Goal: Information Seeking & Learning: Learn about a topic

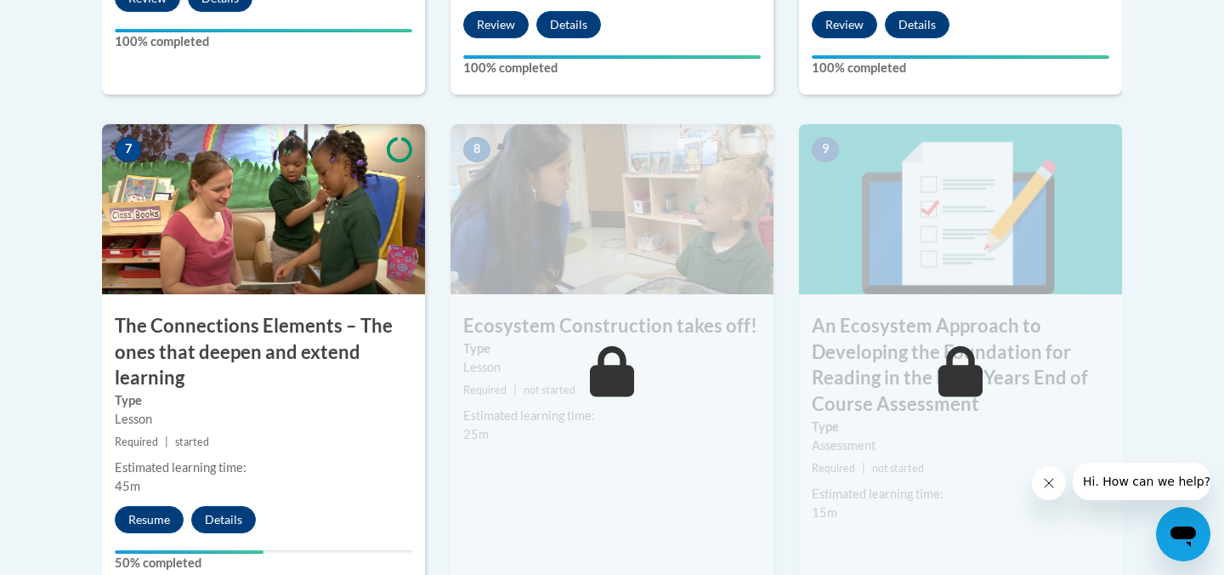
scroll to position [1457, 0]
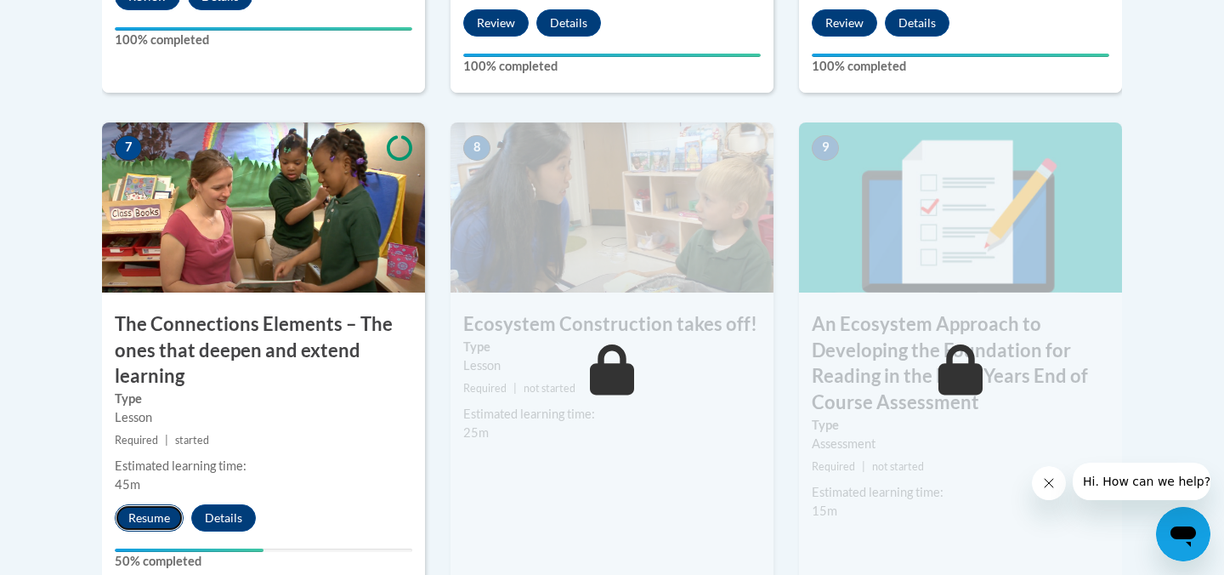
click at [148, 518] on button "Resume" at bounding box center [149, 517] width 69 height 27
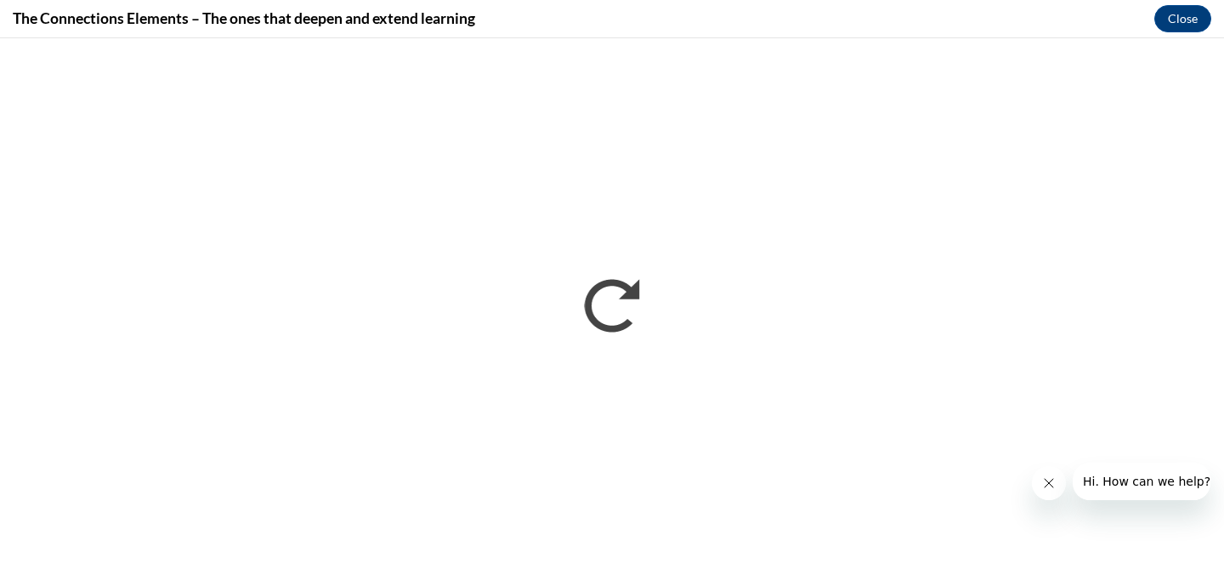
scroll to position [0, 0]
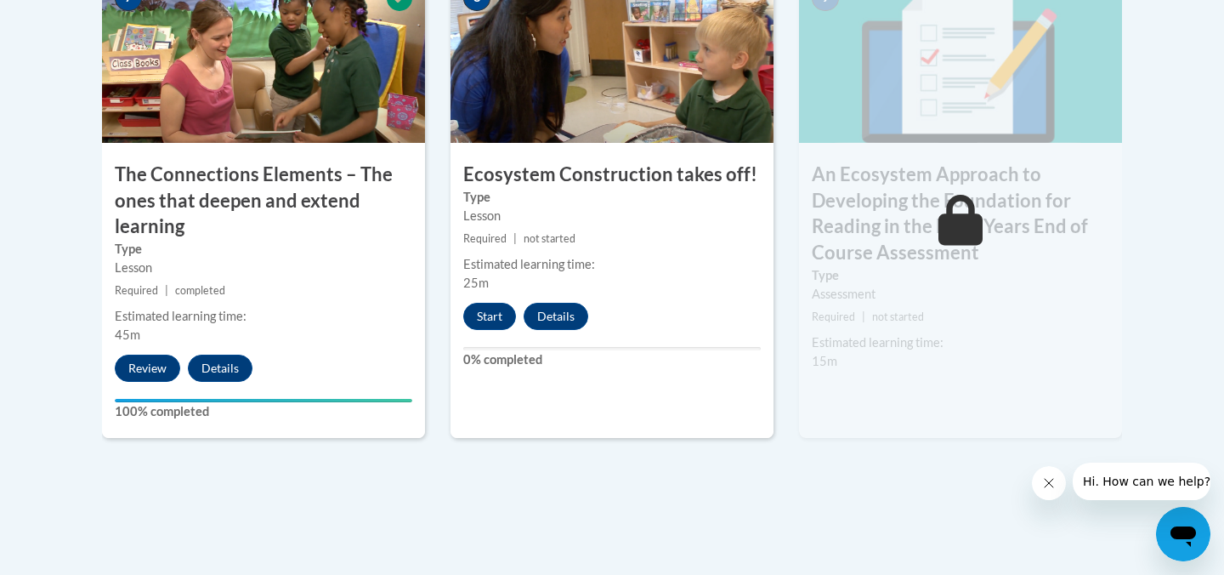
scroll to position [1612, 0]
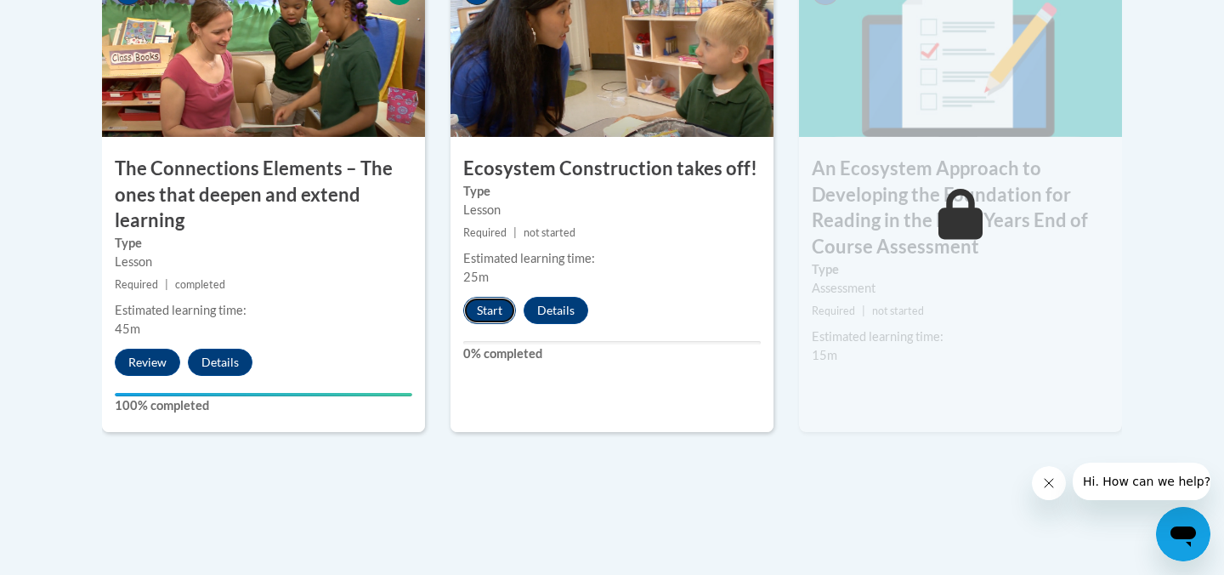
click at [479, 309] on button "Start" at bounding box center [489, 310] width 53 height 27
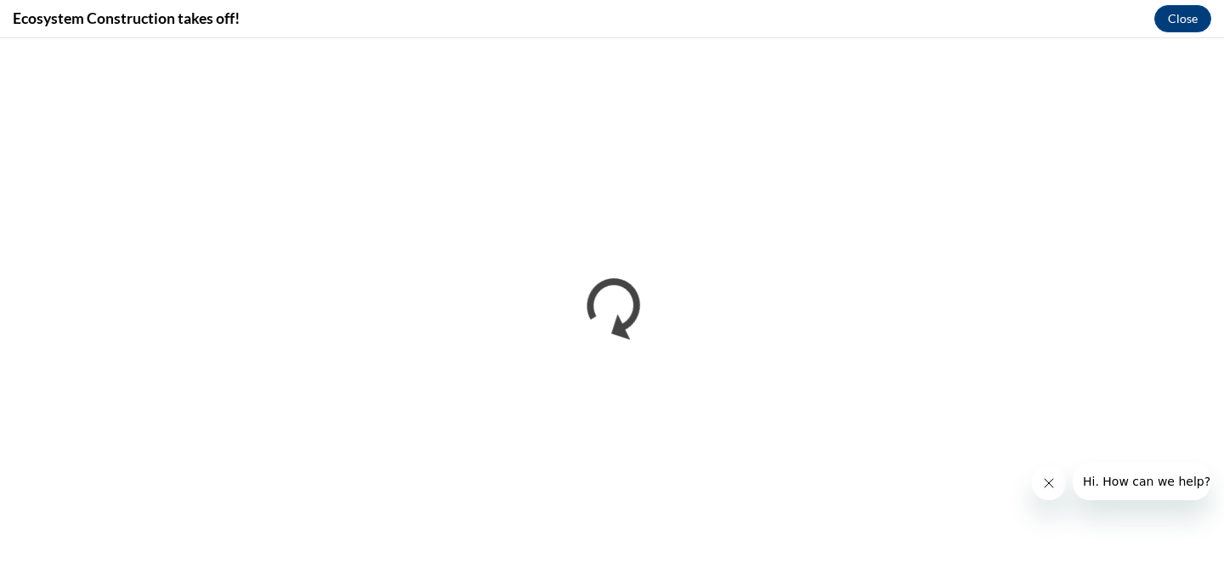
scroll to position [0, 0]
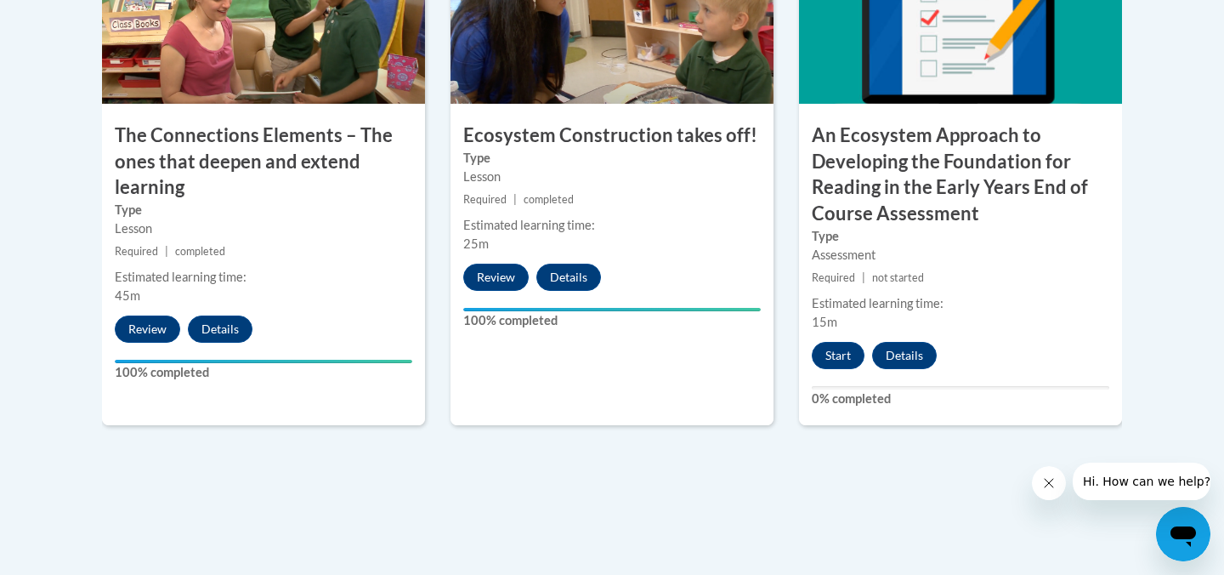
scroll to position [1647, 0]
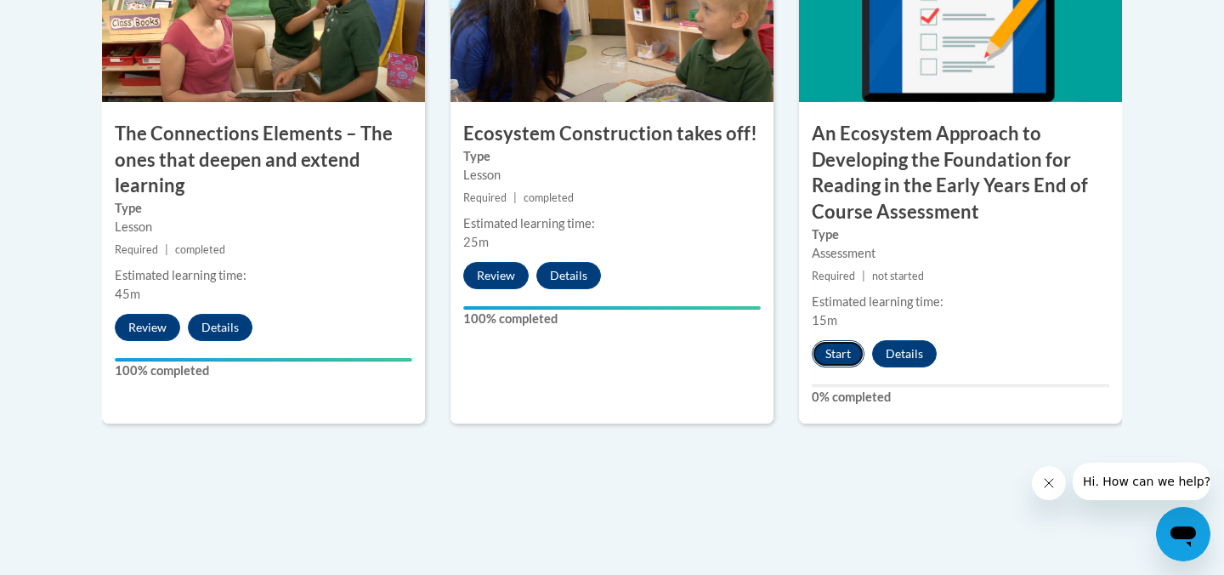
click at [845, 356] on button "Start" at bounding box center [838, 353] width 53 height 27
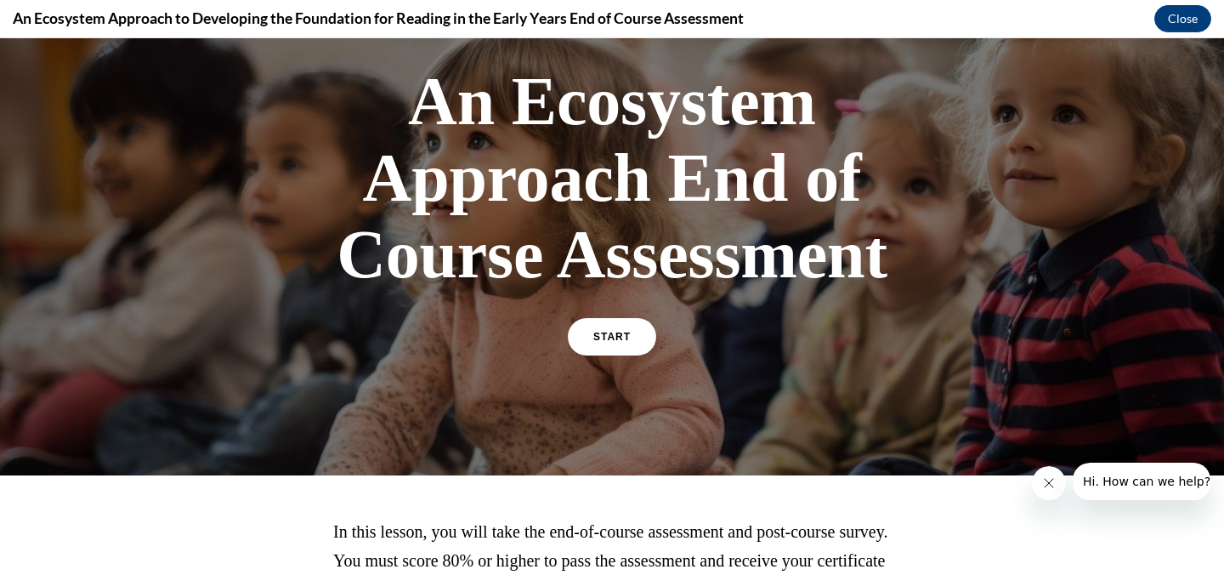
scroll to position [104, 0]
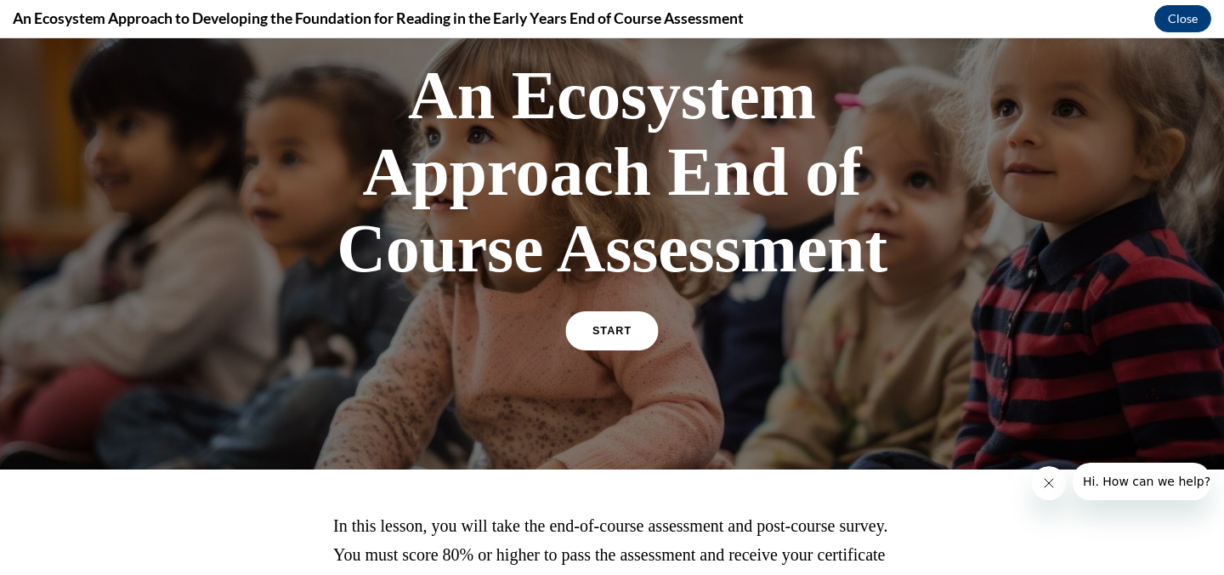
click at [617, 326] on span "START" at bounding box center [612, 331] width 39 height 13
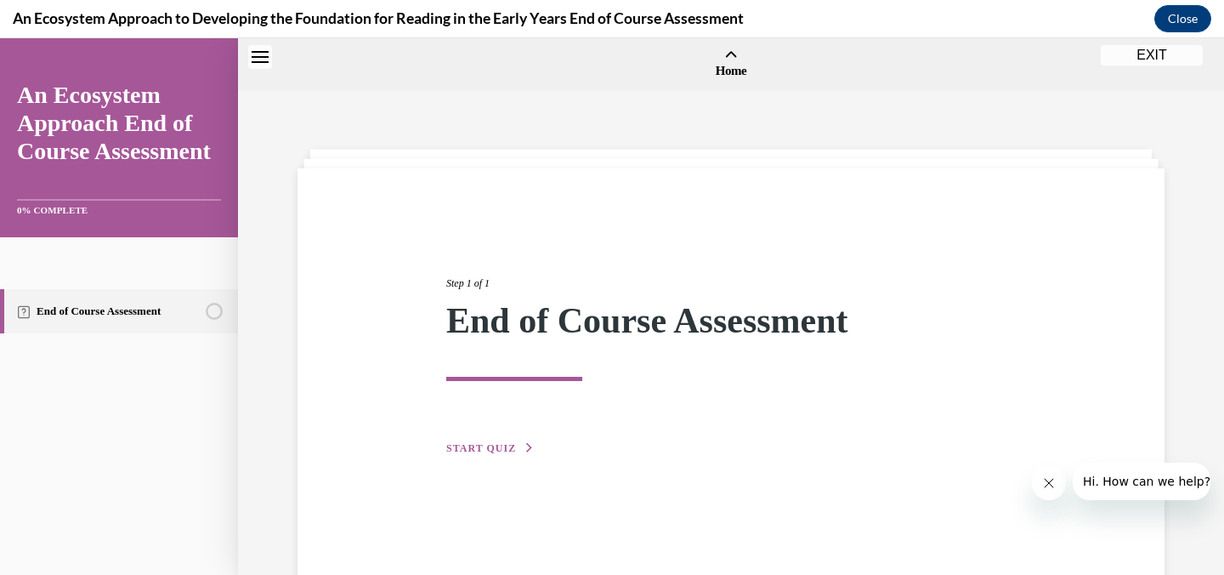
scroll to position [53, 0]
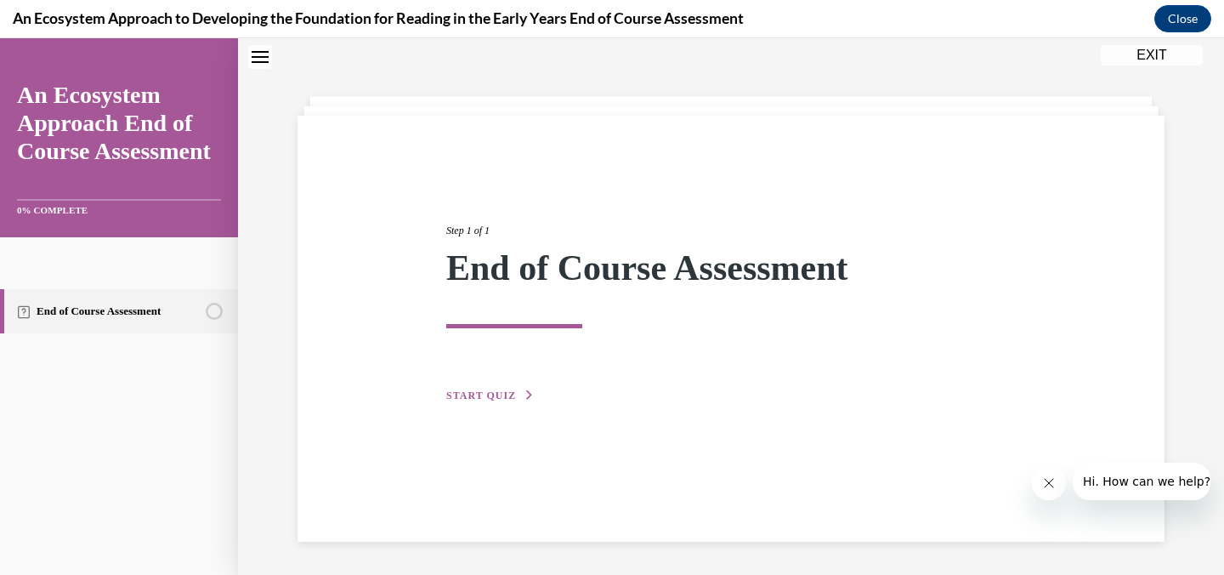
click at [503, 394] on span "START QUIZ" at bounding box center [481, 395] width 70 height 12
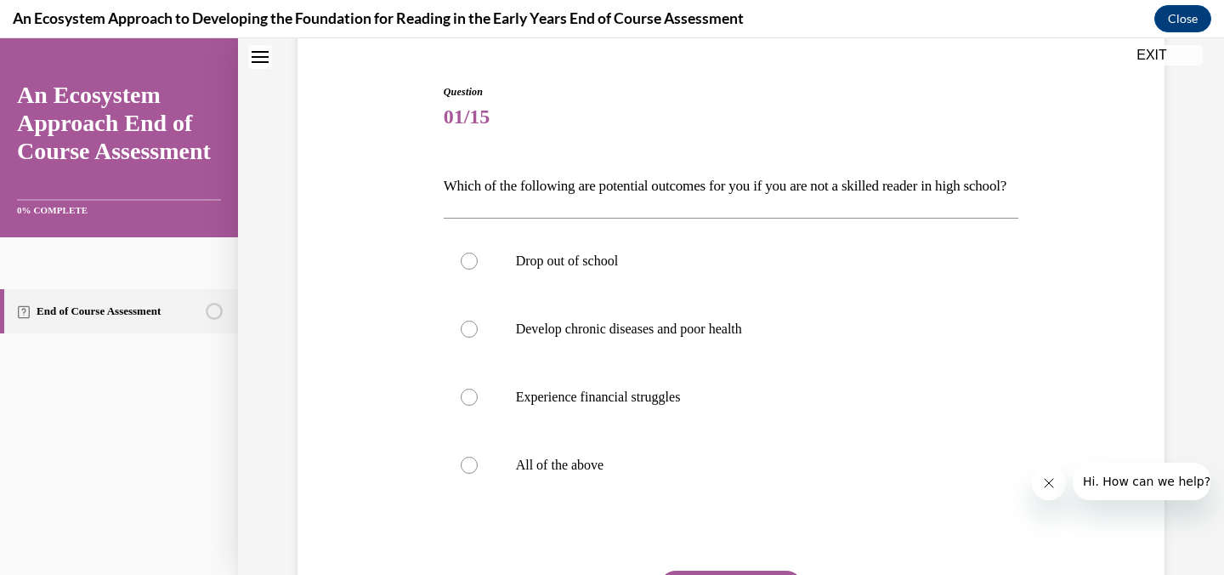
scroll to position [158, 0]
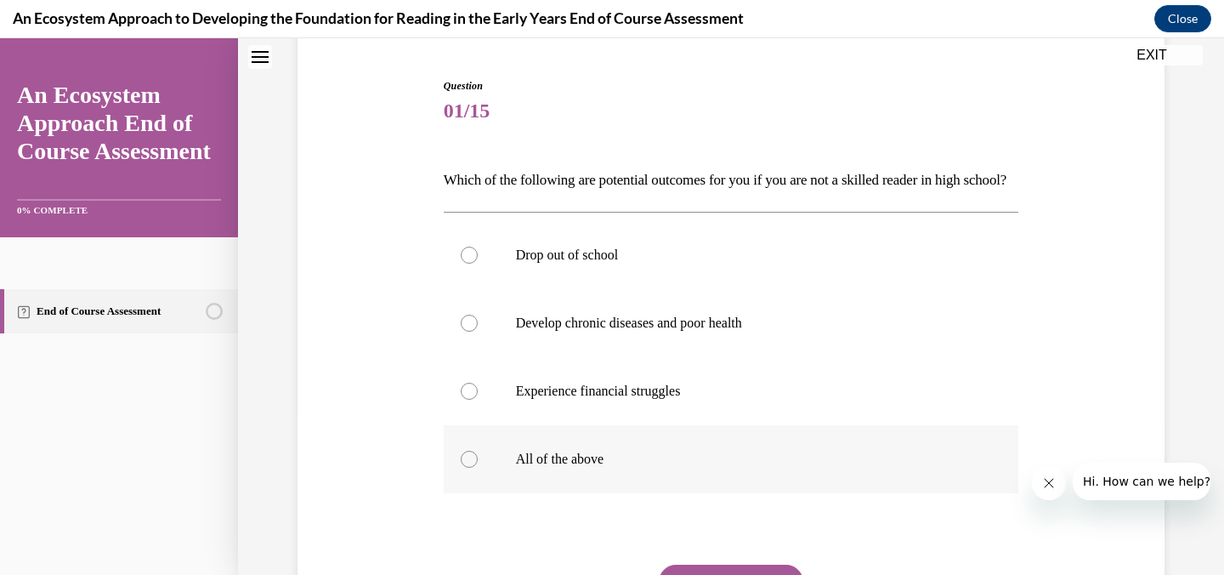
click at [540, 493] on label "All of the above" at bounding box center [732, 459] width 576 height 68
click at [478, 468] on input "All of the above" at bounding box center [469, 459] width 17 height 17
radio input "true"
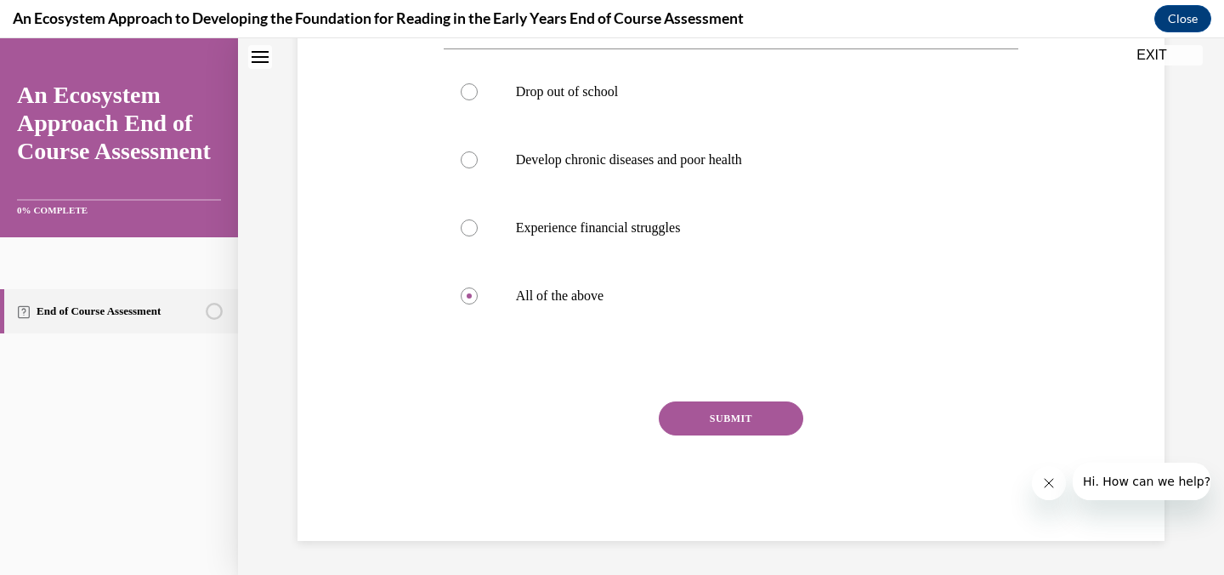
click at [715, 435] on button "SUBMIT" at bounding box center [731, 418] width 145 height 34
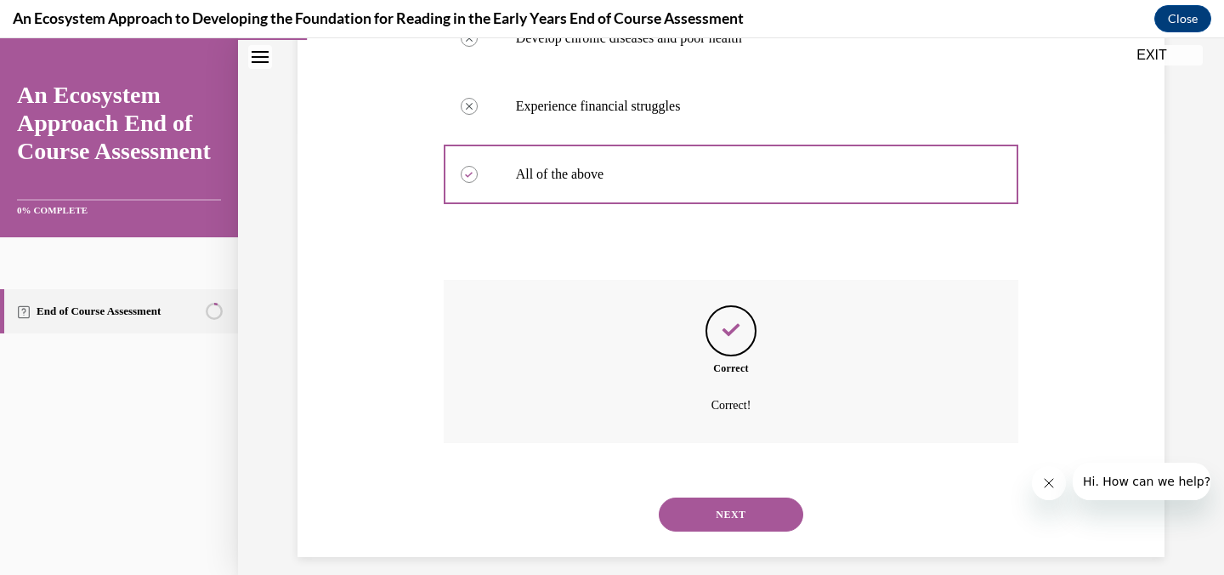
scroll to position [488, 0]
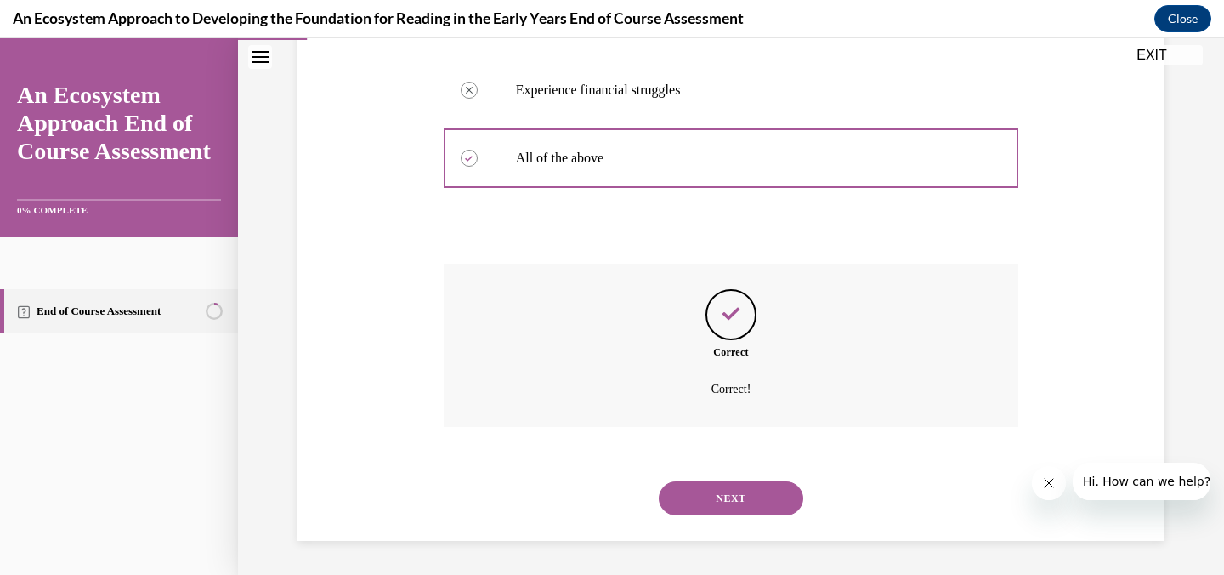
click at [712, 488] on button "NEXT" at bounding box center [731, 498] width 145 height 34
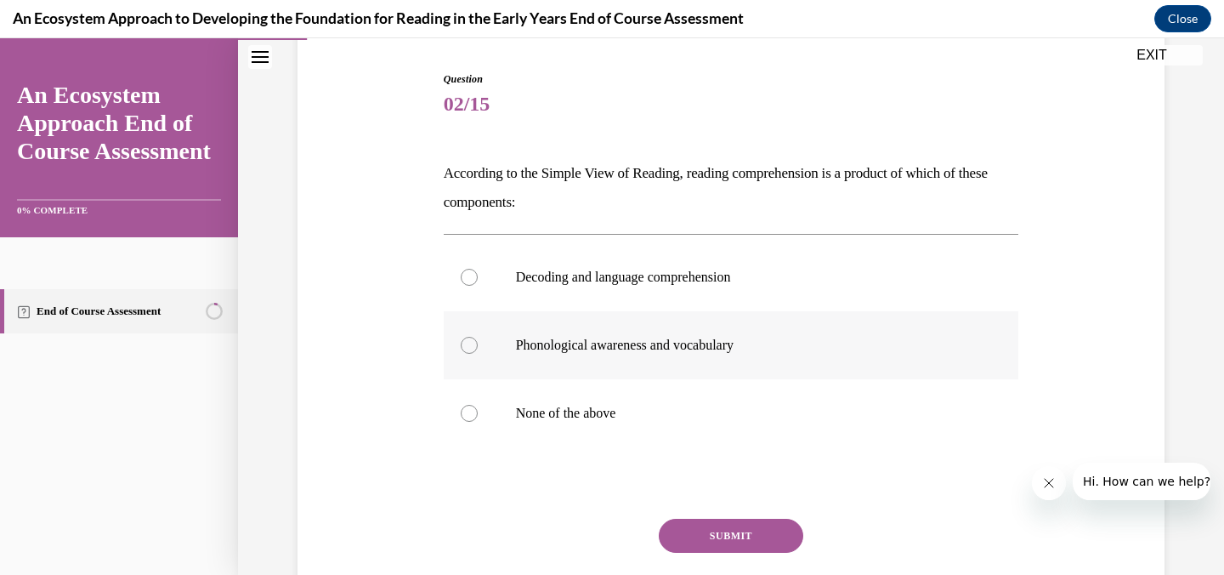
scroll to position [169, 0]
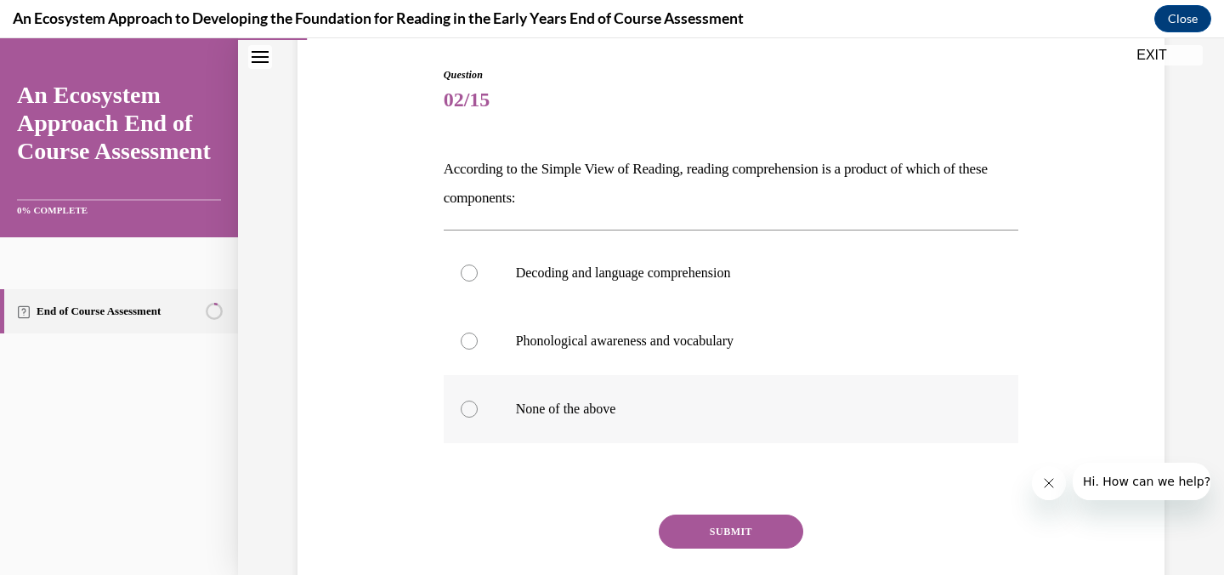
click at [611, 406] on p "None of the above" at bounding box center [746, 408] width 461 height 17
click at [478, 406] on input "None of the above" at bounding box center [469, 408] width 17 height 17
radio input "true"
click at [721, 528] on button "SUBMIT" at bounding box center [731, 531] width 145 height 34
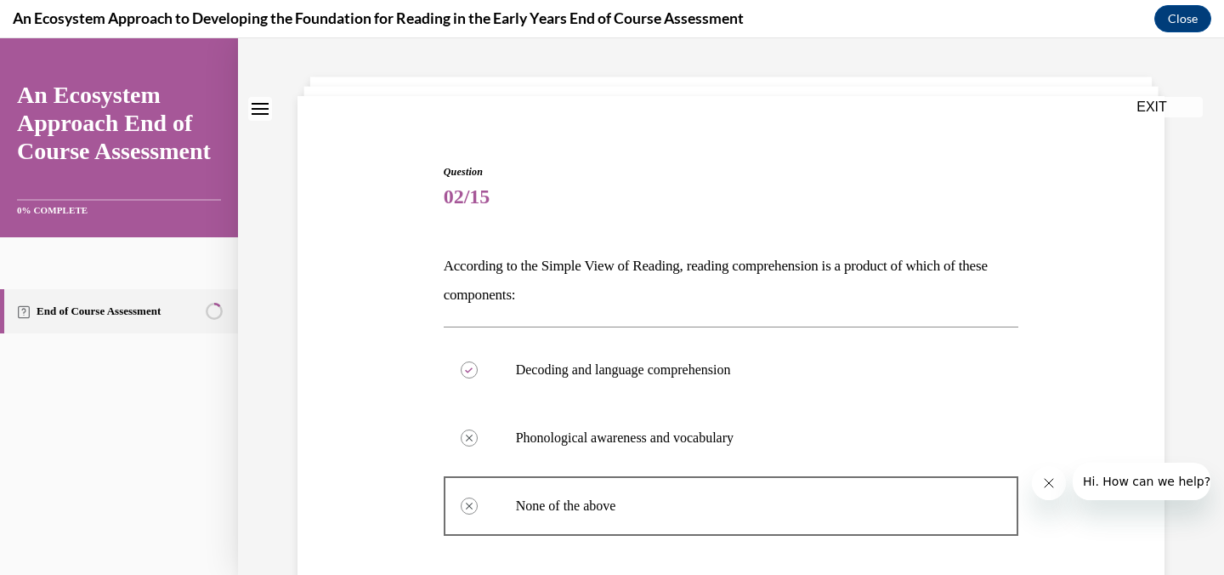
scroll to position [0, 0]
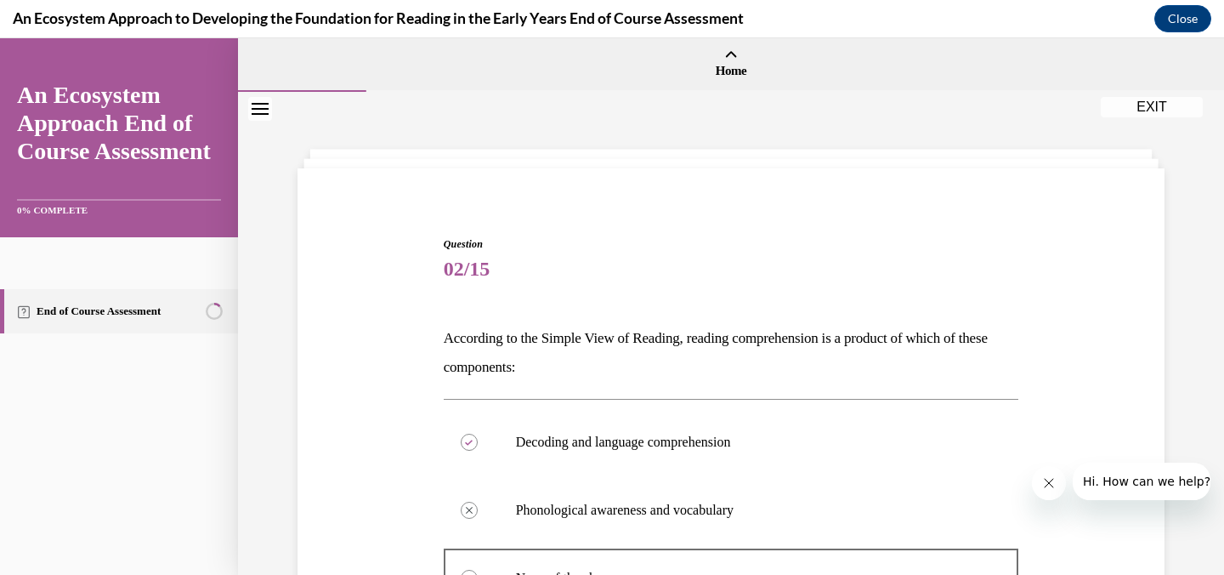
click at [263, 113] on icon "Close navigation menu" at bounding box center [260, 109] width 17 height 12
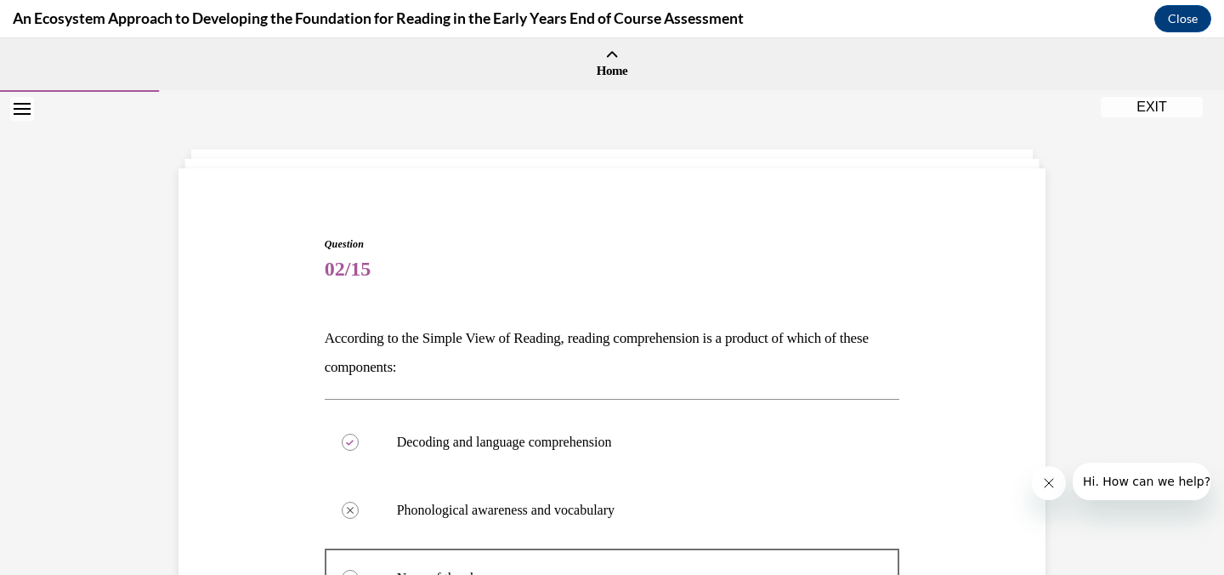
click at [21, 114] on icon "Open navigation menu" at bounding box center [22, 109] width 17 height 12
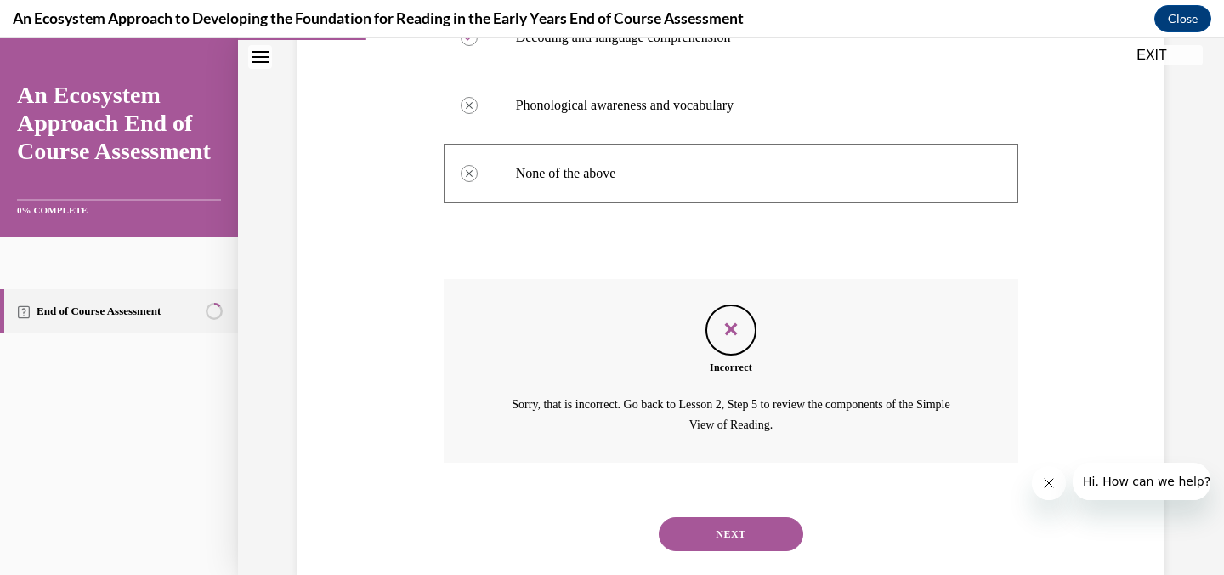
scroll to position [440, 0]
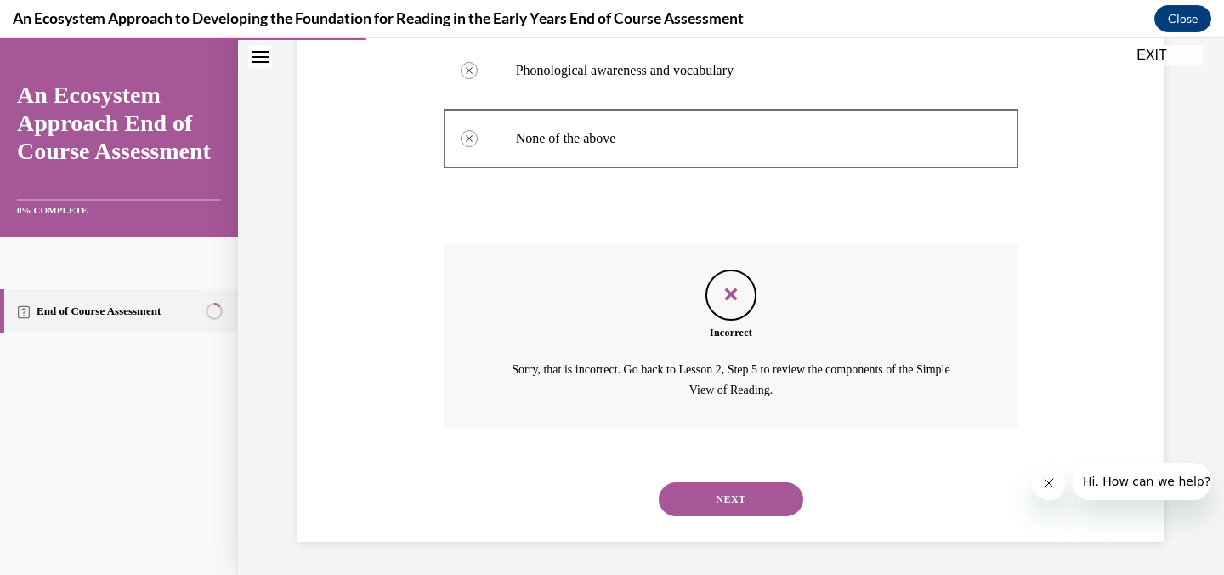
click at [724, 497] on button "NEXT" at bounding box center [731, 499] width 145 height 34
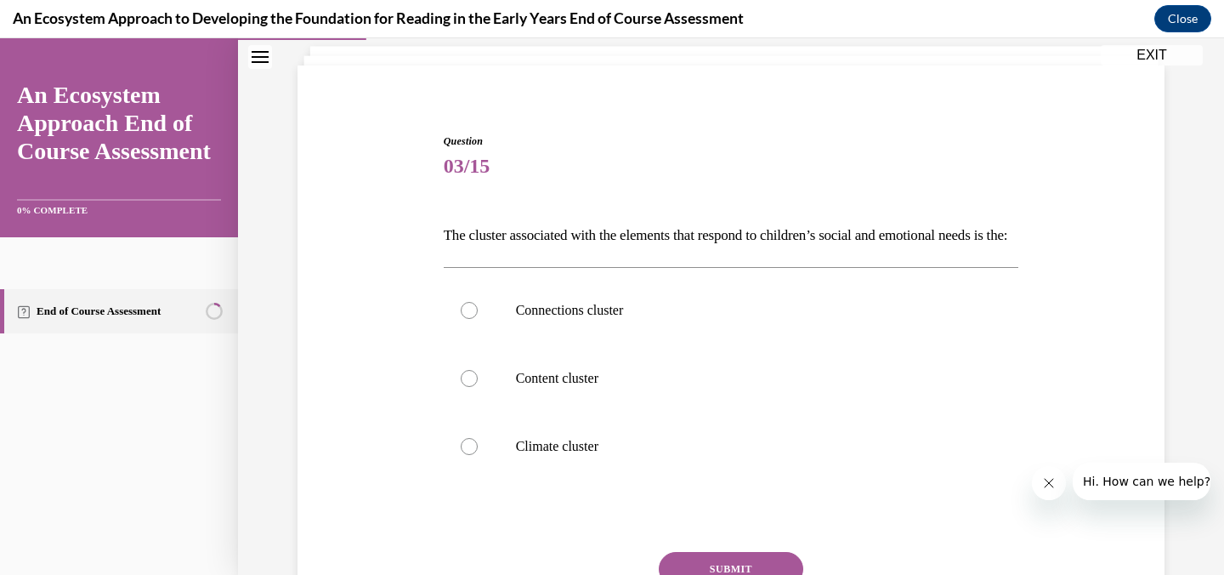
scroll to position [130, 0]
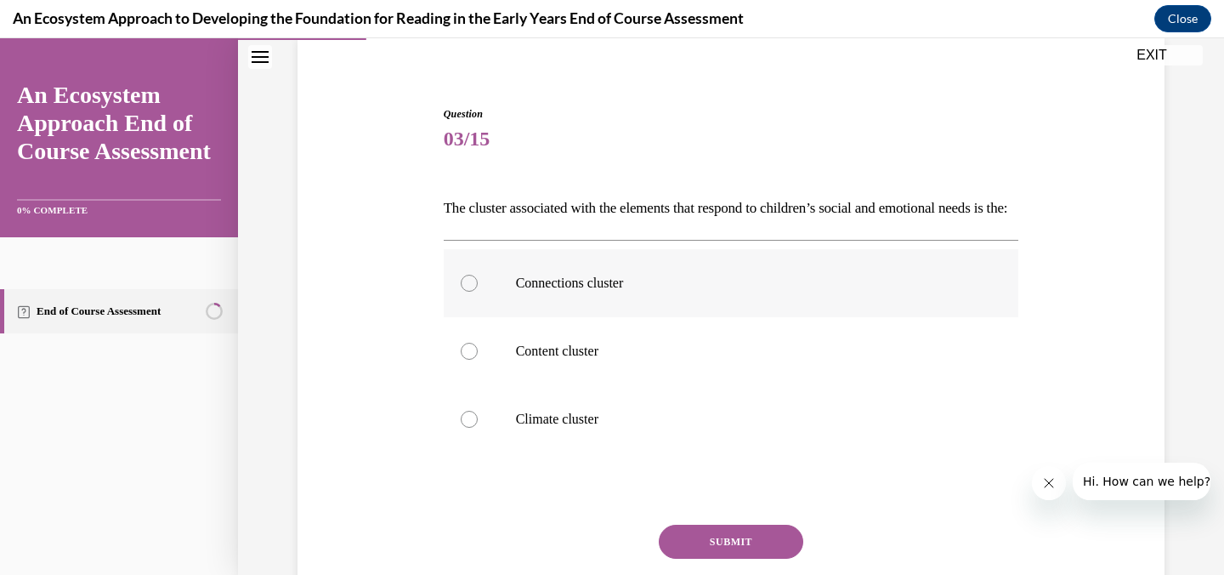
click at [585, 292] on p "Connections cluster" at bounding box center [746, 283] width 461 height 17
click at [478, 292] on input "Connections cluster" at bounding box center [469, 283] width 17 height 17
radio input "true"
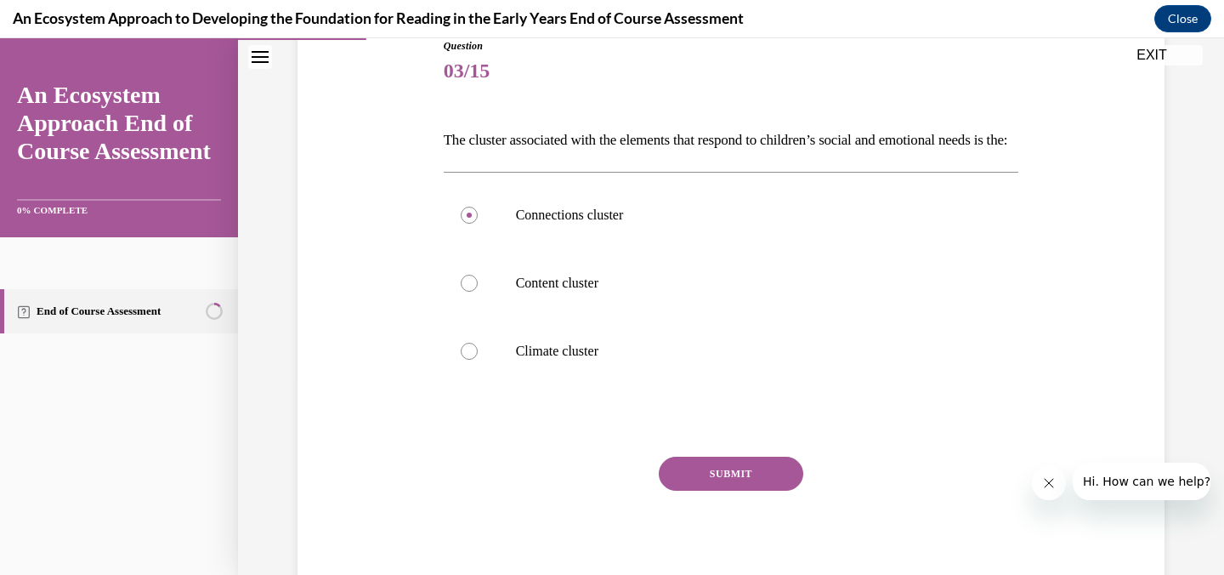
click at [713, 491] on button "SUBMIT" at bounding box center [731, 474] width 145 height 34
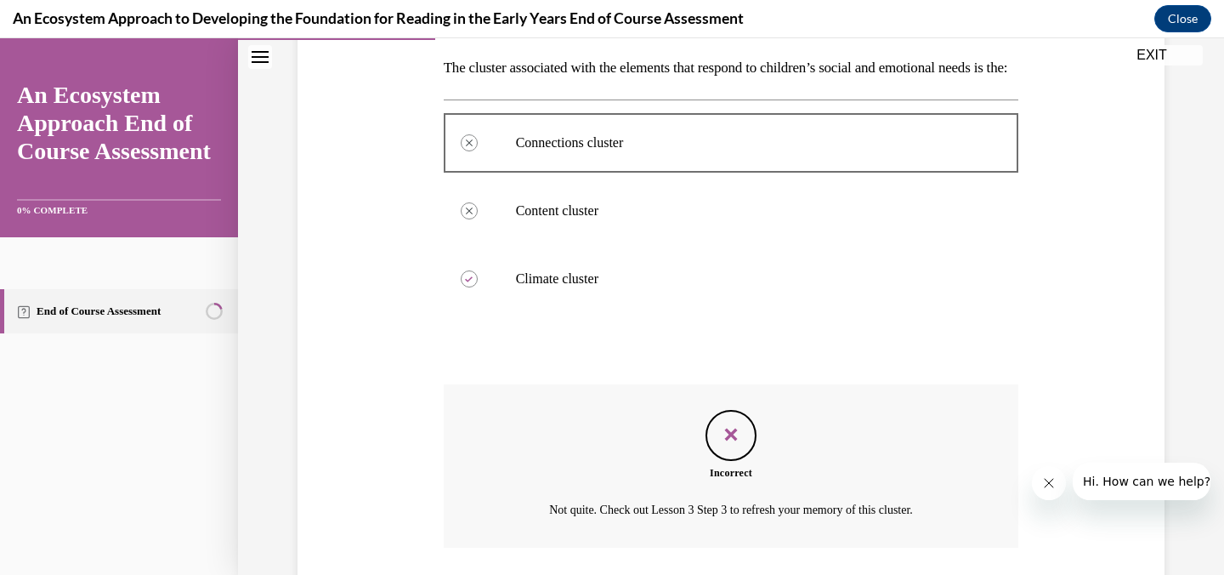
scroll to position [420, 0]
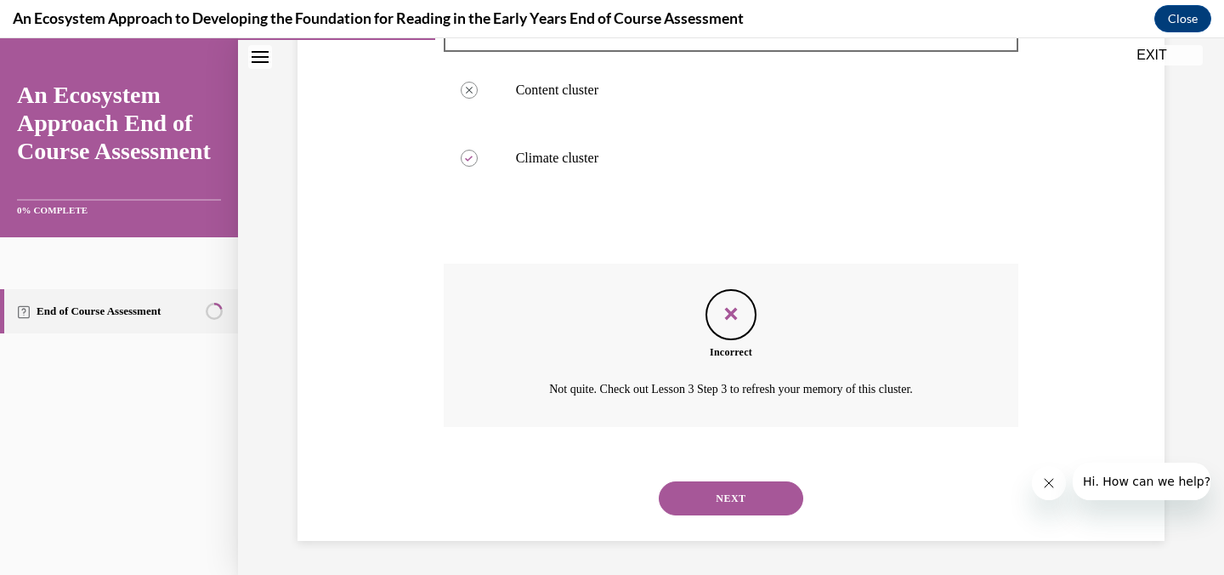
click at [736, 495] on button "NEXT" at bounding box center [731, 498] width 145 height 34
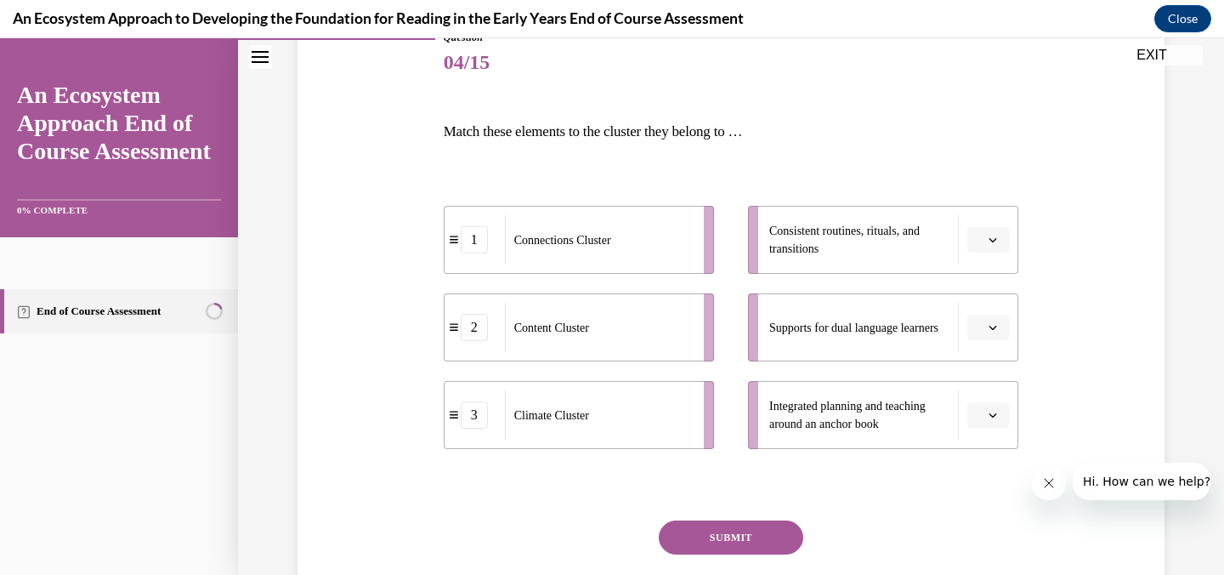
scroll to position [207, 0]
click at [990, 420] on button "button" at bounding box center [989, 414] width 42 height 26
click at [986, 315] on div "1" at bounding box center [986, 308] width 43 height 34
click at [994, 328] on icon "button" at bounding box center [993, 326] width 9 height 9
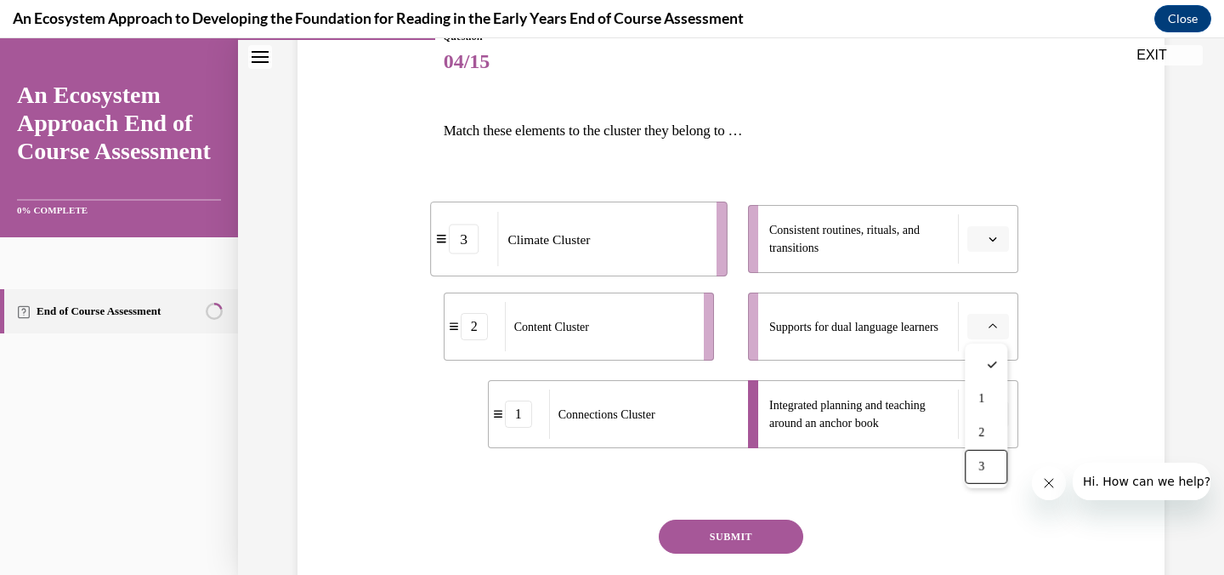
click at [977, 477] on div "3" at bounding box center [986, 467] width 43 height 34
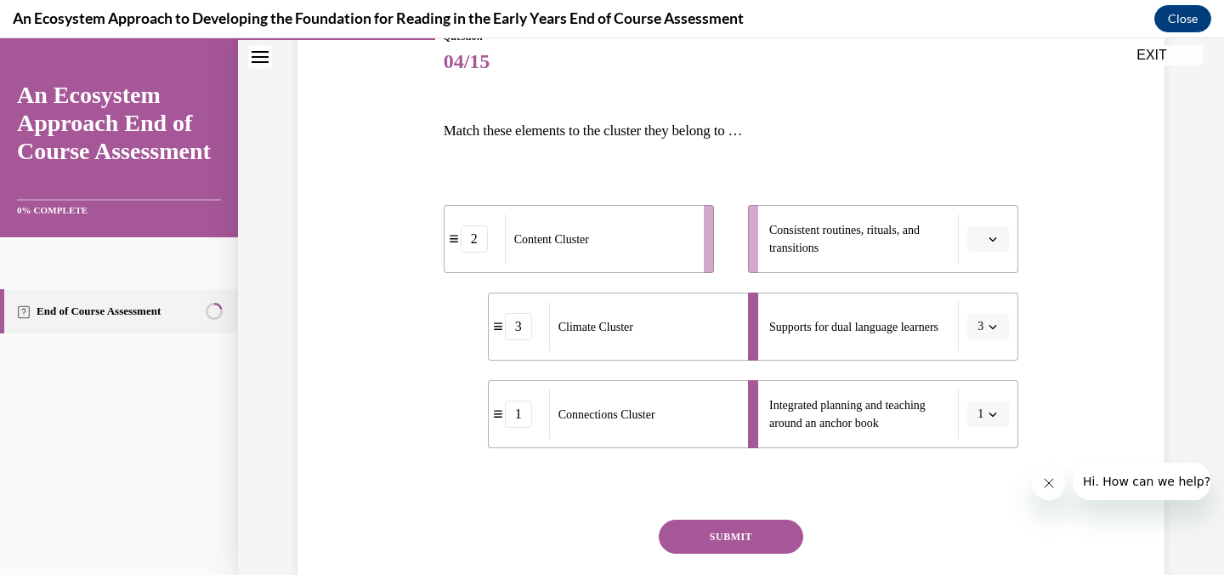
click at [984, 244] on button "button" at bounding box center [989, 239] width 42 height 26
click at [985, 341] on span "2" at bounding box center [982, 345] width 6 height 14
click at [761, 534] on button "SUBMIT" at bounding box center [731, 537] width 145 height 34
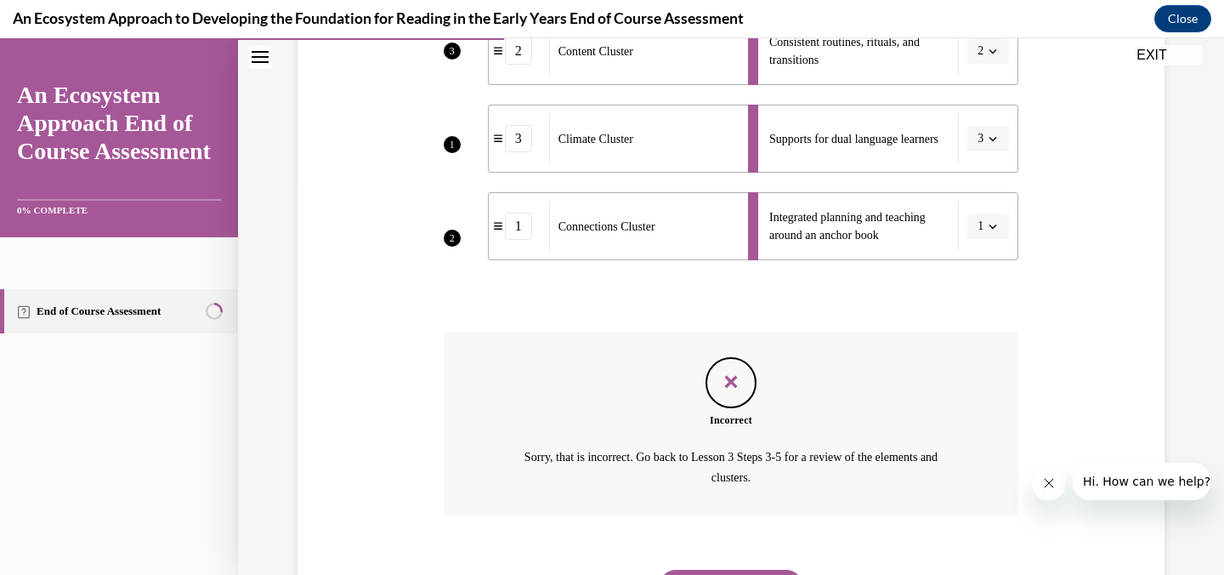
scroll to position [483, 0]
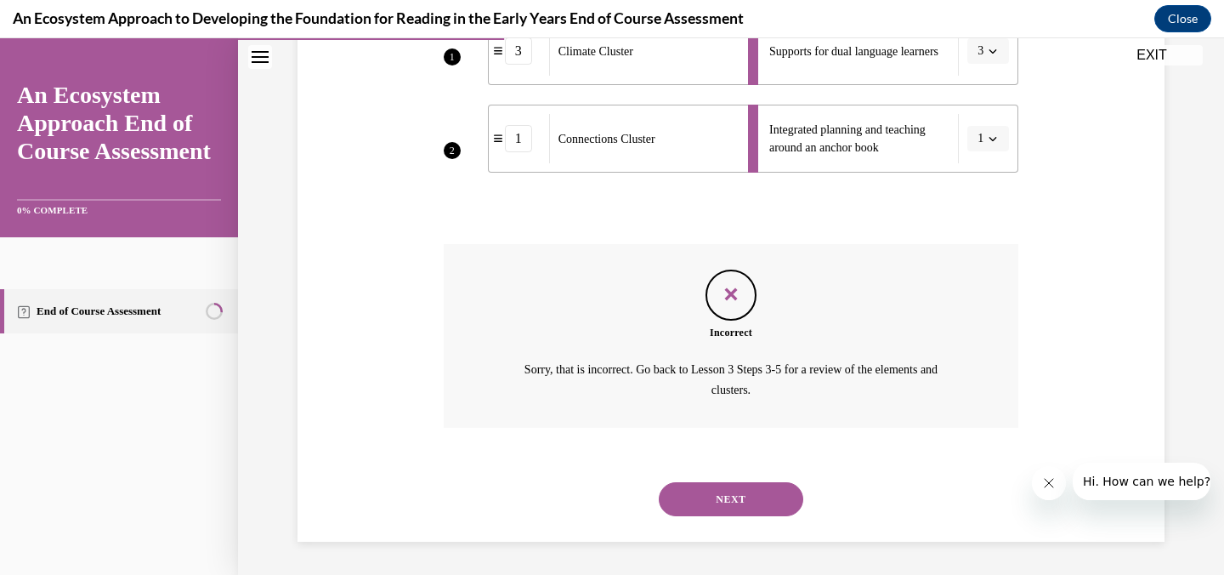
click at [733, 499] on button "NEXT" at bounding box center [731, 499] width 145 height 34
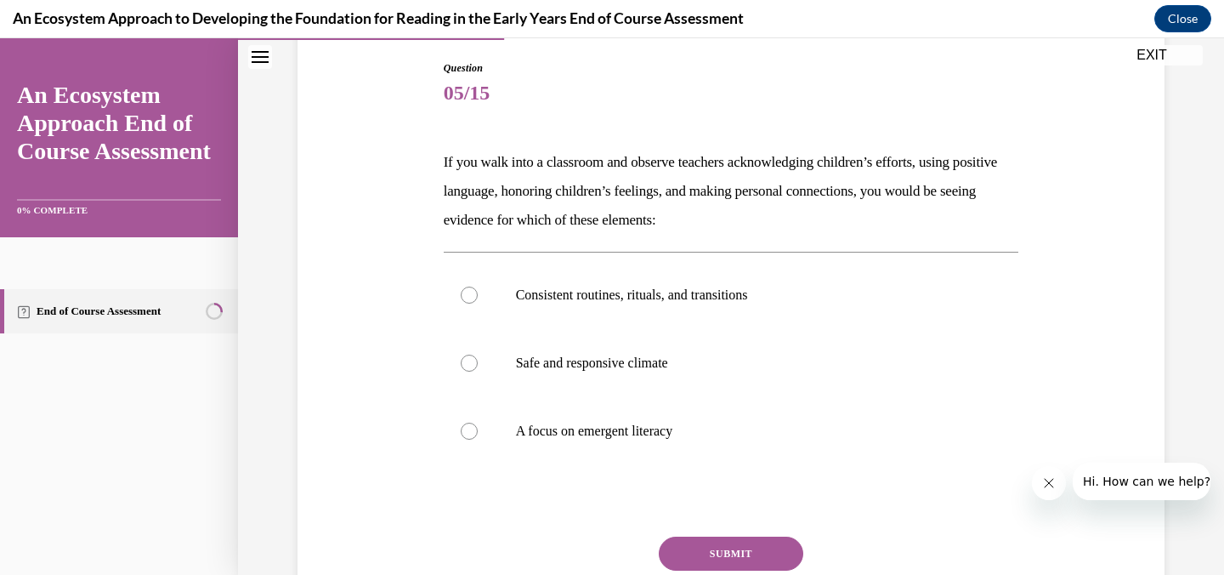
scroll to position [179, 0]
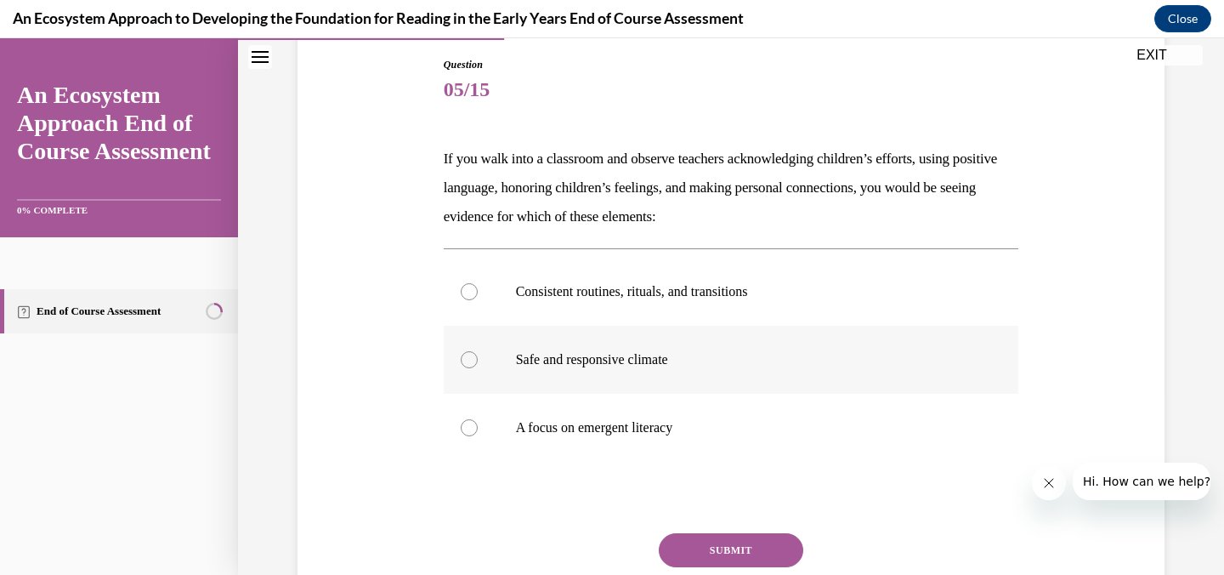
click at [635, 362] on p "Safe and responsive climate" at bounding box center [746, 359] width 461 height 17
click at [478, 362] on input "Safe and responsive climate" at bounding box center [469, 359] width 17 height 17
radio input "true"
click at [720, 551] on button "SUBMIT" at bounding box center [731, 550] width 145 height 34
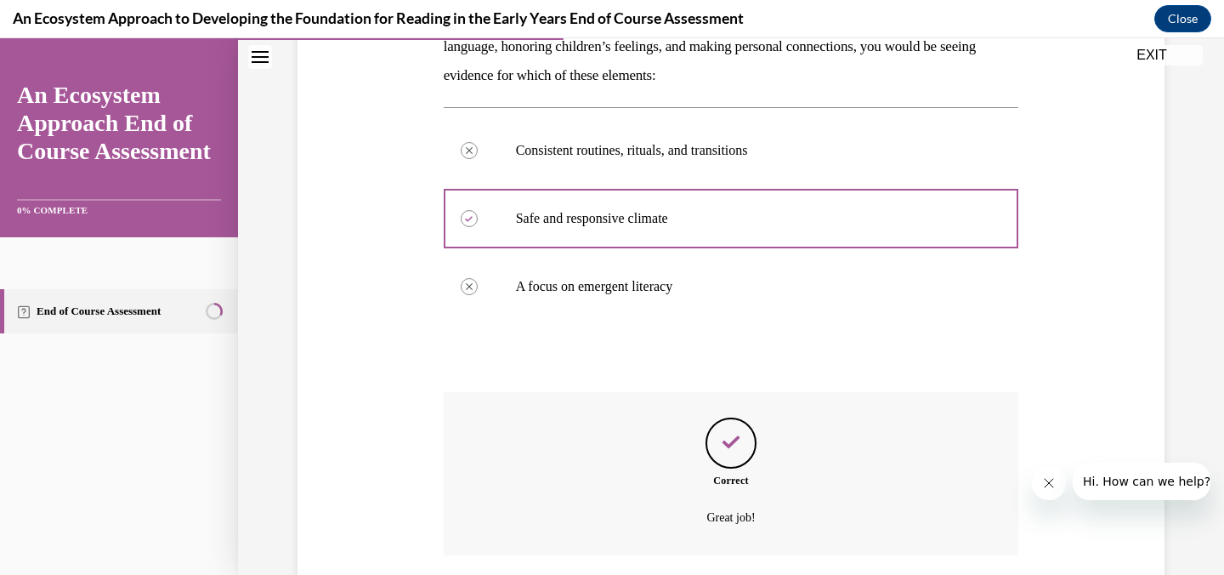
scroll to position [449, 0]
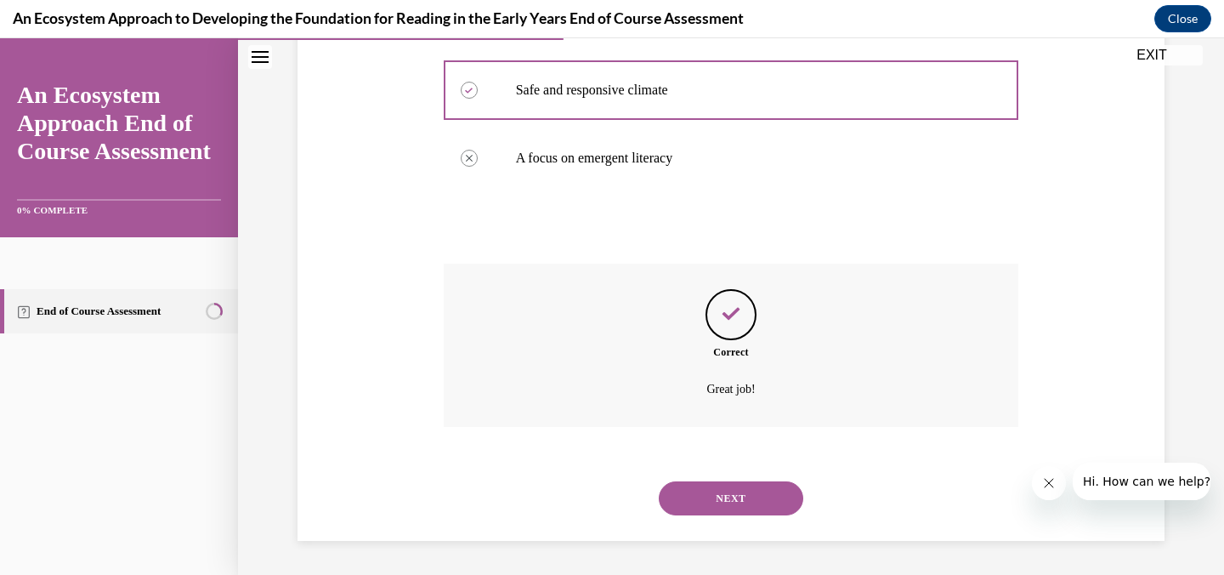
click at [747, 490] on button "NEXT" at bounding box center [731, 498] width 145 height 34
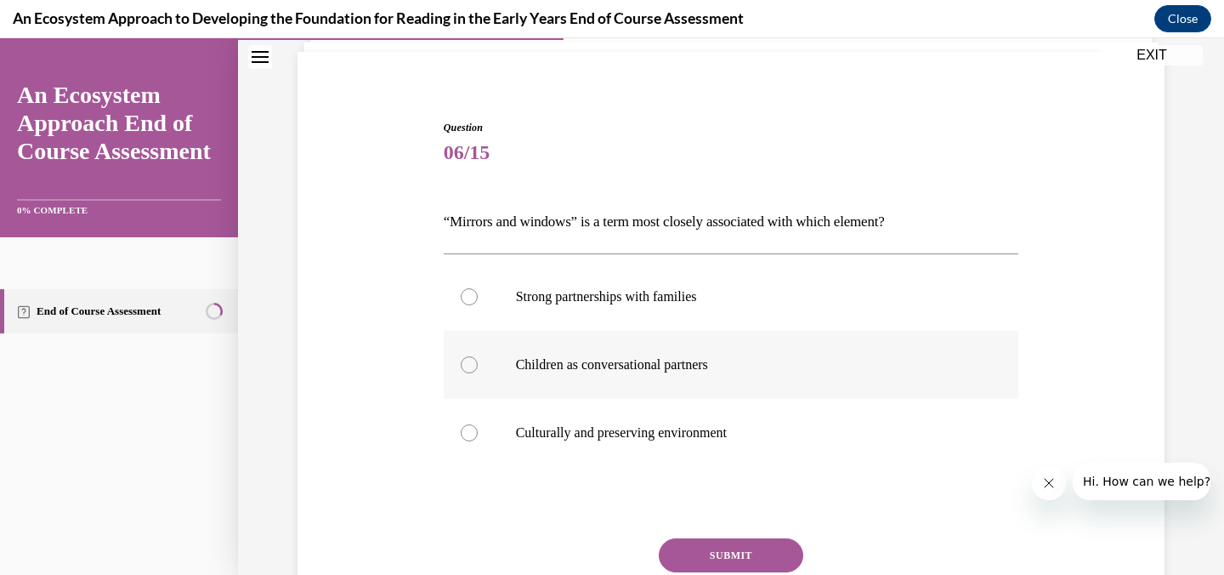
scroll to position [118, 0]
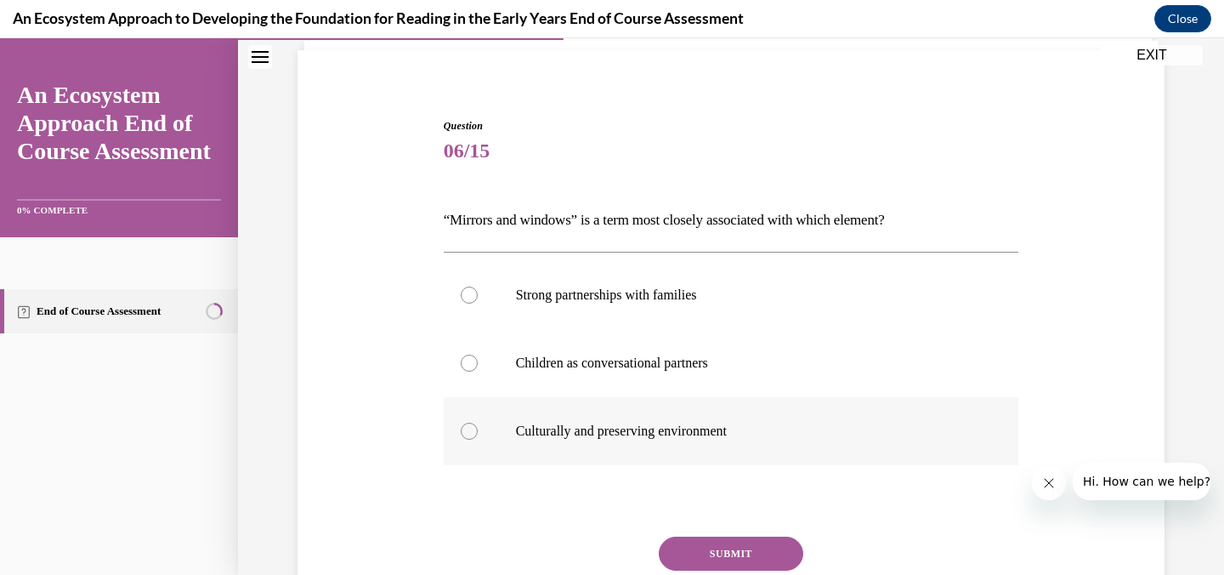
click at [661, 435] on p "Culturally and preserving environment" at bounding box center [746, 431] width 461 height 17
click at [478, 435] on input "Culturally and preserving environment" at bounding box center [469, 431] width 17 height 17
radio input "true"
click at [707, 550] on button "SUBMIT" at bounding box center [731, 554] width 145 height 34
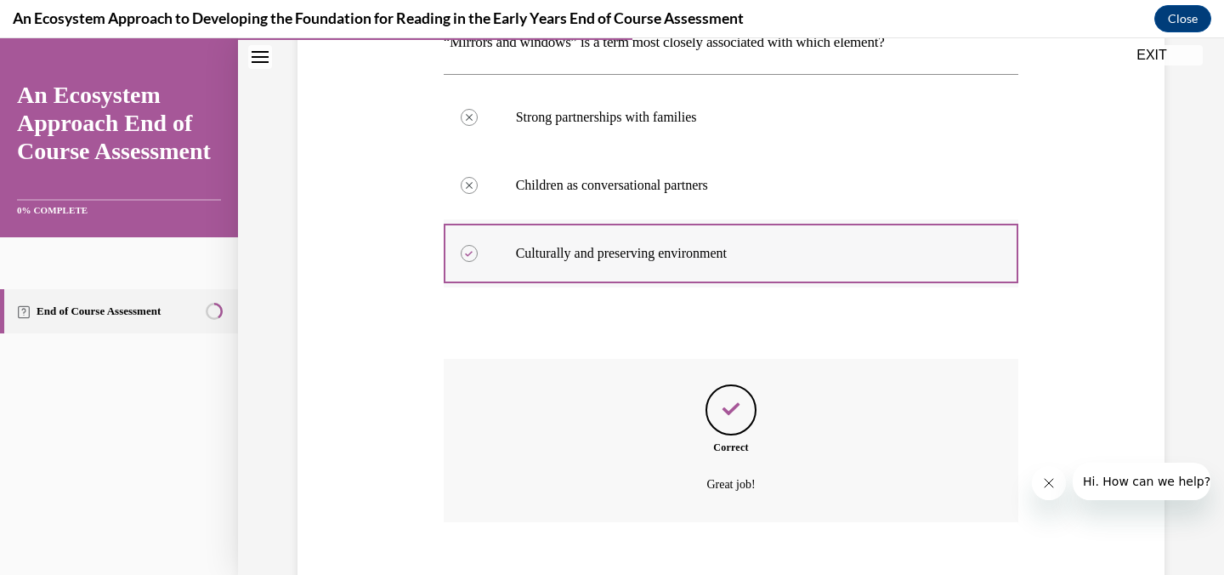
scroll to position [391, 0]
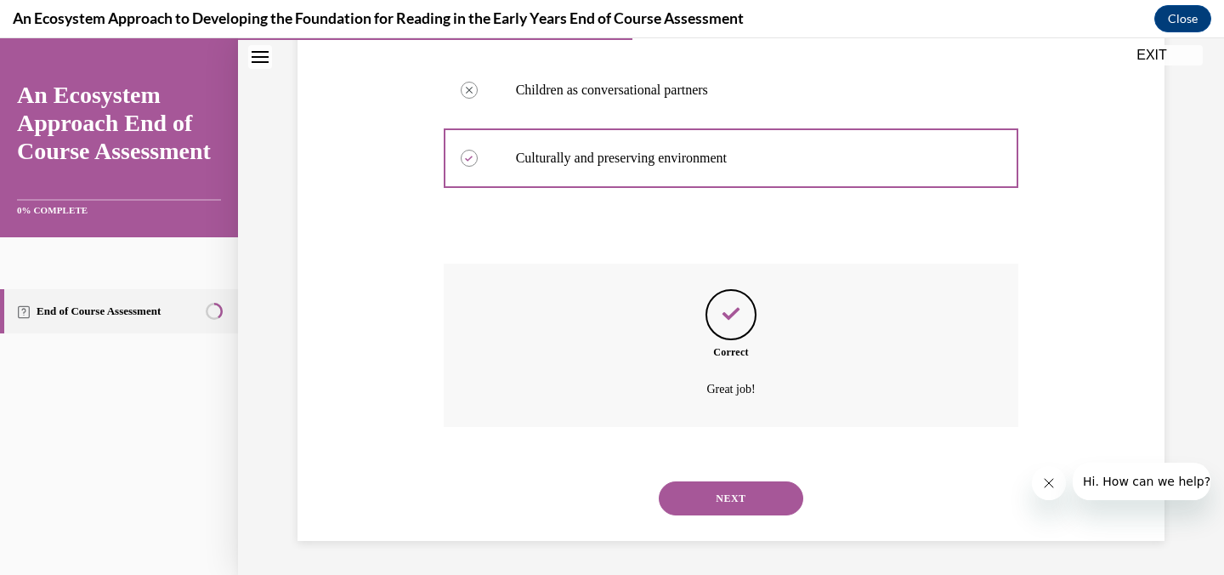
click at [742, 501] on button "NEXT" at bounding box center [731, 498] width 145 height 34
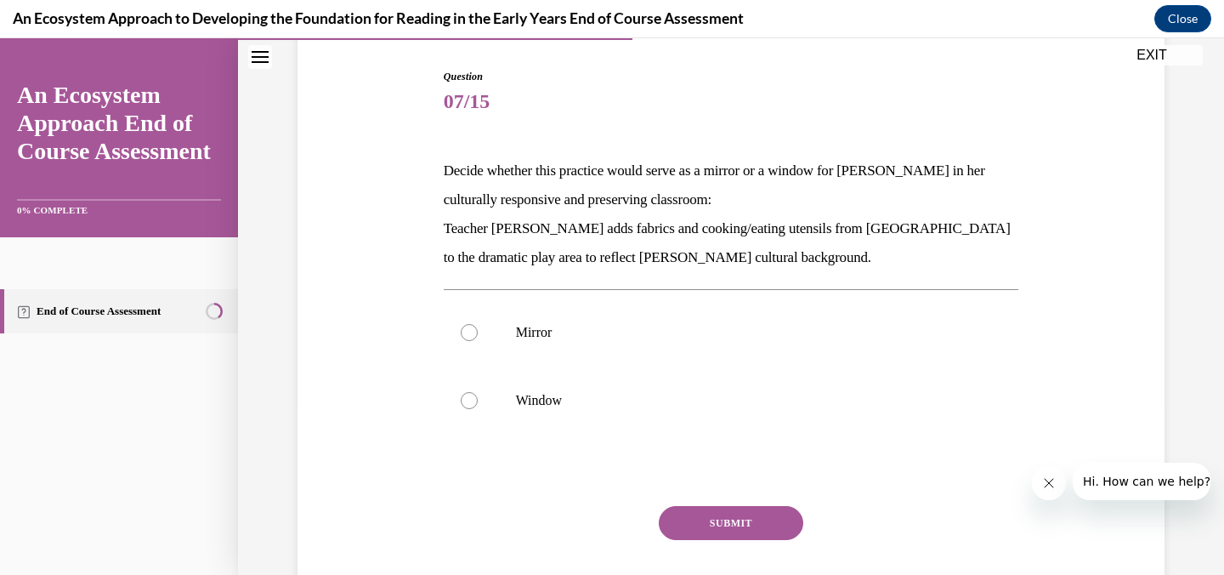
scroll to position [170, 0]
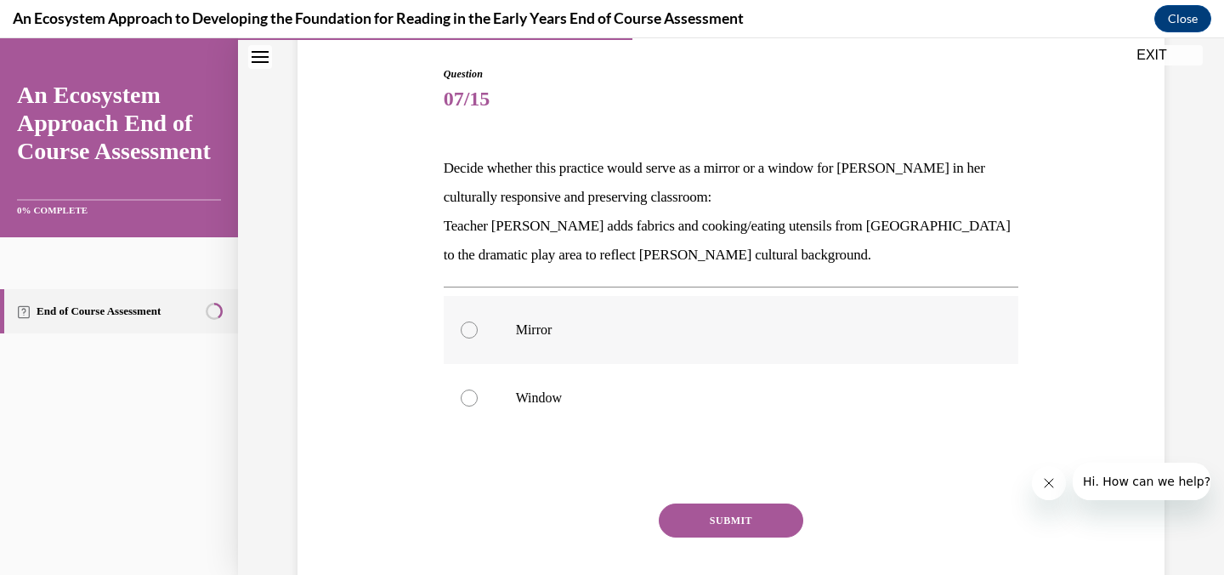
click at [536, 328] on p "Mirror" at bounding box center [746, 329] width 461 height 17
click at [478, 328] on input "Mirror" at bounding box center [469, 329] width 17 height 17
radio input "true"
click at [691, 522] on button "SUBMIT" at bounding box center [731, 520] width 145 height 34
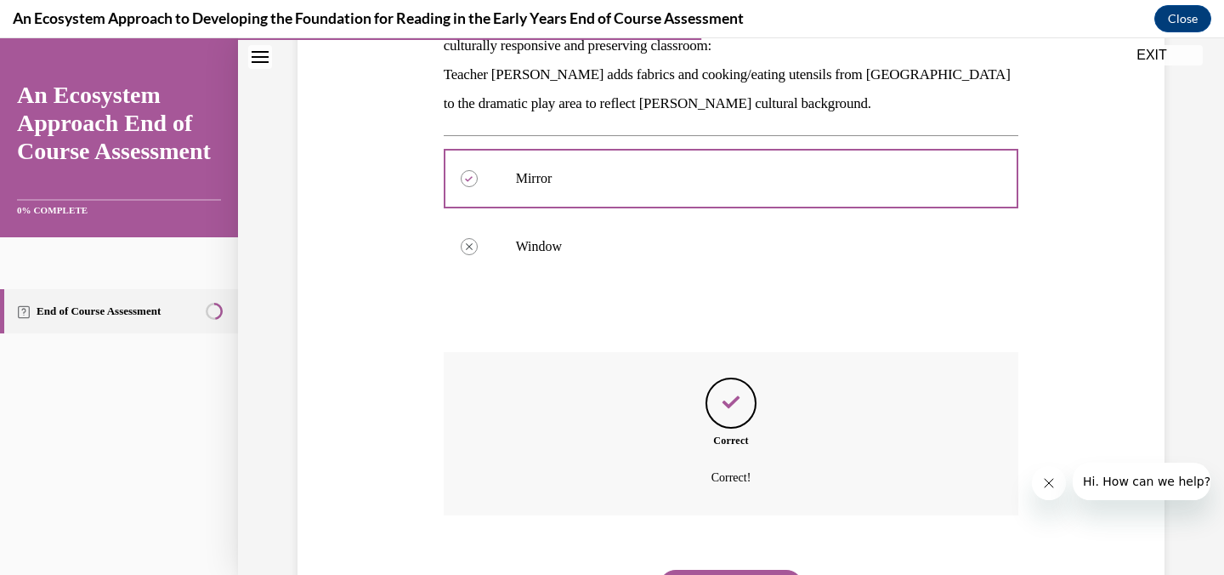
scroll to position [410, 0]
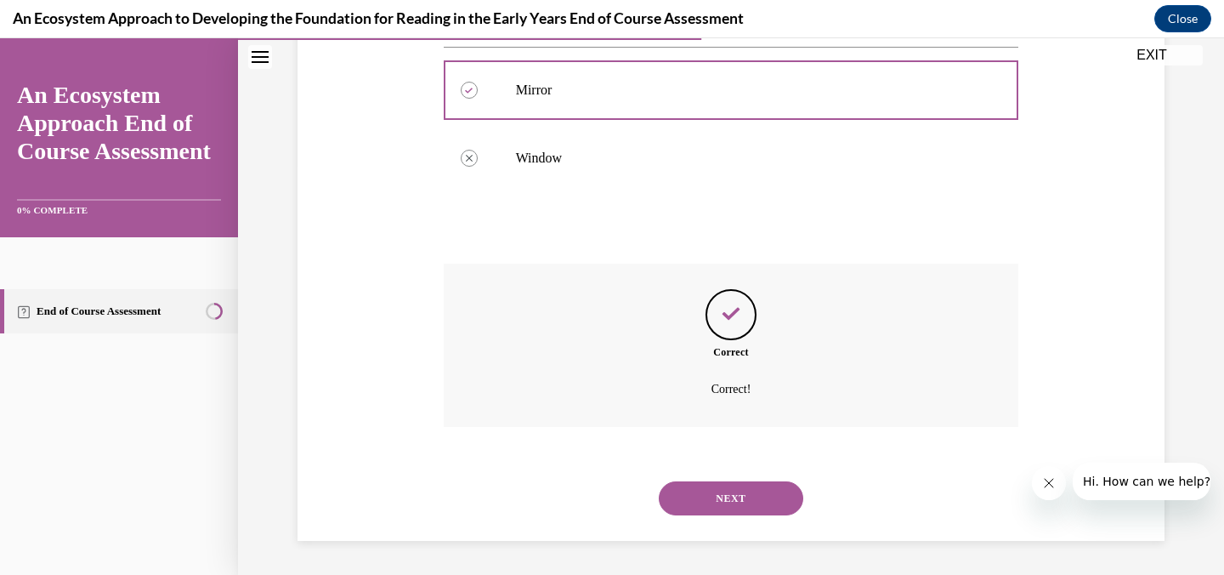
click at [711, 492] on button "NEXT" at bounding box center [731, 498] width 145 height 34
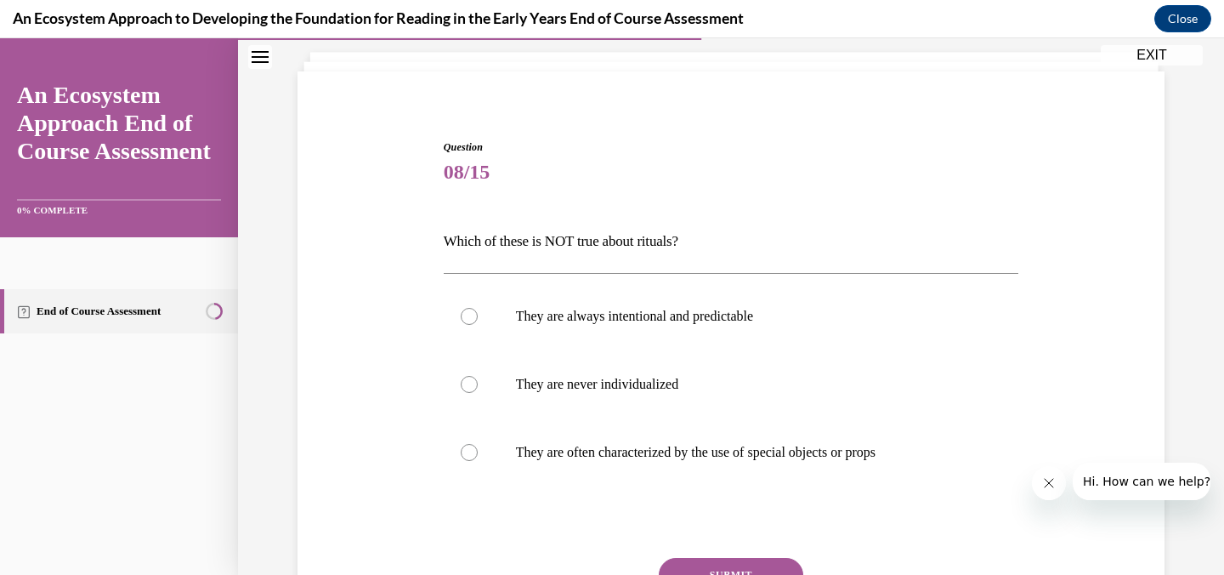
scroll to position [110, 0]
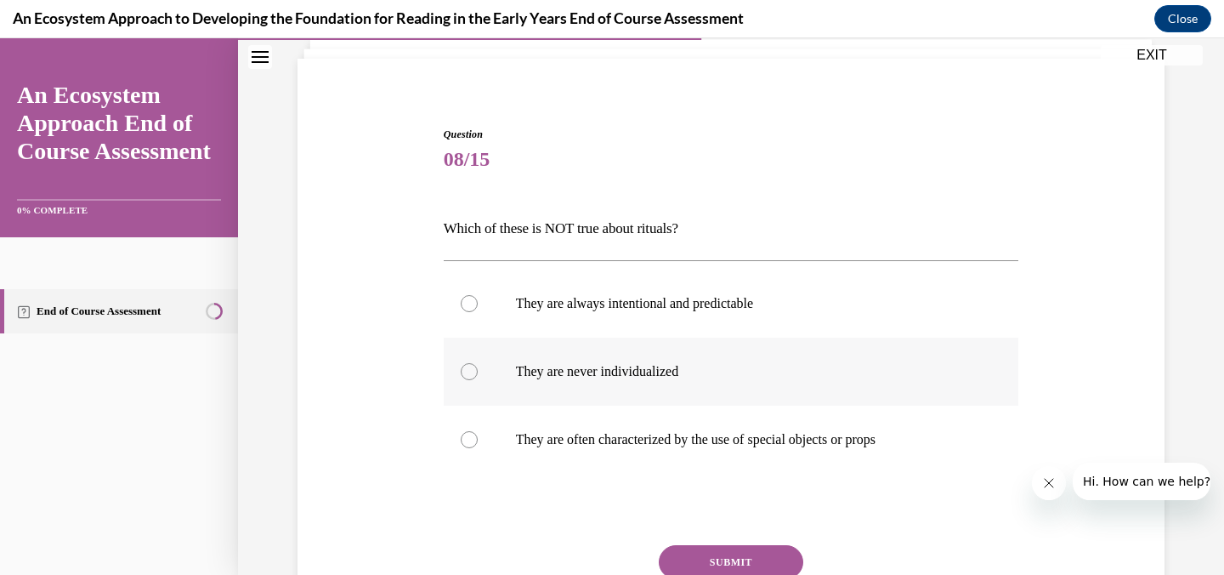
click at [619, 376] on p "They are never individualized" at bounding box center [746, 371] width 461 height 17
click at [478, 376] on input "They are never individualized" at bounding box center [469, 371] width 17 height 17
radio input "true"
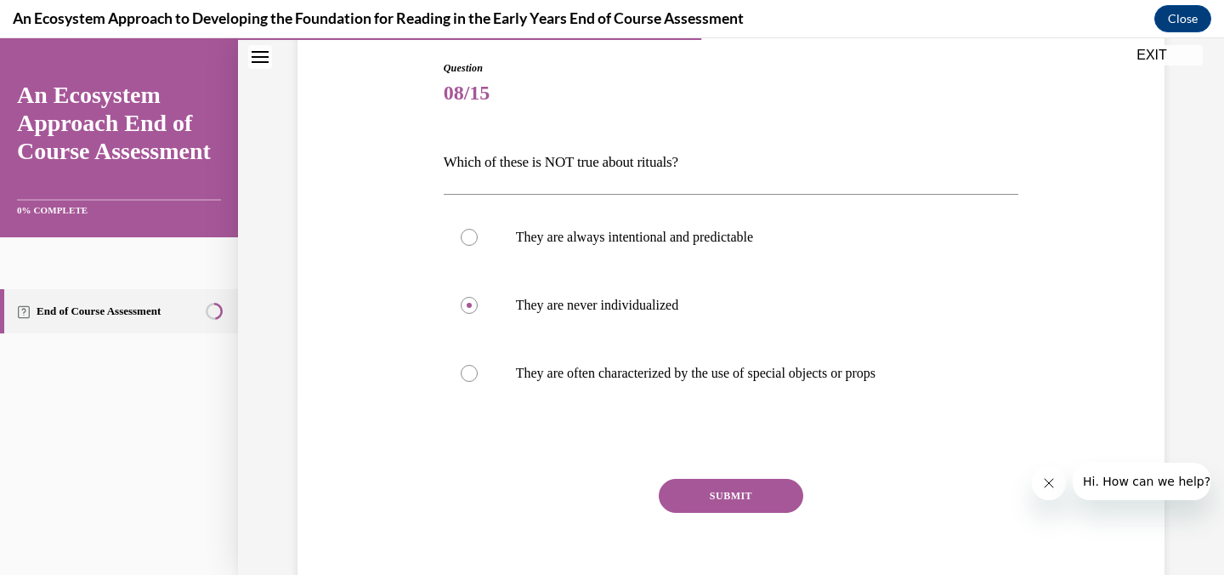
click at [696, 494] on button "SUBMIT" at bounding box center [731, 496] width 145 height 34
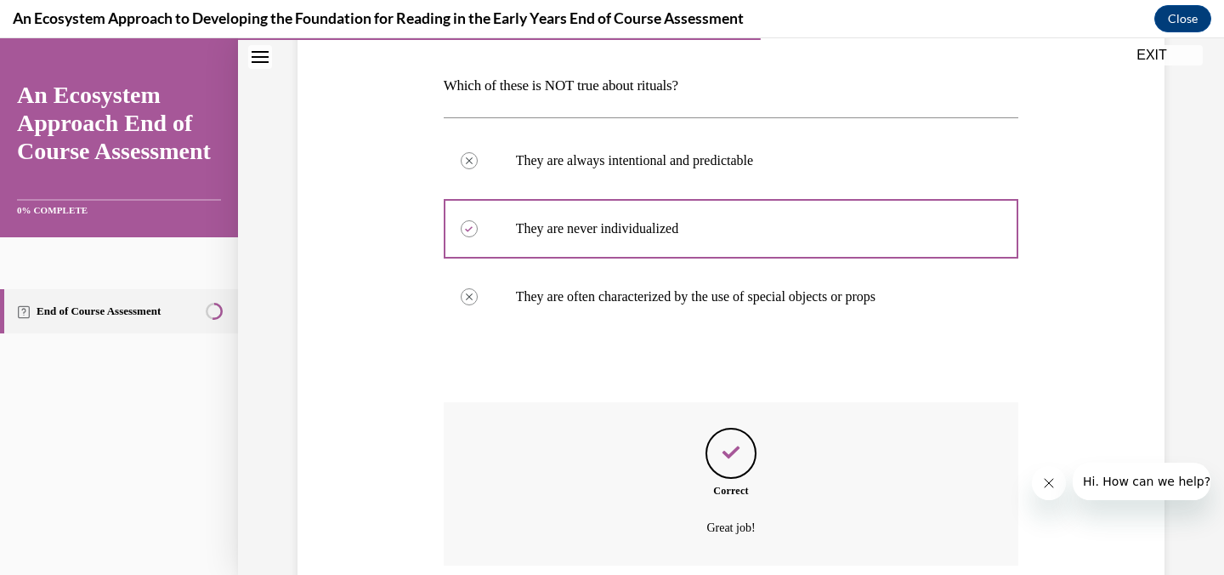
scroll to position [391, 0]
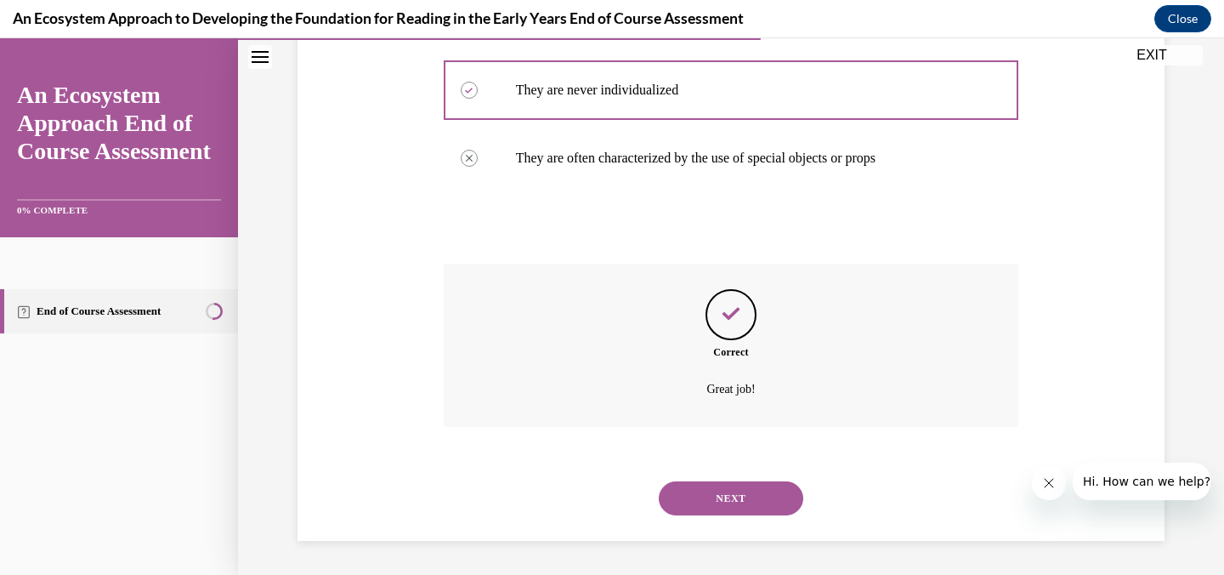
click at [714, 497] on button "NEXT" at bounding box center [731, 498] width 145 height 34
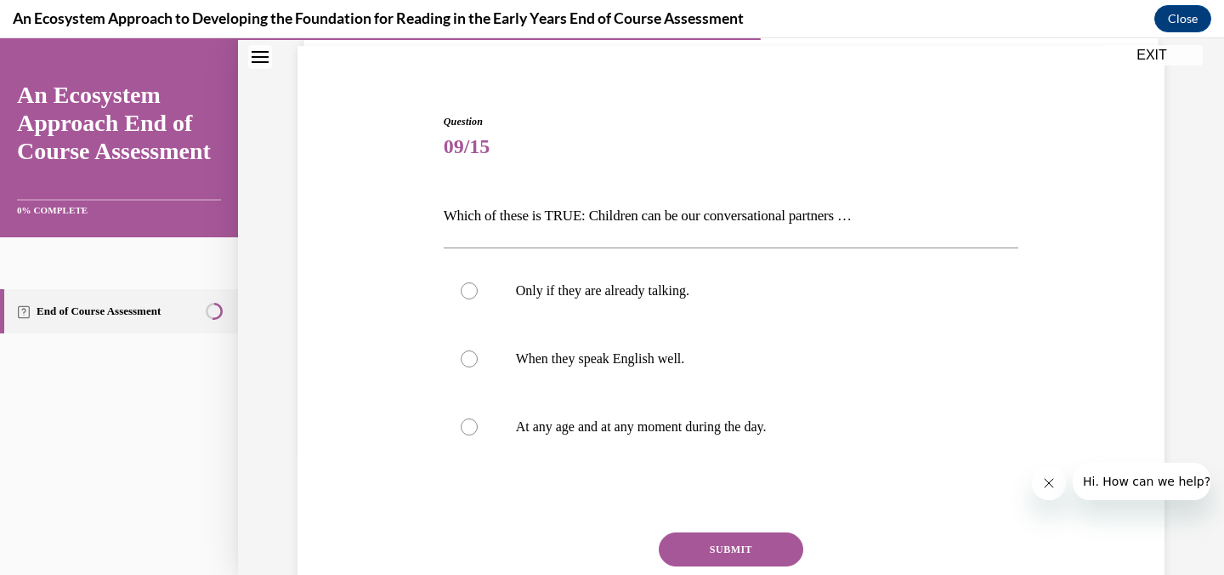
scroll to position [140, 0]
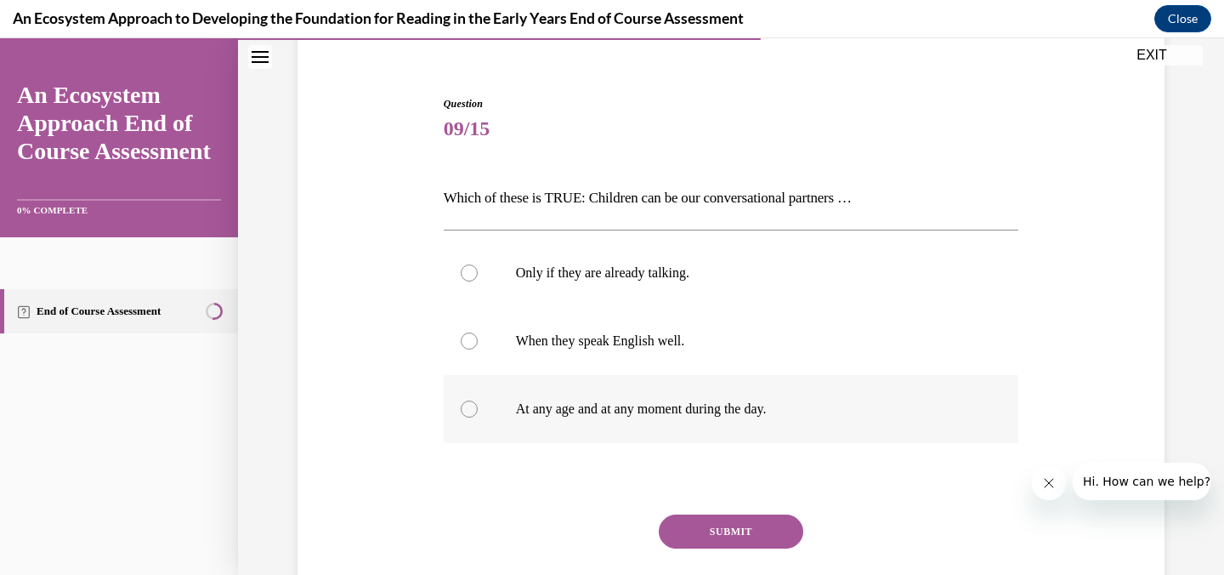
click at [579, 412] on p "At any age and at any moment during the day." at bounding box center [746, 408] width 461 height 17
click at [478, 412] on input "At any age and at any moment during the day." at bounding box center [469, 408] width 17 height 17
radio input "true"
click at [706, 536] on button "SUBMIT" at bounding box center [731, 531] width 145 height 34
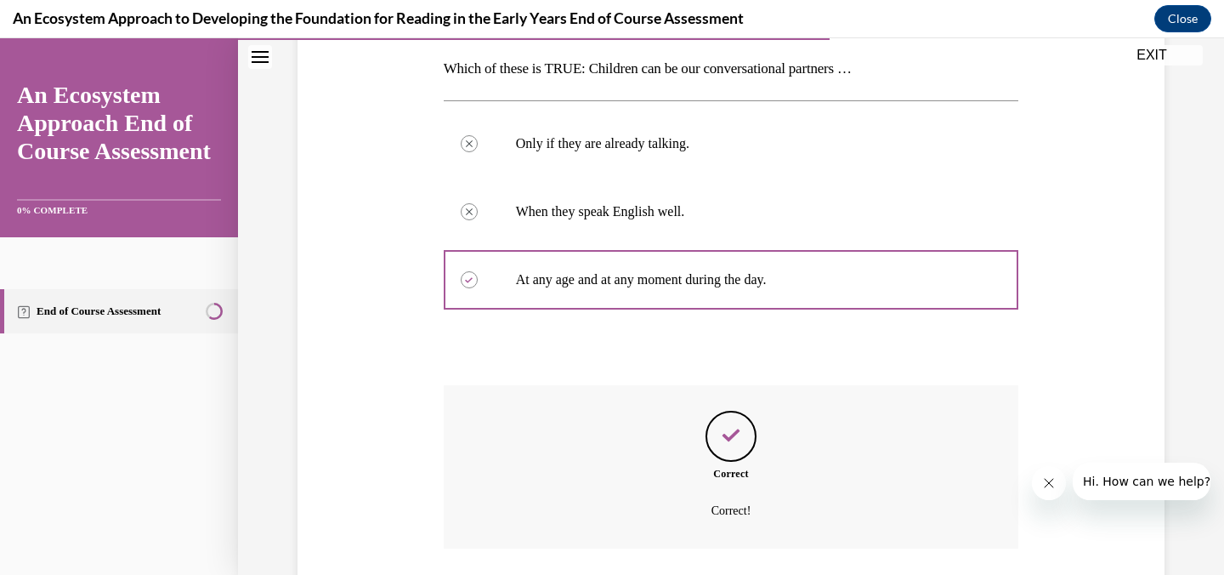
scroll to position [391, 0]
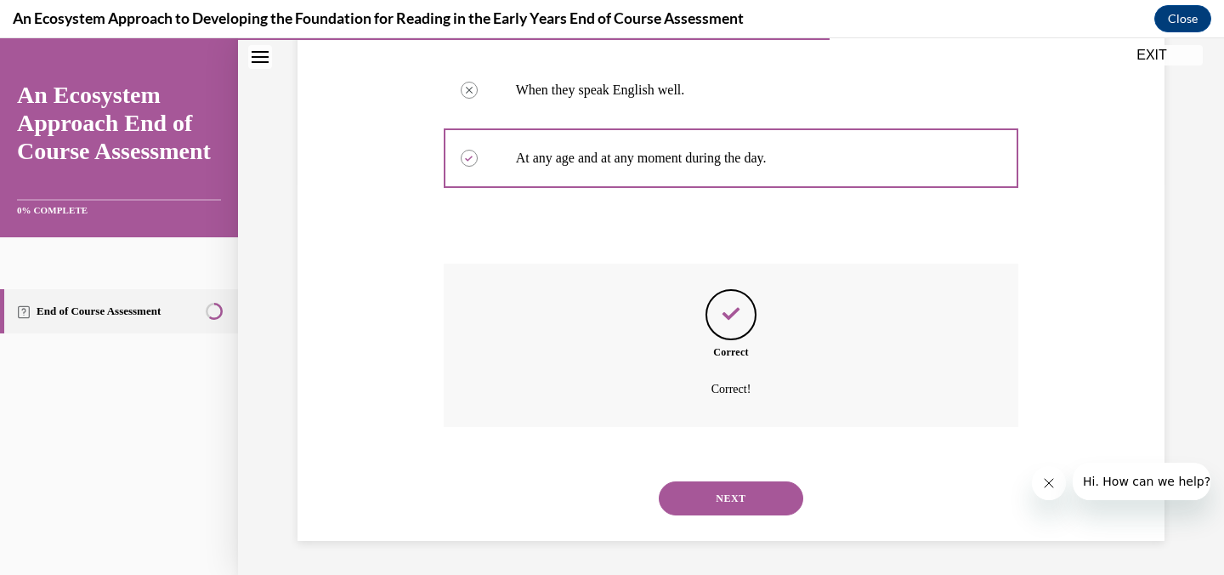
click at [697, 495] on button "NEXT" at bounding box center [731, 498] width 145 height 34
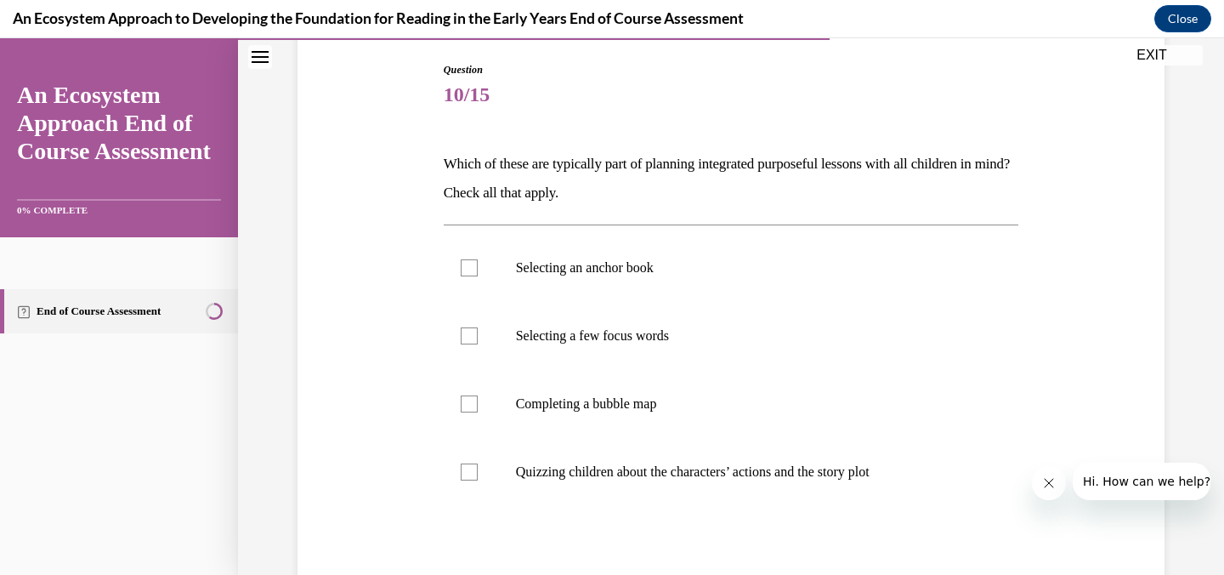
scroll to position [179, 0]
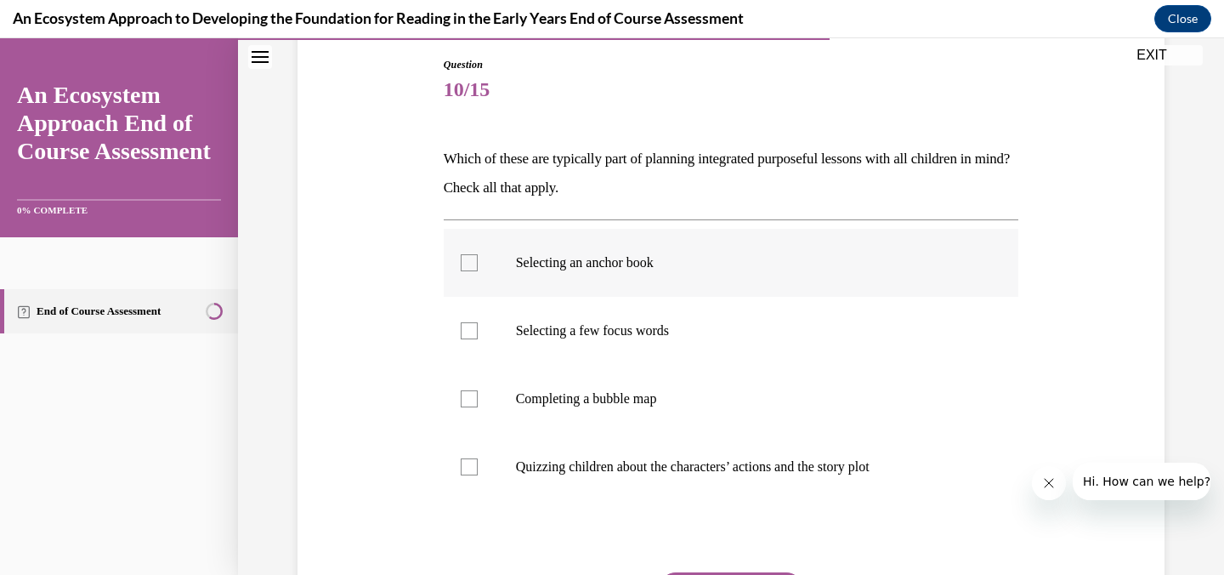
click at [501, 271] on label "Selecting an anchor book" at bounding box center [732, 263] width 576 height 68
click at [478, 271] on input "Selecting an anchor book" at bounding box center [469, 262] width 17 height 17
checkbox input "true"
click at [478, 318] on label "Selecting a few focus words" at bounding box center [732, 331] width 576 height 68
click at [478, 322] on input "Selecting a few focus words" at bounding box center [469, 330] width 17 height 17
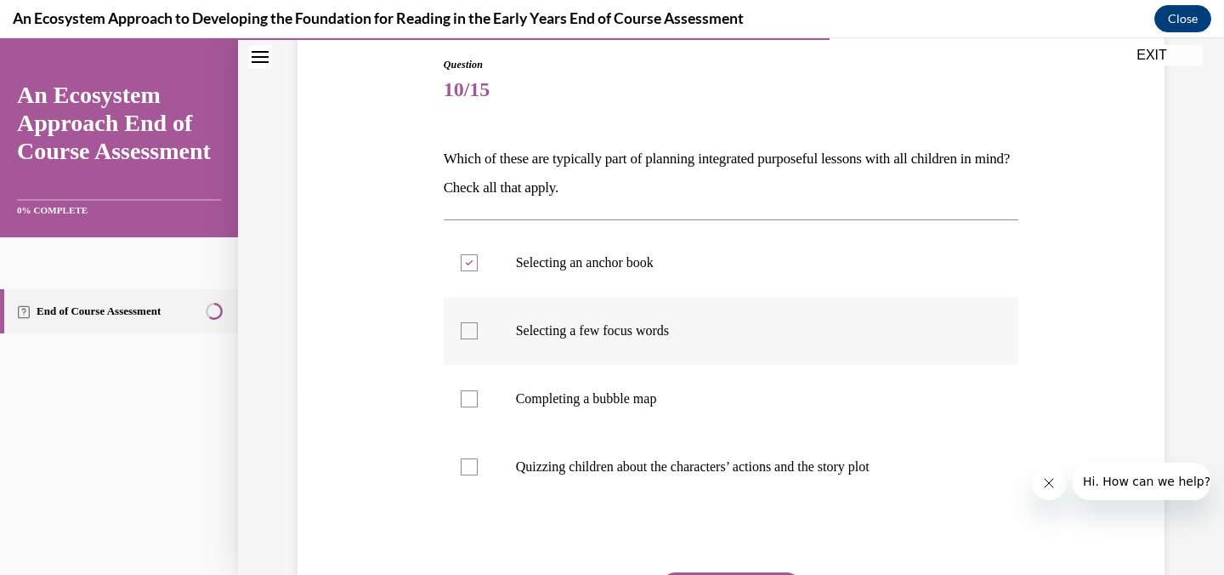
checkbox input "true"
click at [462, 395] on div at bounding box center [469, 398] width 17 height 17
click at [462, 395] on input "Completing a bubble map" at bounding box center [469, 398] width 17 height 17
checkbox input "true"
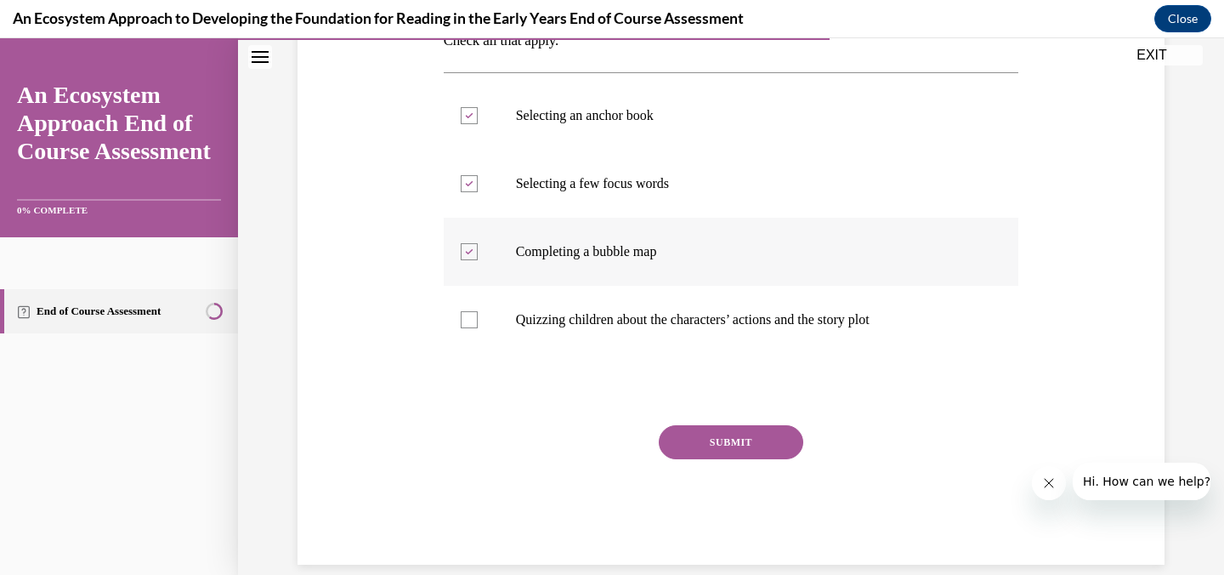
scroll to position [350, 0]
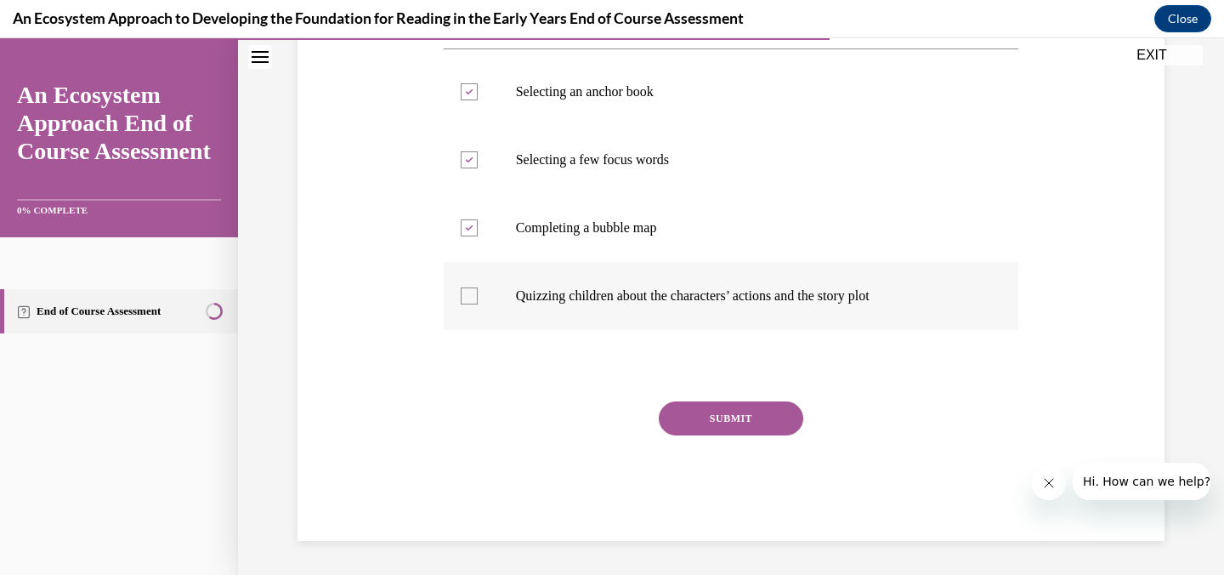
click at [473, 293] on div at bounding box center [469, 295] width 17 height 17
click at [473, 293] on input "Quizzing children about the characters’ actions and the story plot" at bounding box center [469, 295] width 17 height 17
checkbox input "true"
click at [692, 423] on button "SUBMIT" at bounding box center [731, 418] width 145 height 34
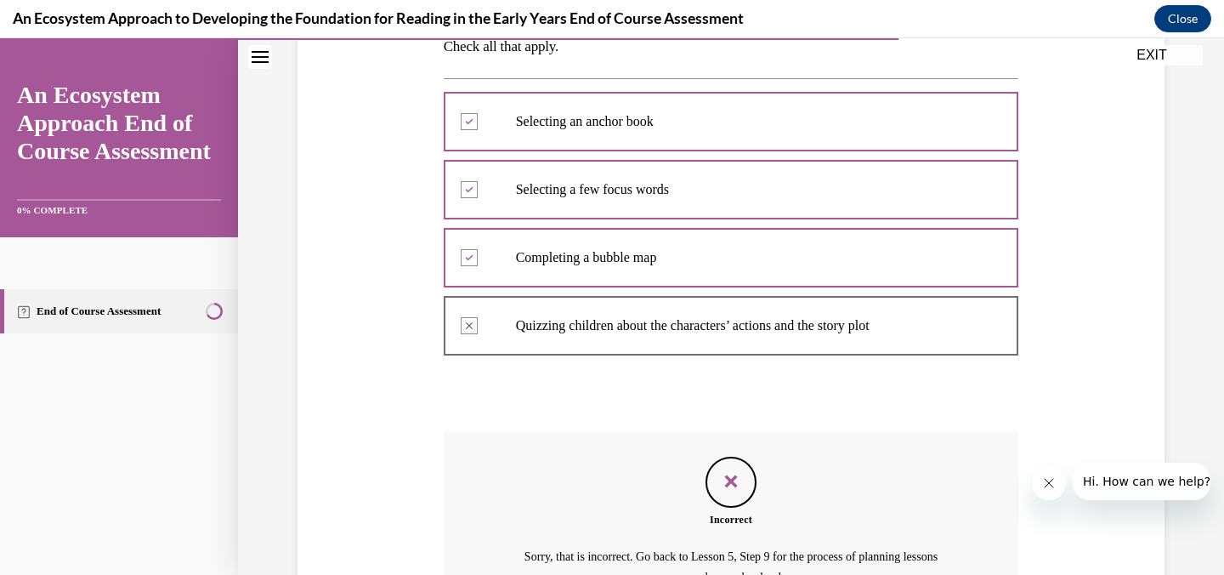
scroll to position [508, 0]
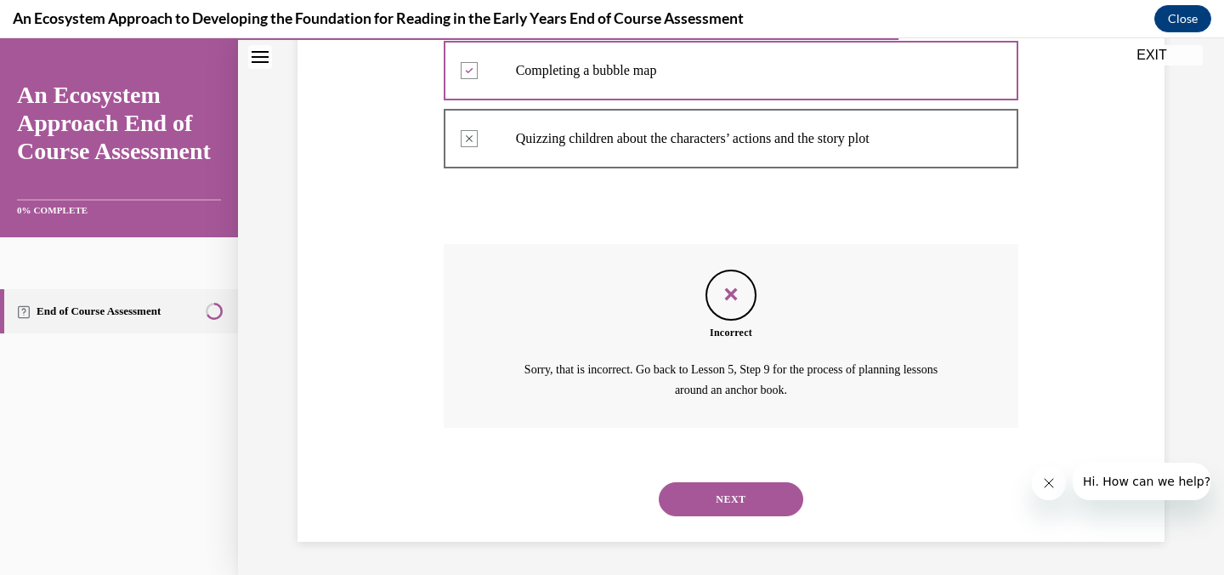
click at [732, 512] on button "NEXT" at bounding box center [731, 499] width 145 height 34
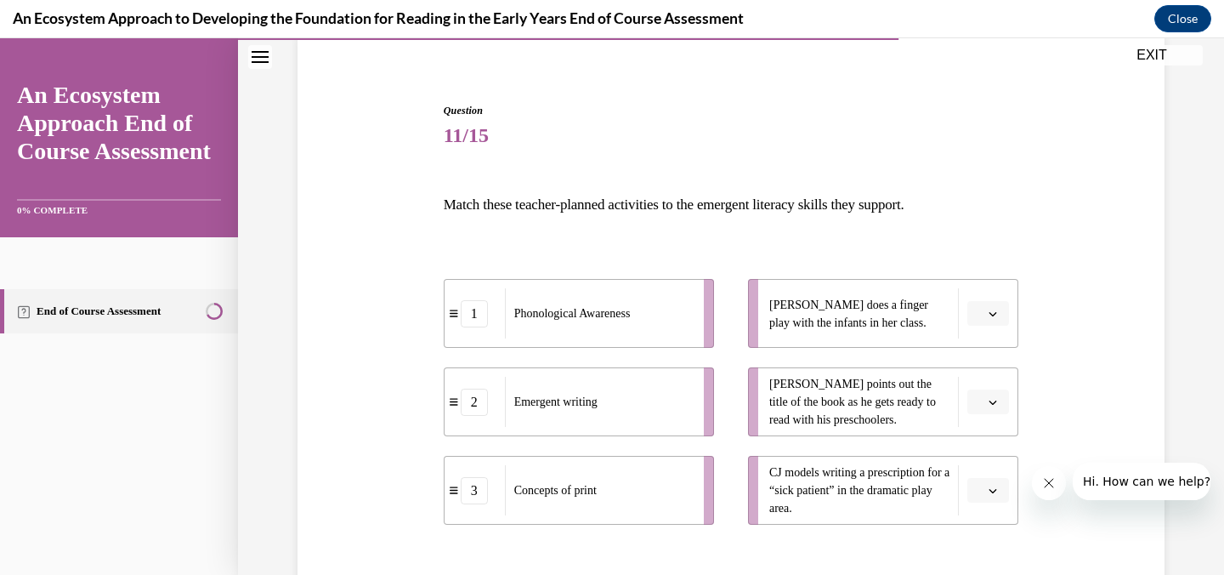
scroll to position [151, 0]
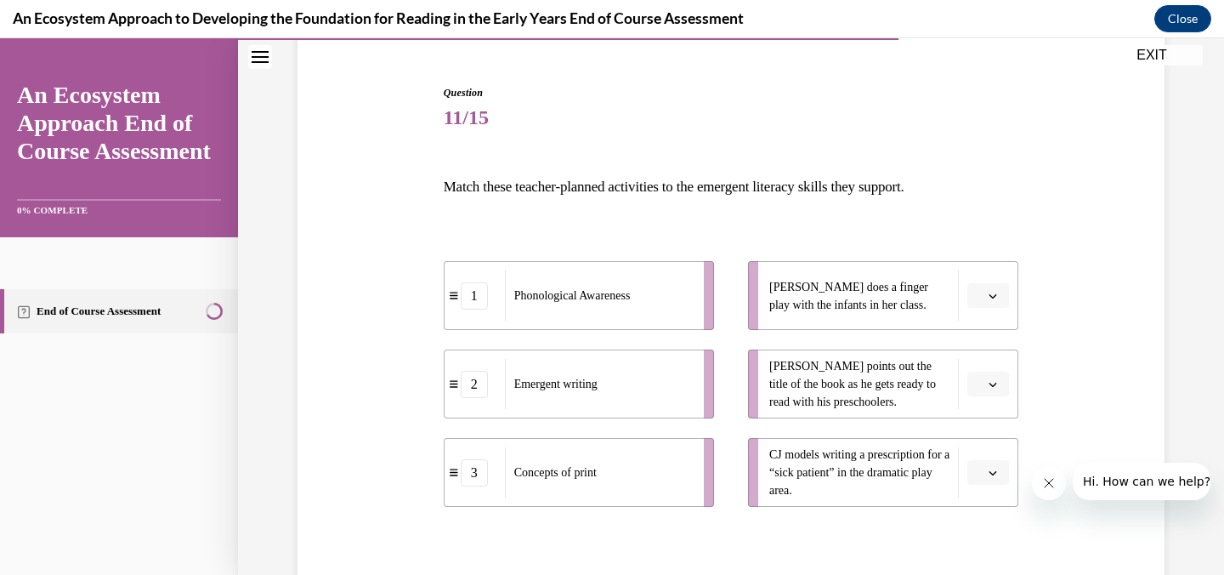
click at [988, 382] on span "button" at bounding box center [993, 384] width 12 height 12
click at [991, 532] on div "3" at bounding box center [986, 524] width 43 height 34
click at [980, 470] on span "Please select an option" at bounding box center [981, 472] width 6 height 17
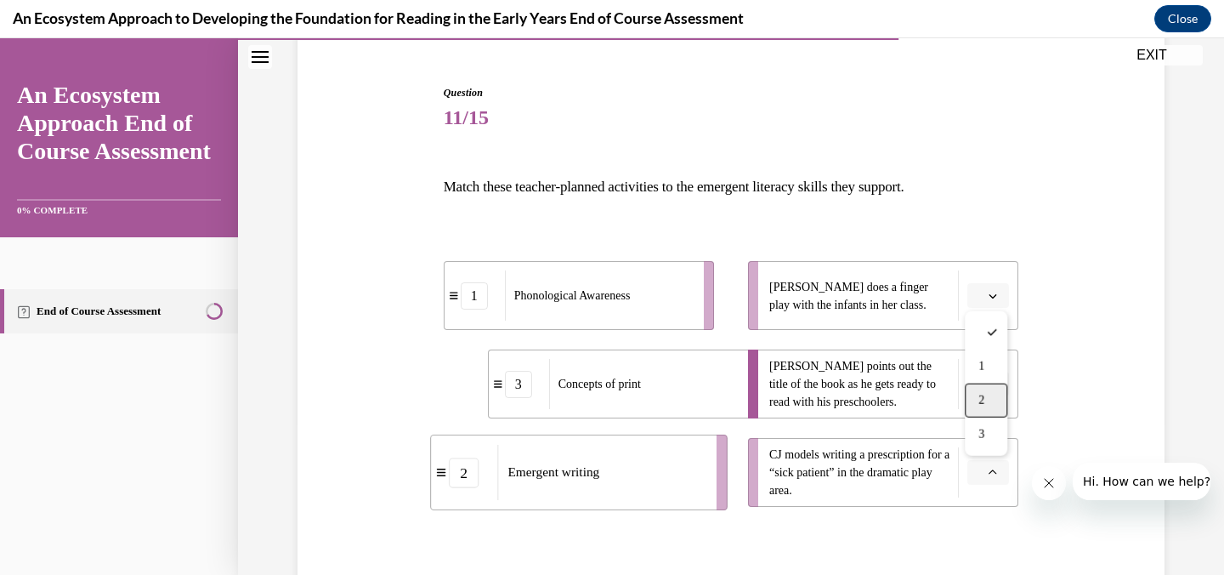
click at [984, 397] on span "2" at bounding box center [982, 401] width 6 height 14
click at [992, 304] on button "button" at bounding box center [989, 296] width 42 height 26
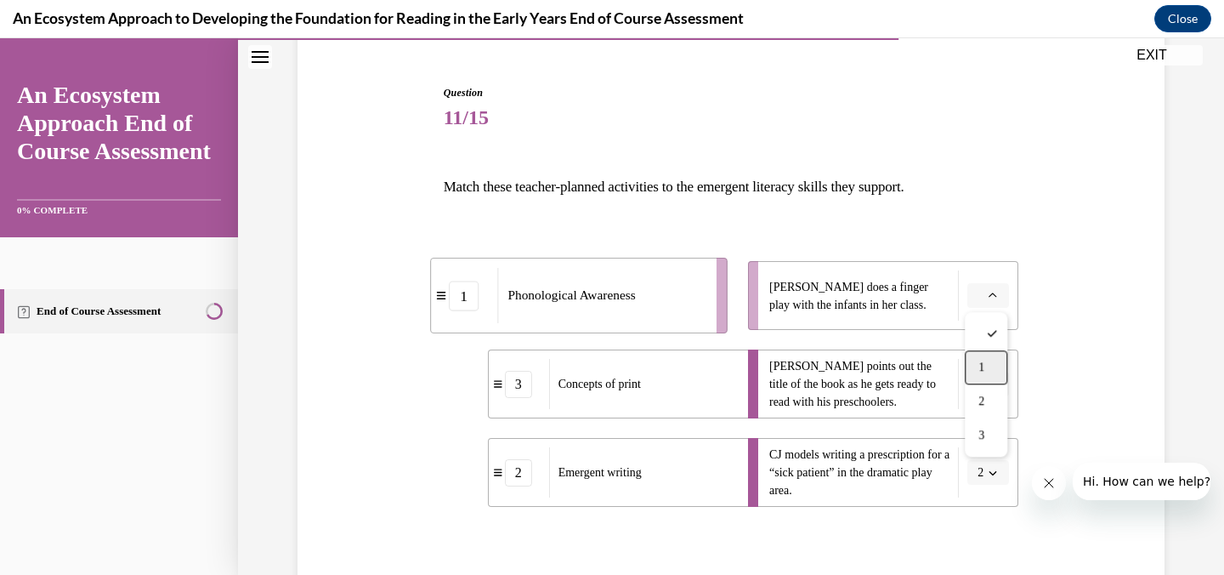
click at [983, 364] on span "1" at bounding box center [982, 368] width 6 height 14
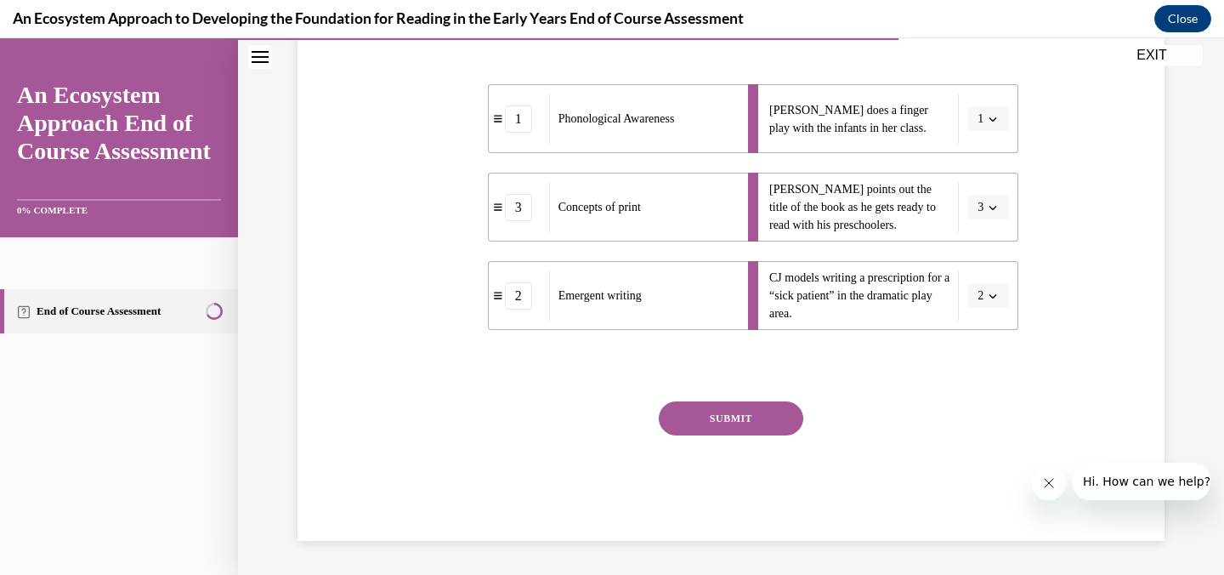
click at [765, 409] on button "SUBMIT" at bounding box center [731, 418] width 145 height 34
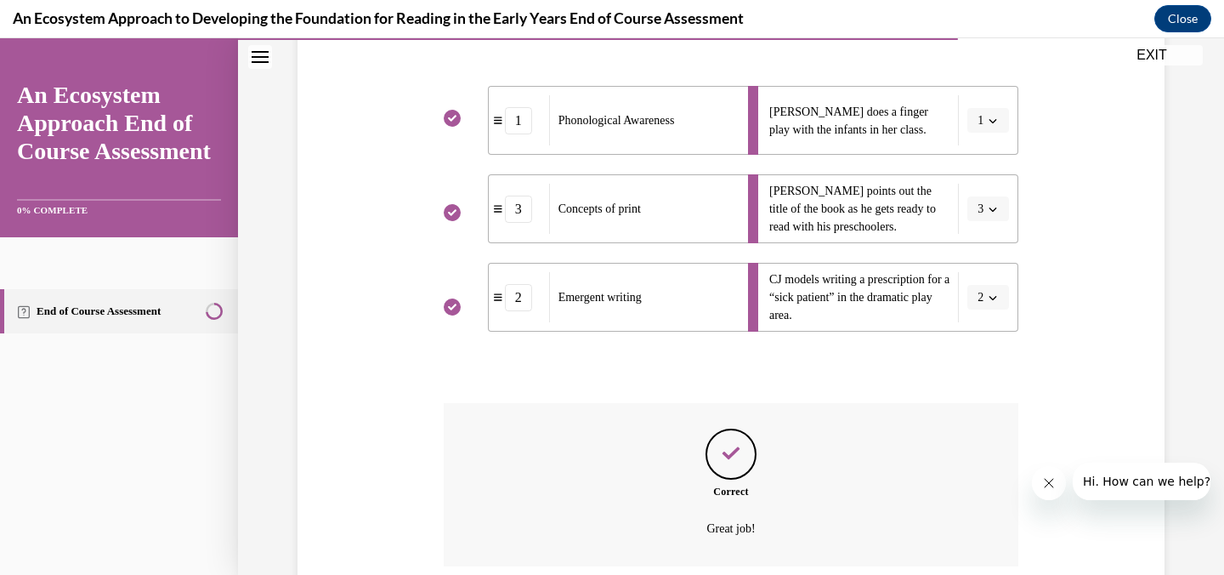
scroll to position [466, 0]
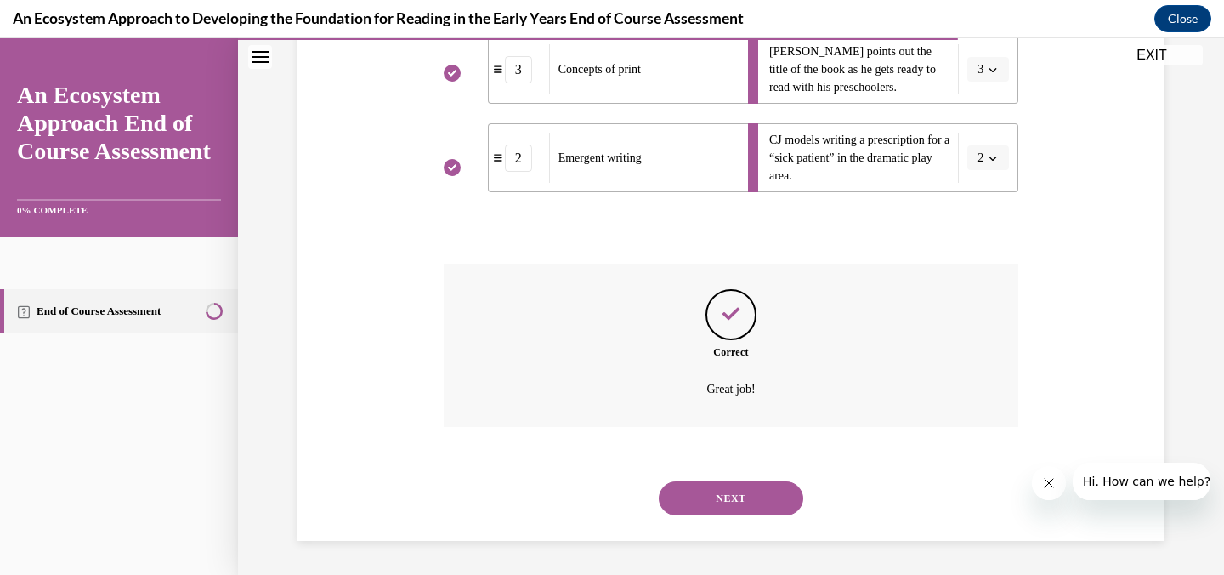
click at [753, 493] on button "NEXT" at bounding box center [731, 498] width 145 height 34
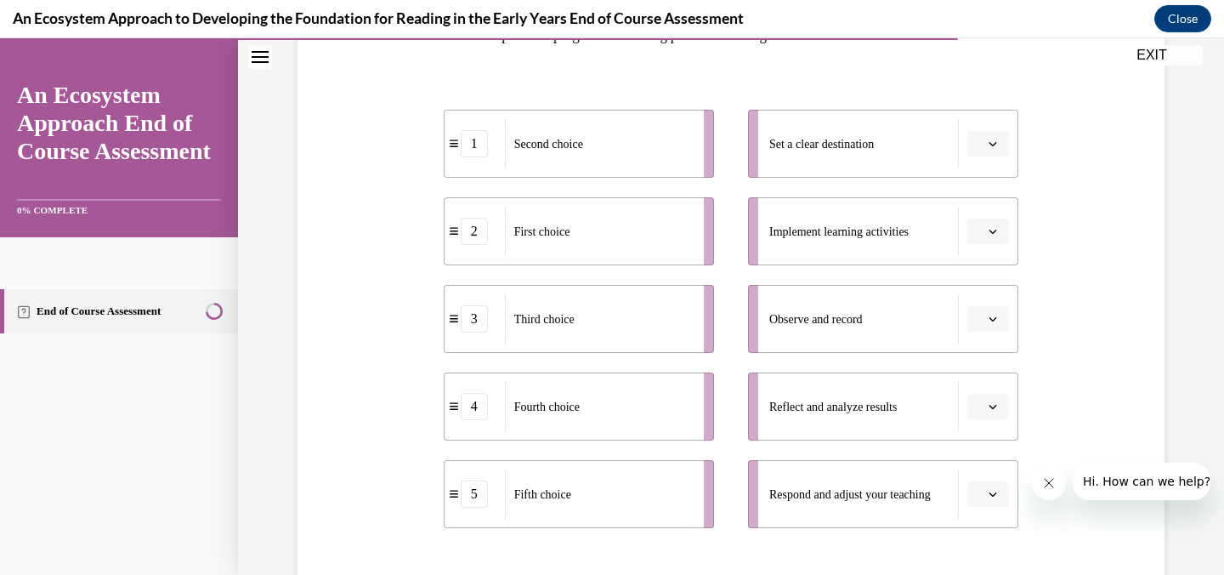
scroll to position [310, 0]
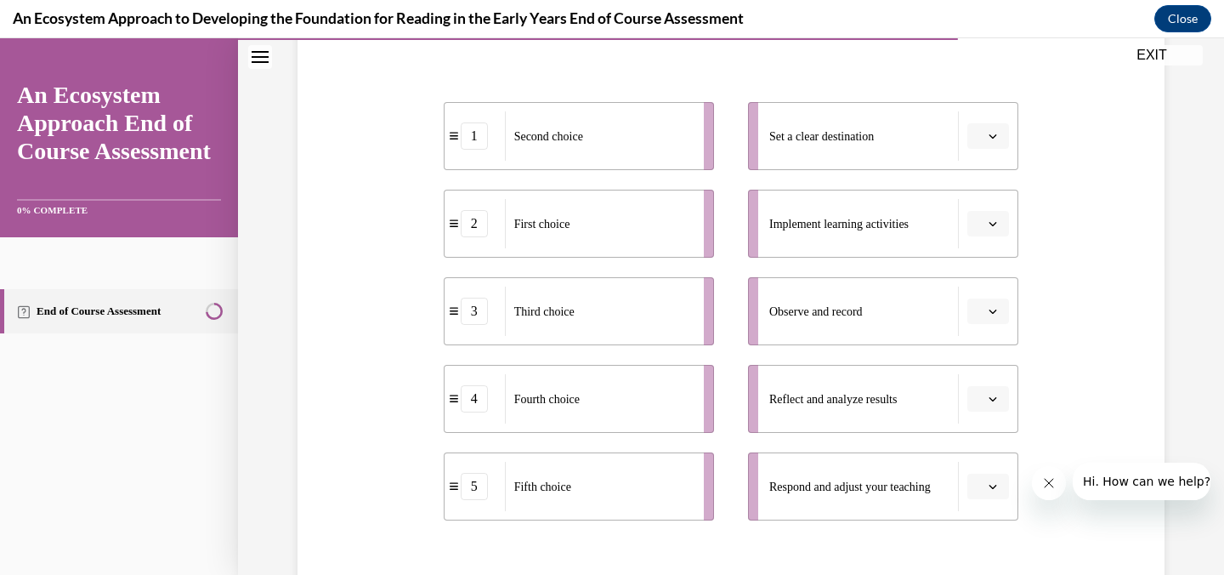
click at [997, 135] on span "button" at bounding box center [993, 136] width 12 height 12
click at [978, 235] on div "2" at bounding box center [986, 242] width 43 height 34
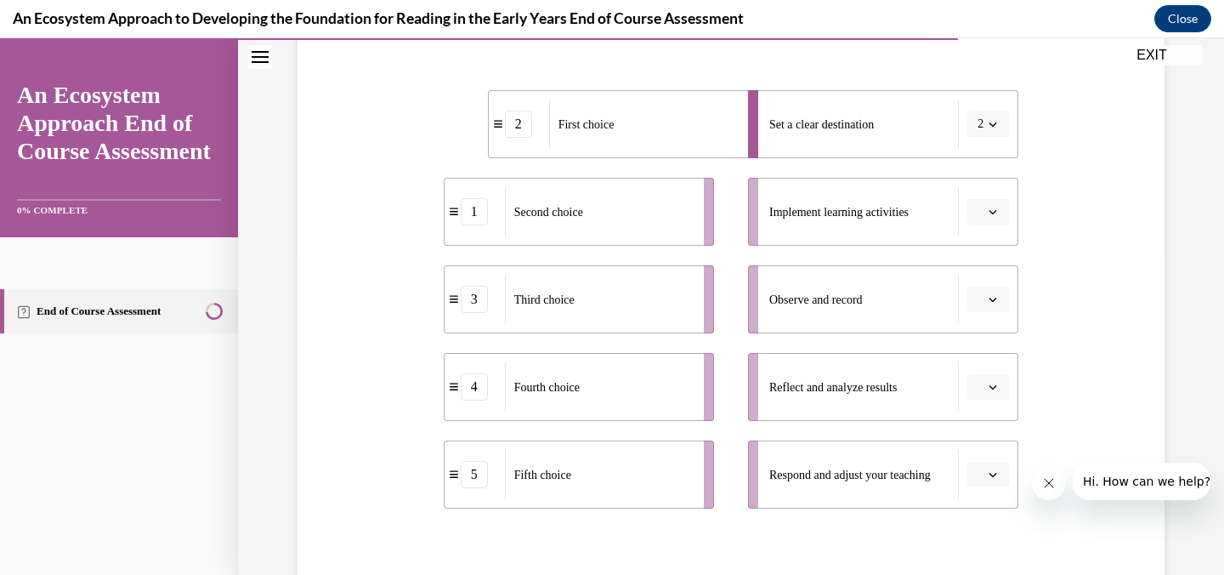
scroll to position [323, 0]
click at [993, 206] on span "button" at bounding box center [993, 211] width 12 height 12
click at [980, 291] on div "1" at bounding box center [986, 283] width 43 height 34
click at [984, 318] on li "Observe and record" at bounding box center [883, 298] width 270 height 68
click at [982, 287] on button "button" at bounding box center [989, 299] width 42 height 26
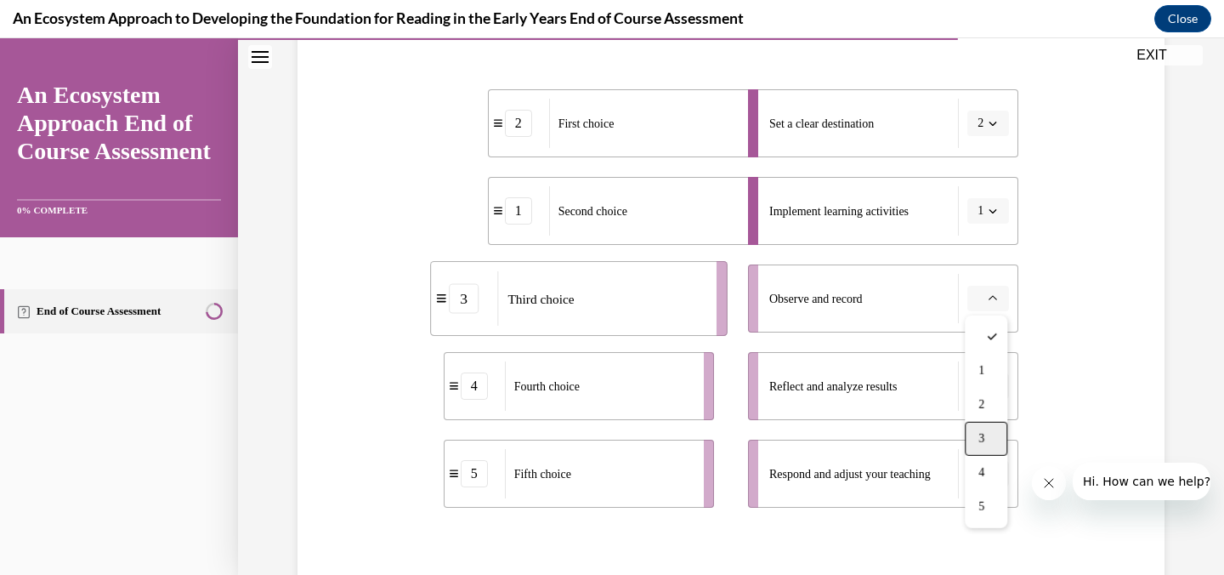
click at [992, 437] on div "3" at bounding box center [986, 439] width 43 height 34
click at [989, 382] on icon "button" at bounding box center [993, 386] width 9 height 9
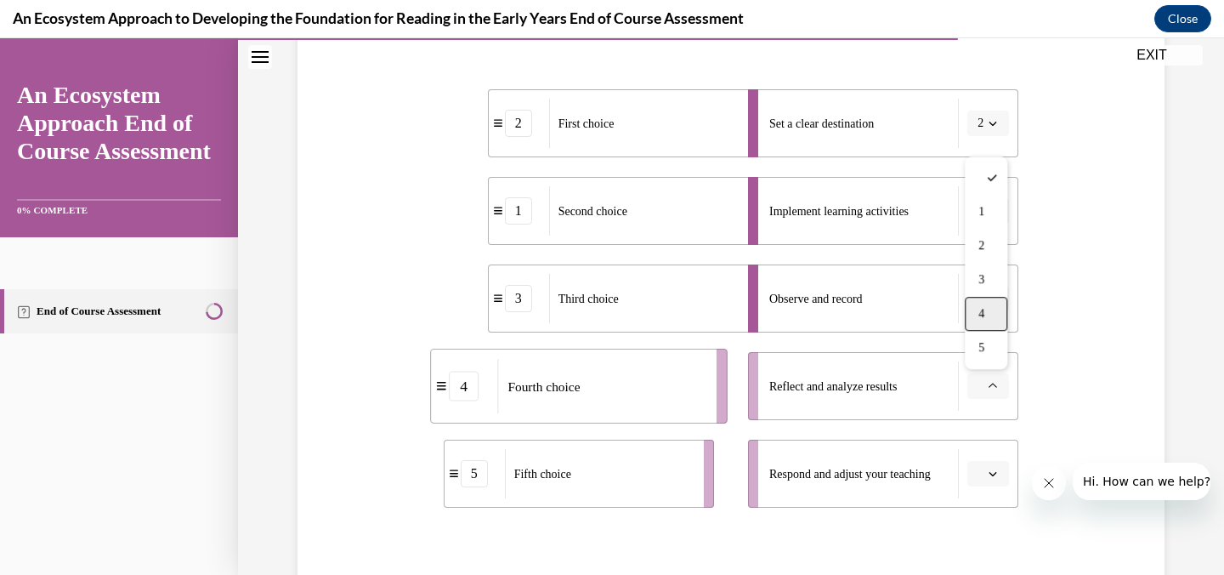
click at [996, 306] on div "4" at bounding box center [986, 314] width 43 height 34
click at [991, 479] on span "button" at bounding box center [993, 474] width 12 height 12
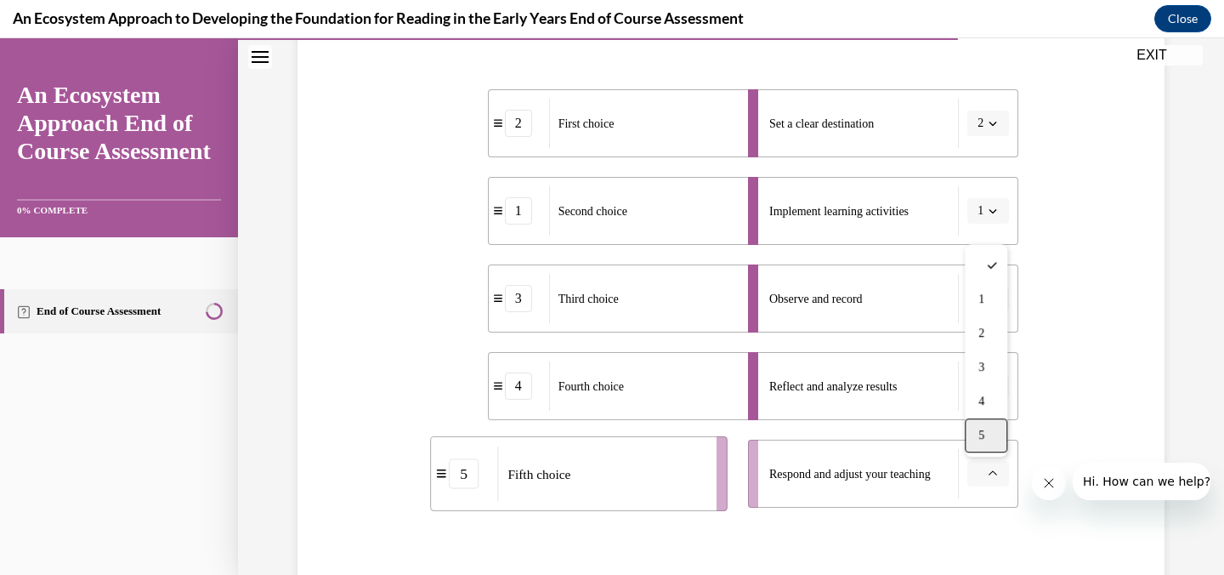
click at [985, 429] on span "5" at bounding box center [982, 436] width 6 height 14
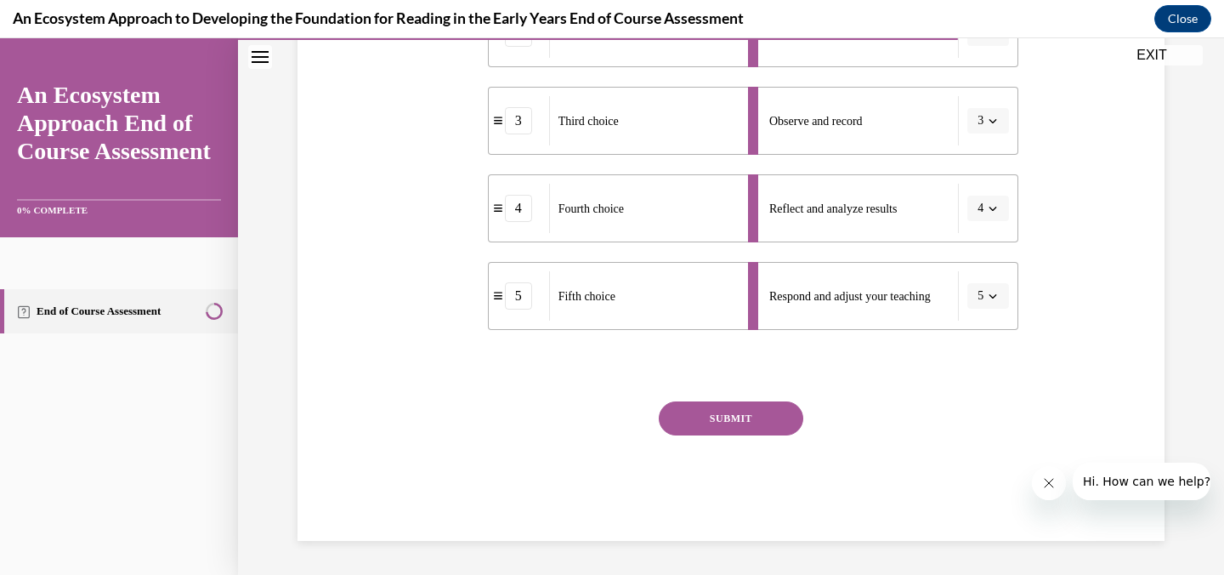
click at [747, 413] on button "SUBMIT" at bounding box center [731, 418] width 145 height 34
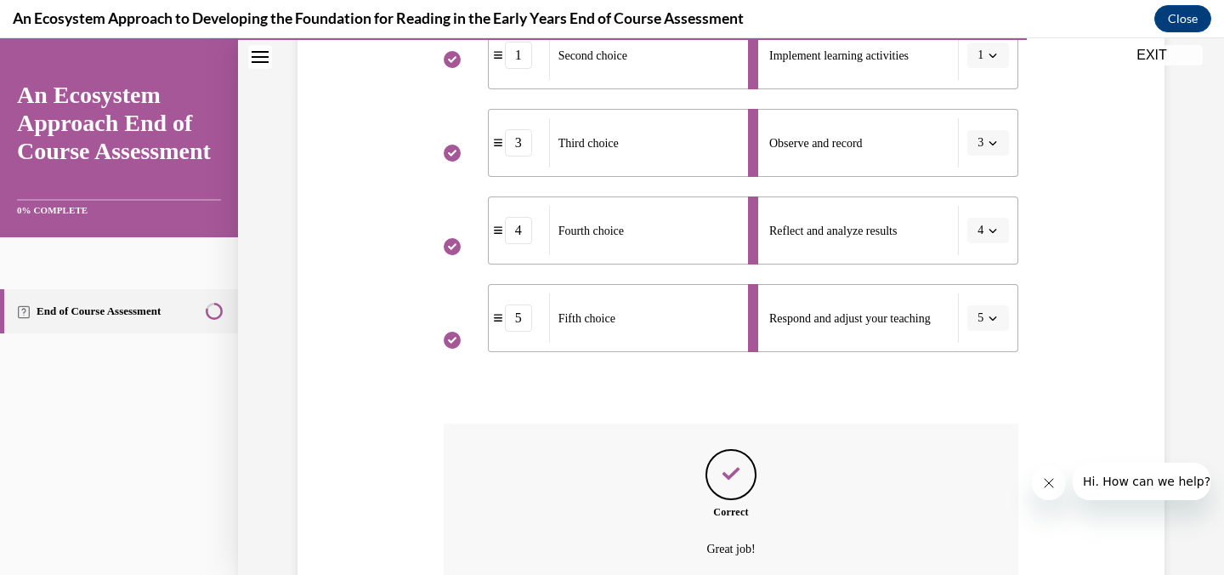
scroll to position [639, 0]
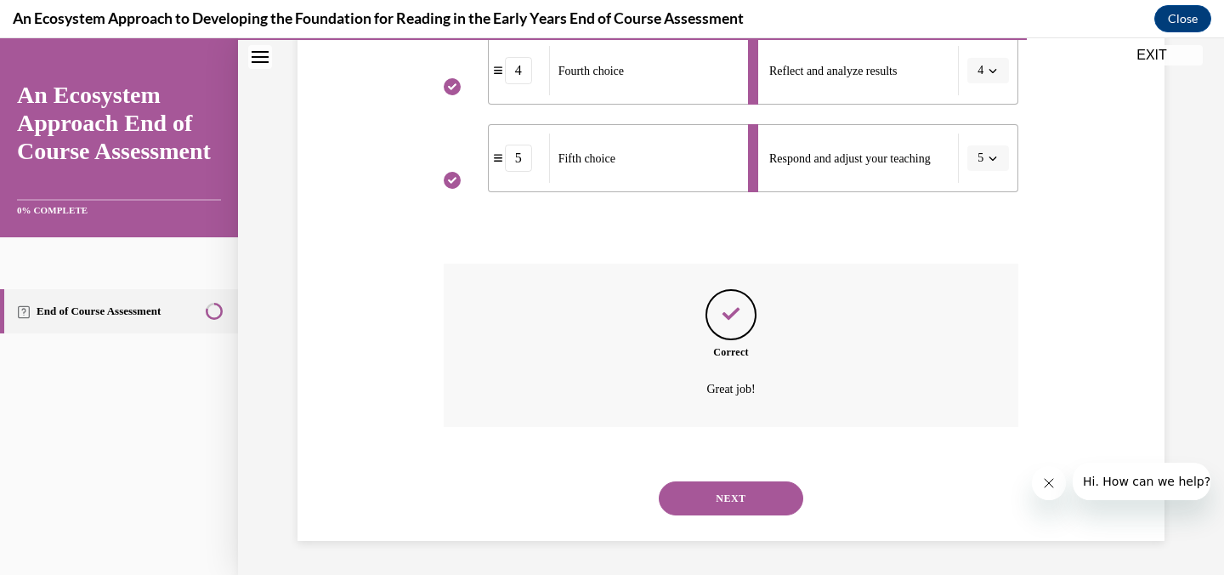
click at [742, 528] on div "NEXT" at bounding box center [732, 498] width 576 height 68
click at [742, 508] on button "NEXT" at bounding box center [731, 498] width 145 height 34
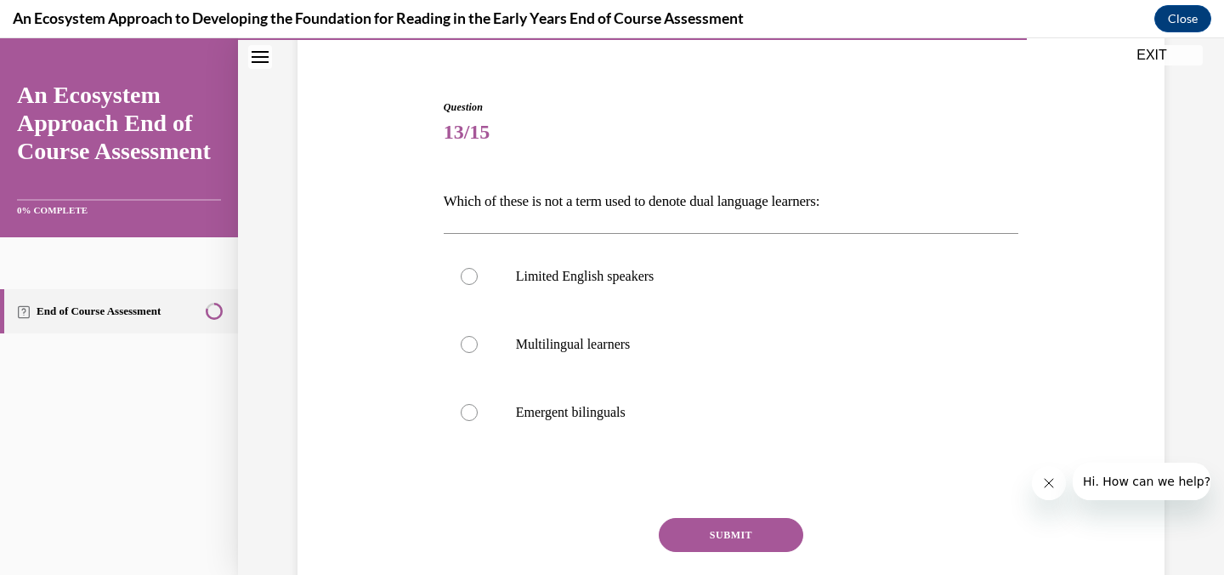
scroll to position [139, 0]
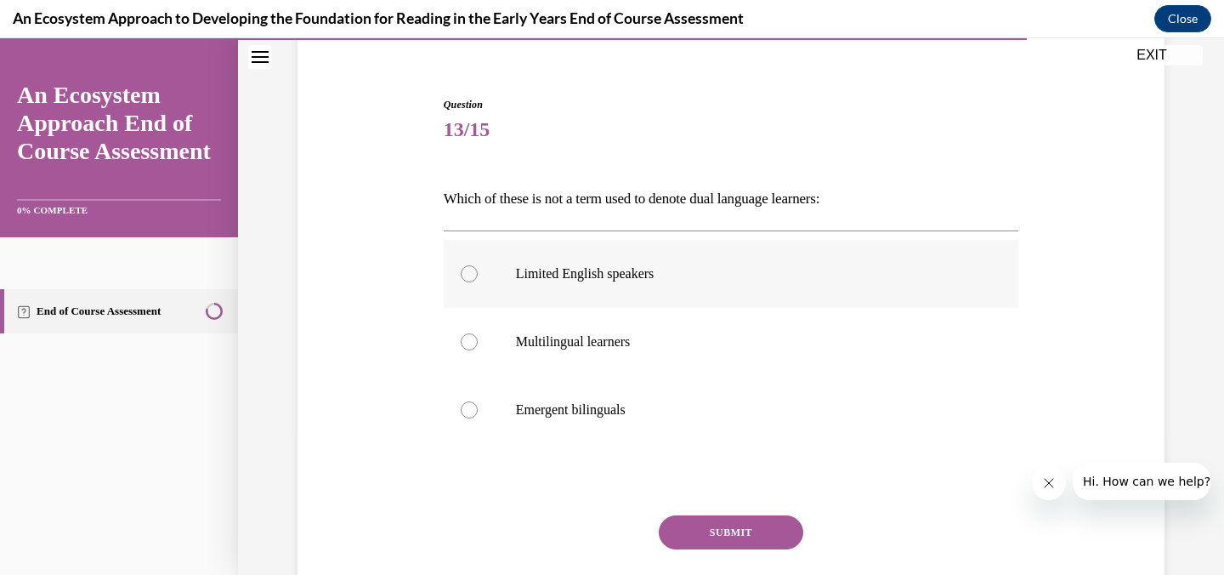
click at [622, 269] on p "Limited English speakers" at bounding box center [746, 273] width 461 height 17
click at [478, 269] on input "Limited English speakers" at bounding box center [469, 273] width 17 height 17
radio input "true"
click at [698, 507] on div "Question 13/15 Which of these is not a term used to denote dual language learne…" at bounding box center [732, 376] width 576 height 558
click at [698, 518] on button "SUBMIT" at bounding box center [731, 532] width 145 height 34
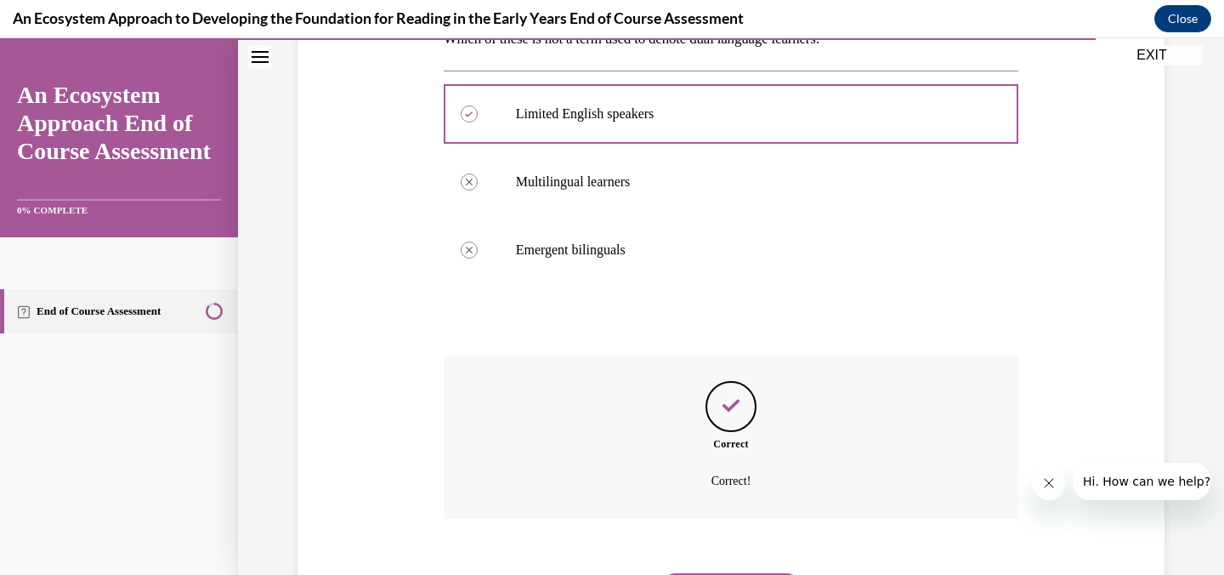
scroll to position [391, 0]
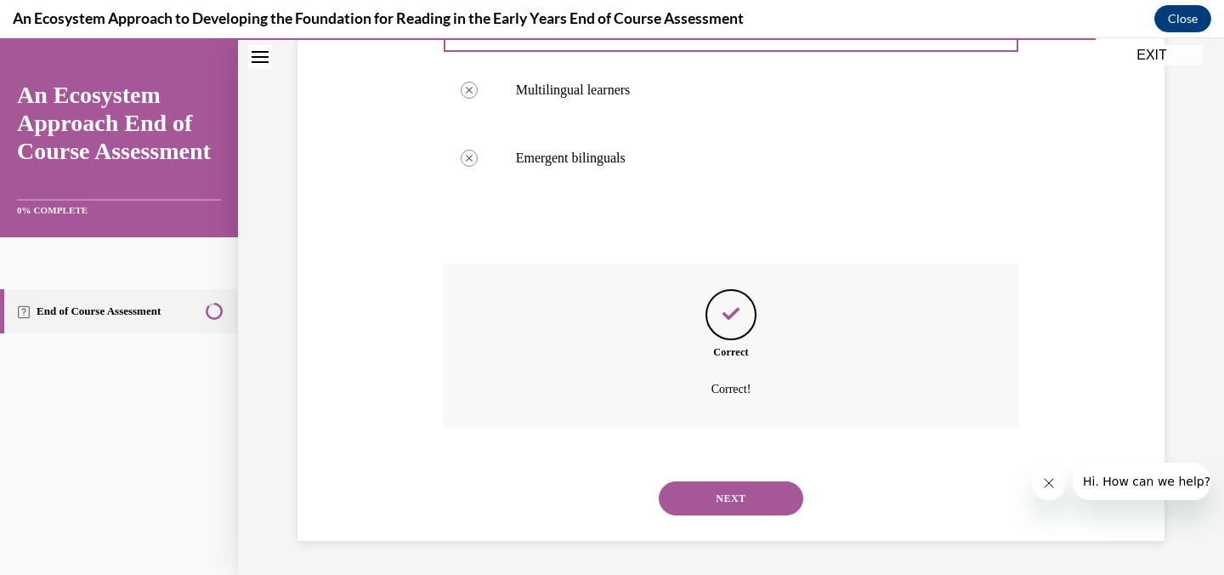
click at [689, 480] on div "NEXT" at bounding box center [732, 498] width 576 height 68
click at [690, 487] on button "NEXT" at bounding box center [731, 498] width 145 height 34
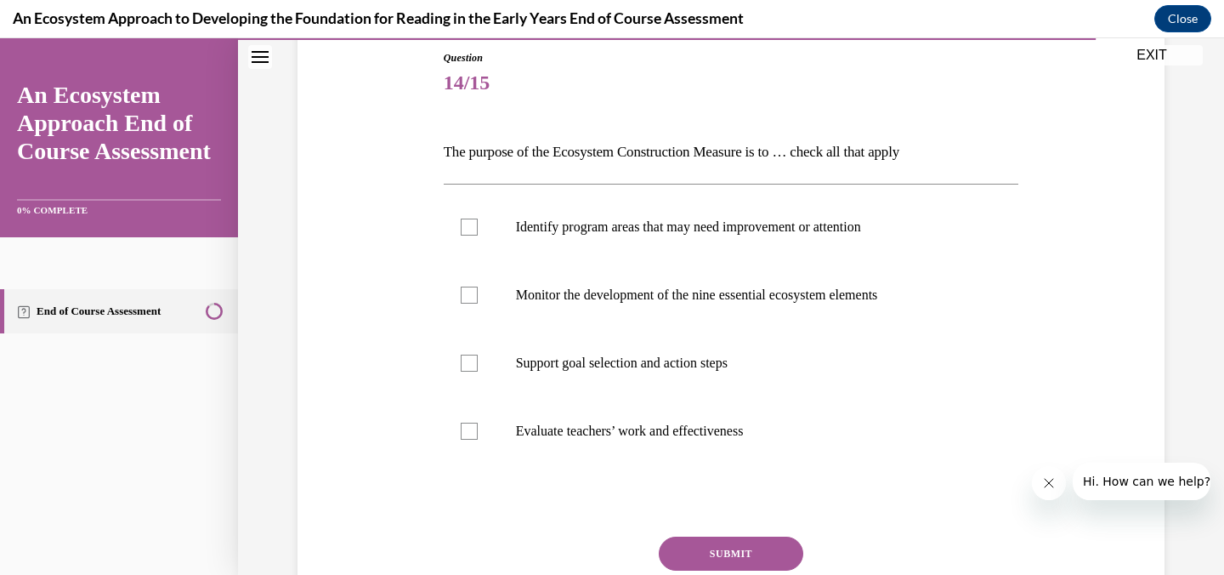
scroll to position [187, 0]
click at [474, 218] on div at bounding box center [469, 226] width 17 height 17
click at [474, 218] on input "Identify program areas that may need improvement or attention" at bounding box center [469, 226] width 17 height 17
checkbox input "true"
click at [466, 291] on div at bounding box center [469, 294] width 17 height 17
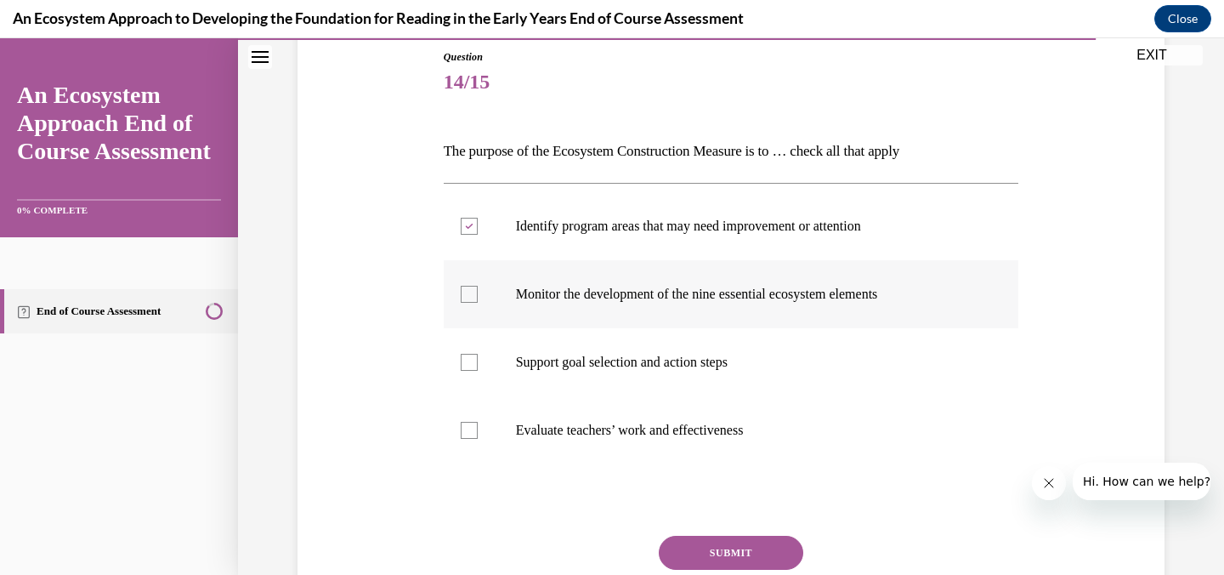
click at [466, 291] on input "Monitor the development of the nine essential ecosystem elements" at bounding box center [469, 294] width 17 height 17
checkbox input "true"
click at [472, 359] on div at bounding box center [469, 362] width 17 height 17
click at [472, 359] on input "Support goal selection and action steps" at bounding box center [469, 362] width 17 height 17
checkbox input "true"
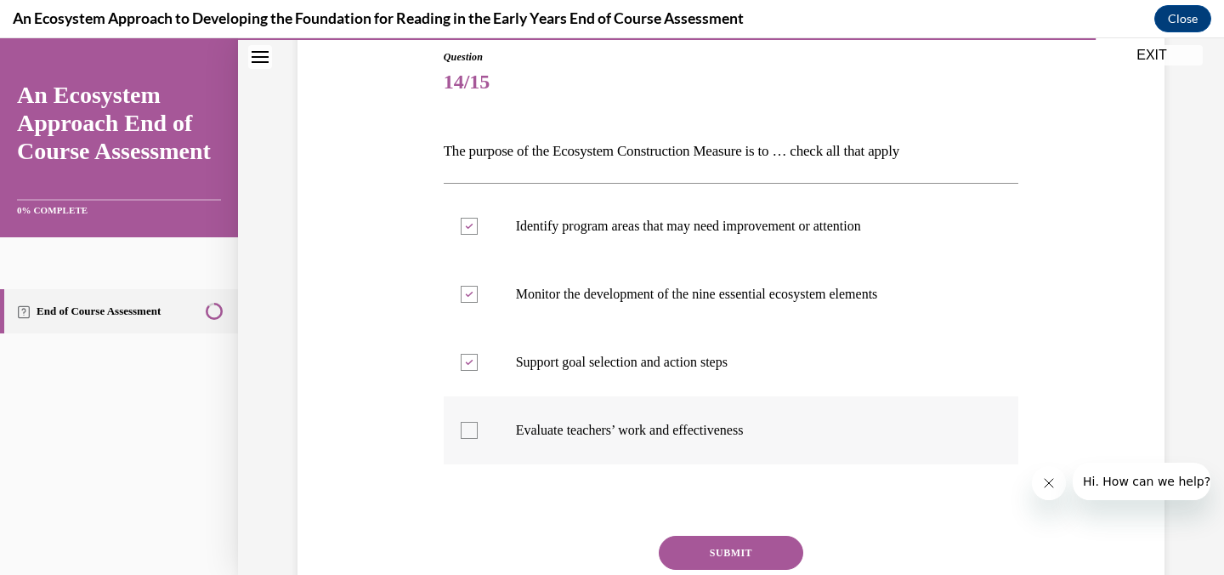
click at [474, 431] on div at bounding box center [469, 430] width 17 height 17
click at [474, 431] on input "Evaluate teachers’ work and effectiveness" at bounding box center [469, 430] width 17 height 17
checkbox input "true"
click at [702, 547] on button "SUBMIT" at bounding box center [731, 553] width 145 height 34
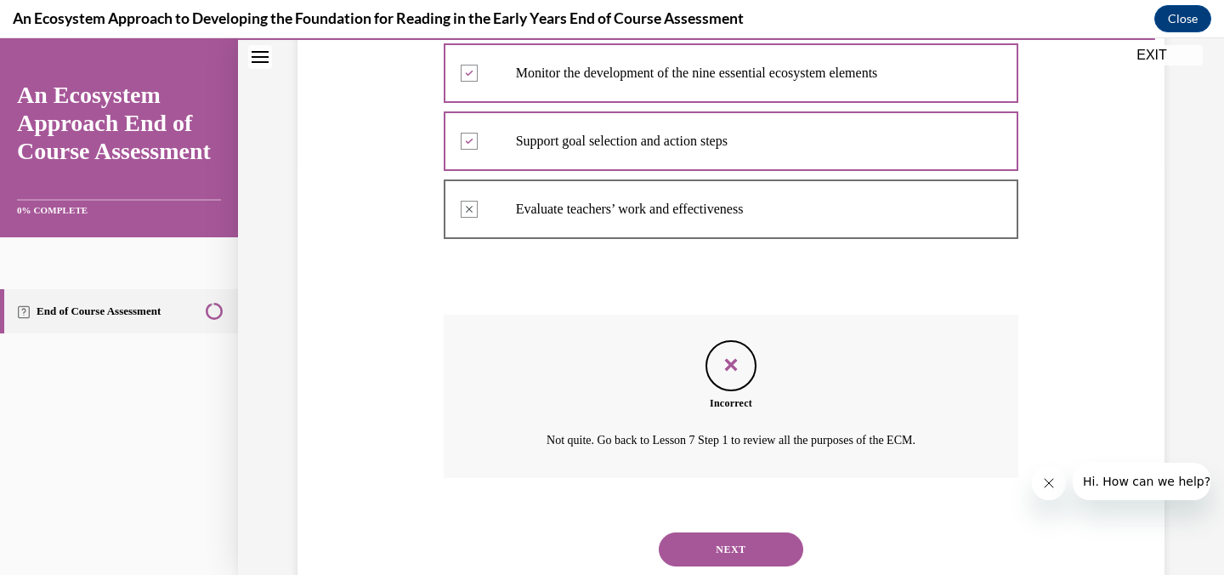
scroll to position [459, 0]
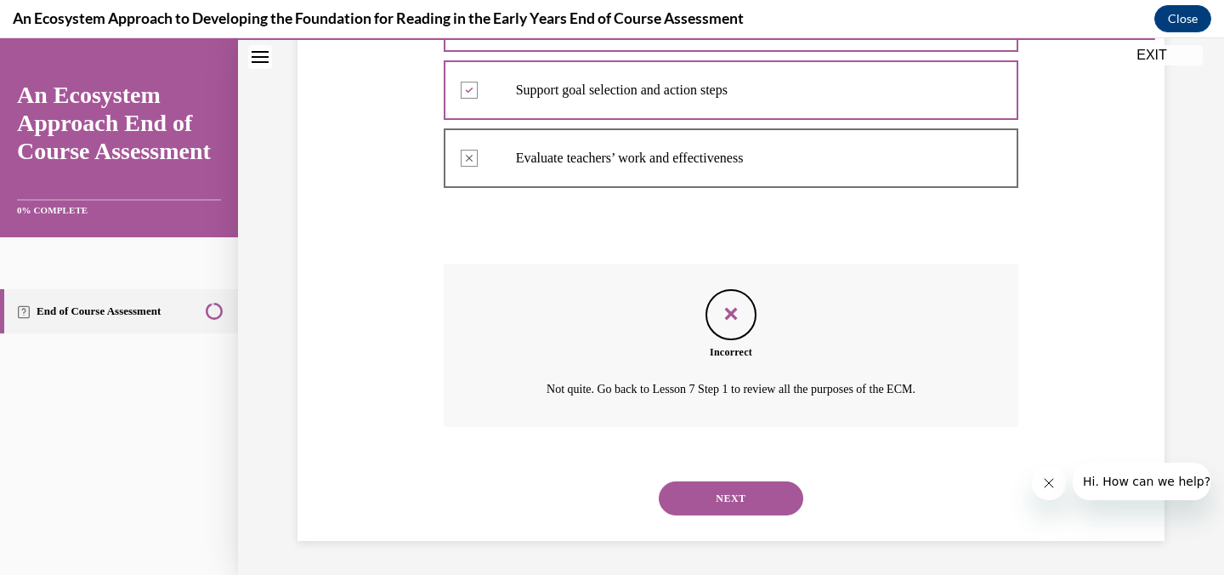
click at [711, 498] on button "NEXT" at bounding box center [731, 498] width 145 height 34
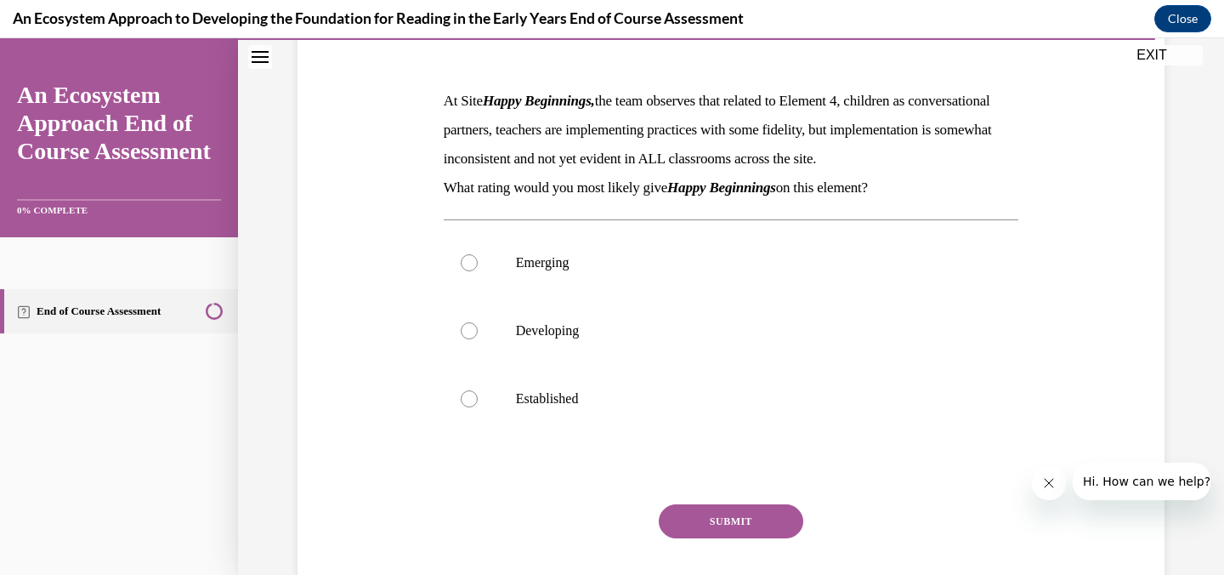
scroll to position [233, 0]
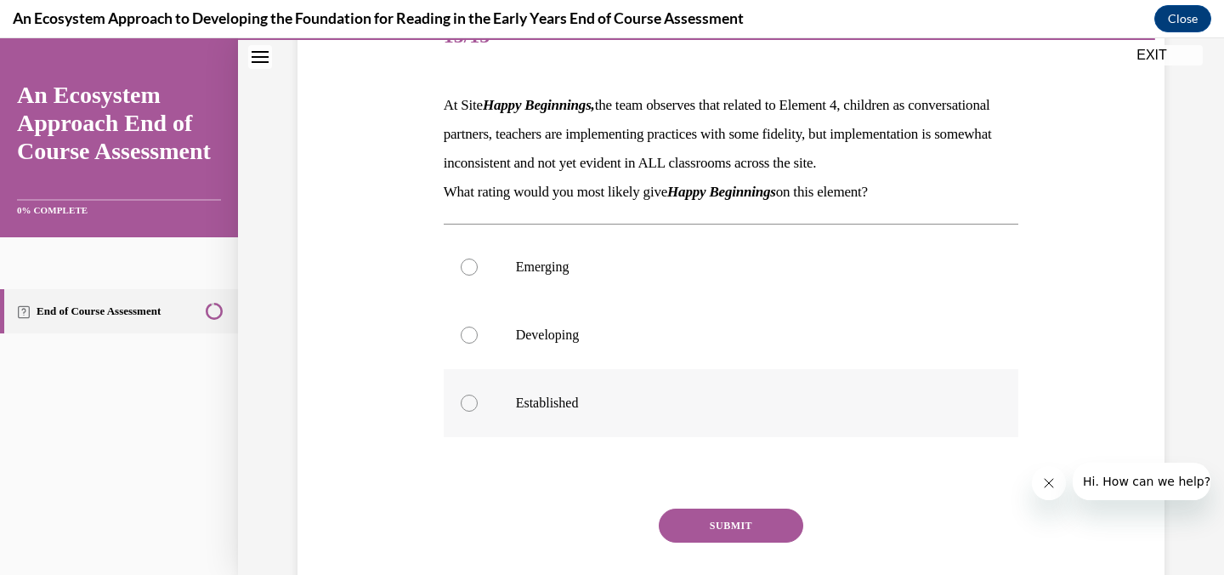
click at [469, 412] on div at bounding box center [469, 403] width 17 height 17
click at [469, 412] on input "Established" at bounding box center [469, 403] width 17 height 17
radio input "true"
click at [710, 542] on button "SUBMIT" at bounding box center [731, 525] width 145 height 34
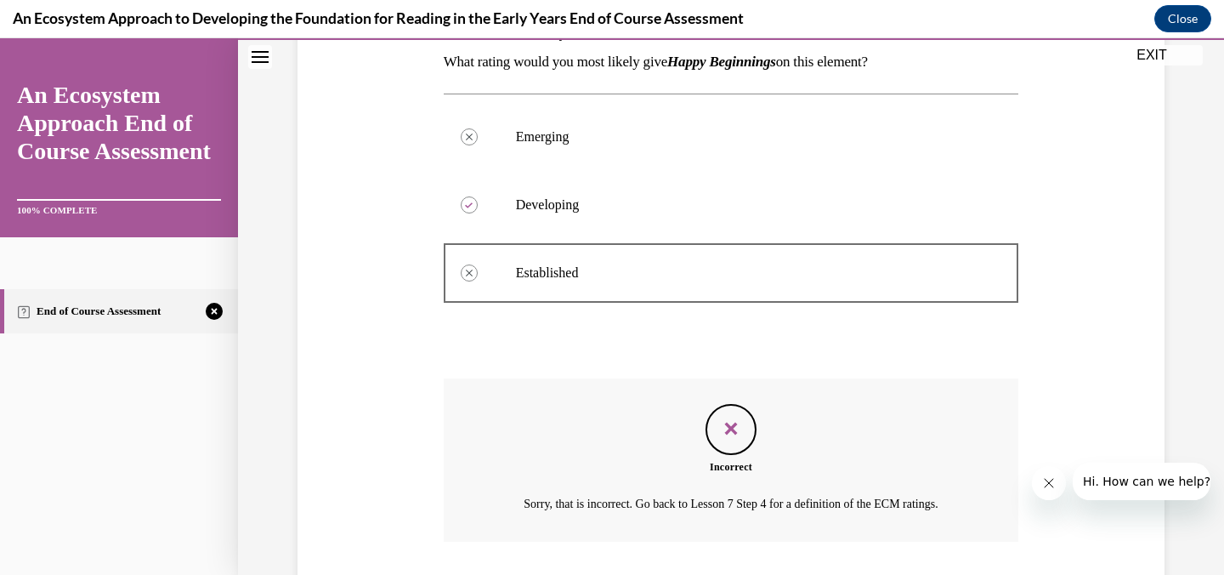
scroll to position [507, 0]
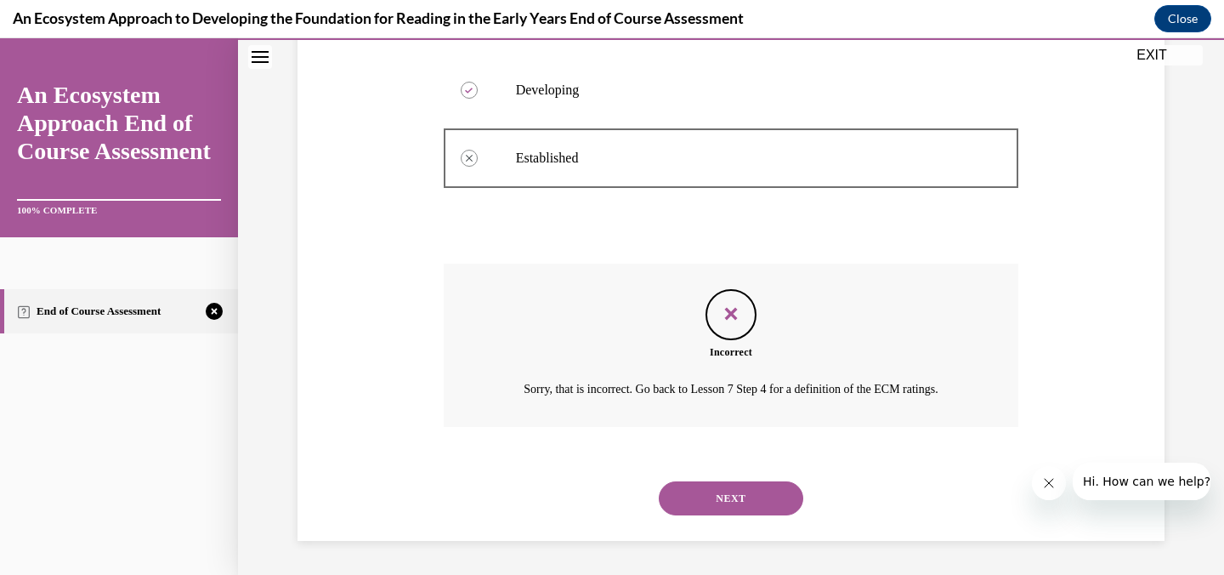
click at [716, 486] on button "NEXT" at bounding box center [731, 498] width 145 height 34
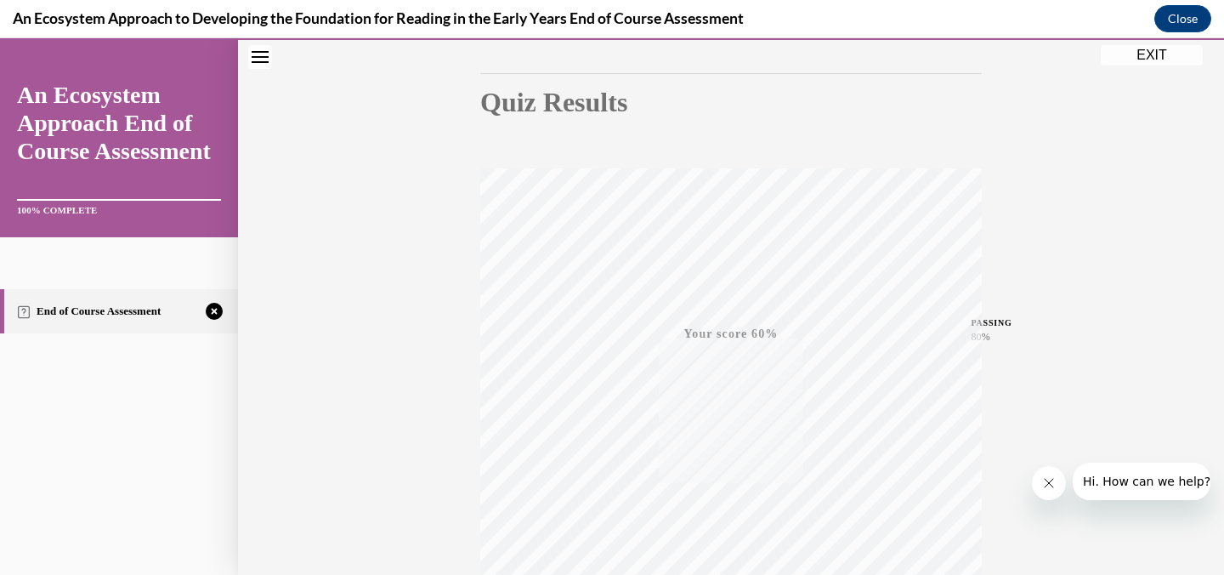
scroll to position [335, 0]
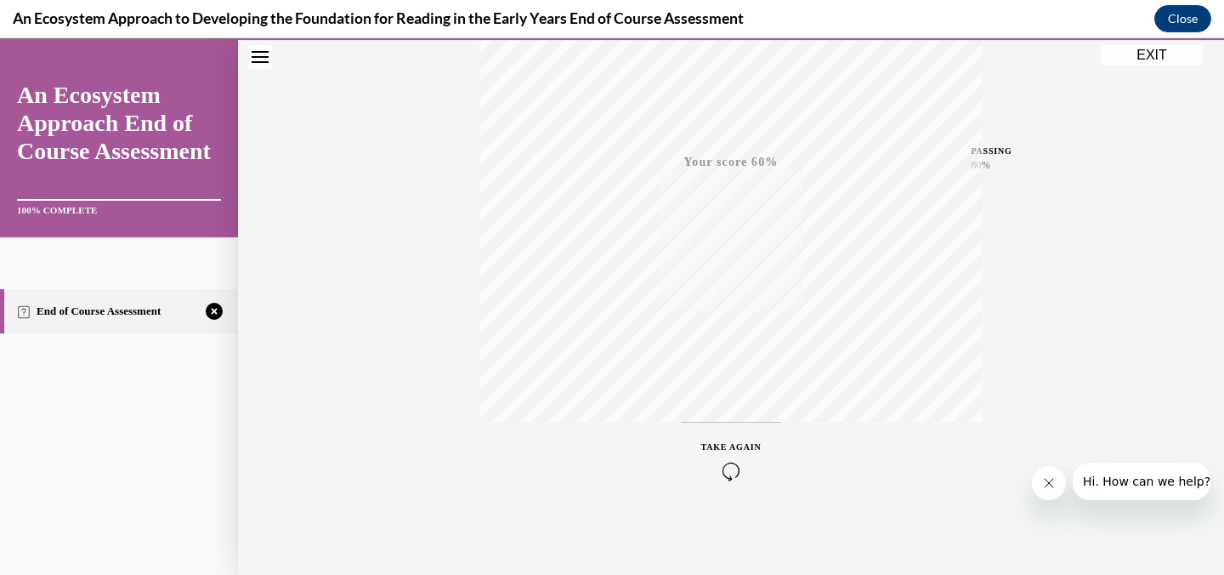
click at [737, 465] on icon "button" at bounding box center [732, 471] width 60 height 19
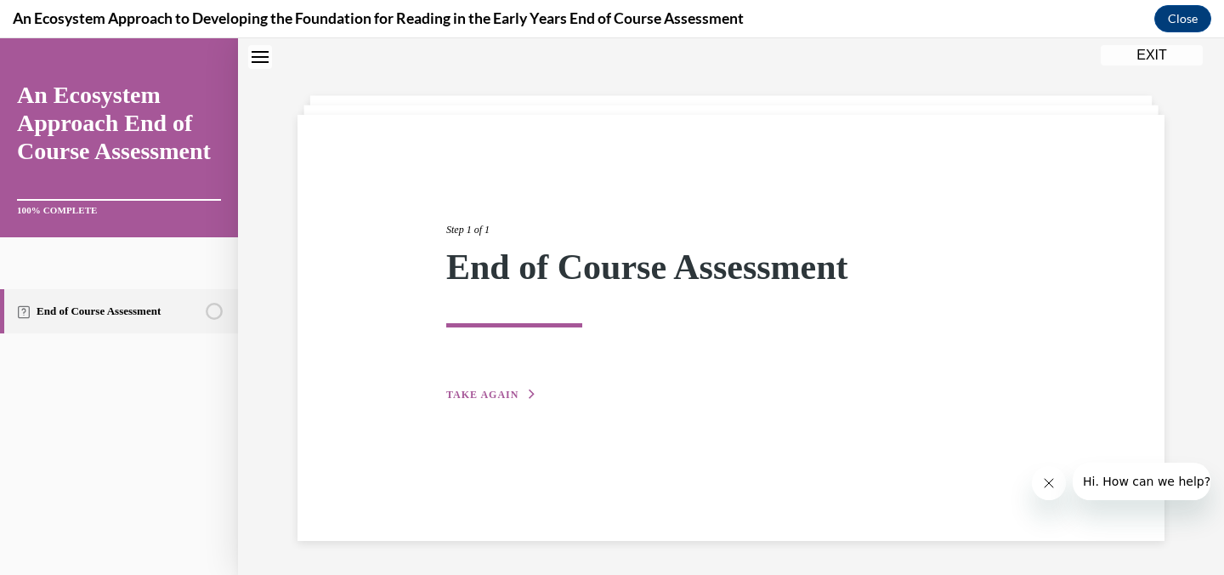
click at [474, 395] on span "TAKE AGAIN" at bounding box center [482, 395] width 72 height 12
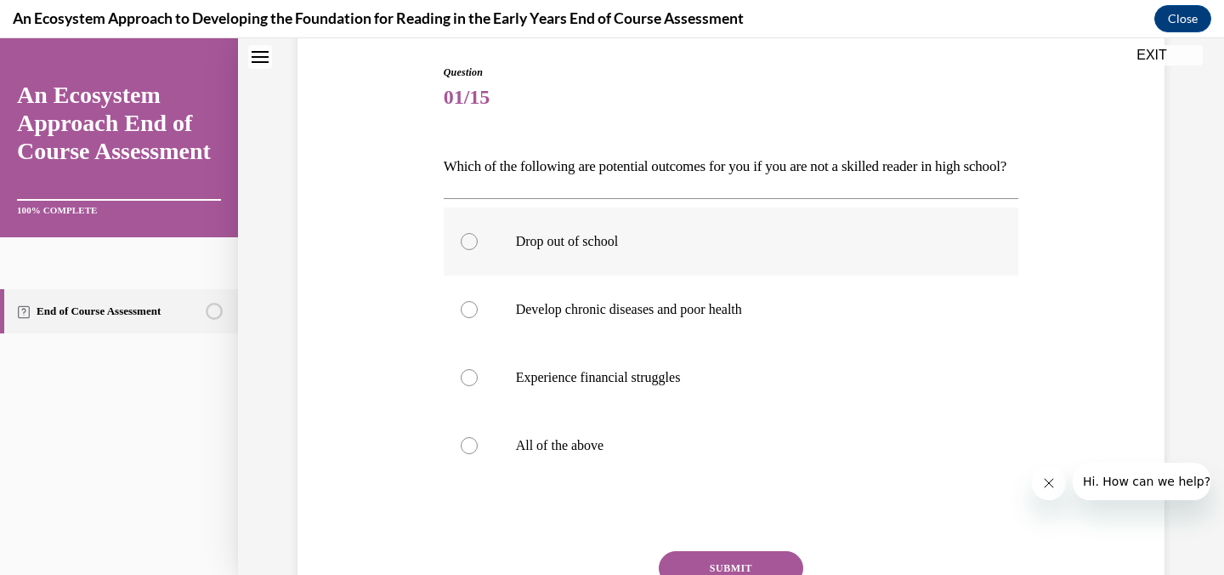
scroll to position [173, 0]
click at [536, 452] on p "All of the above" at bounding box center [746, 443] width 461 height 17
click at [478, 452] on input "All of the above" at bounding box center [469, 443] width 17 height 17
radio input "true"
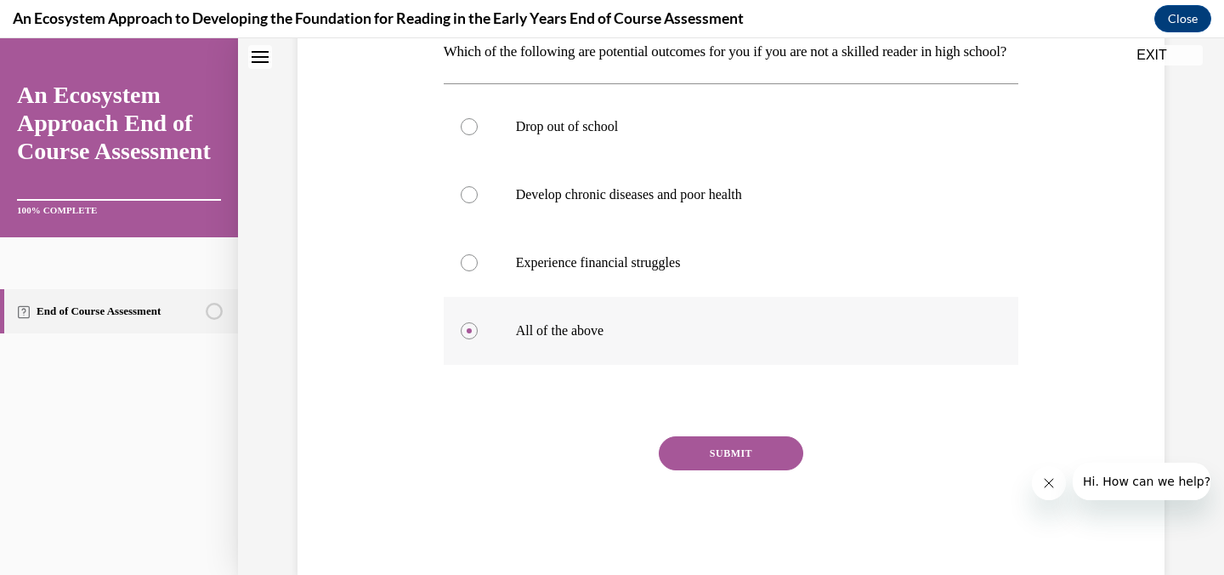
scroll to position [350, 0]
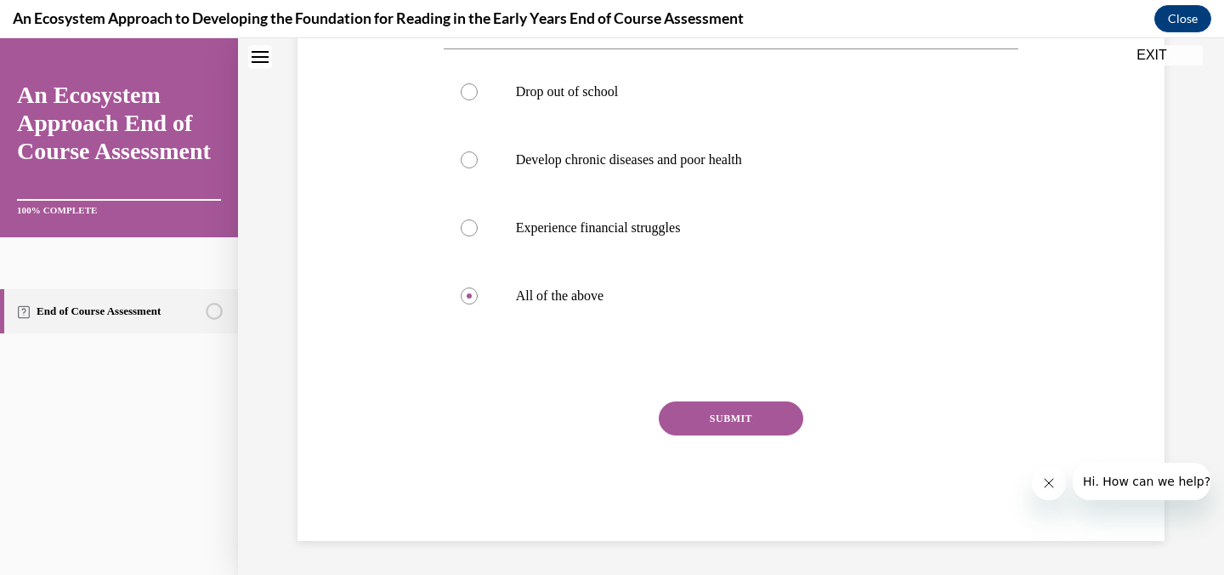
click at [744, 416] on button "SUBMIT" at bounding box center [731, 418] width 145 height 34
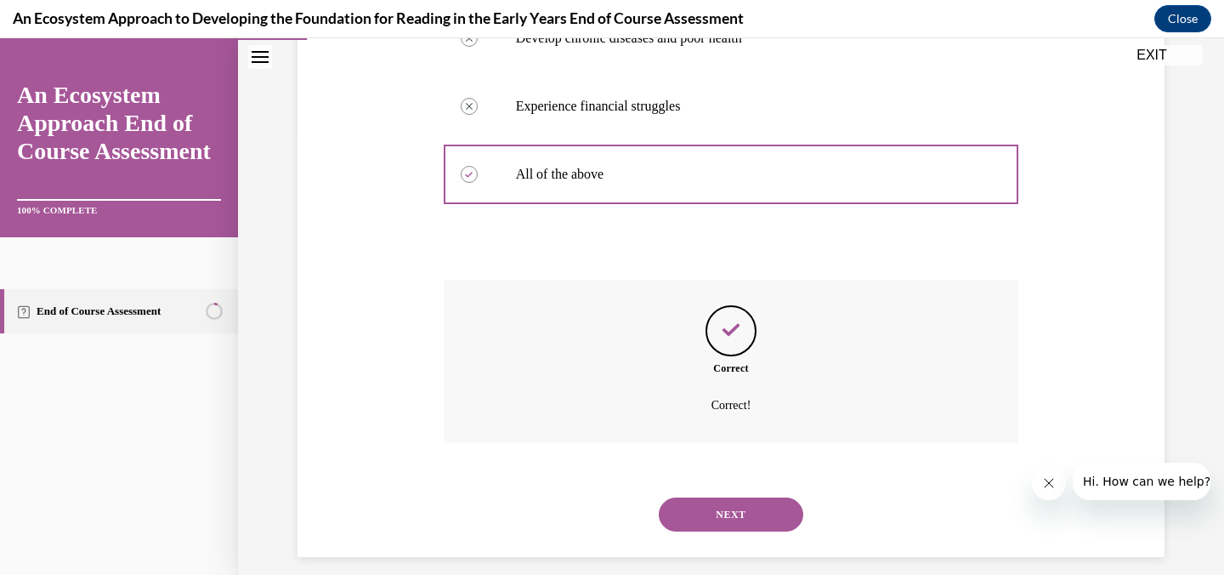
scroll to position [488, 0]
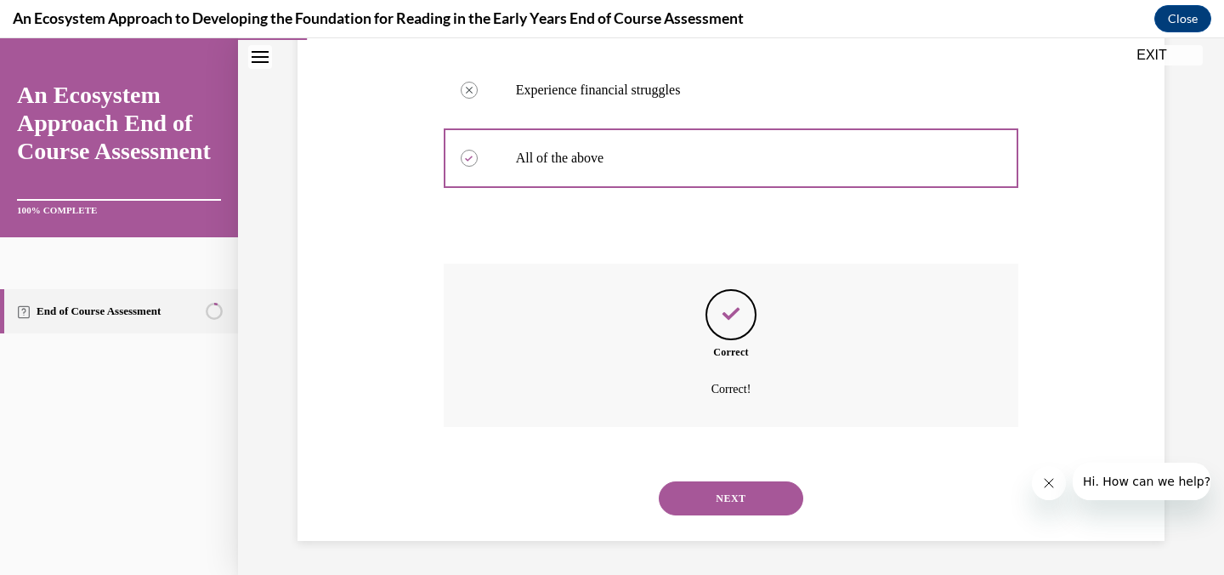
click at [738, 496] on button "NEXT" at bounding box center [731, 498] width 145 height 34
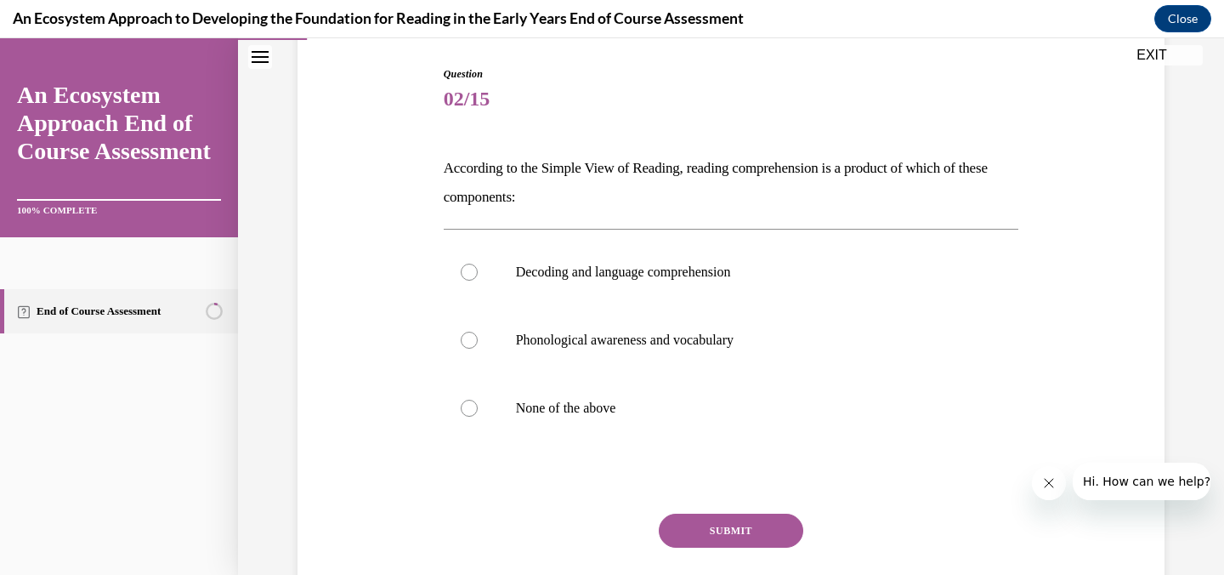
scroll to position [176, 0]
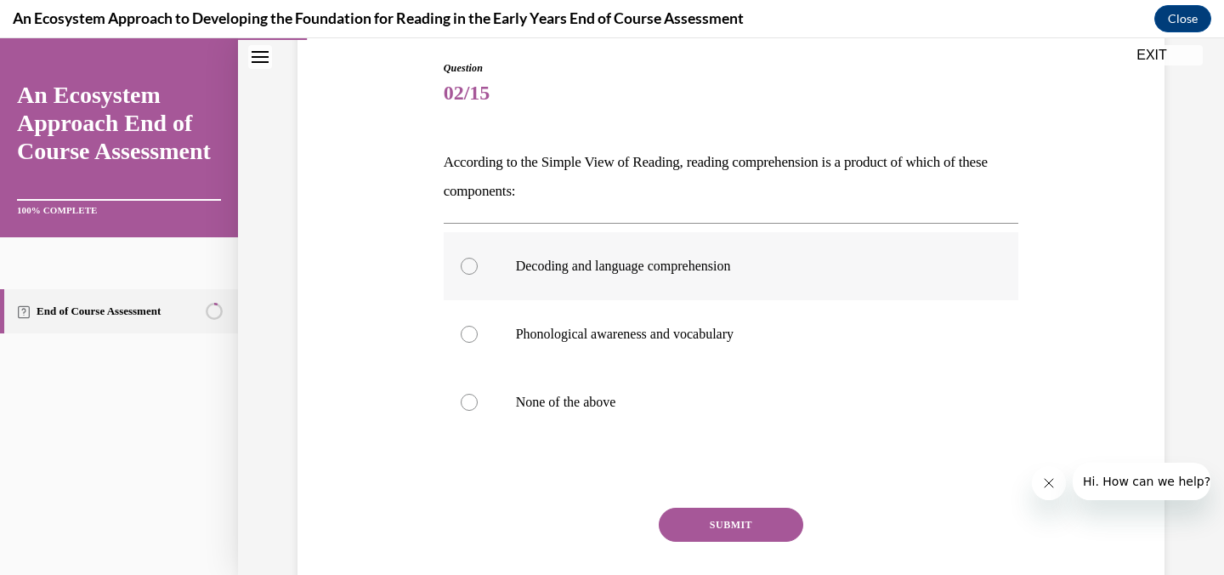
click at [554, 258] on p "Decoding and language comprehension" at bounding box center [746, 266] width 461 height 17
click at [478, 258] on input "Decoding and language comprehension" at bounding box center [469, 266] width 17 height 17
radio input "true"
click at [687, 516] on button "SUBMIT" at bounding box center [731, 525] width 145 height 34
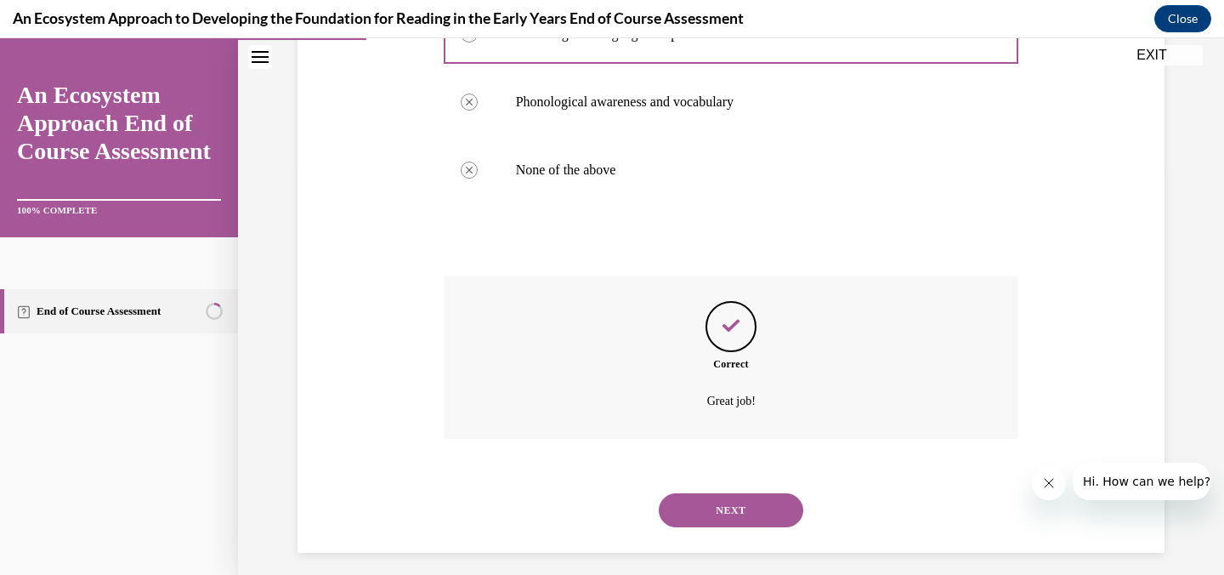
scroll to position [420, 0]
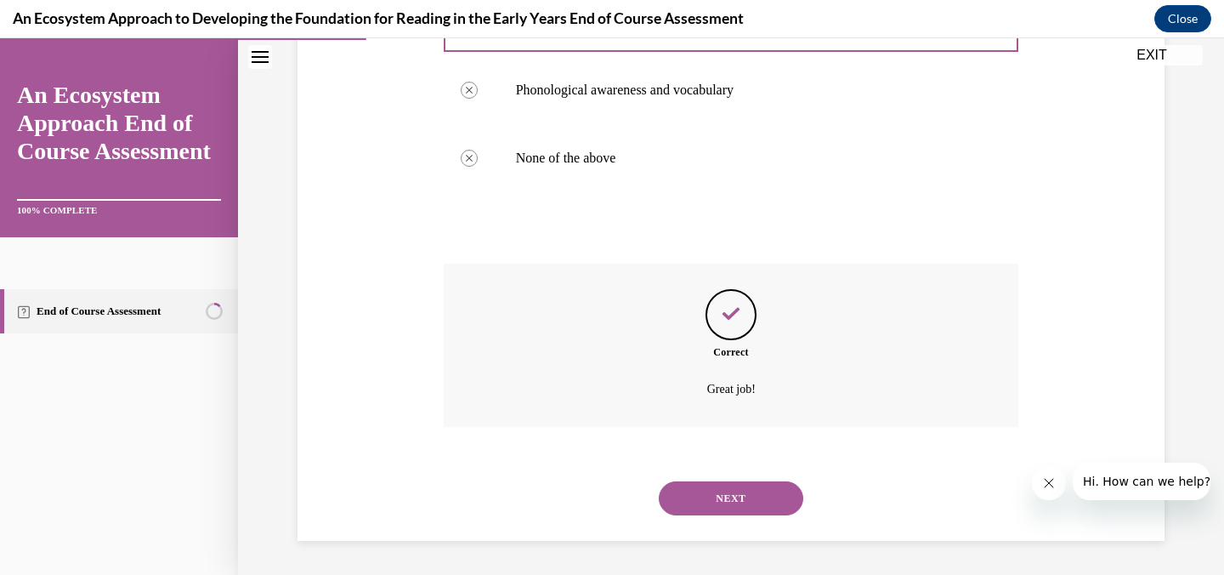
click at [697, 505] on button "NEXT" at bounding box center [731, 498] width 145 height 34
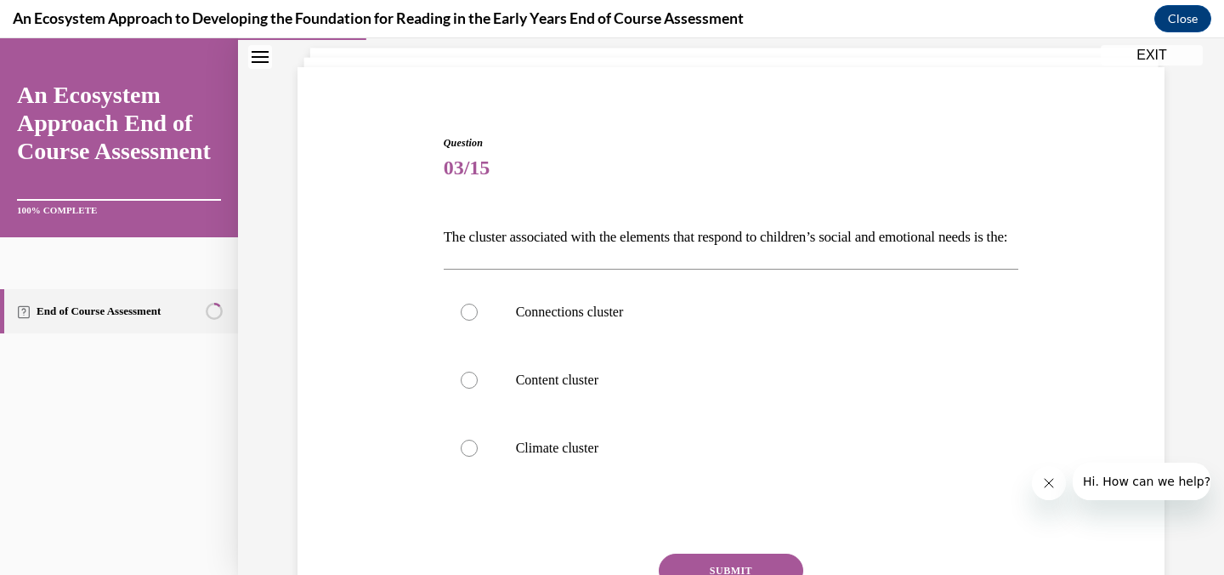
scroll to position [116, 0]
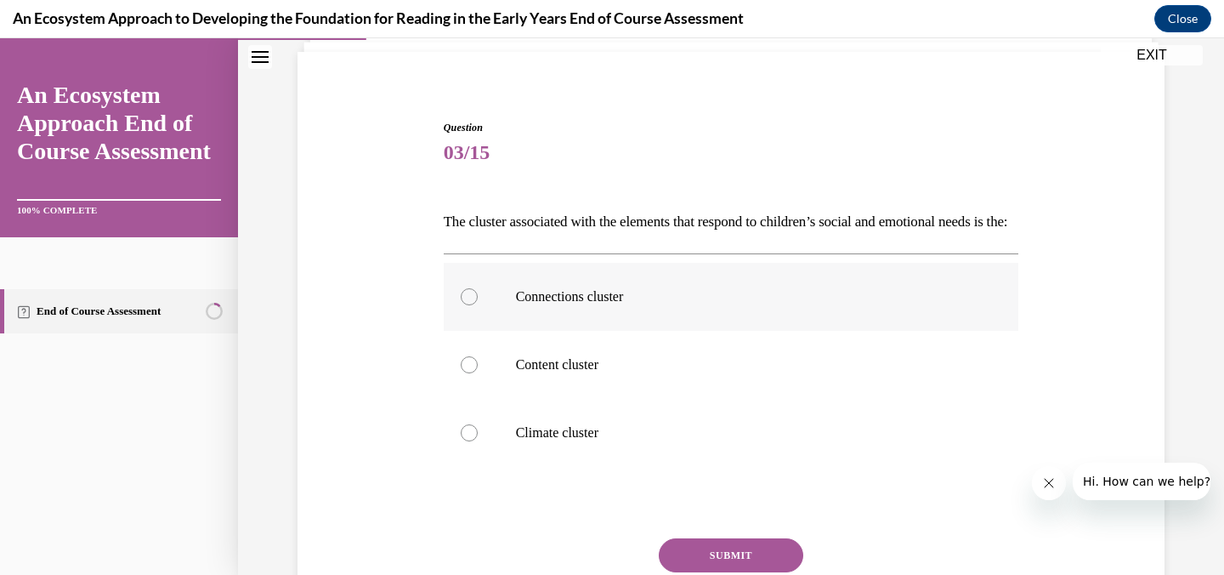
click at [585, 331] on label "Connections cluster" at bounding box center [732, 297] width 576 height 68
click at [478, 305] on input "Connections cluster" at bounding box center [469, 296] width 17 height 17
radio input "true"
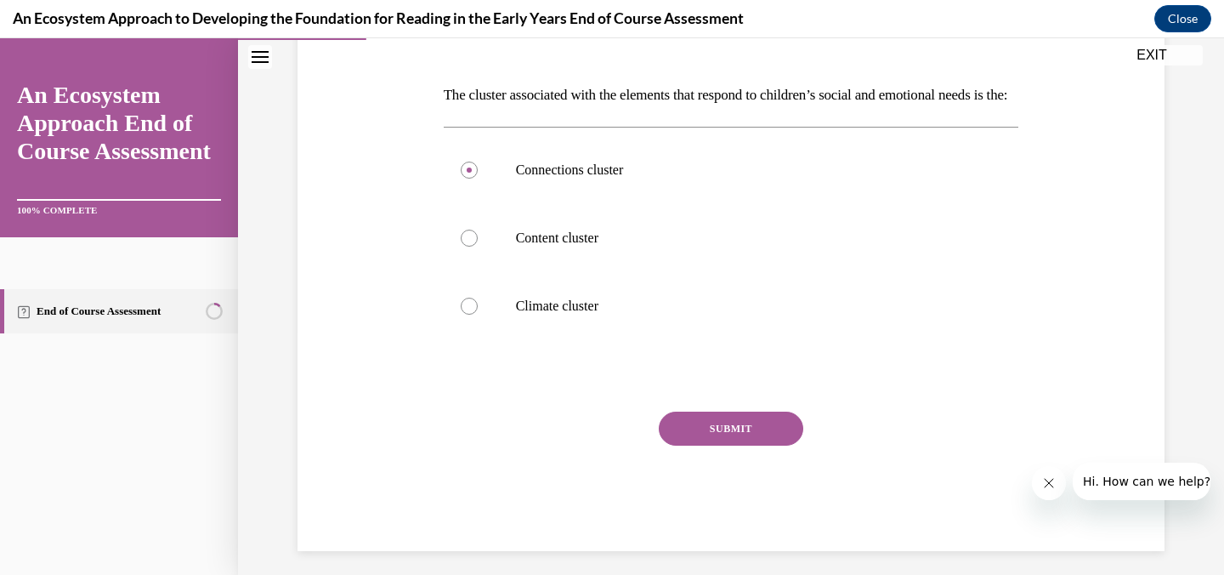
click at [712, 446] on button "SUBMIT" at bounding box center [731, 429] width 145 height 34
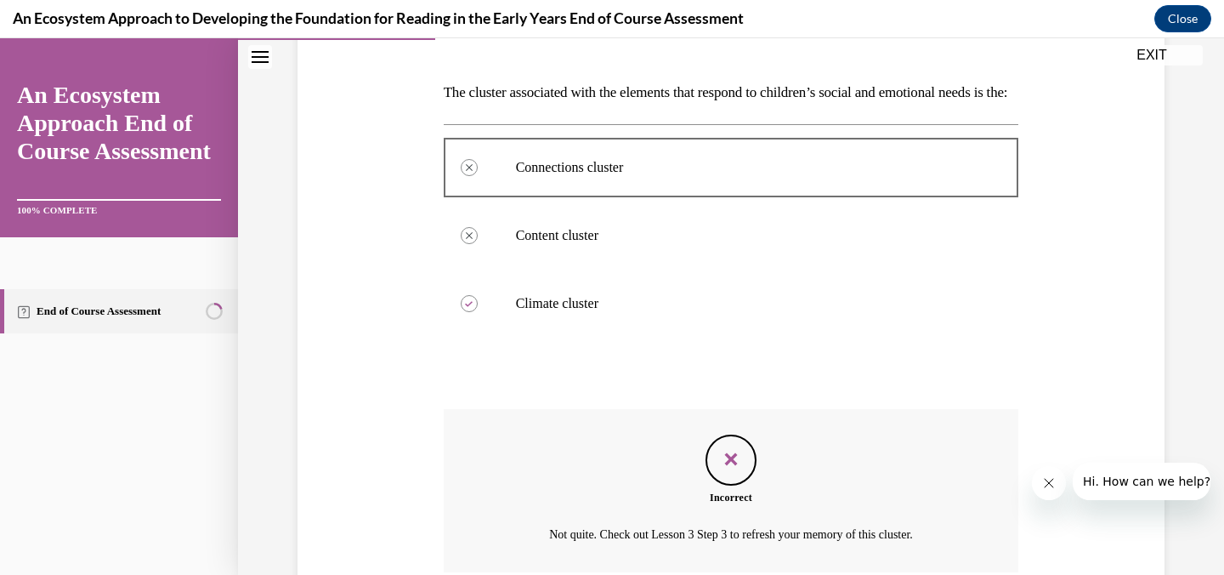
scroll to position [420, 0]
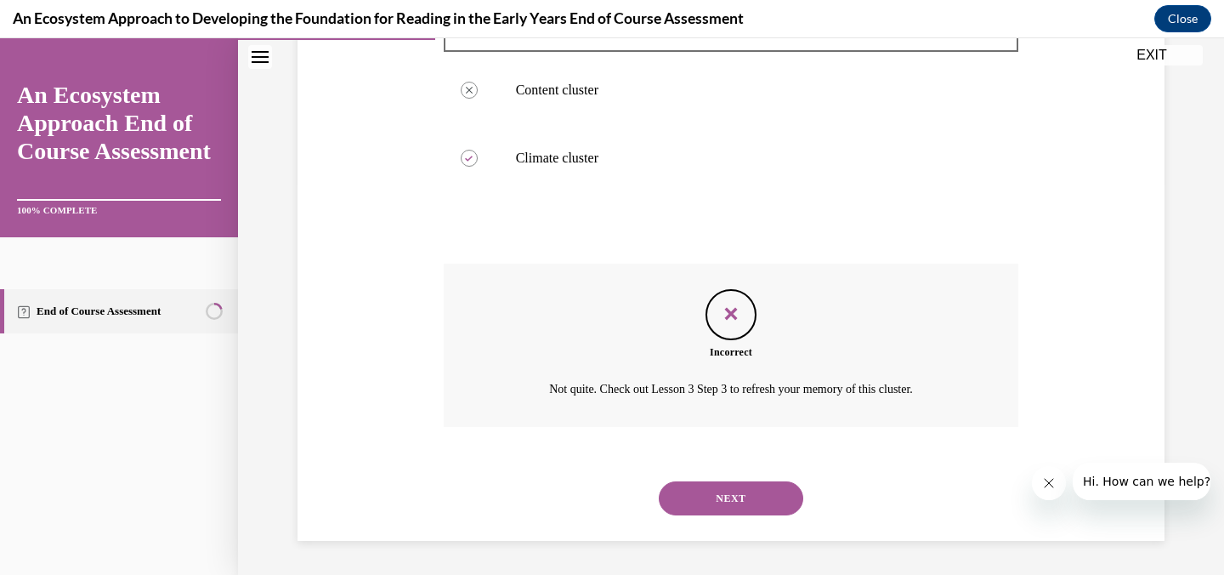
click at [730, 493] on button "NEXT" at bounding box center [731, 498] width 145 height 34
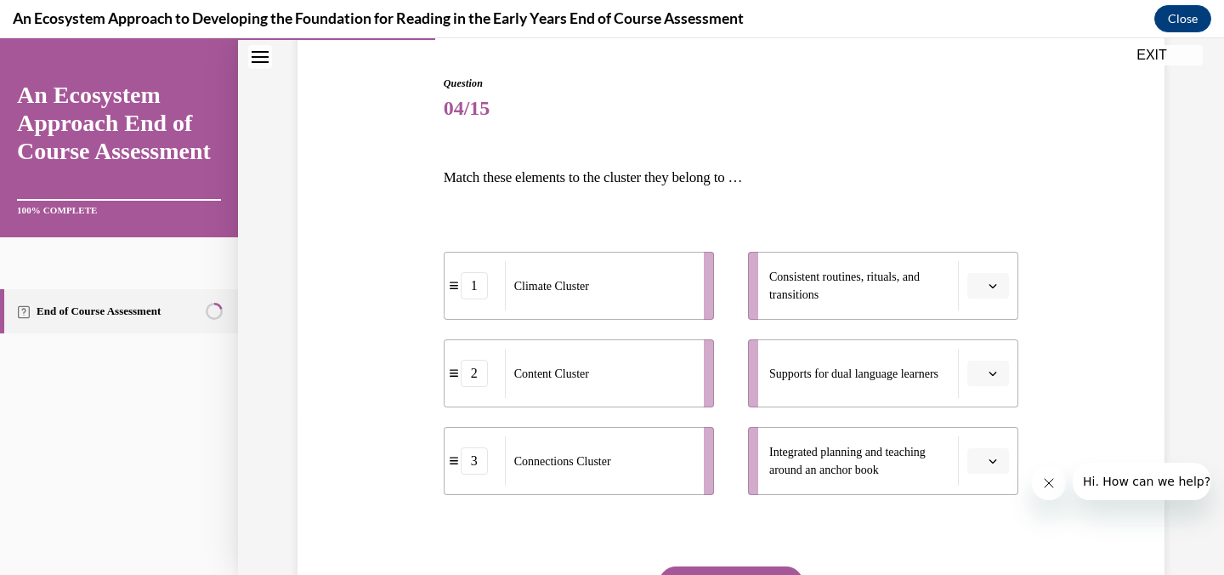
scroll to position [162, 0]
click at [1004, 293] on button "button" at bounding box center [989, 284] width 42 height 26
click at [978, 429] on div "3" at bounding box center [986, 424] width 43 height 34
click at [985, 376] on button "button" at bounding box center [989, 372] width 42 height 26
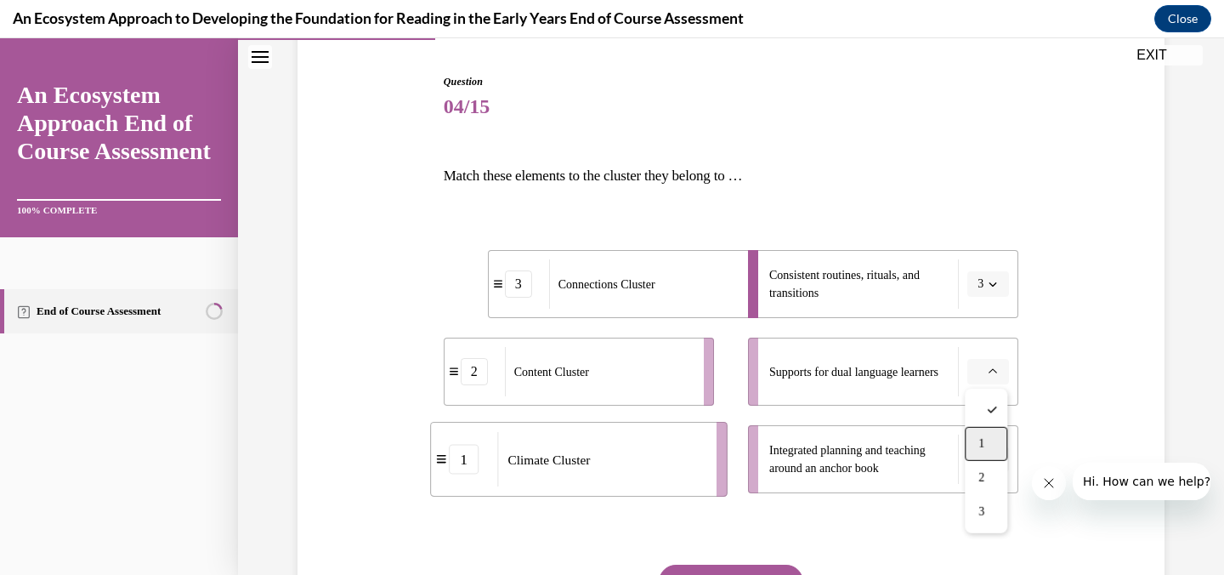
click at [974, 439] on div "1" at bounding box center [986, 444] width 43 height 34
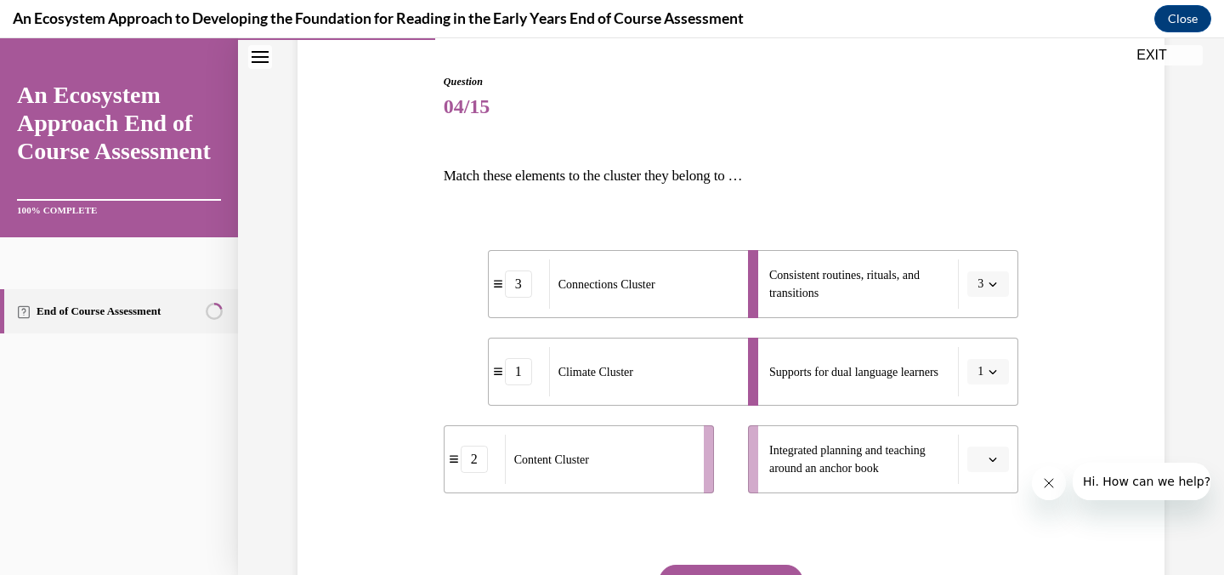
click at [978, 467] on span "Please select an option" at bounding box center [981, 459] width 6 height 17
click at [979, 386] on span "2" at bounding box center [982, 387] width 6 height 14
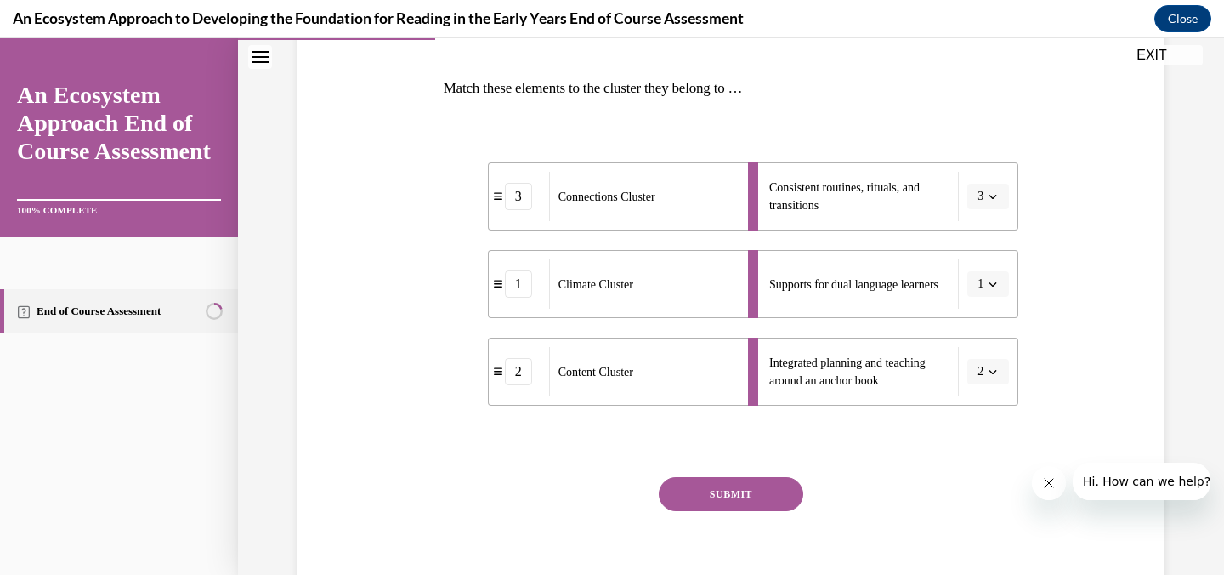
click at [709, 494] on button "SUBMIT" at bounding box center [731, 494] width 145 height 34
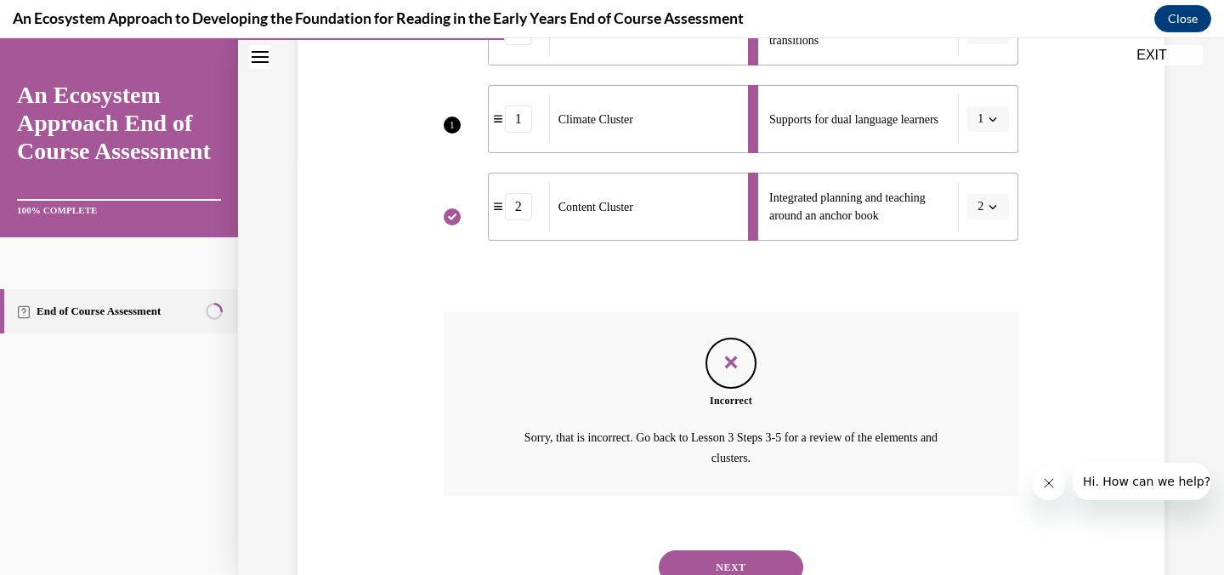
scroll to position [483, 0]
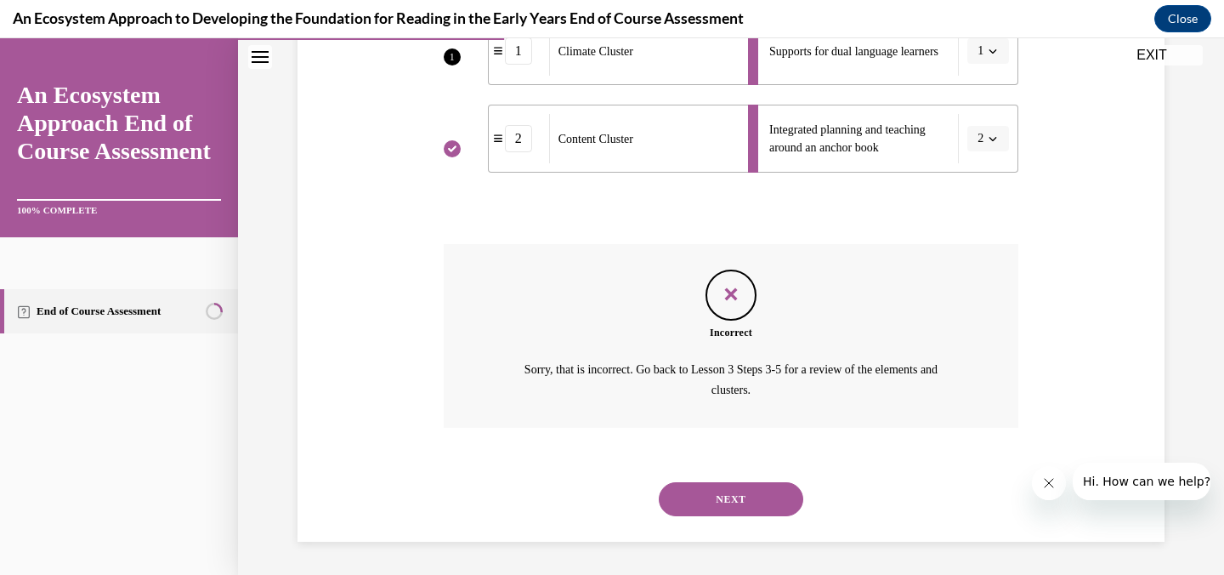
click at [730, 502] on button "NEXT" at bounding box center [731, 499] width 145 height 34
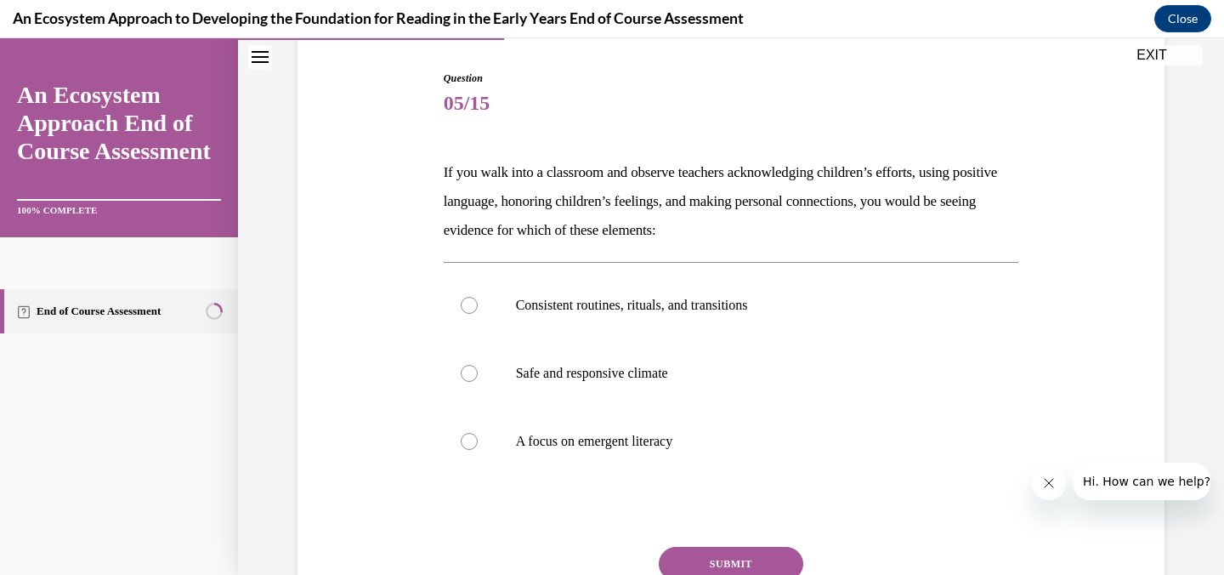
scroll to position [168, 0]
click at [633, 381] on label "Safe and responsive climate" at bounding box center [732, 372] width 576 height 68
click at [478, 380] on input "Safe and responsive climate" at bounding box center [469, 371] width 17 height 17
radio input "true"
click at [713, 561] on button "SUBMIT" at bounding box center [731, 562] width 145 height 34
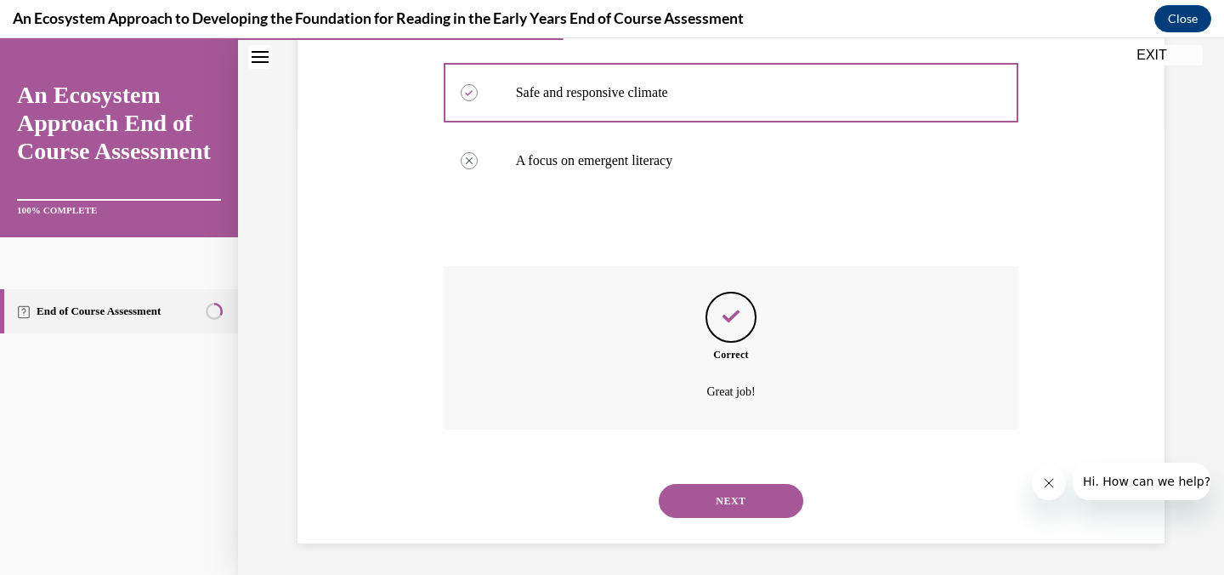
scroll to position [449, 0]
click at [710, 494] on button "NEXT" at bounding box center [731, 498] width 145 height 34
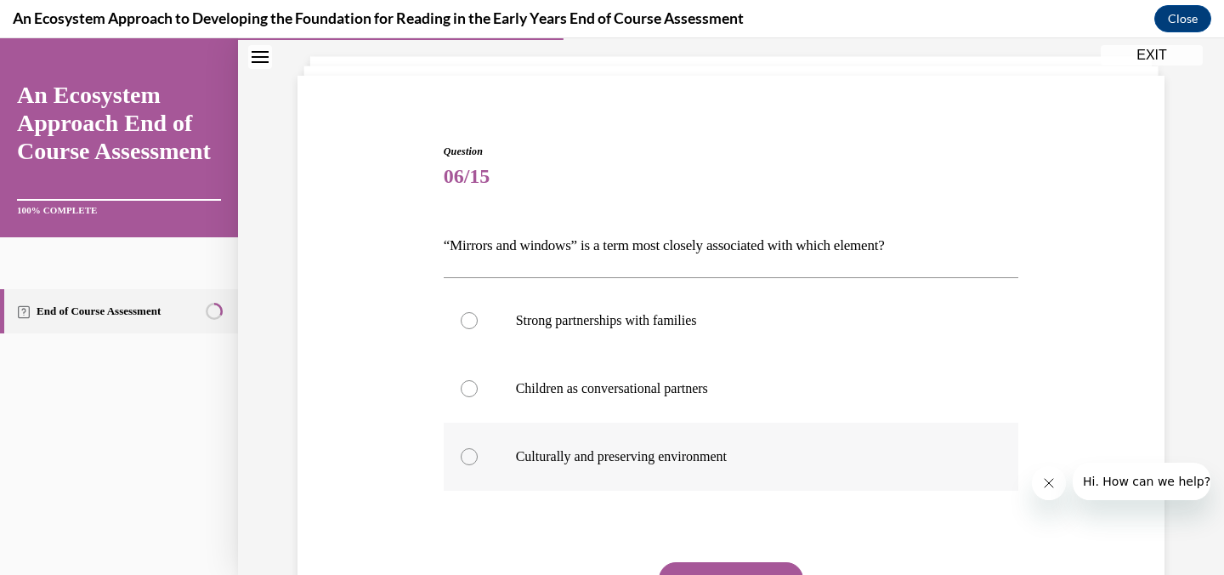
scroll to position [95, 0]
click at [687, 463] on label "Culturally and preserving environment" at bounding box center [732, 454] width 576 height 68
click at [478, 463] on input "Culturally and preserving environment" at bounding box center [469, 454] width 17 height 17
radio input "true"
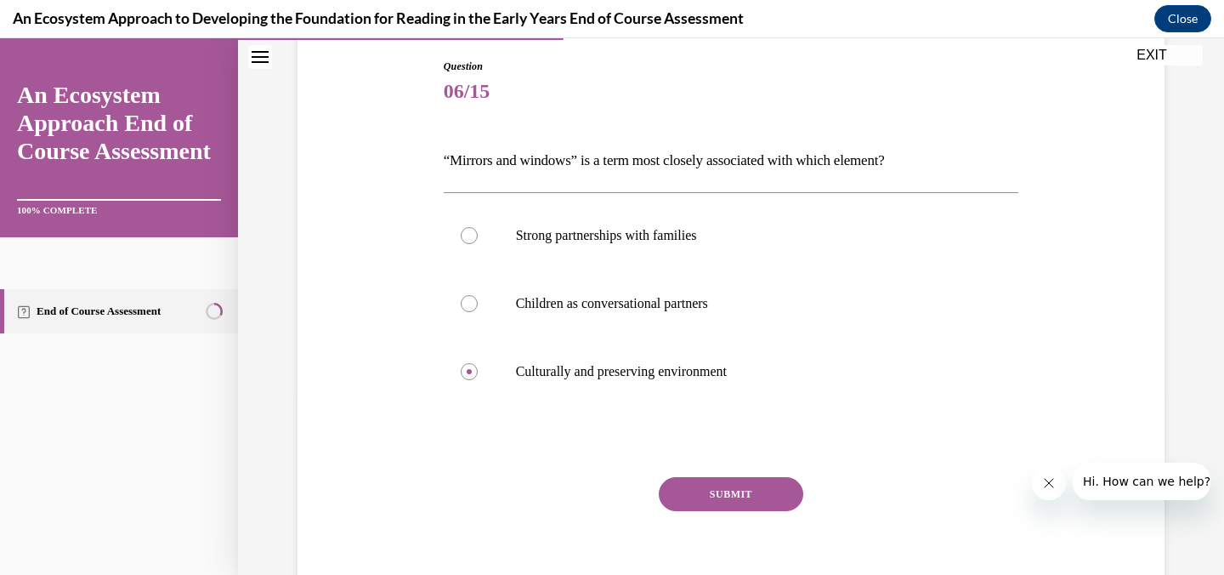
click at [707, 485] on button "SUBMIT" at bounding box center [731, 494] width 145 height 34
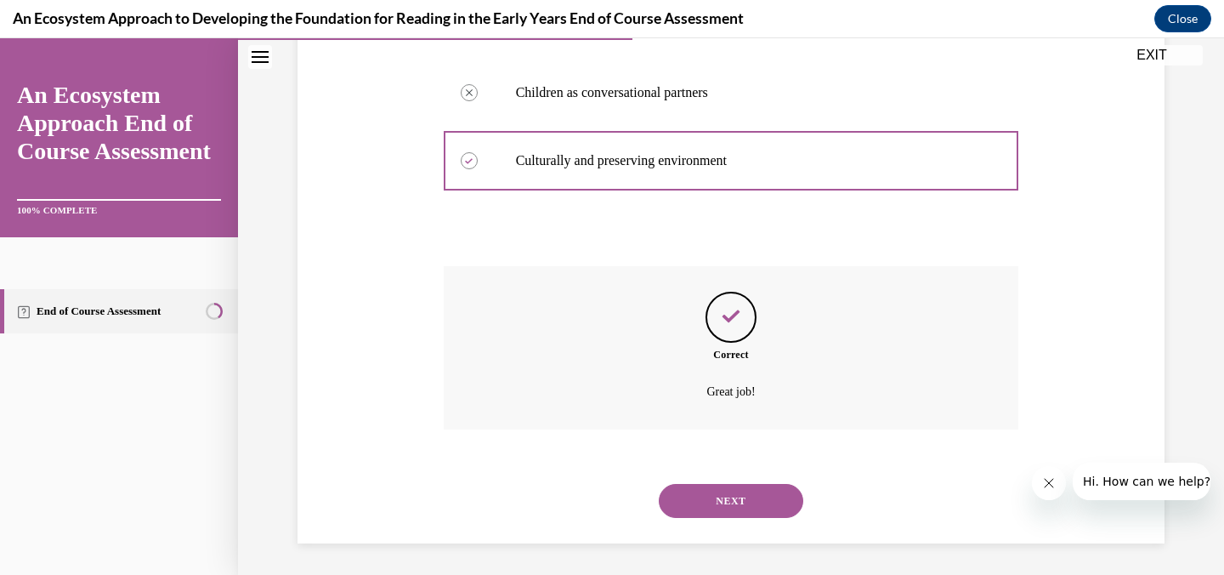
scroll to position [391, 0]
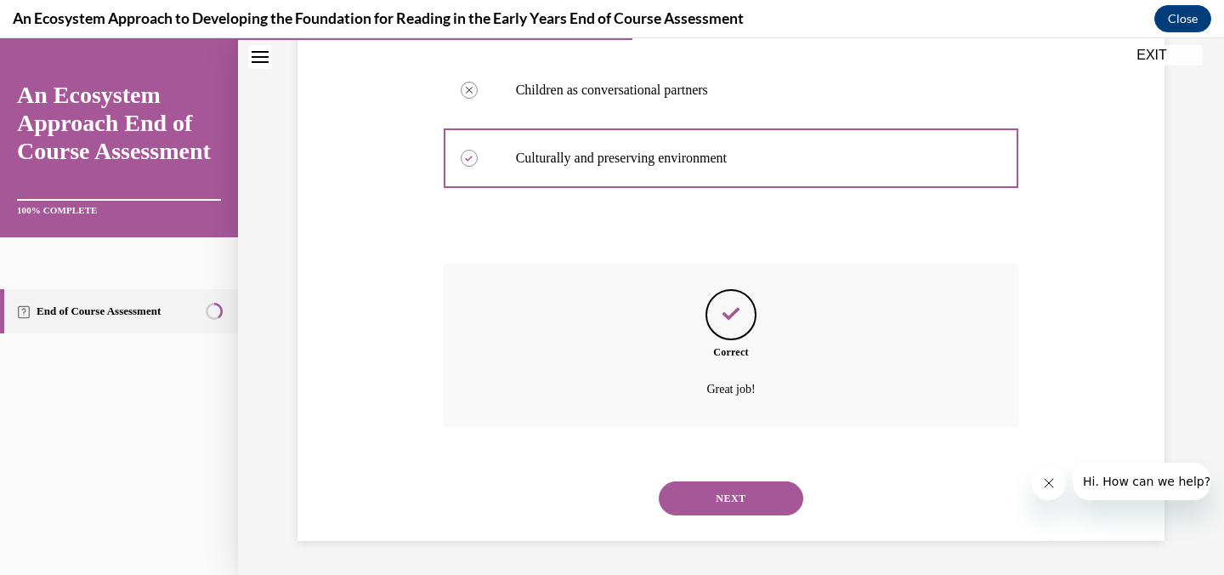
click at [720, 495] on button "NEXT" at bounding box center [731, 498] width 145 height 34
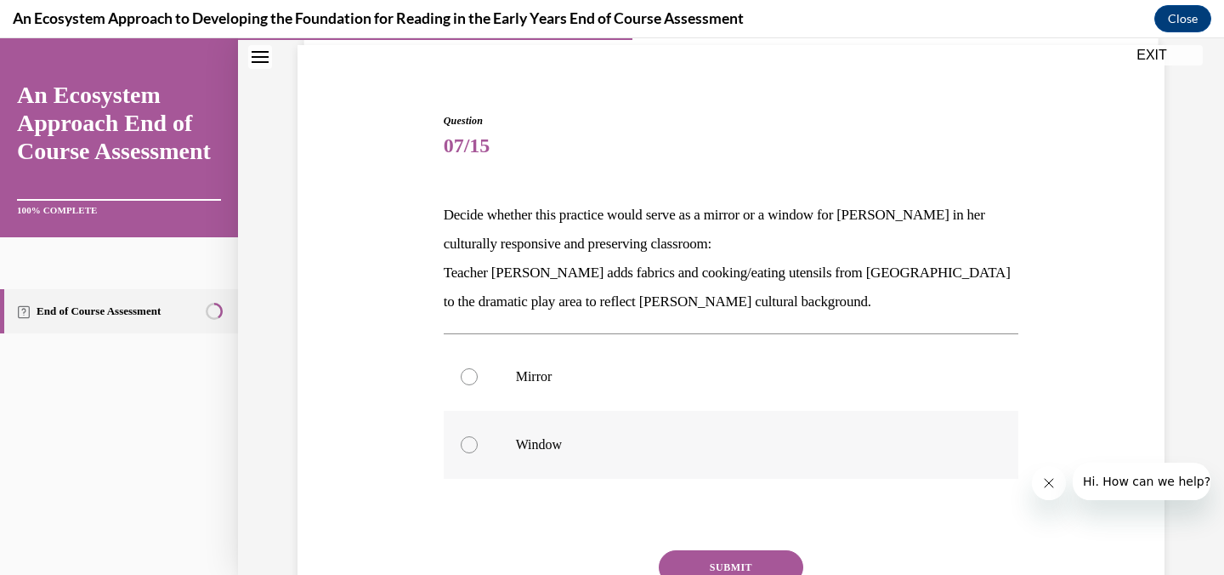
scroll to position [126, 0]
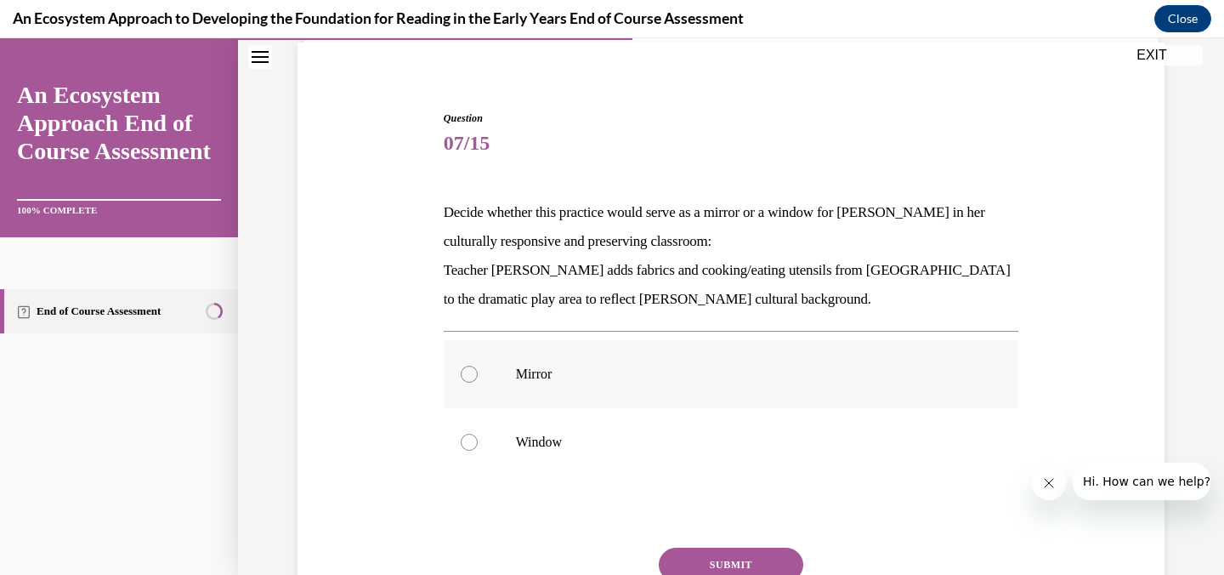
click at [585, 378] on p "Mirror" at bounding box center [746, 374] width 461 height 17
click at [478, 378] on input "Mirror" at bounding box center [469, 374] width 17 height 17
radio input "true"
click at [711, 561] on button "SUBMIT" at bounding box center [731, 565] width 145 height 34
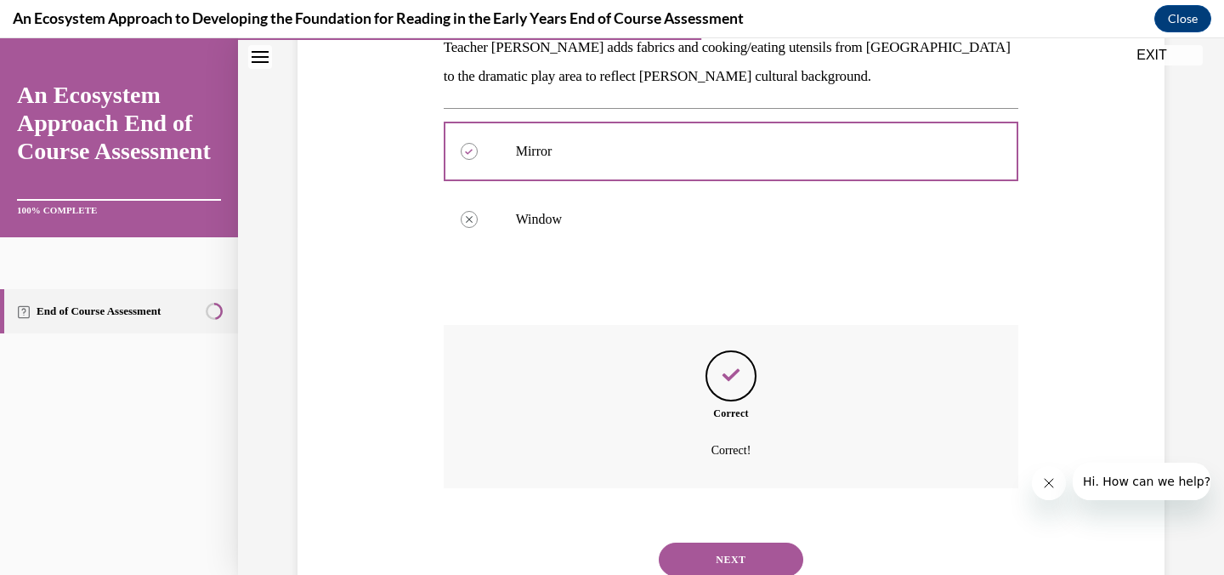
scroll to position [410, 0]
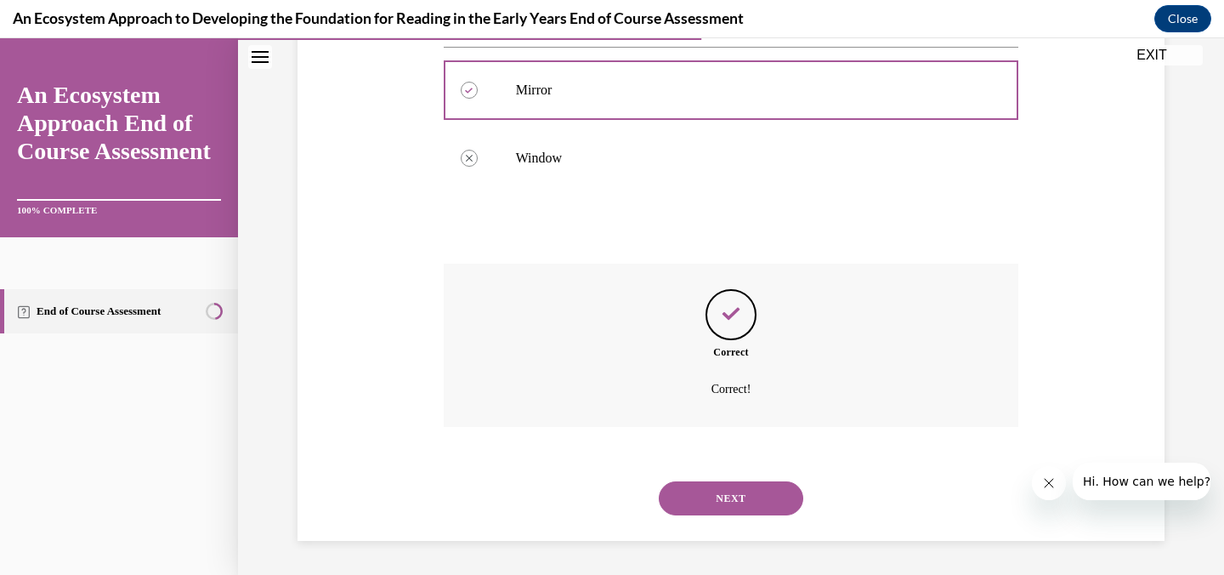
click at [734, 501] on button "NEXT" at bounding box center [731, 498] width 145 height 34
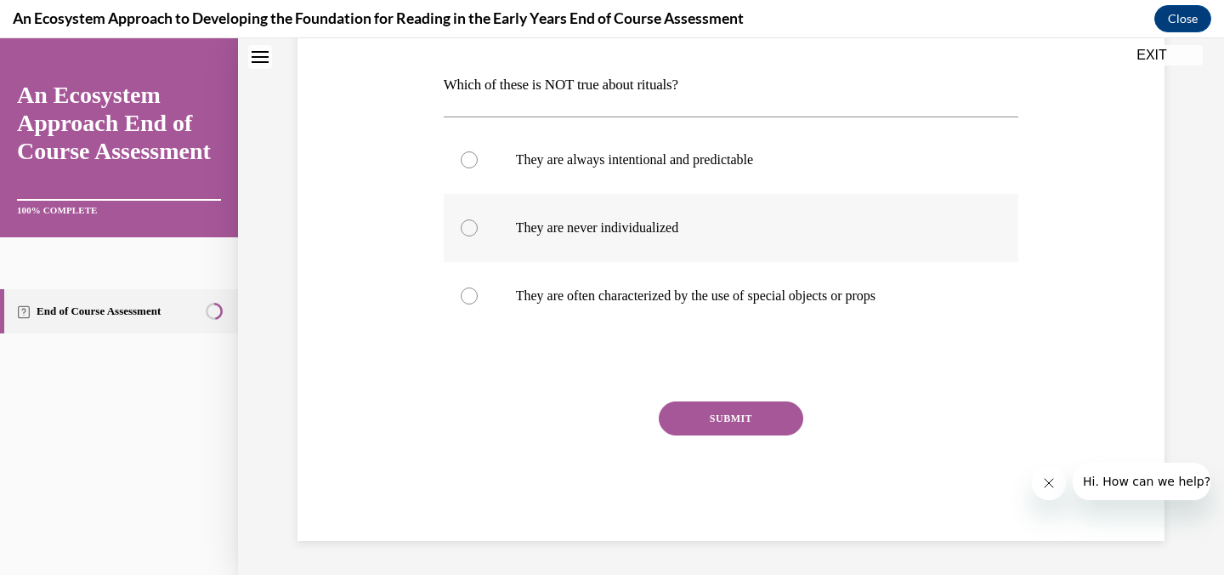
scroll to position [0, 0]
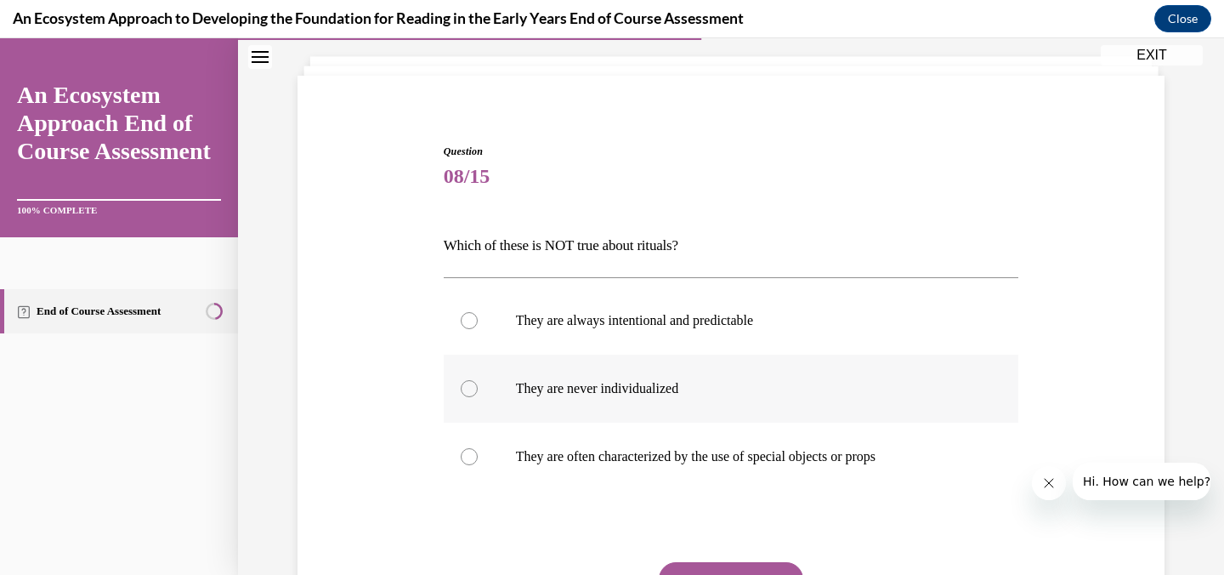
click at [616, 386] on p "They are never individualized" at bounding box center [746, 388] width 461 height 17
click at [478, 386] on input "They are never individualized" at bounding box center [469, 388] width 17 height 17
radio input "true"
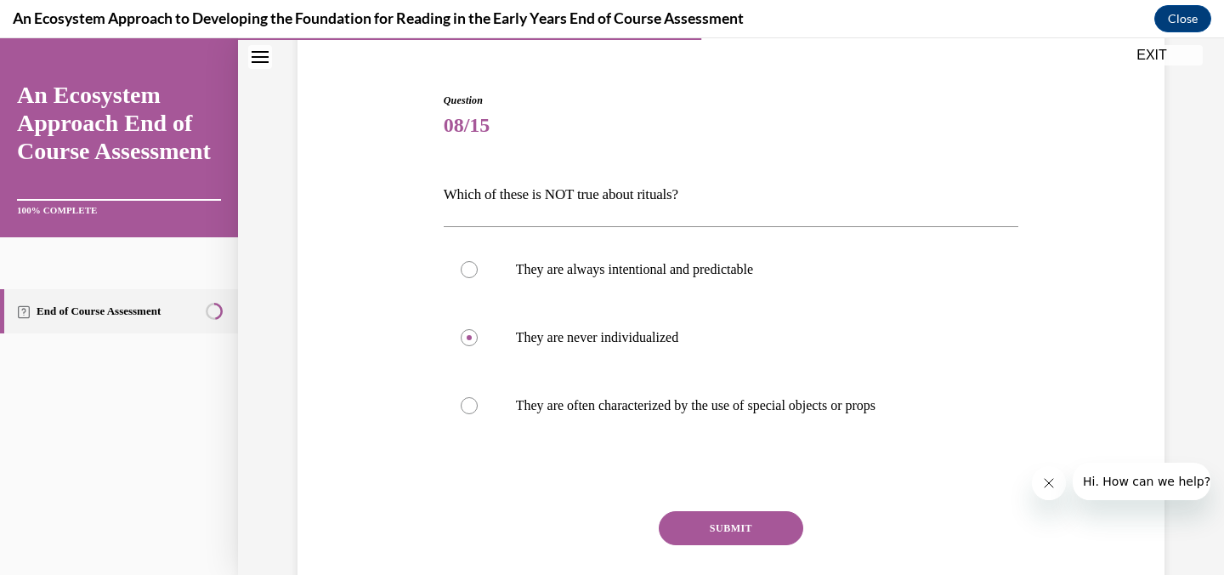
click at [693, 520] on button "SUBMIT" at bounding box center [731, 528] width 145 height 34
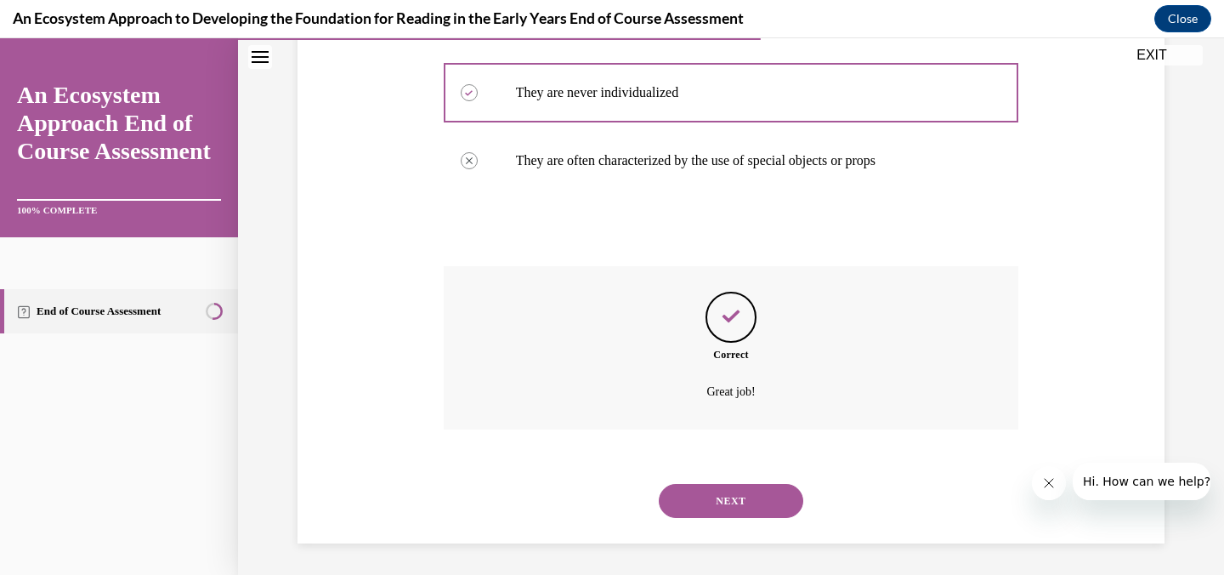
scroll to position [391, 0]
click at [732, 483] on button "NEXT" at bounding box center [731, 498] width 145 height 34
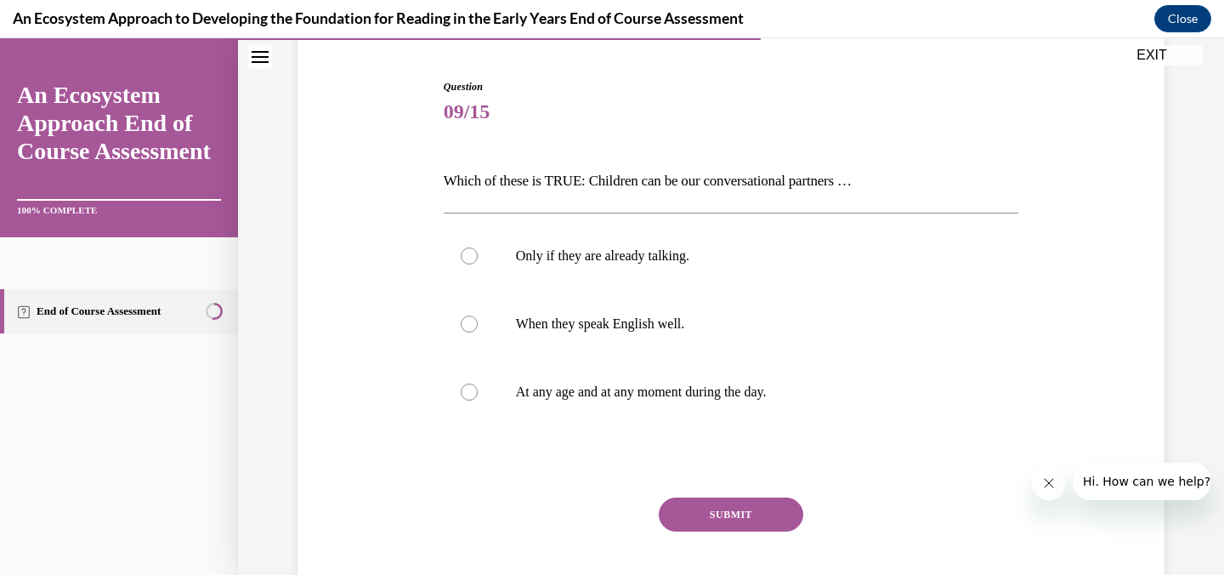
scroll to position [162, 0]
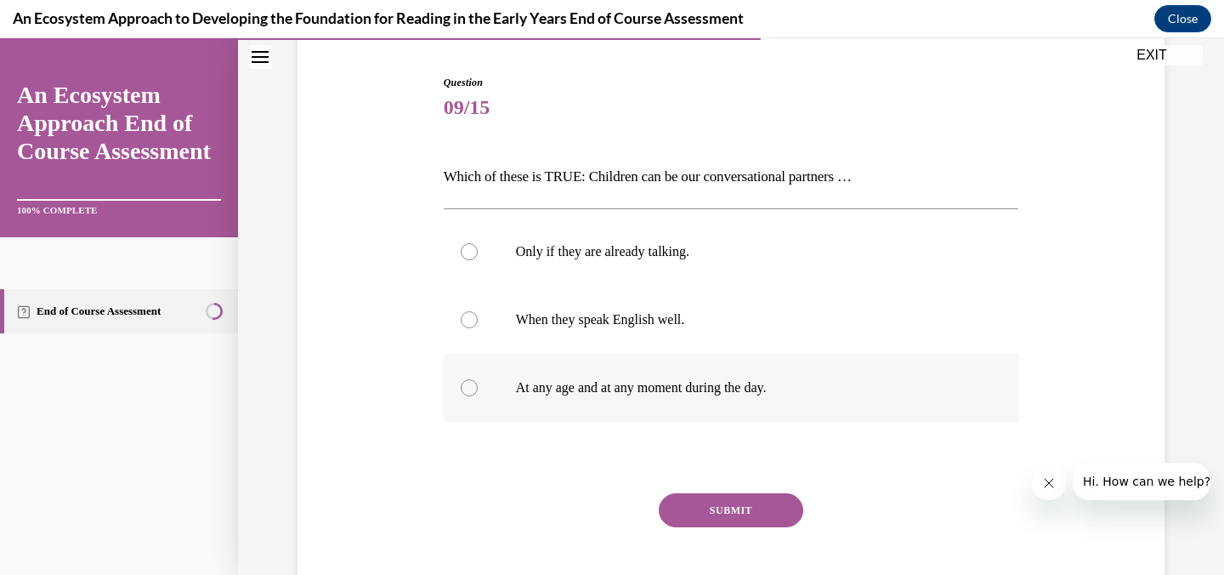
click at [555, 394] on p "At any age and at any moment during the day." at bounding box center [746, 387] width 461 height 17
click at [478, 394] on input "At any age and at any moment during the day." at bounding box center [469, 387] width 17 height 17
radio input "true"
click at [717, 515] on button "SUBMIT" at bounding box center [731, 510] width 145 height 34
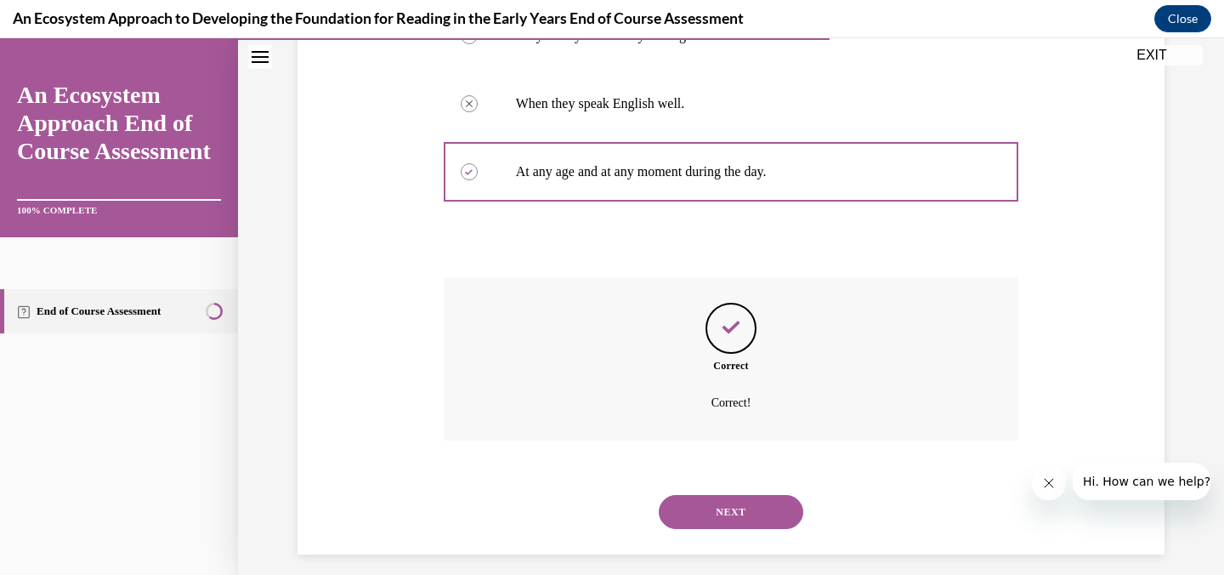
scroll to position [391, 0]
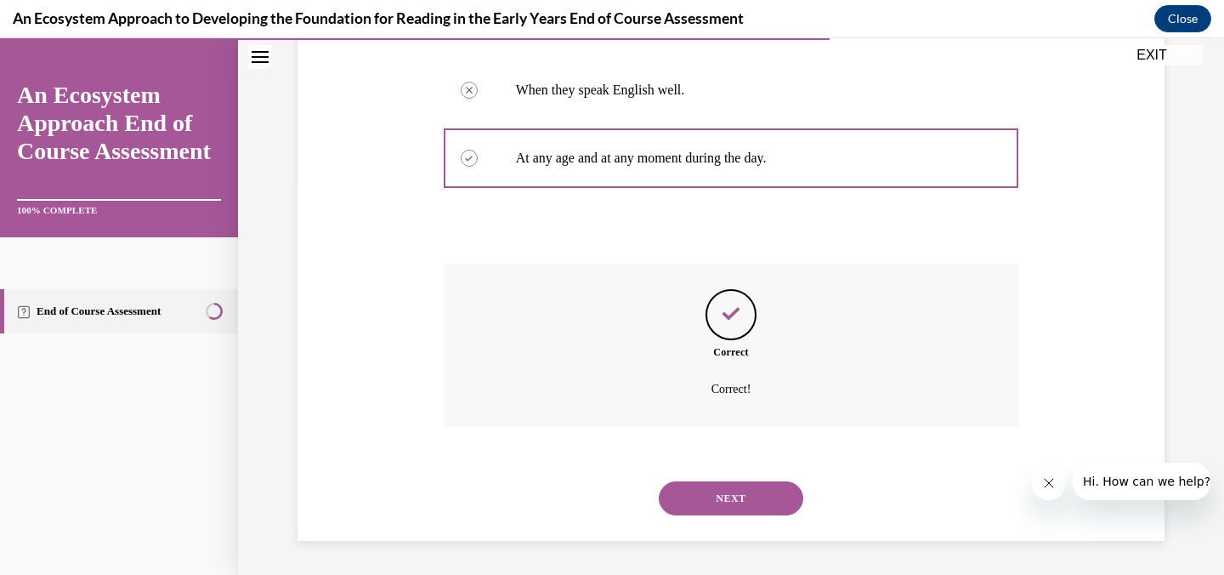
click at [721, 488] on button "NEXT" at bounding box center [731, 498] width 145 height 34
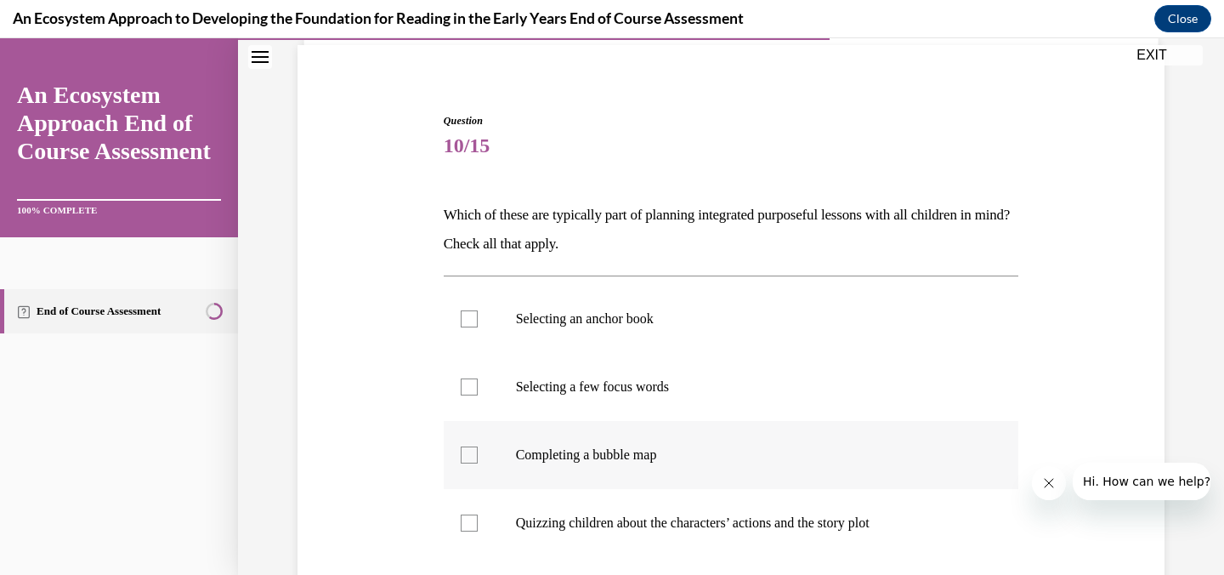
scroll to position [124, 0]
click at [580, 451] on p "Completing a bubble map" at bounding box center [746, 454] width 461 height 17
click at [478, 451] on input "Completing a bubble map" at bounding box center [469, 454] width 17 height 17
checkbox input "true"
click at [577, 399] on label "Selecting a few focus words" at bounding box center [732, 386] width 576 height 68
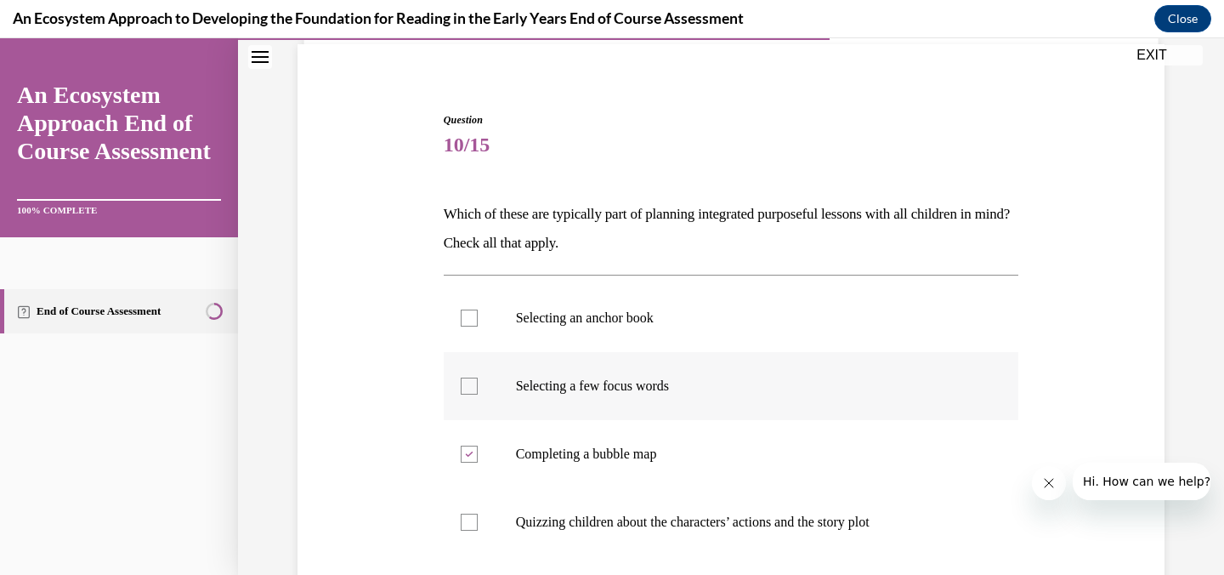
click at [478, 395] on input "Selecting a few focus words" at bounding box center [469, 386] width 17 height 17
checkbox input "true"
click at [572, 317] on p "Selecting an anchor book" at bounding box center [746, 318] width 461 height 17
click at [478, 317] on input "Selecting an anchor book" at bounding box center [469, 318] width 17 height 17
checkbox input "true"
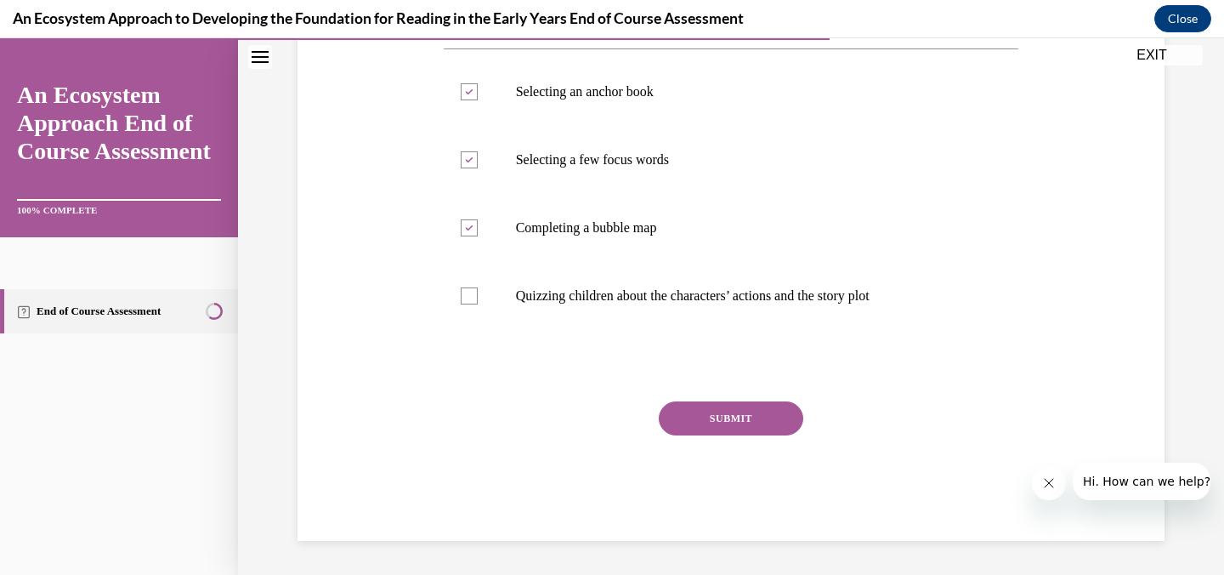
click at [735, 427] on button "SUBMIT" at bounding box center [731, 418] width 145 height 34
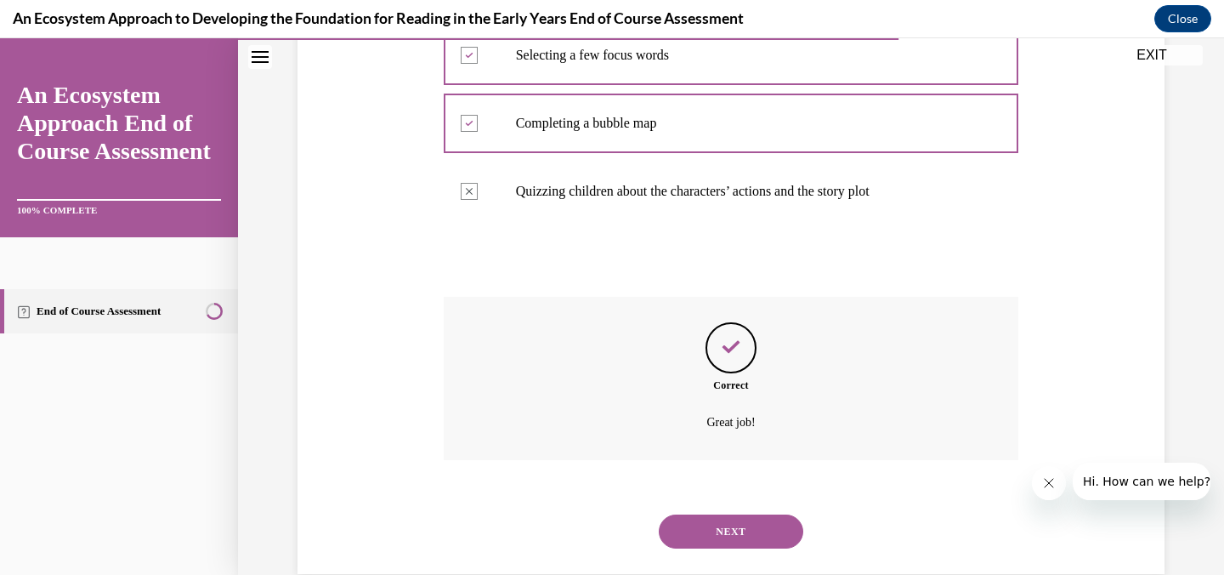
scroll to position [488, 0]
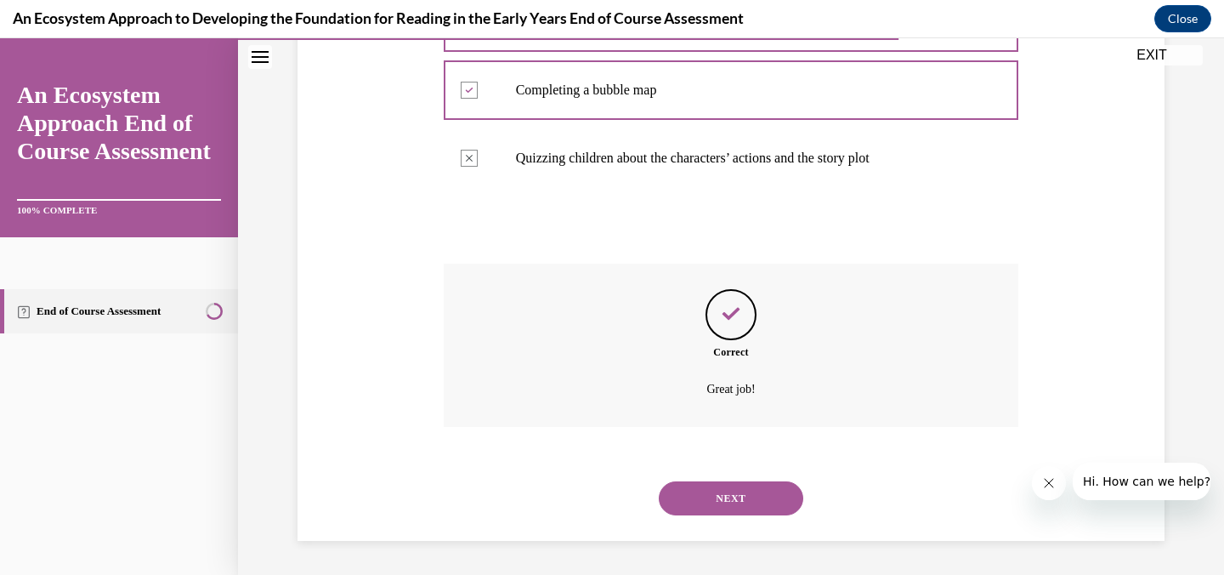
click at [753, 491] on button "NEXT" at bounding box center [731, 498] width 145 height 34
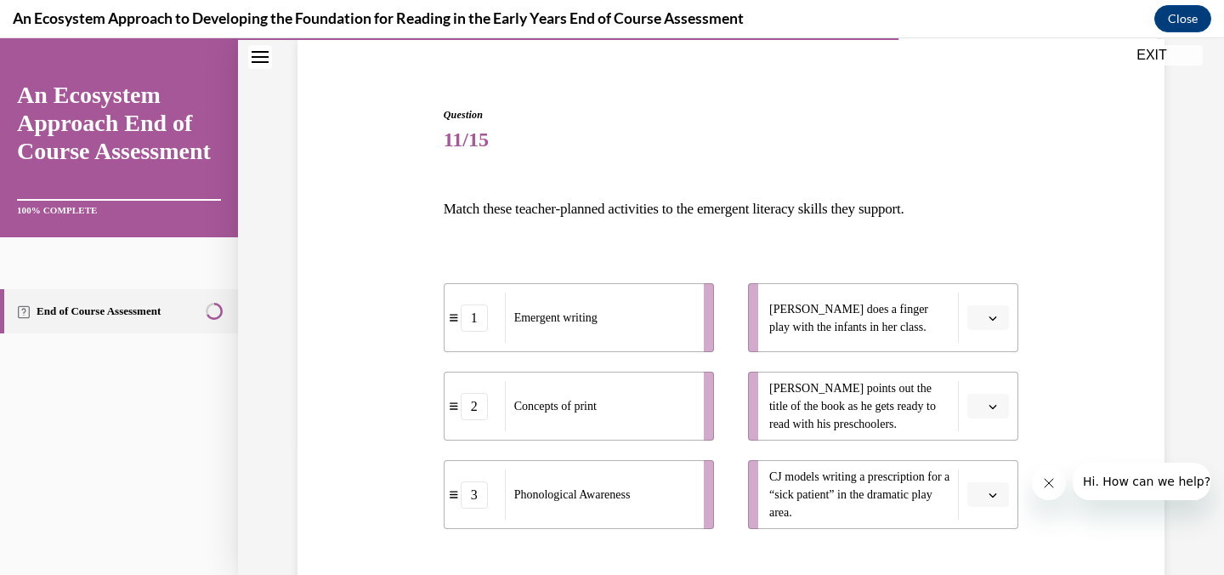
scroll to position [131, 0]
click at [1000, 313] on button "button" at bounding box center [989, 317] width 42 height 26
click at [967, 395] on div "1" at bounding box center [986, 388] width 43 height 34
click at [972, 405] on button "button" at bounding box center [989, 405] width 42 height 26
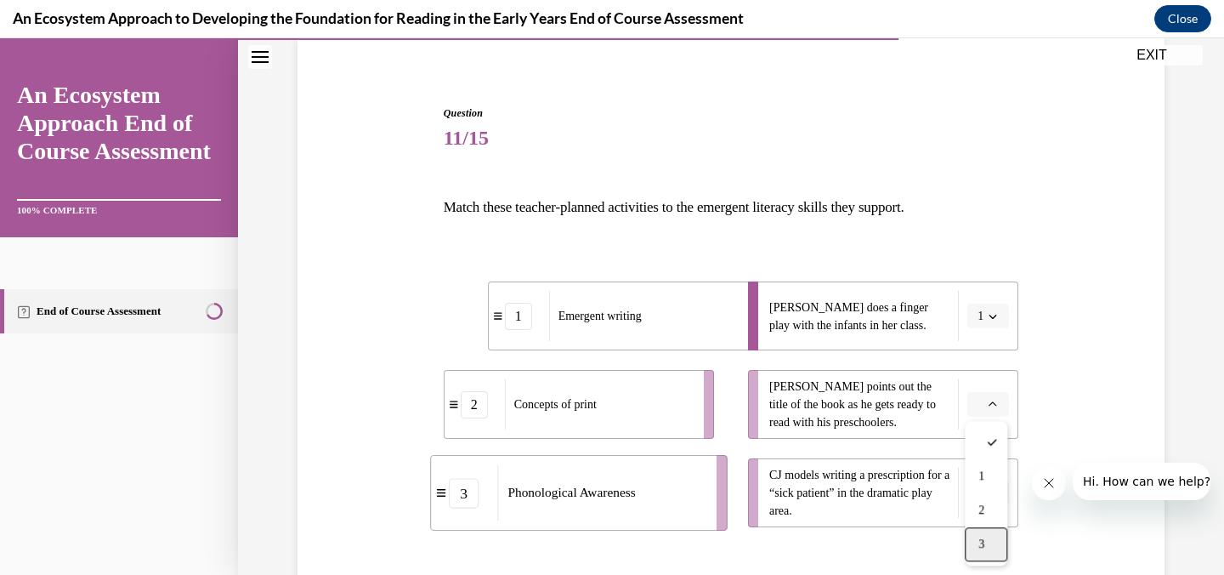
click at [975, 543] on div "3" at bounding box center [986, 544] width 43 height 34
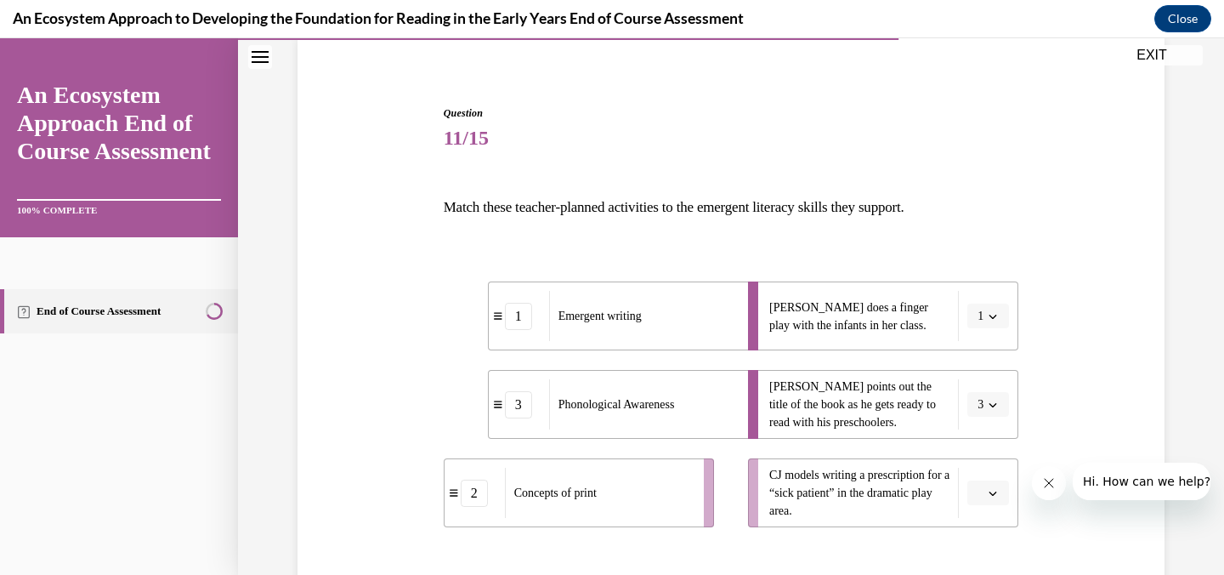
click at [997, 502] on button "button" at bounding box center [989, 493] width 42 height 26
click at [982, 418] on span "2" at bounding box center [982, 421] width 6 height 14
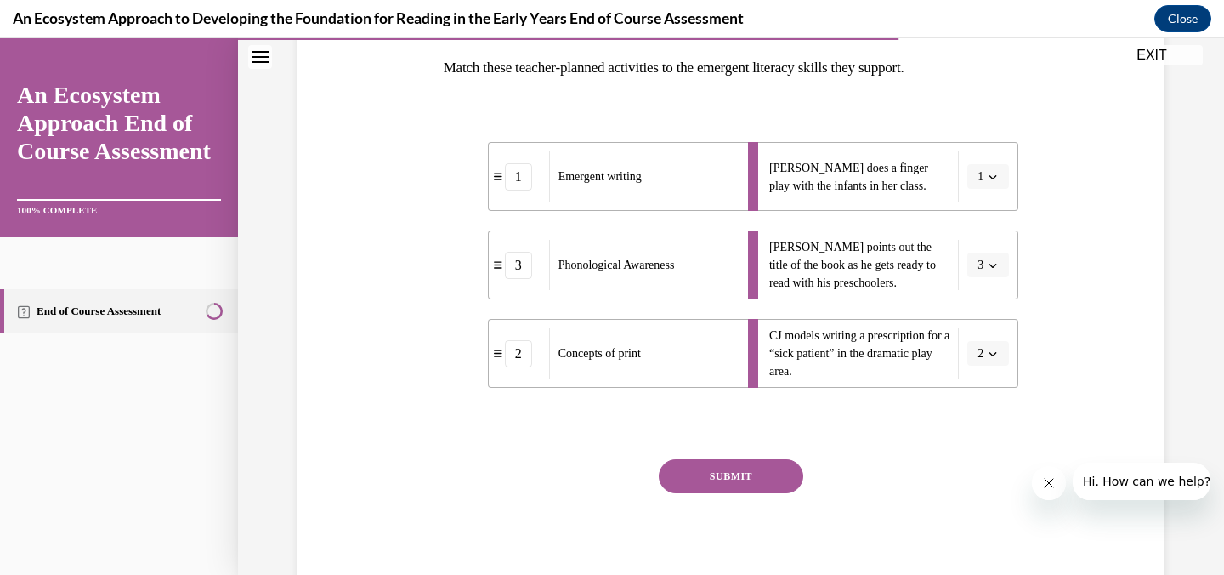
scroll to position [328, 0]
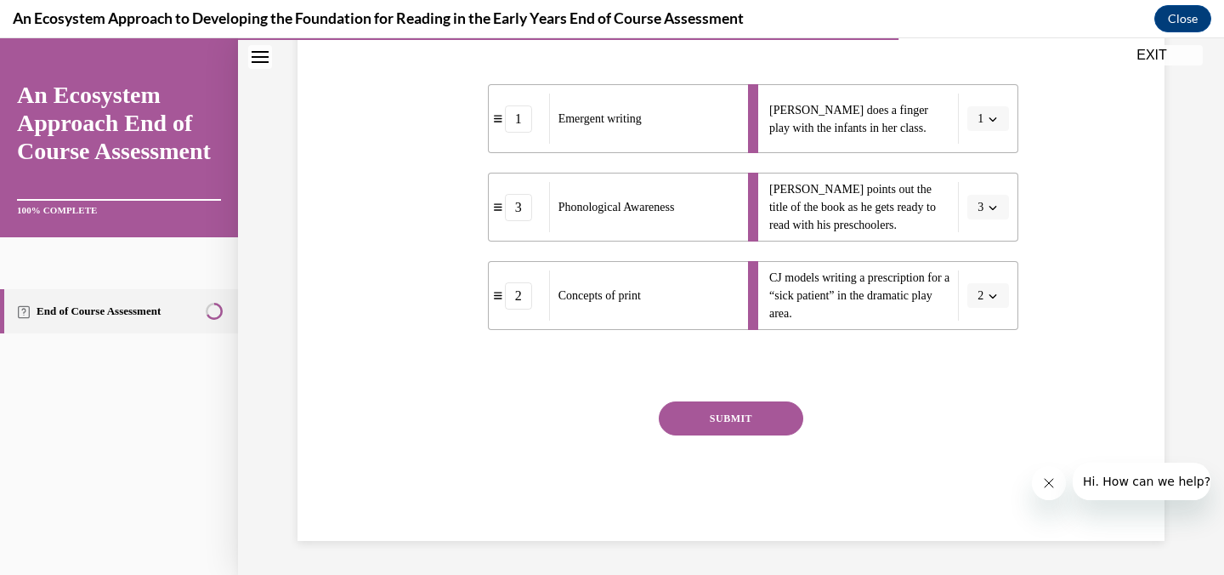
click at [707, 406] on button "SUBMIT" at bounding box center [731, 418] width 145 height 34
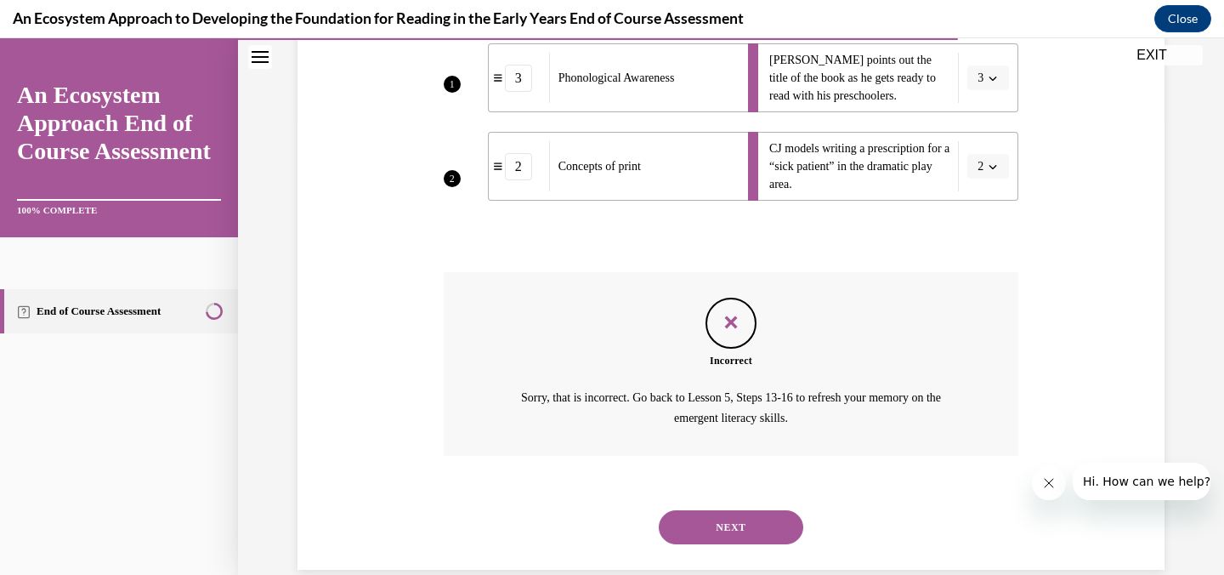
scroll to position [468, 0]
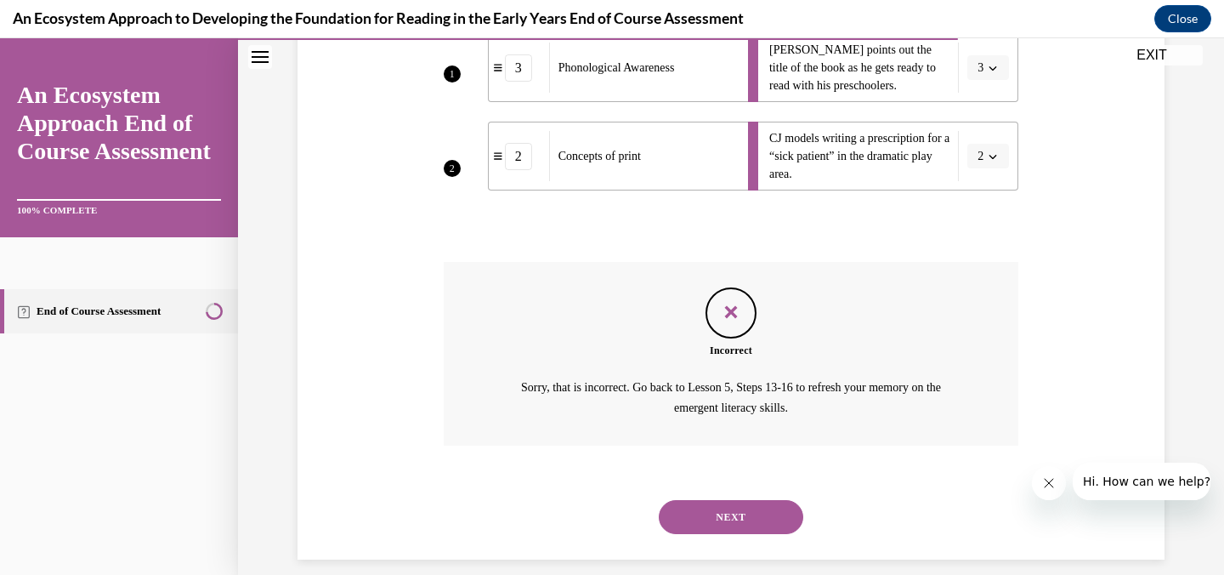
click at [736, 516] on button "NEXT" at bounding box center [731, 517] width 145 height 34
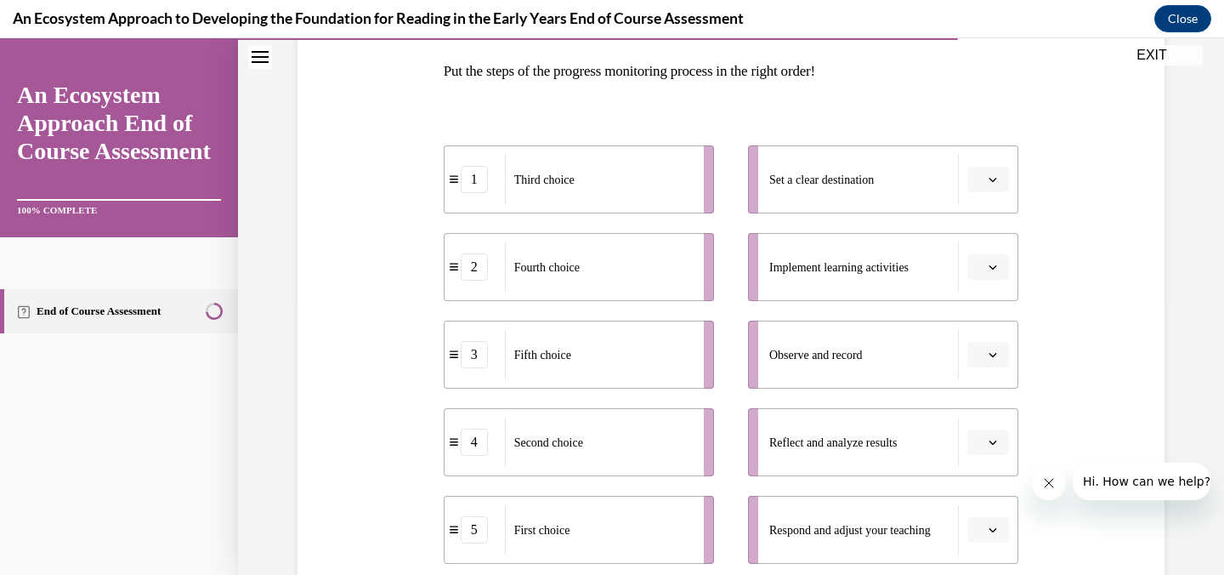
scroll to position [272, 0]
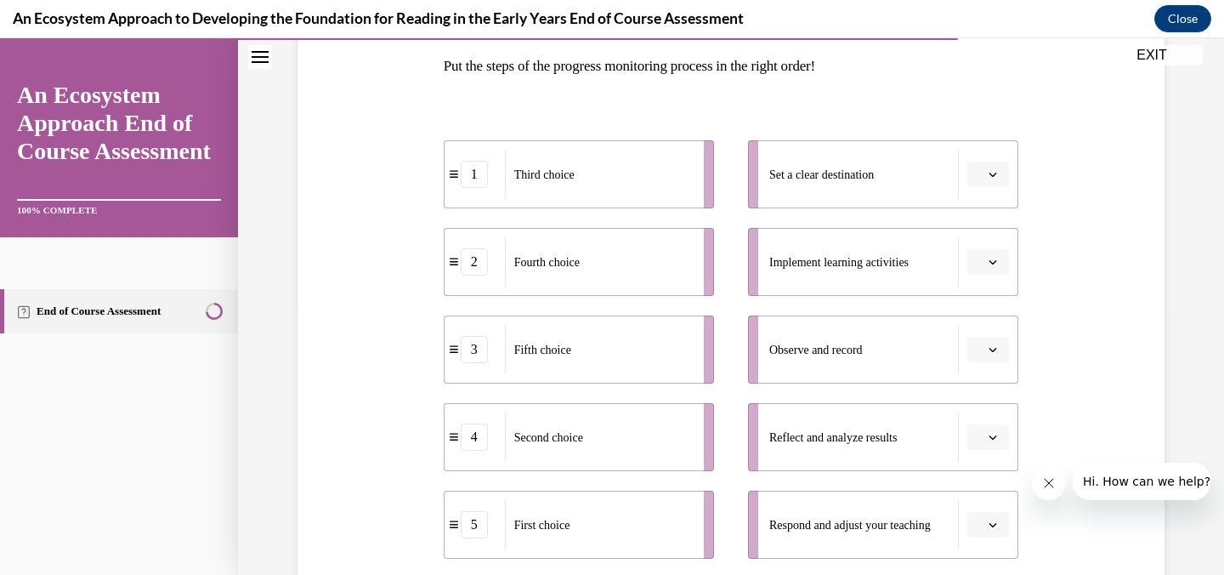
click at [978, 179] on span "Please select an option" at bounding box center [981, 174] width 6 height 17
click at [991, 391] on div "5" at bounding box center [986, 383] width 43 height 34
click at [978, 269] on span "Please select an option" at bounding box center [981, 261] width 6 height 17
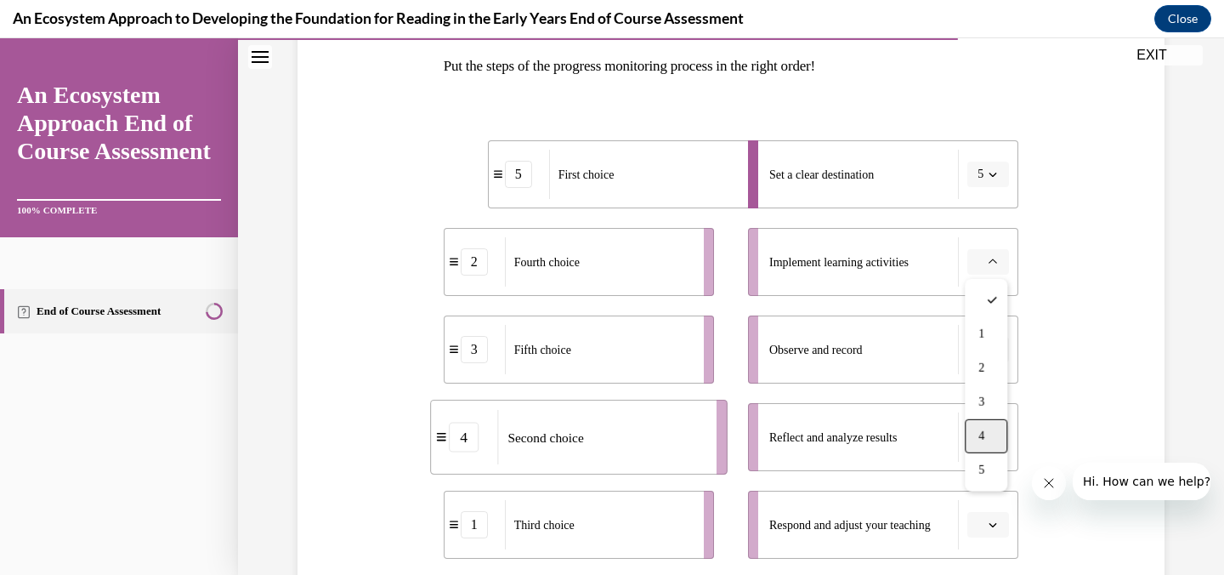
click at [968, 432] on div "4" at bounding box center [986, 436] width 43 height 34
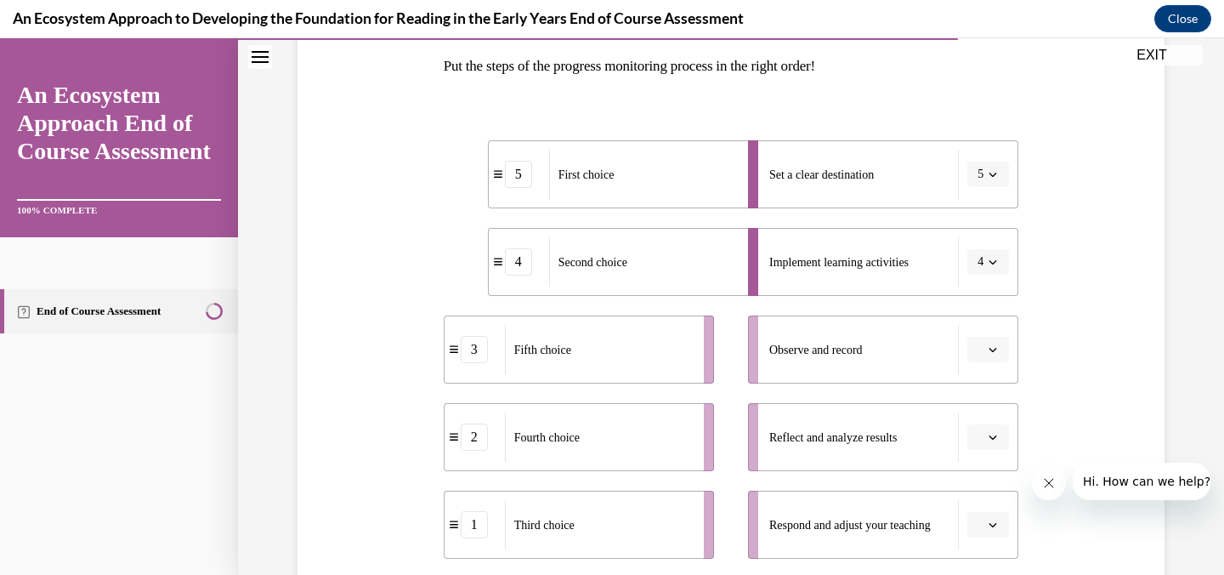
click at [983, 359] on button "button" at bounding box center [989, 350] width 42 height 26
click at [976, 168] on div "1" at bounding box center [986, 175] width 43 height 34
click at [959, 454] on li "Reflect and analyze results" at bounding box center [883, 437] width 270 height 68
click at [986, 439] on button "button" at bounding box center [989, 437] width 42 height 26
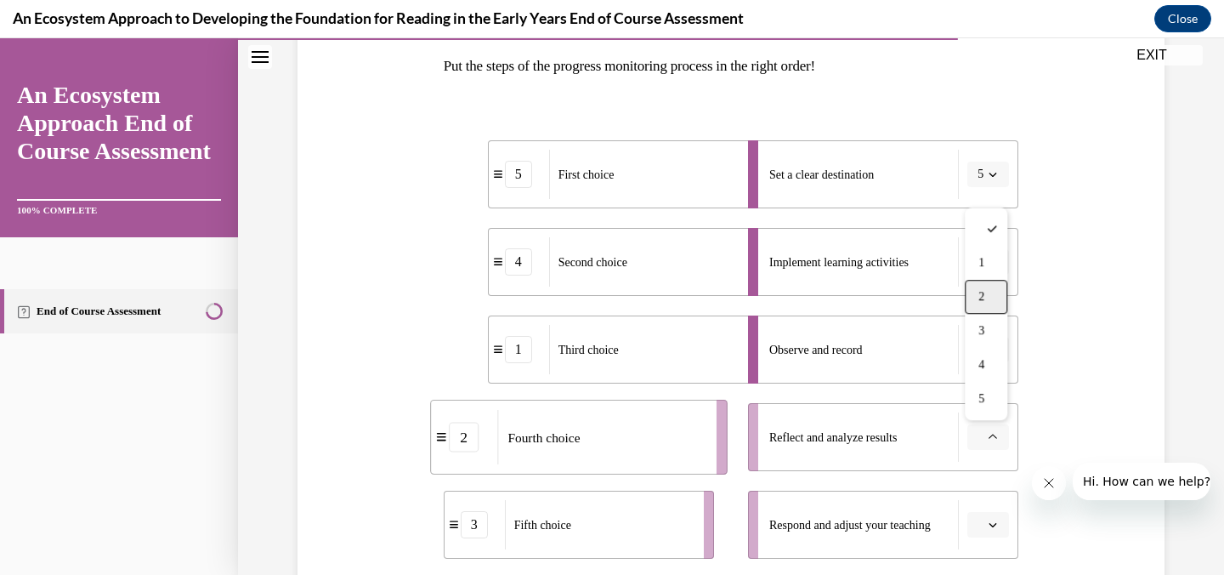
click at [996, 298] on div "2" at bounding box center [986, 297] width 43 height 34
click at [978, 512] on button "button" at bounding box center [989, 525] width 42 height 26
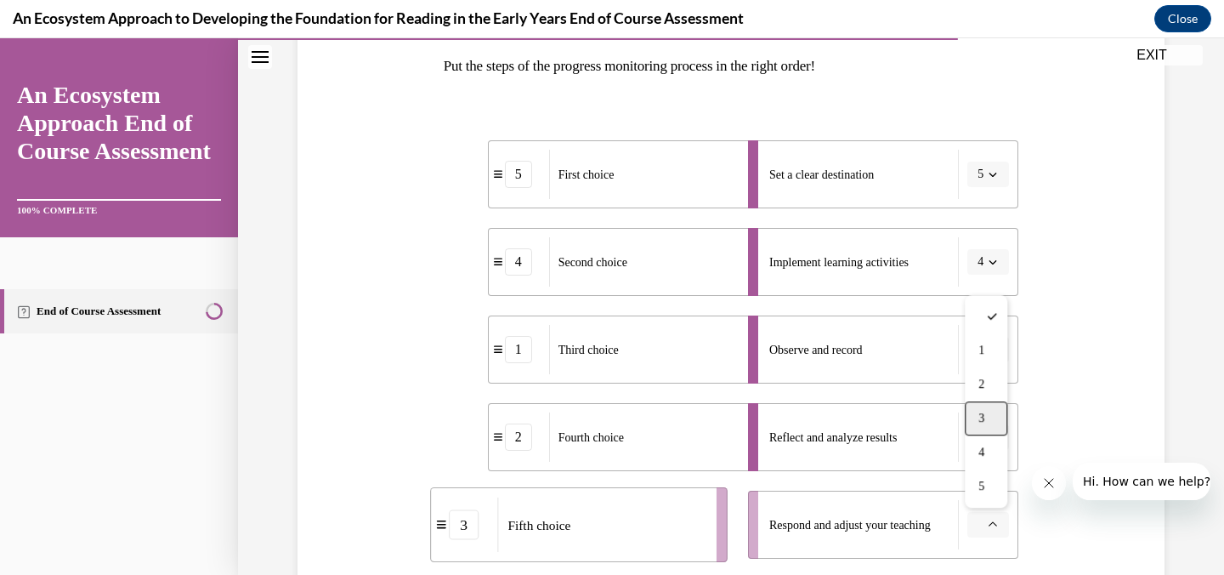
click at [979, 420] on span "3" at bounding box center [982, 419] width 6 height 14
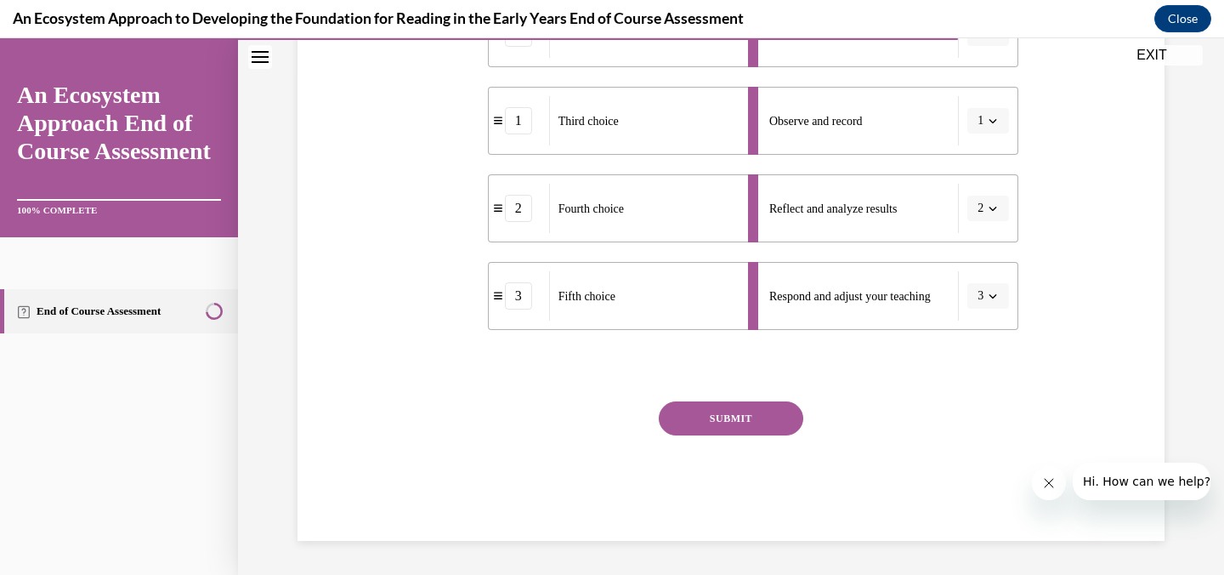
click at [748, 421] on button "SUBMIT" at bounding box center [731, 418] width 145 height 34
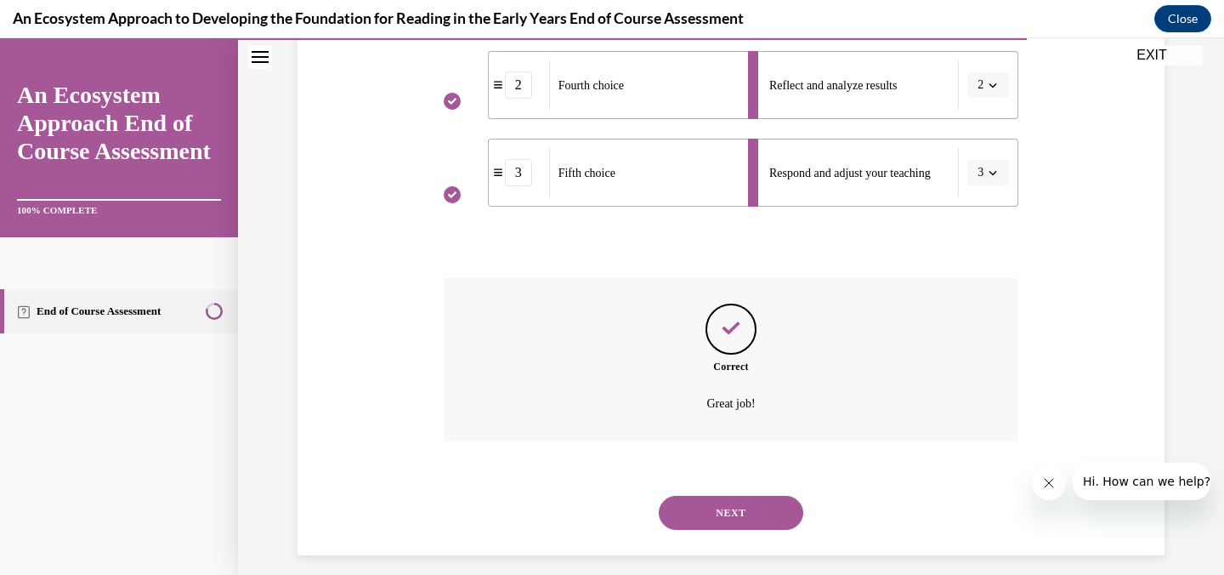
scroll to position [639, 0]
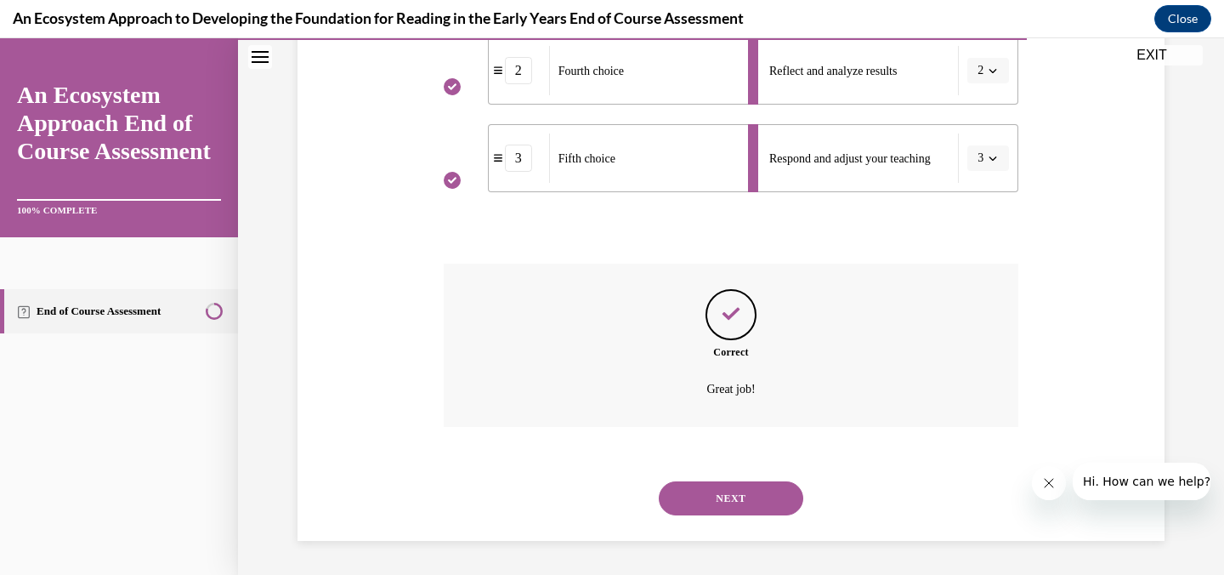
click at [719, 487] on button "NEXT" at bounding box center [731, 498] width 145 height 34
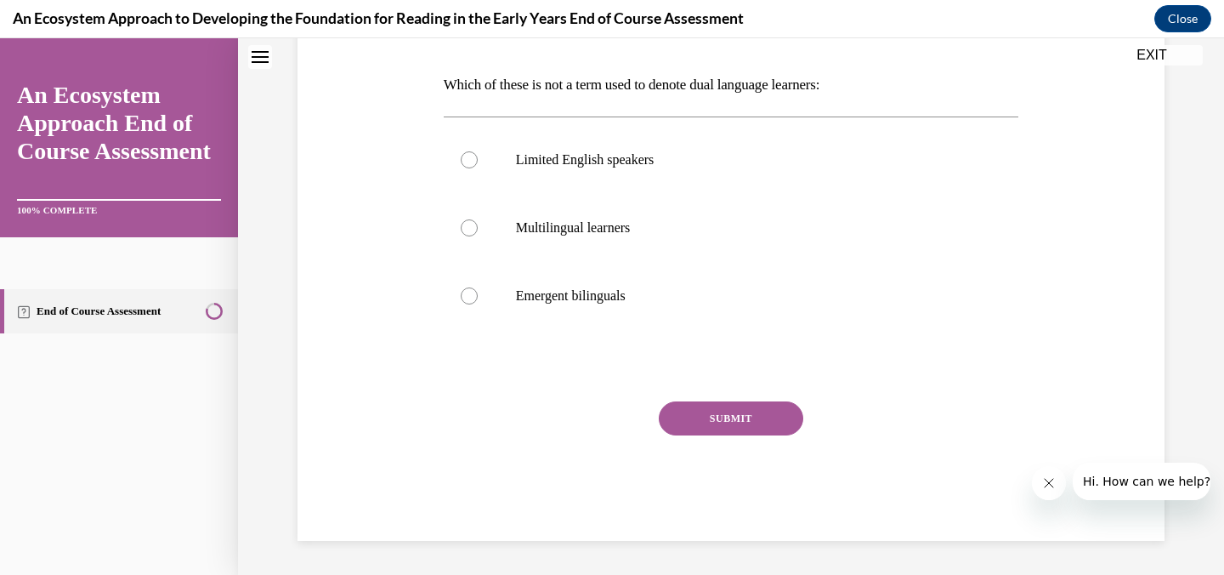
scroll to position [0, 0]
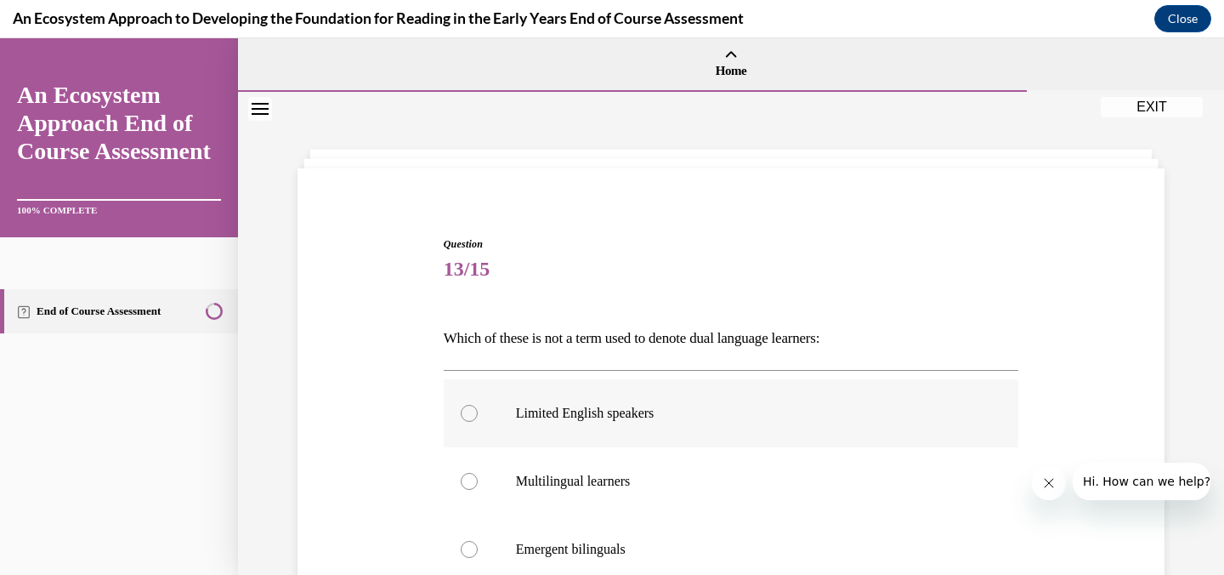
click at [508, 420] on label "Limited English speakers" at bounding box center [732, 413] width 576 height 68
click at [478, 420] on input "Limited English speakers" at bounding box center [469, 413] width 17 height 17
radio input "true"
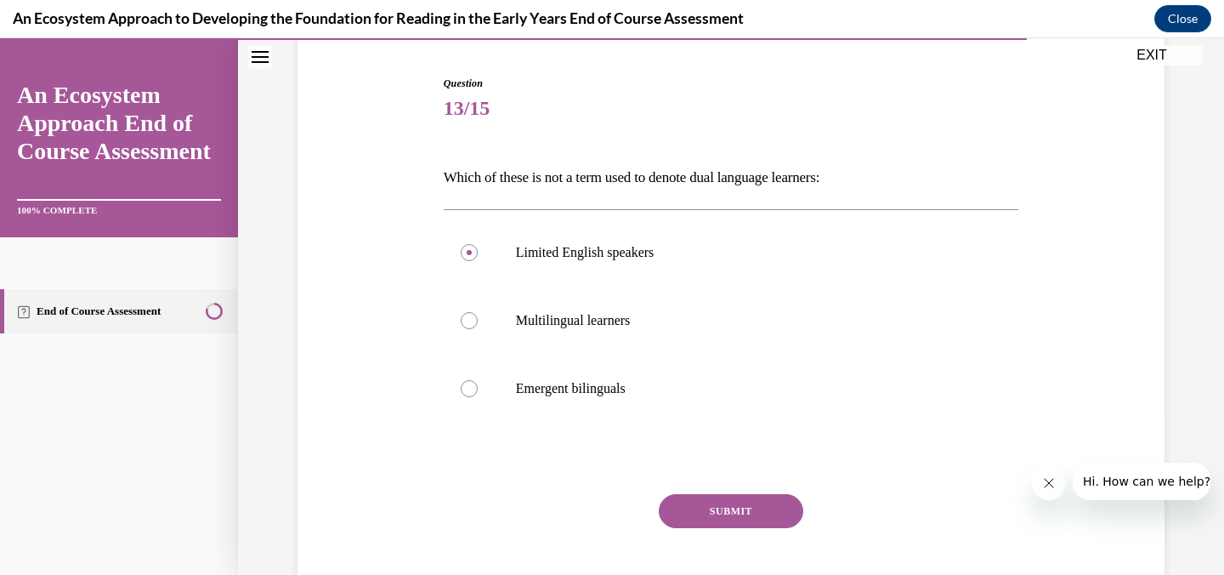
click at [709, 518] on button "SUBMIT" at bounding box center [731, 511] width 145 height 34
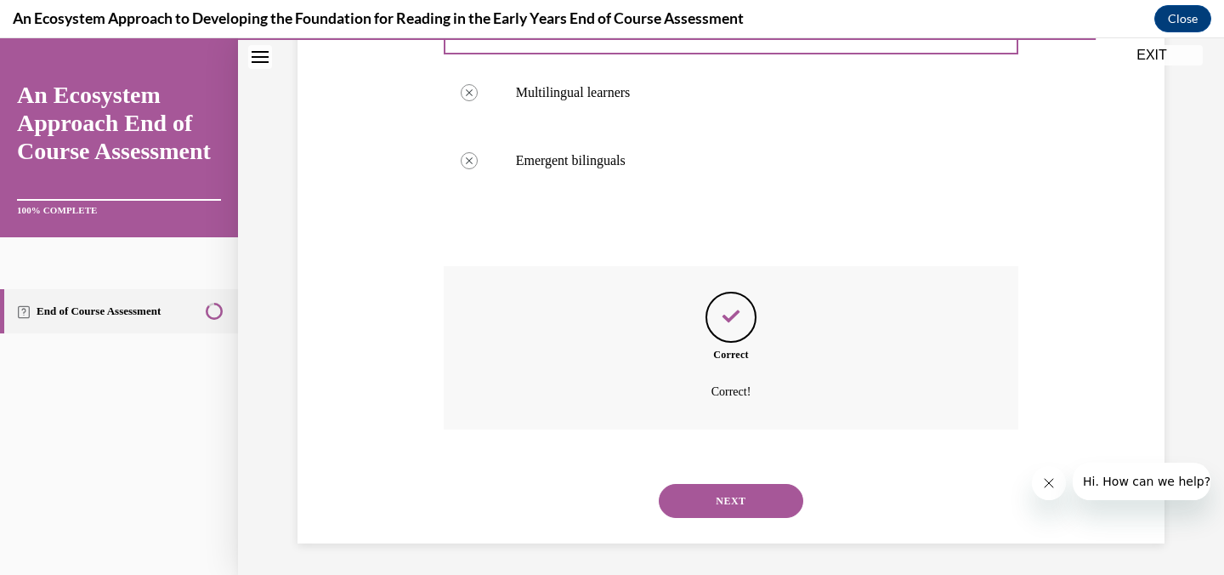
scroll to position [391, 0]
click at [728, 504] on button "NEXT" at bounding box center [731, 498] width 145 height 34
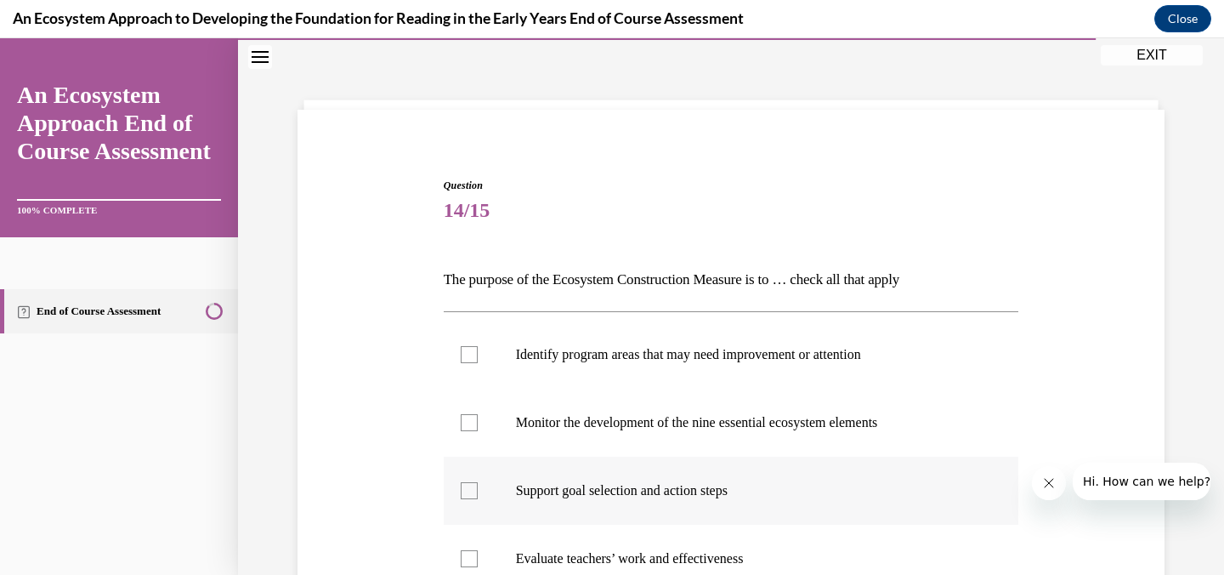
scroll to position [61, 0]
click at [605, 481] on p "Support goal selection and action steps" at bounding box center [746, 488] width 461 height 17
click at [478, 481] on input "Support goal selection and action steps" at bounding box center [469, 488] width 17 height 17
checkbox input "true"
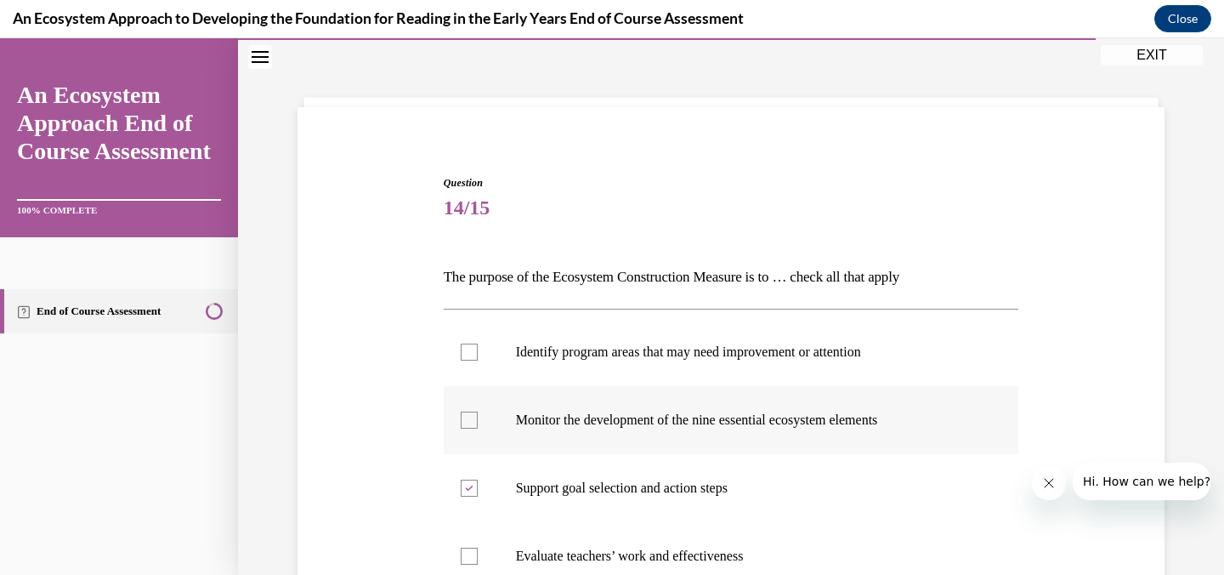
click at [603, 423] on p "Monitor the development of the nine essential ecosystem elements" at bounding box center [746, 420] width 461 height 17
click at [478, 423] on input "Monitor the development of the nine essential ecosystem elements" at bounding box center [469, 420] width 17 height 17
checkbox input "true"
click at [599, 364] on label "Identify program areas that may need improvement or attention" at bounding box center [732, 352] width 576 height 68
click at [478, 361] on input "Identify program areas that may need improvement or attention" at bounding box center [469, 352] width 17 height 17
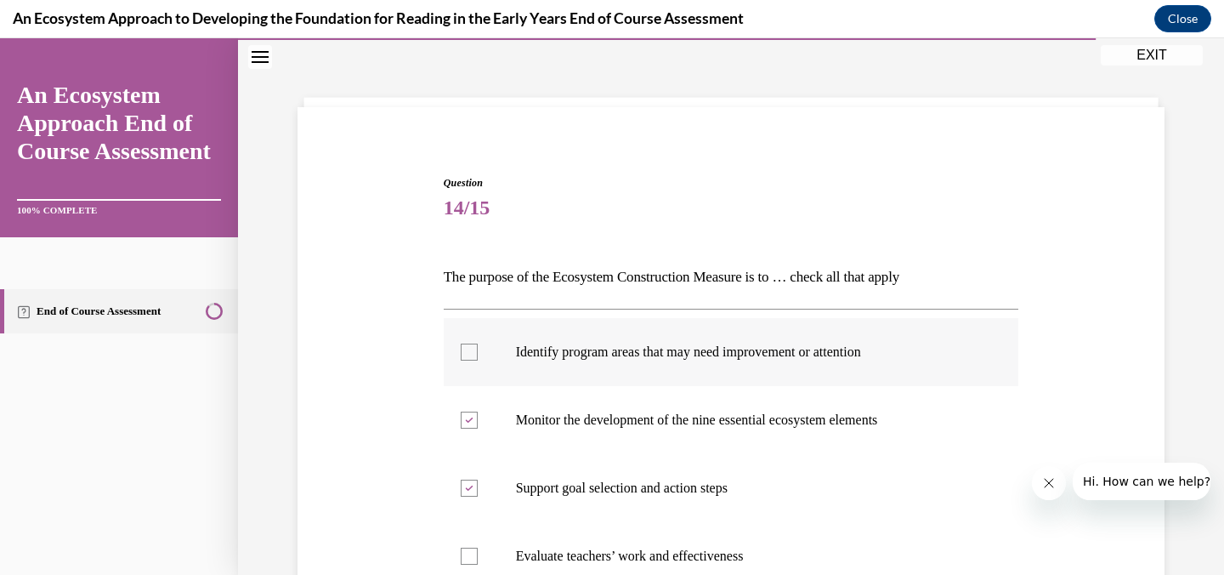
checkbox input "true"
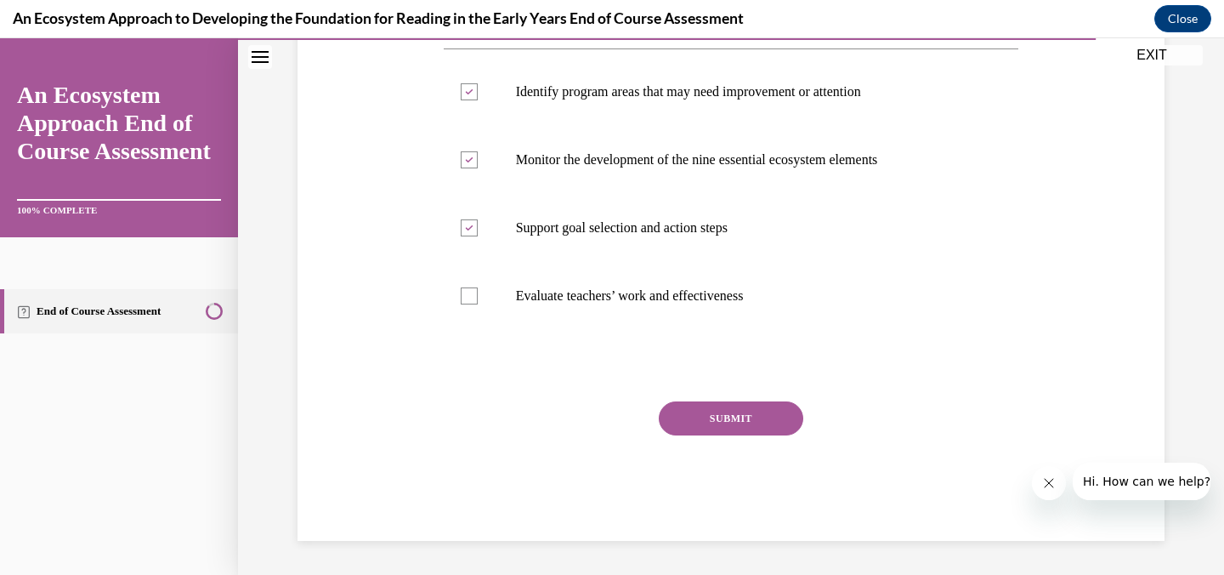
click at [721, 431] on button "SUBMIT" at bounding box center [731, 418] width 145 height 34
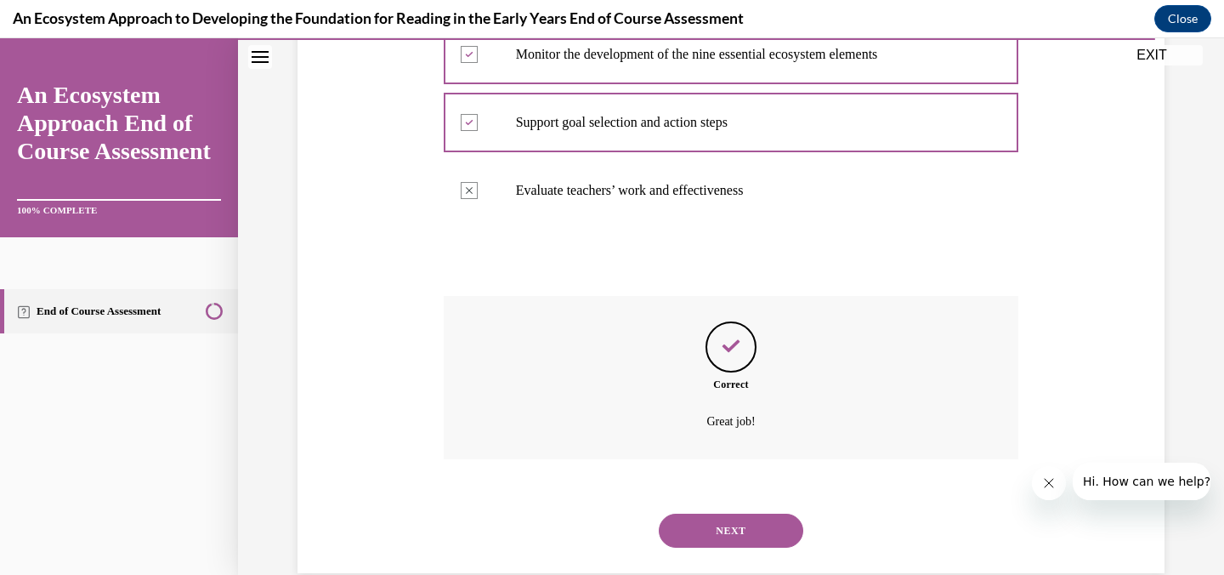
scroll to position [459, 0]
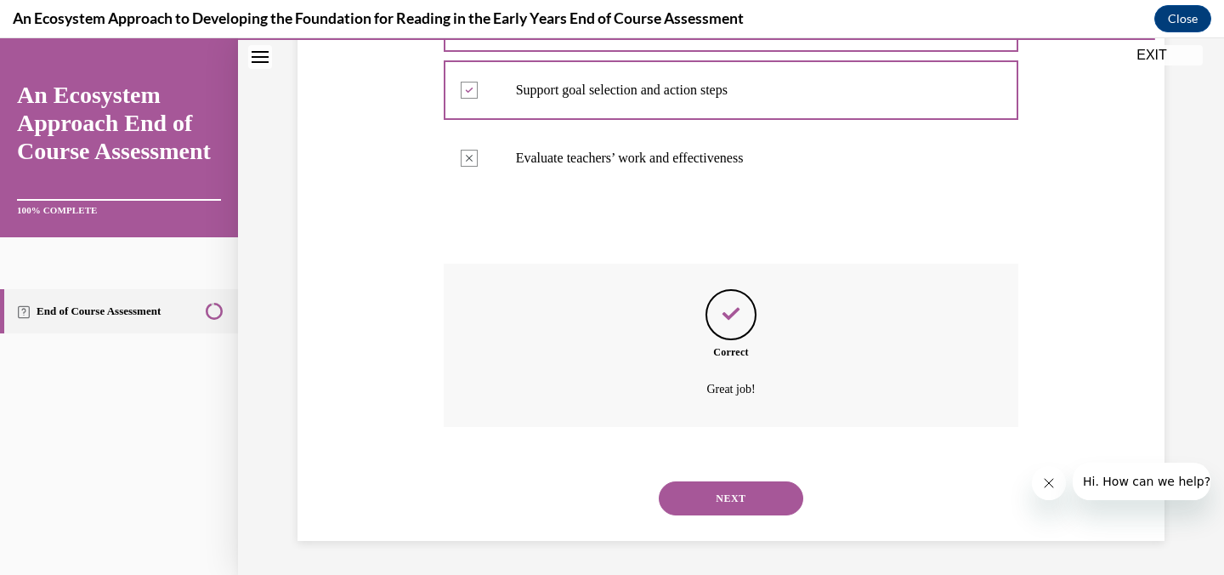
click at [719, 488] on button "NEXT" at bounding box center [731, 498] width 145 height 34
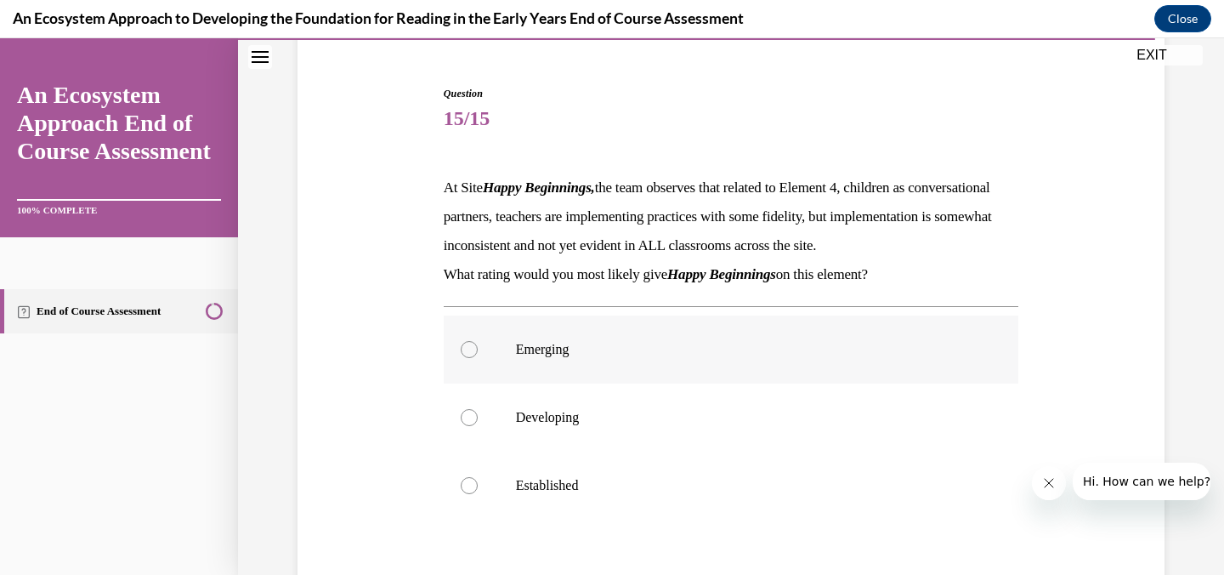
scroll to position [156, 0]
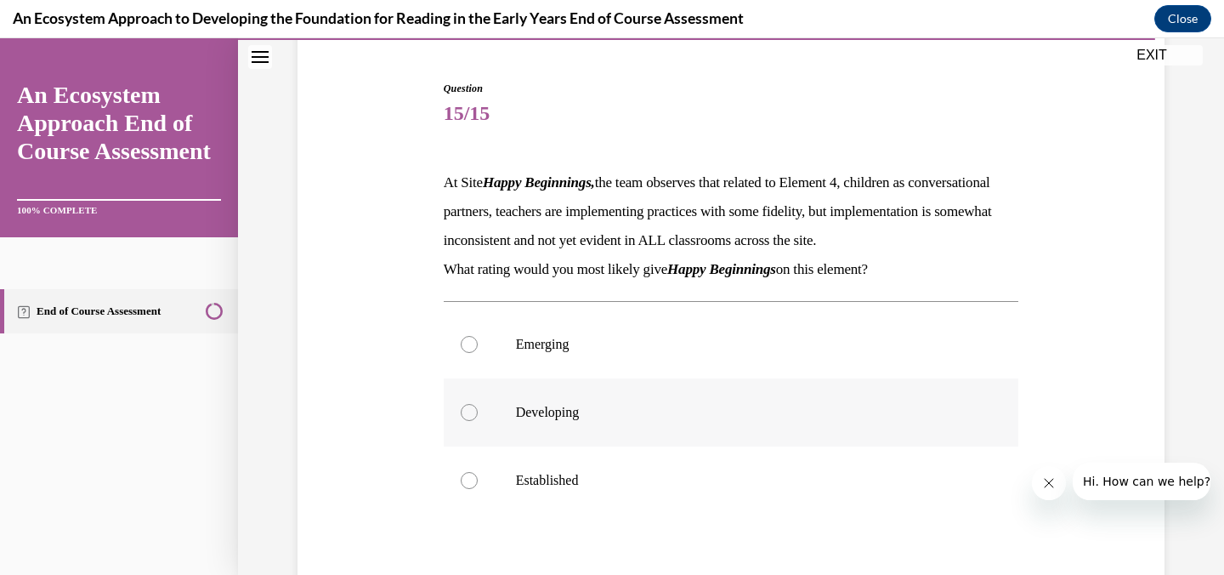
click at [594, 421] on p "Developing" at bounding box center [746, 412] width 461 height 17
click at [478, 421] on input "Developing" at bounding box center [469, 412] width 17 height 17
radio input "true"
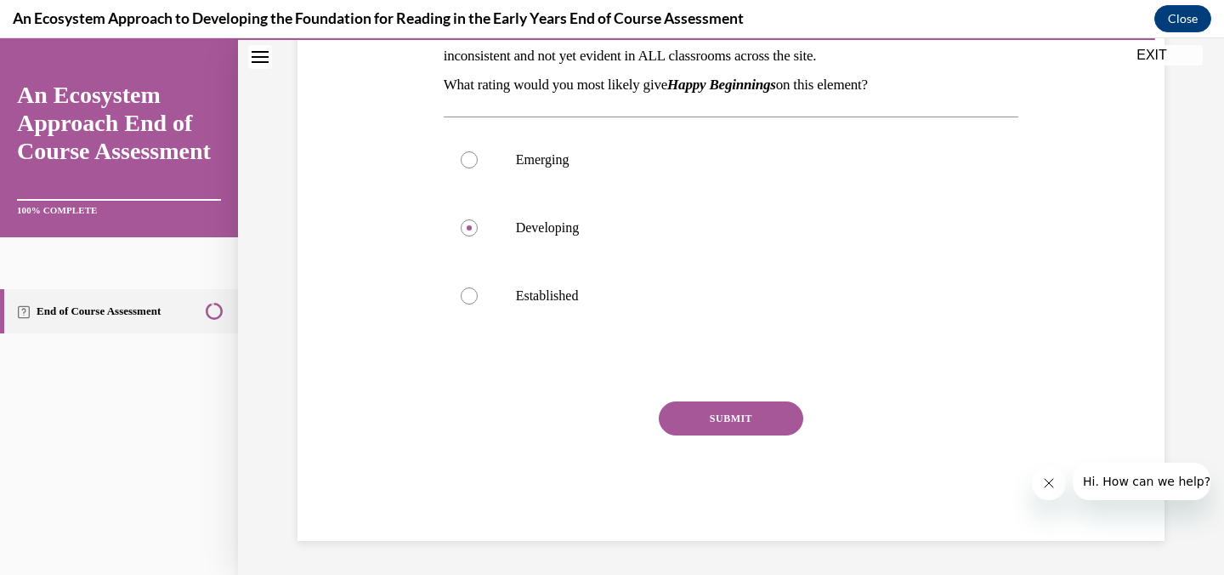
click at [681, 417] on button "SUBMIT" at bounding box center [731, 418] width 145 height 34
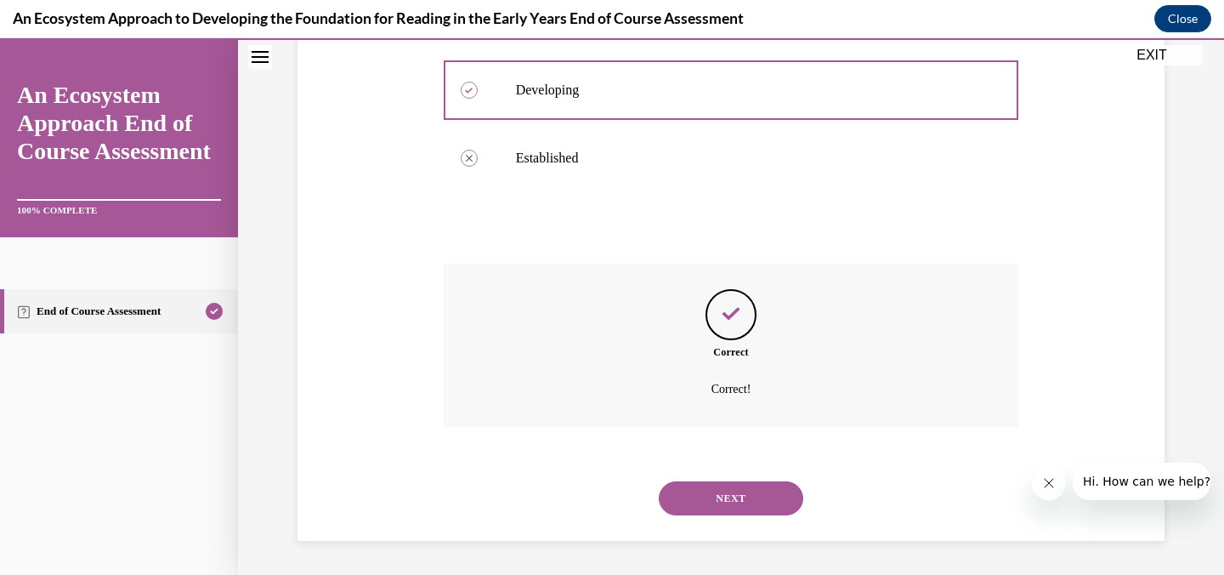
scroll to position [507, 0]
click at [702, 483] on button "NEXT" at bounding box center [731, 498] width 145 height 34
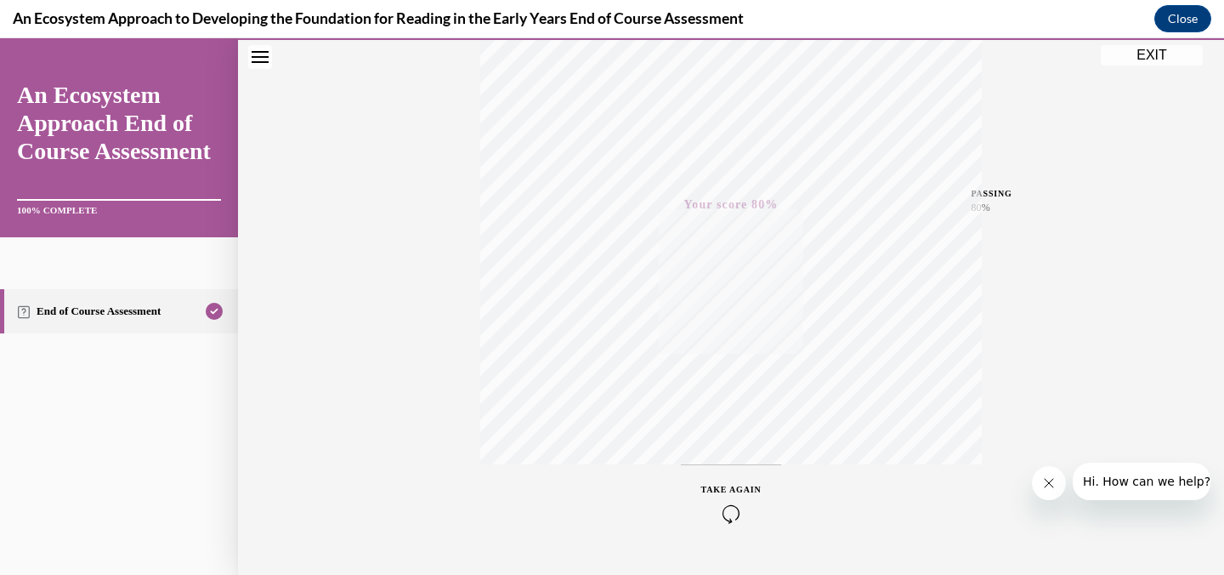
scroll to position [335, 0]
click at [732, 471] on icon "button" at bounding box center [732, 471] width 60 height 19
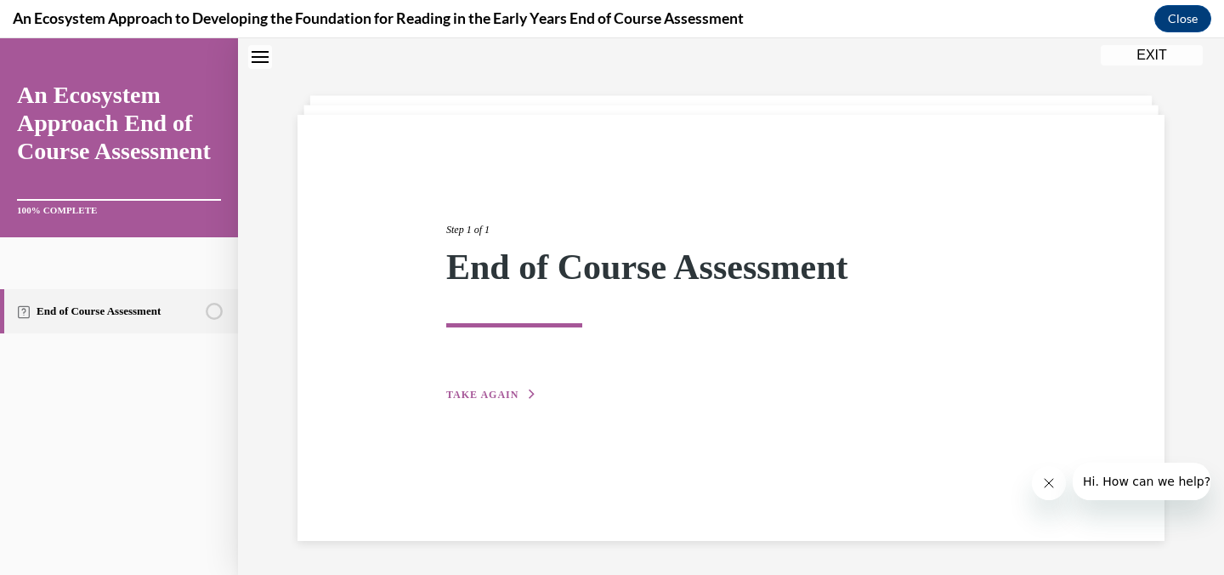
scroll to position [54, 0]
click at [463, 404] on div "Step 1 of 1 End of Course Assessment TAKE AGAIN" at bounding box center [731, 328] width 867 height 426
click at [476, 389] on span "TAKE AGAIN" at bounding box center [482, 395] width 72 height 12
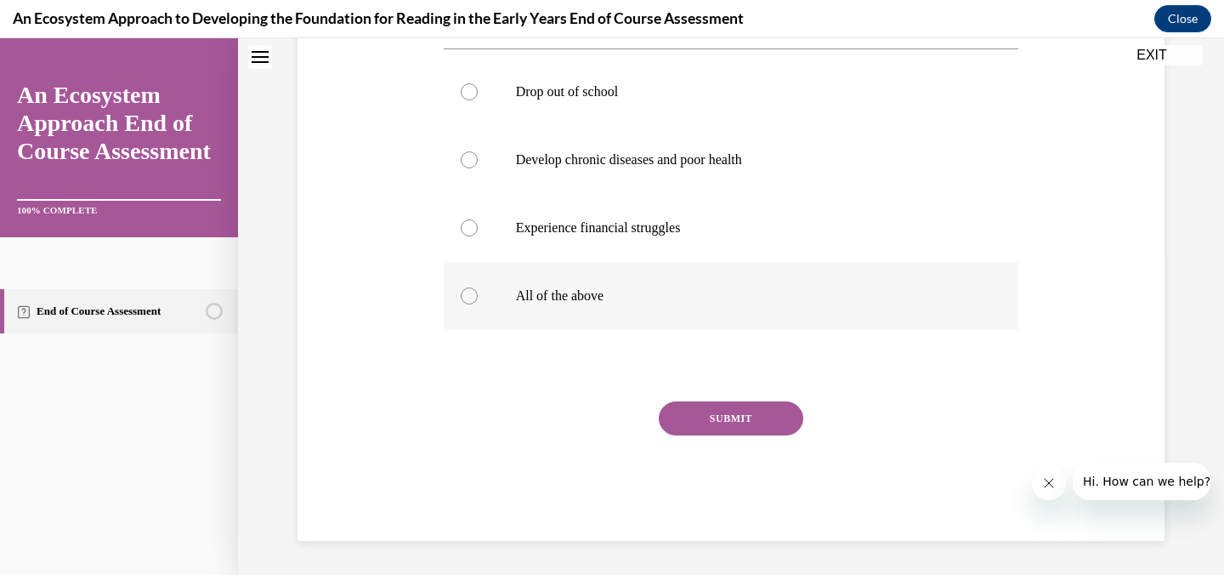
scroll to position [341, 0]
click at [475, 304] on div at bounding box center [469, 295] width 17 height 17
click at [475, 304] on input "All of the above" at bounding box center [469, 295] width 17 height 17
radio input "true"
click at [693, 427] on button "SUBMIT" at bounding box center [731, 418] width 145 height 34
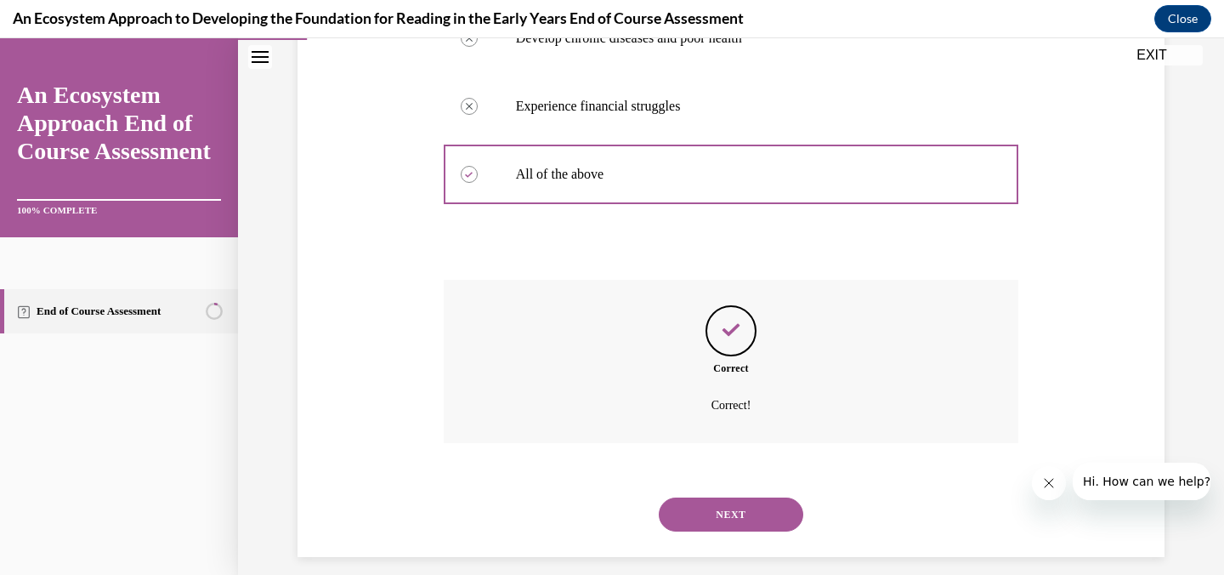
scroll to position [488, 0]
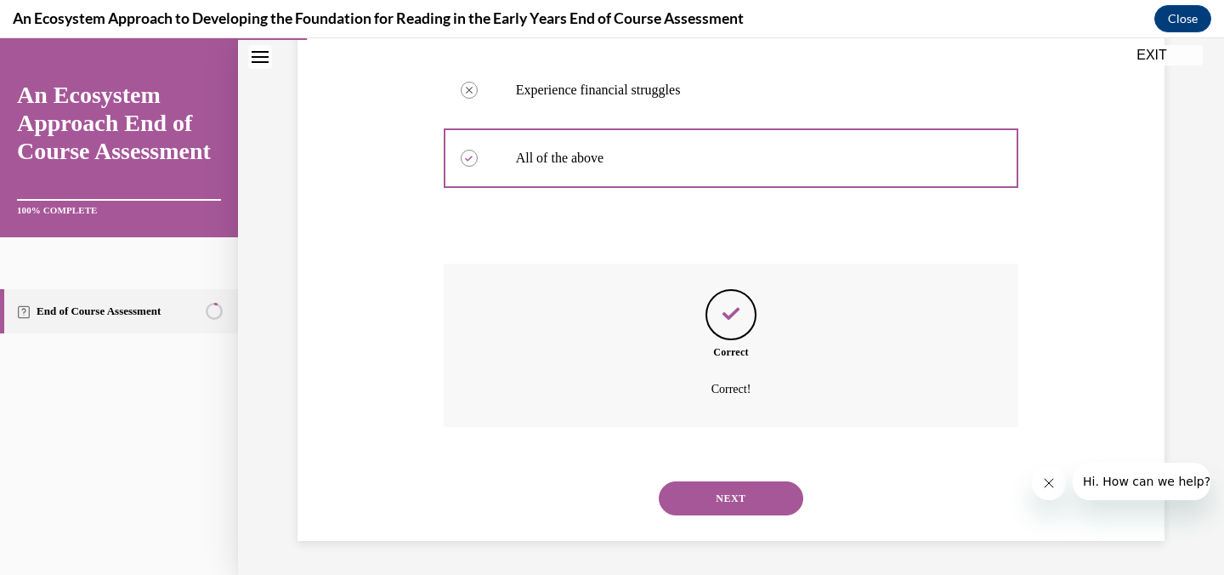
click at [720, 495] on button "NEXT" at bounding box center [731, 498] width 145 height 34
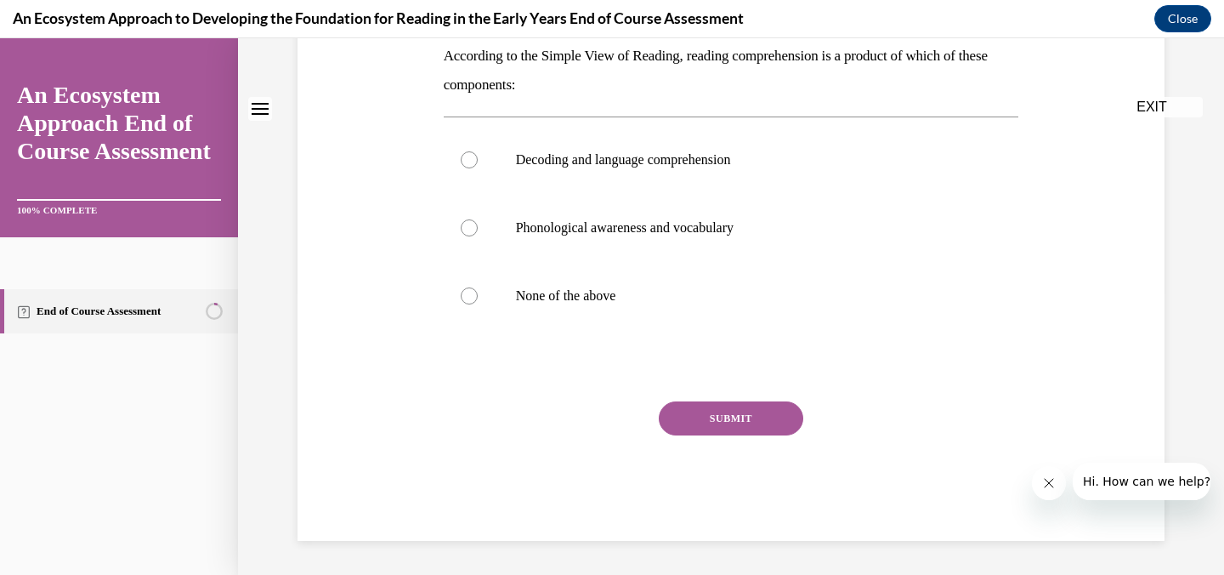
scroll to position [0, 0]
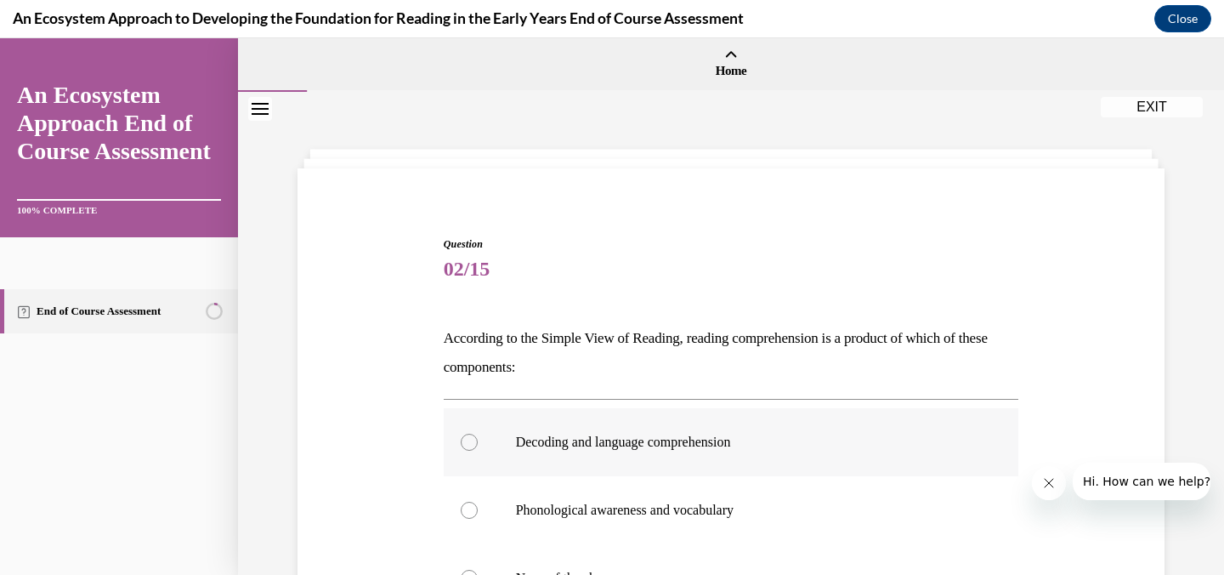
click at [557, 434] on p "Decoding and language comprehension" at bounding box center [746, 442] width 461 height 17
click at [478, 434] on input "Decoding and language comprehension" at bounding box center [469, 442] width 17 height 17
radio input "true"
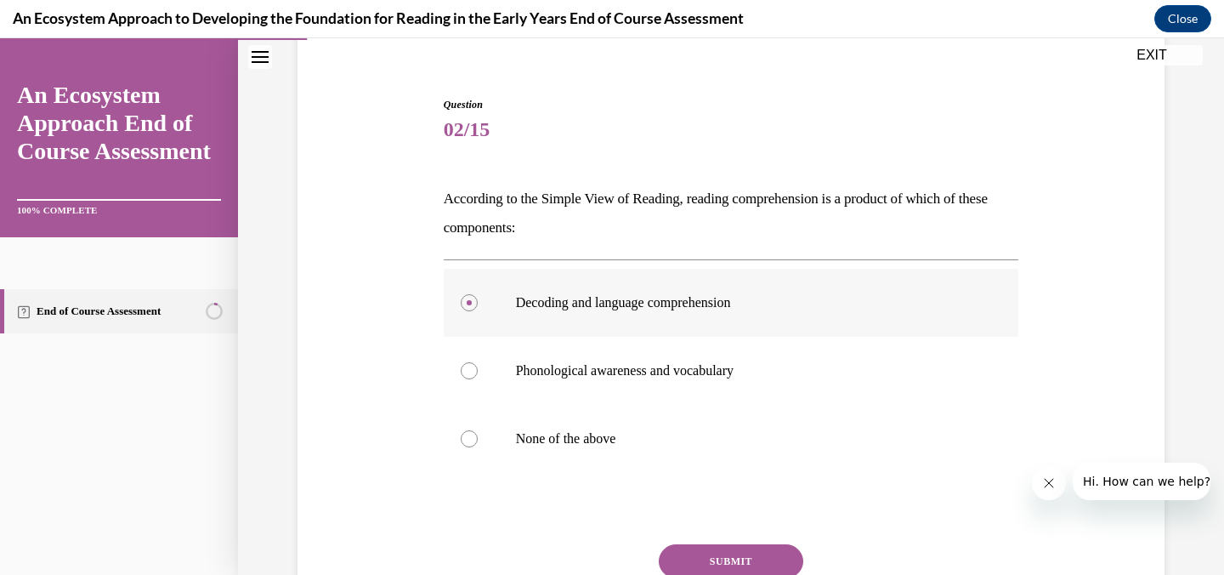
scroll to position [153, 0]
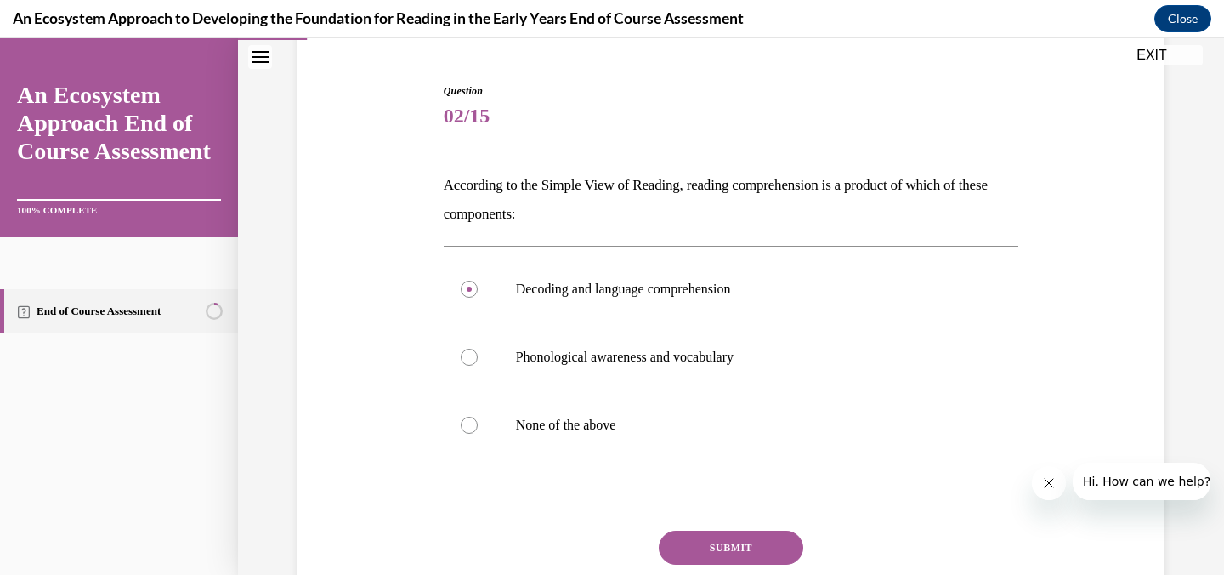
click at [703, 554] on button "SUBMIT" at bounding box center [731, 548] width 145 height 34
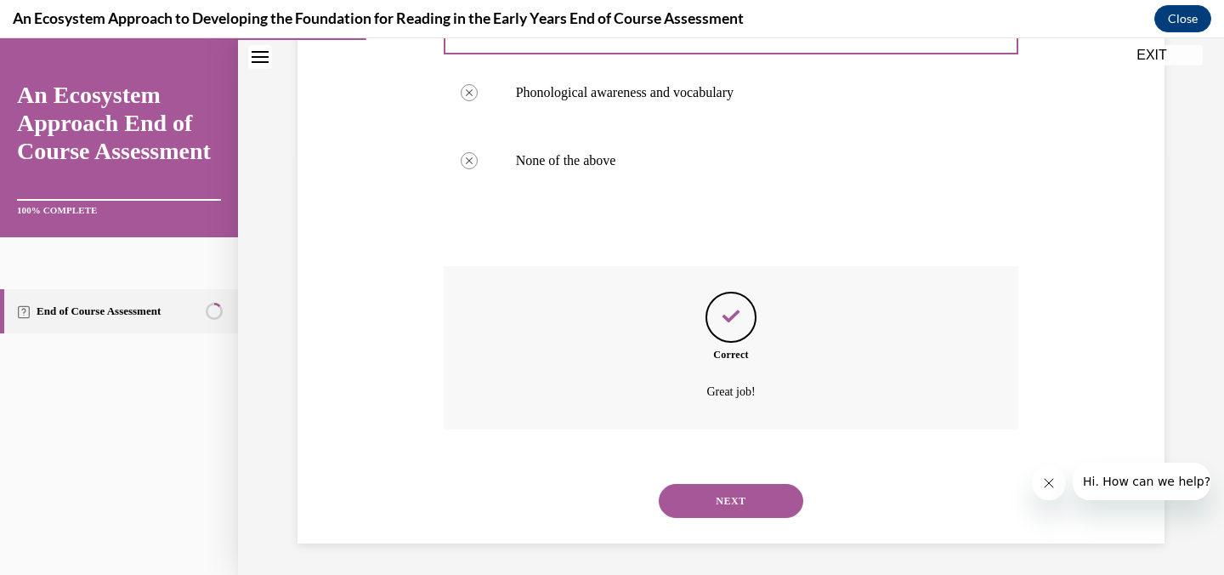
scroll to position [420, 0]
click at [726, 490] on button "NEXT" at bounding box center [731, 498] width 145 height 34
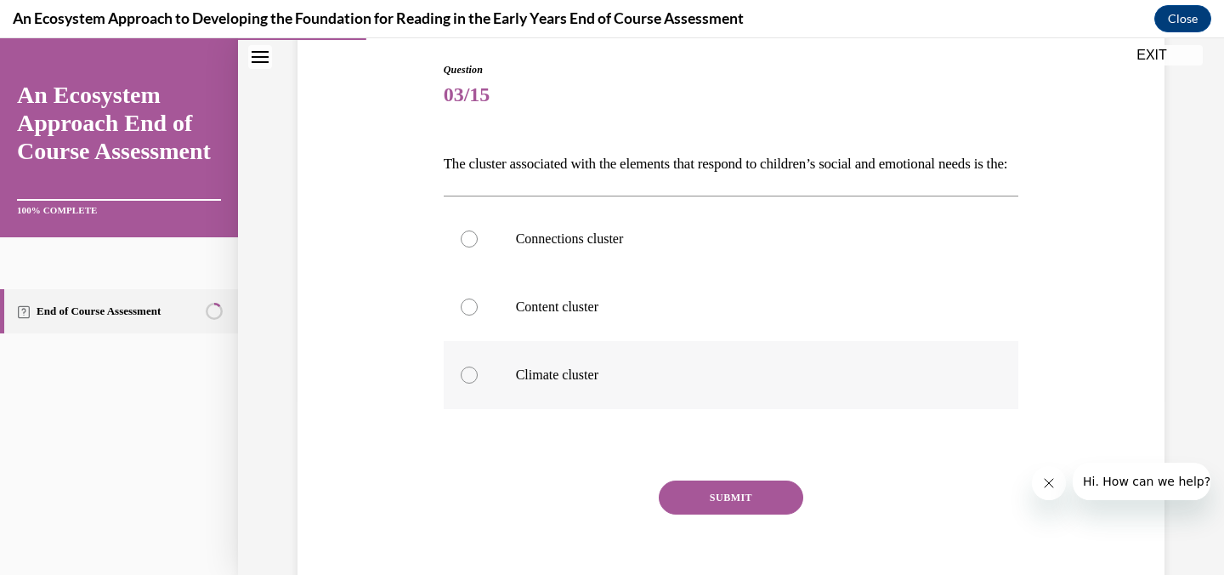
scroll to position [179, 0]
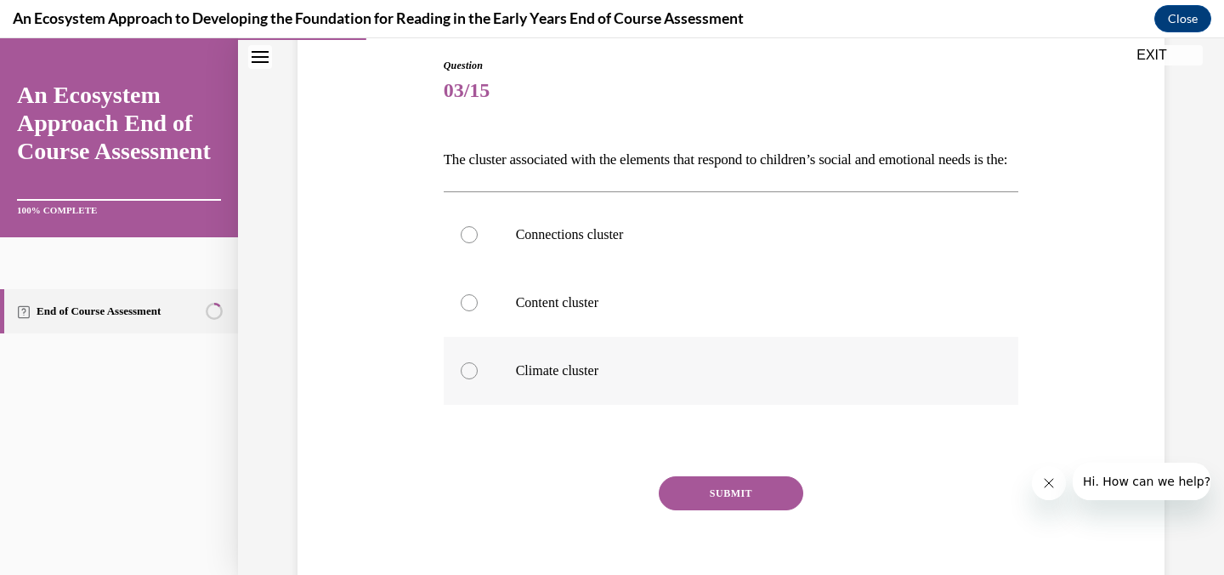
click at [468, 379] on div at bounding box center [469, 370] width 17 height 17
click at [468, 379] on input "Climate cluster" at bounding box center [469, 370] width 17 height 17
radio input "true"
click at [719, 510] on button "SUBMIT" at bounding box center [731, 493] width 145 height 34
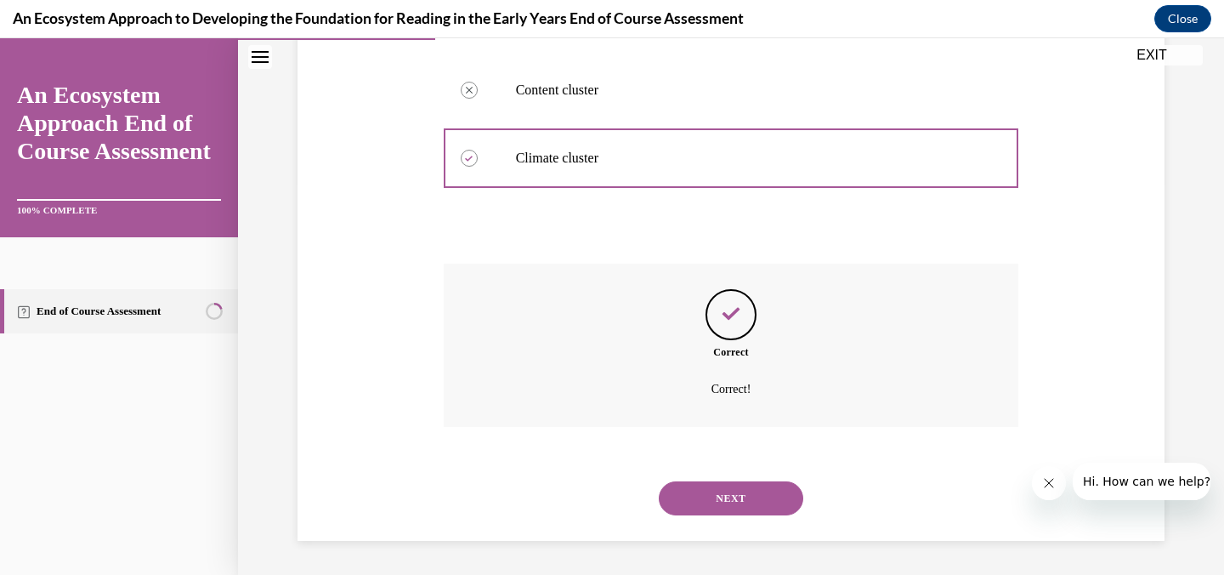
scroll to position [420, 0]
click at [727, 490] on button "NEXT" at bounding box center [731, 498] width 145 height 34
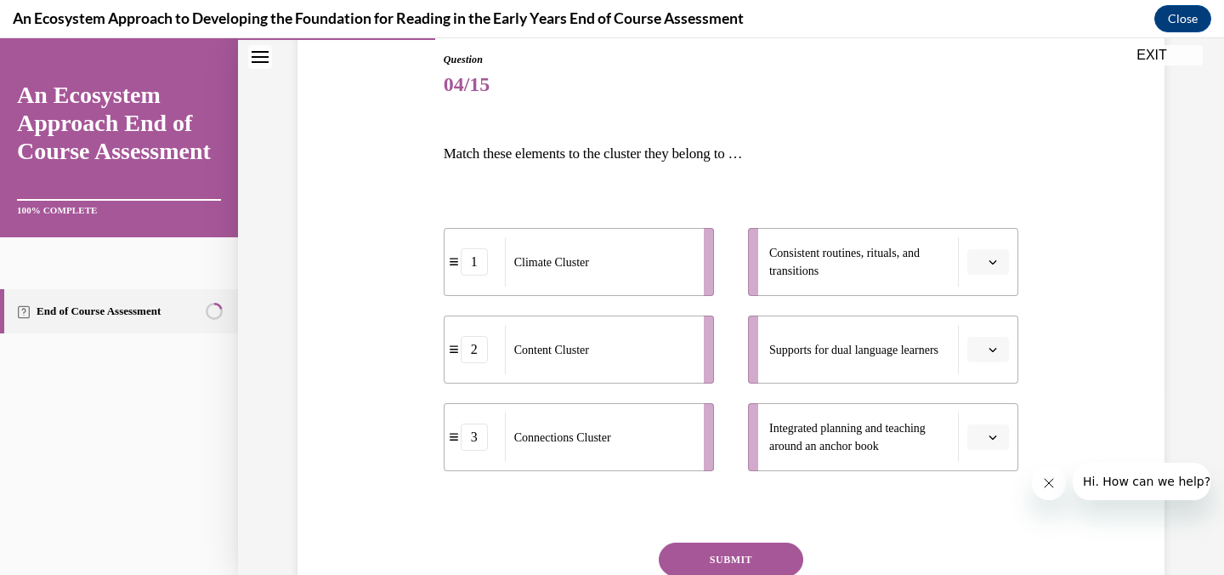
scroll to position [187, 0]
click at [991, 253] on button "button" at bounding box center [989, 260] width 42 height 26
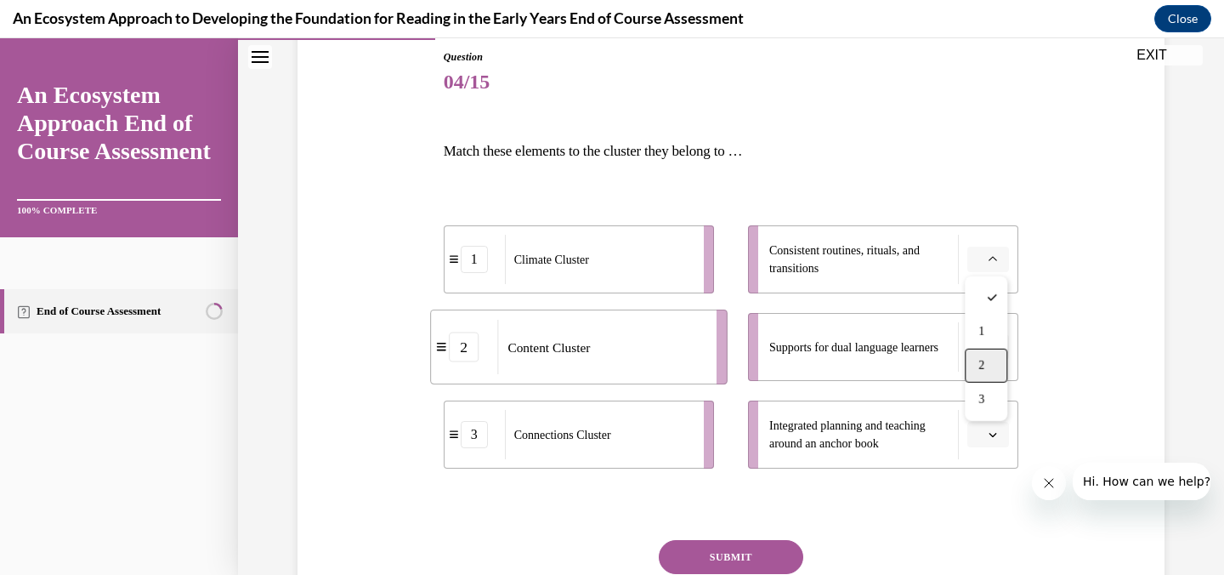
click at [989, 358] on div "2" at bounding box center [986, 366] width 43 height 34
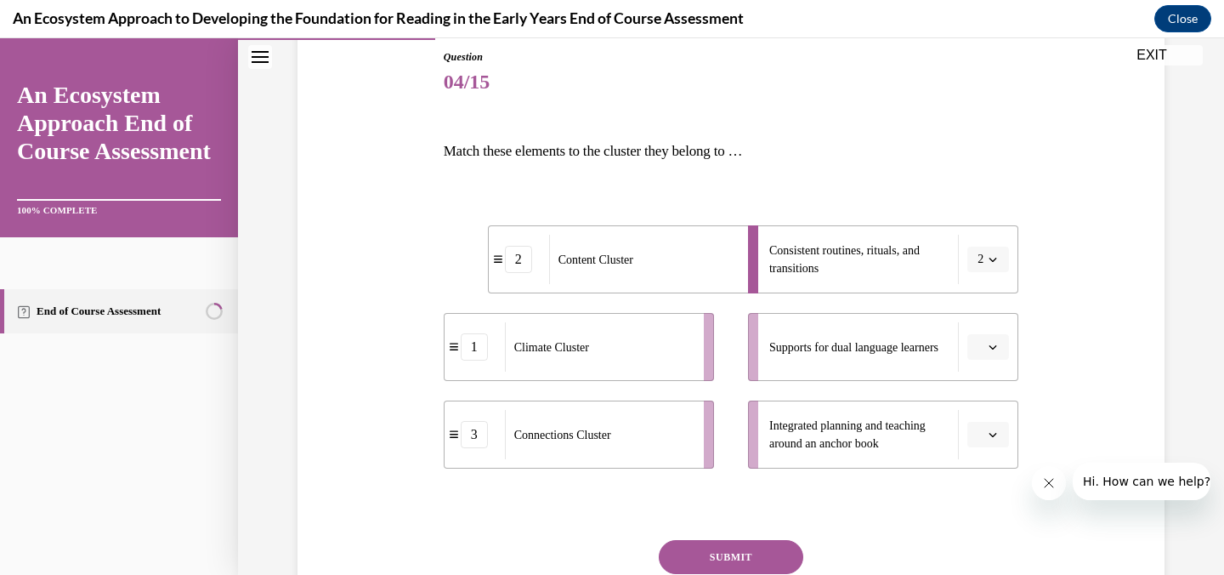
click at [989, 351] on span "button" at bounding box center [993, 347] width 12 height 12
click at [981, 414] on span "1" at bounding box center [982, 419] width 6 height 14
click at [987, 438] on span "button" at bounding box center [993, 435] width 12 height 12
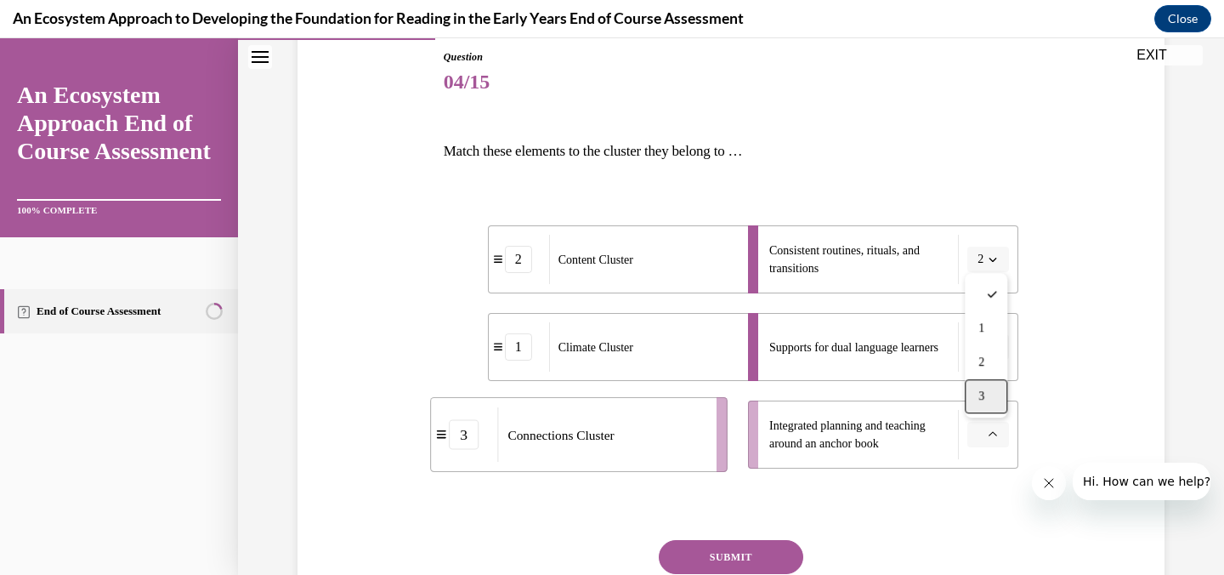
click at [991, 401] on div "3" at bounding box center [986, 396] width 43 height 34
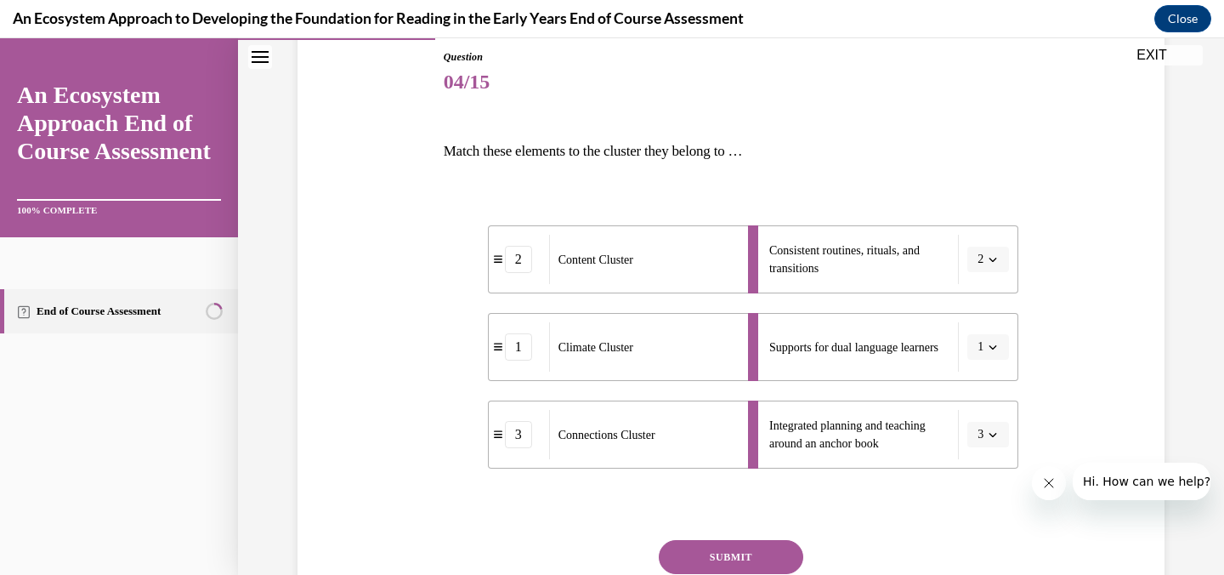
click at [762, 551] on button "SUBMIT" at bounding box center [731, 557] width 145 height 34
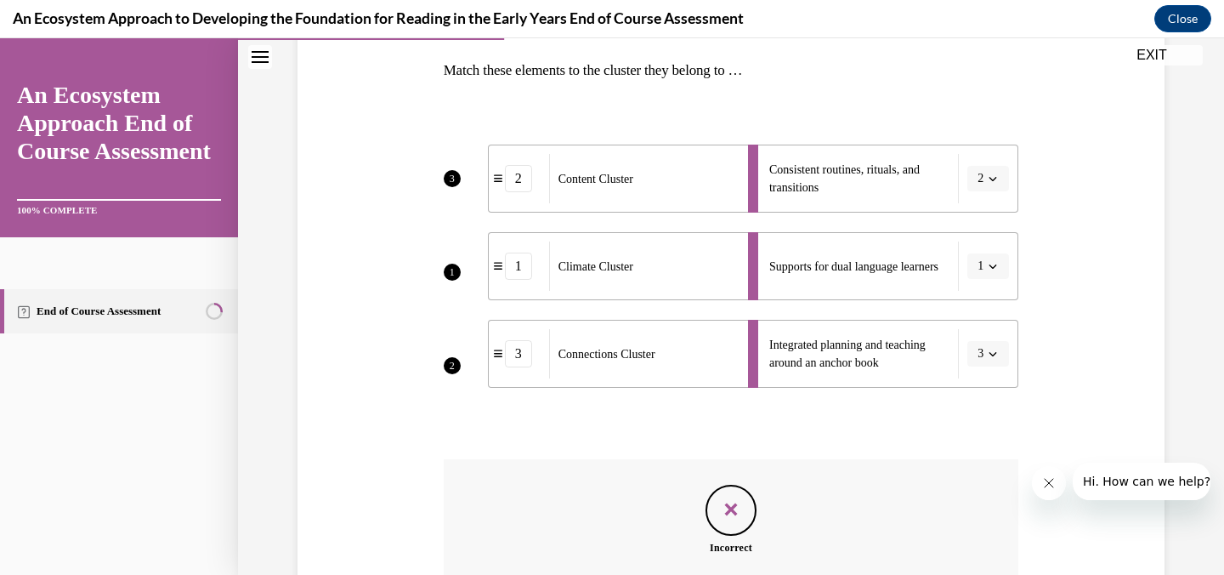
scroll to position [483, 0]
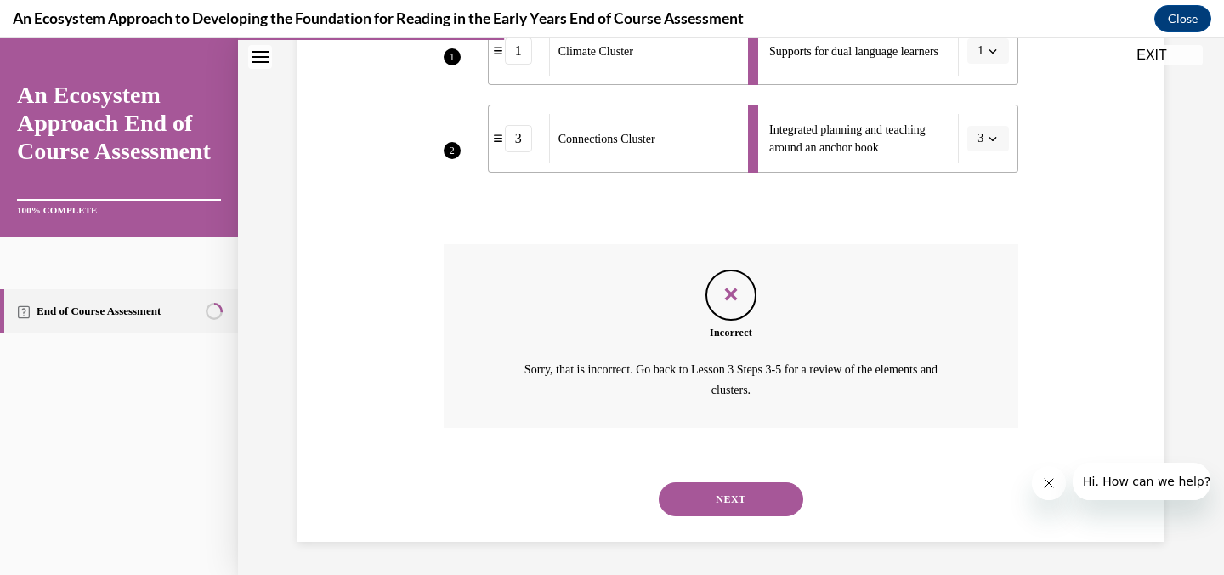
click at [752, 513] on button "NEXT" at bounding box center [731, 499] width 145 height 34
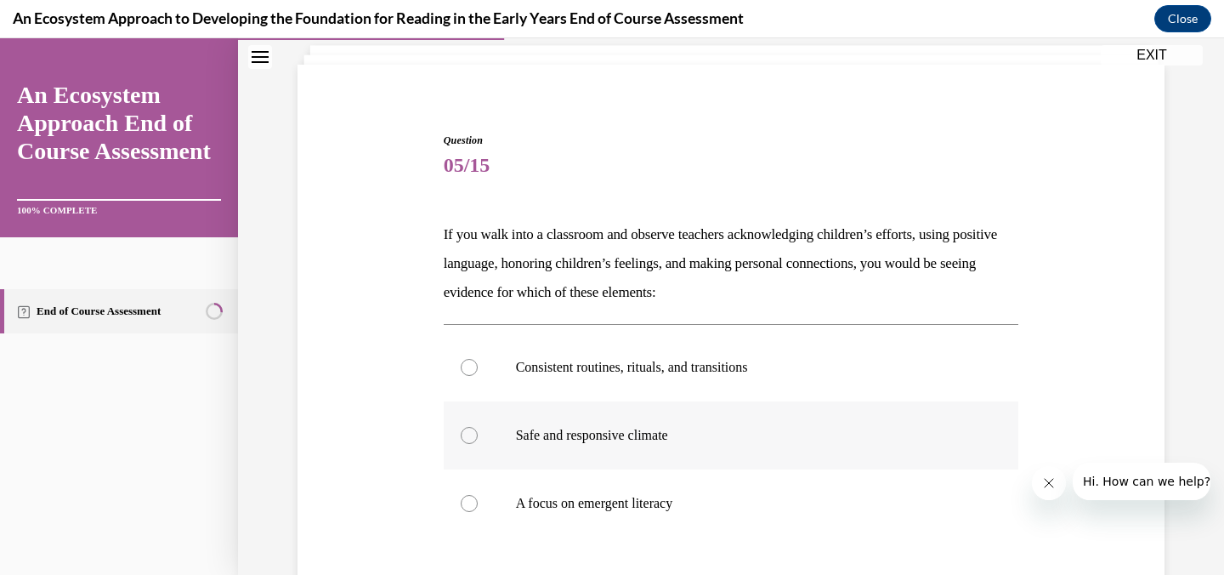
scroll to position [115, 0]
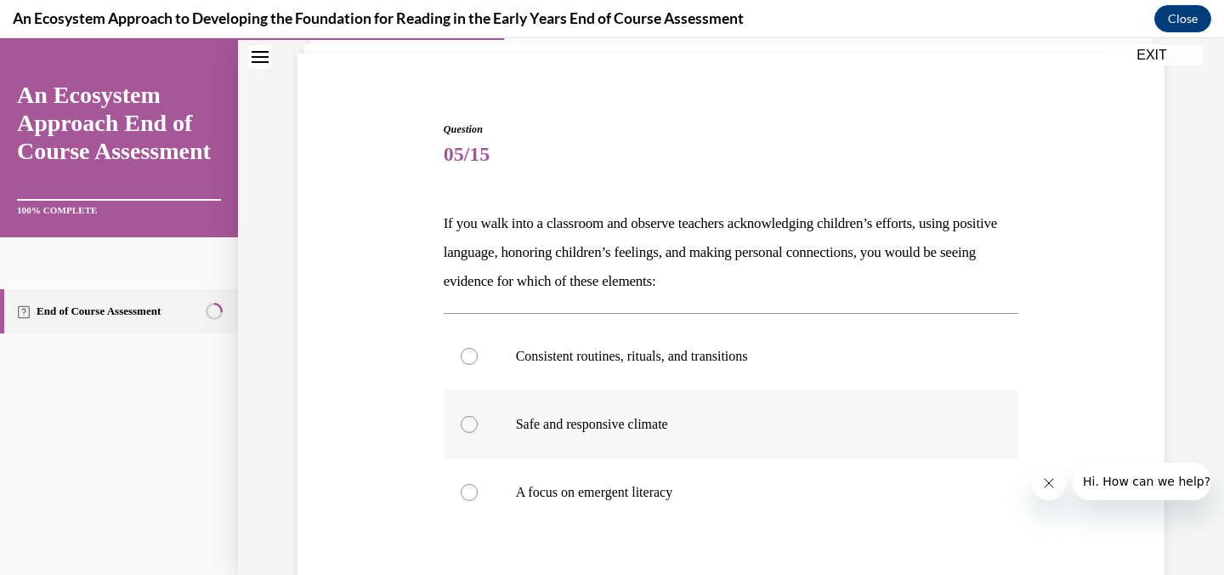
click at [657, 435] on label "Safe and responsive climate" at bounding box center [732, 424] width 576 height 68
click at [478, 433] on input "Safe and responsive climate" at bounding box center [469, 424] width 17 height 17
radio input "true"
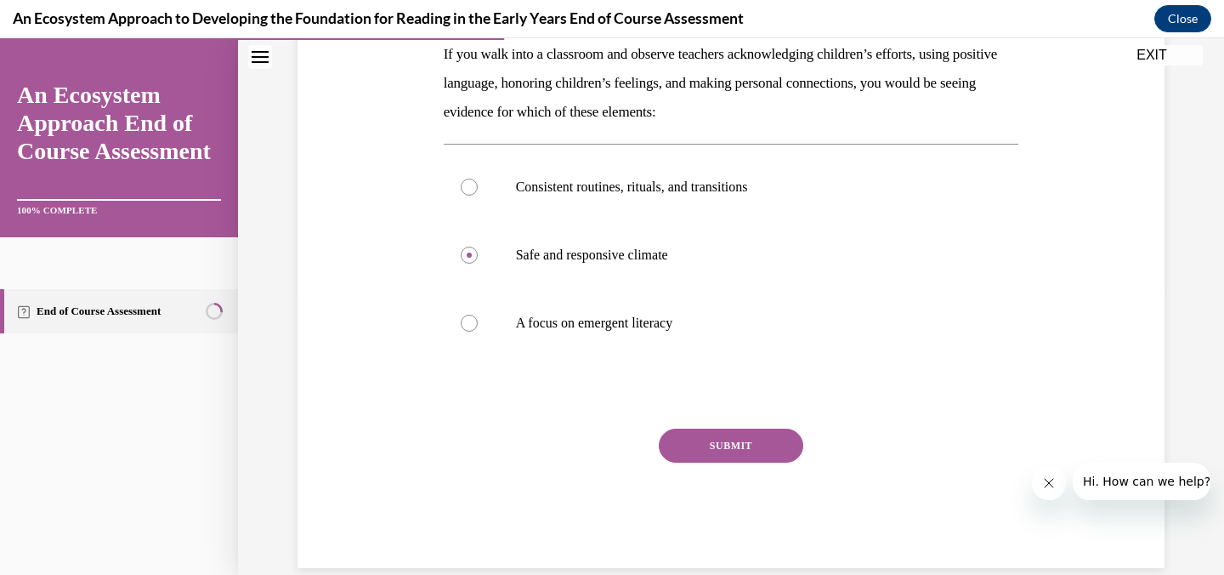
scroll to position [311, 0]
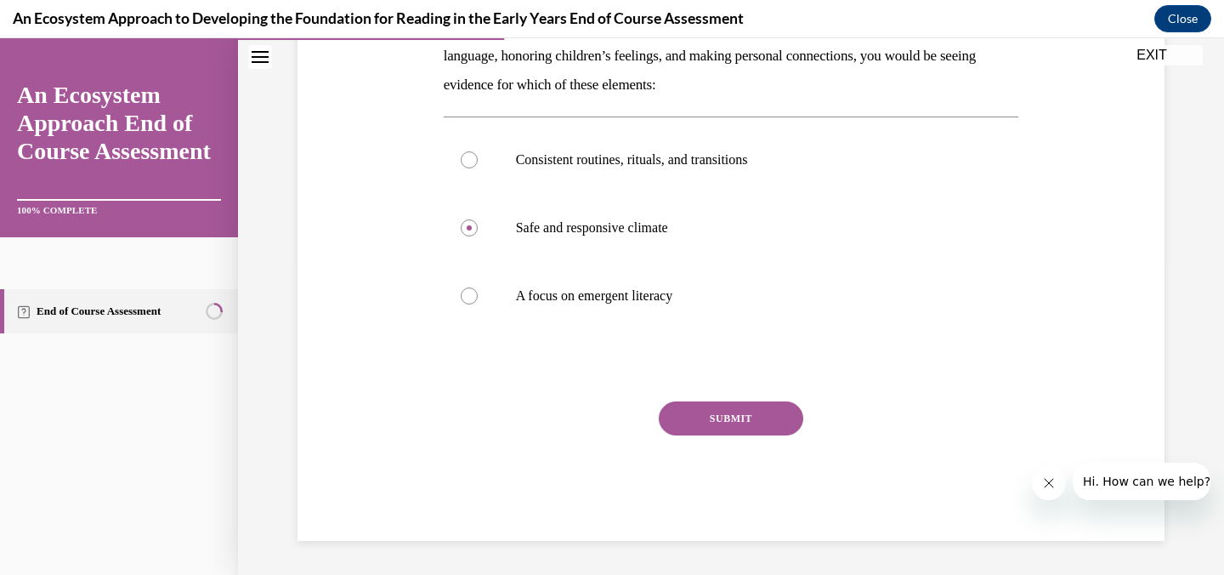
click at [741, 429] on button "SUBMIT" at bounding box center [731, 418] width 145 height 34
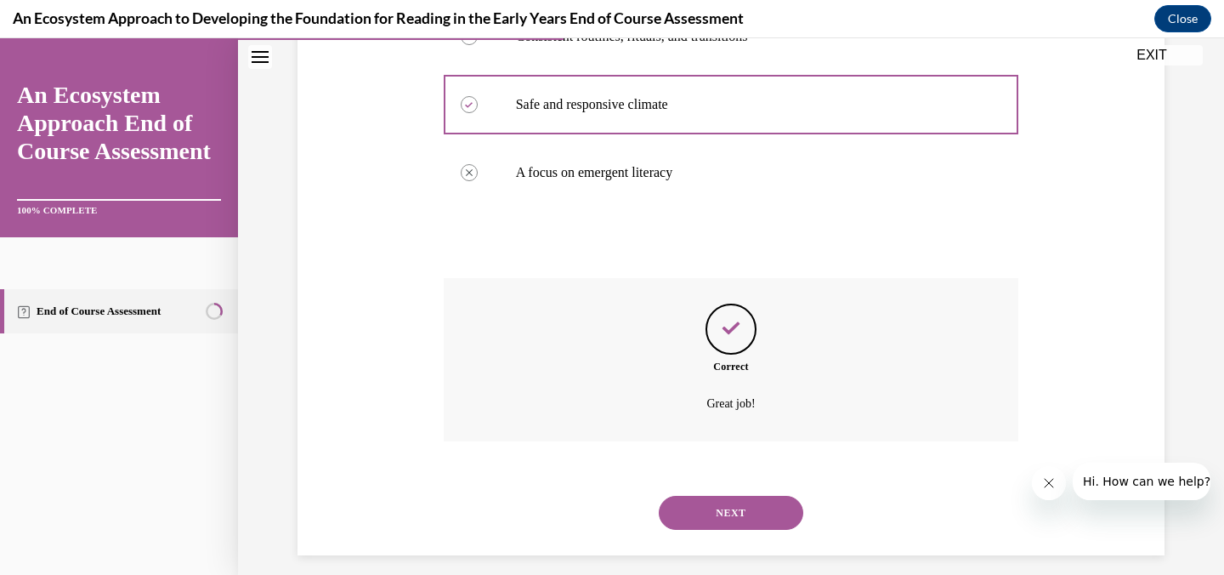
scroll to position [449, 0]
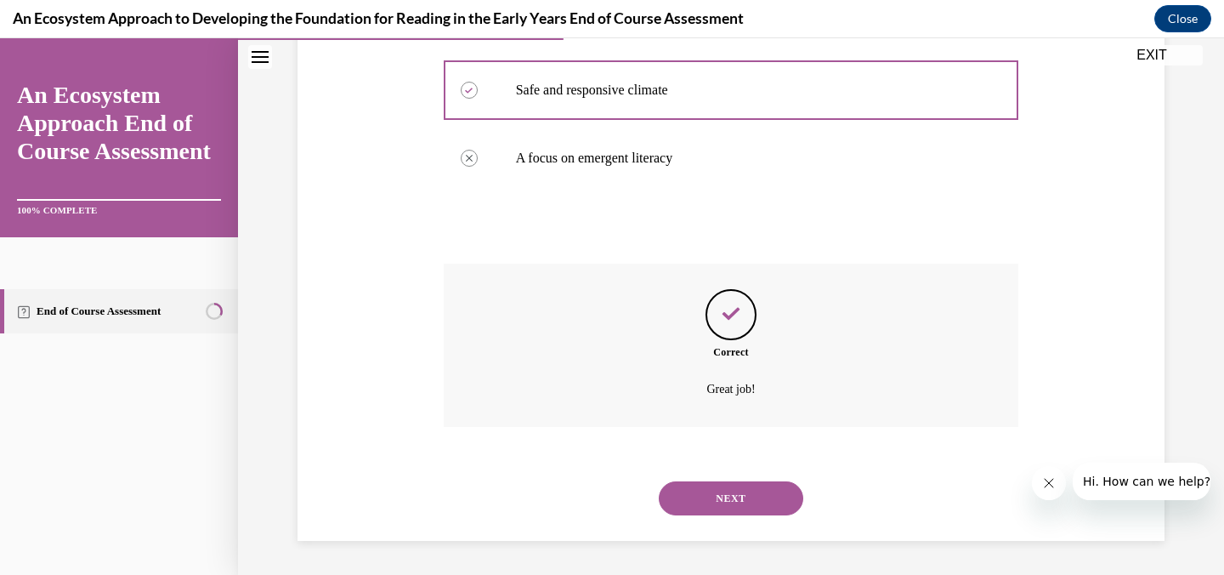
click at [741, 481] on button "NEXT" at bounding box center [731, 498] width 145 height 34
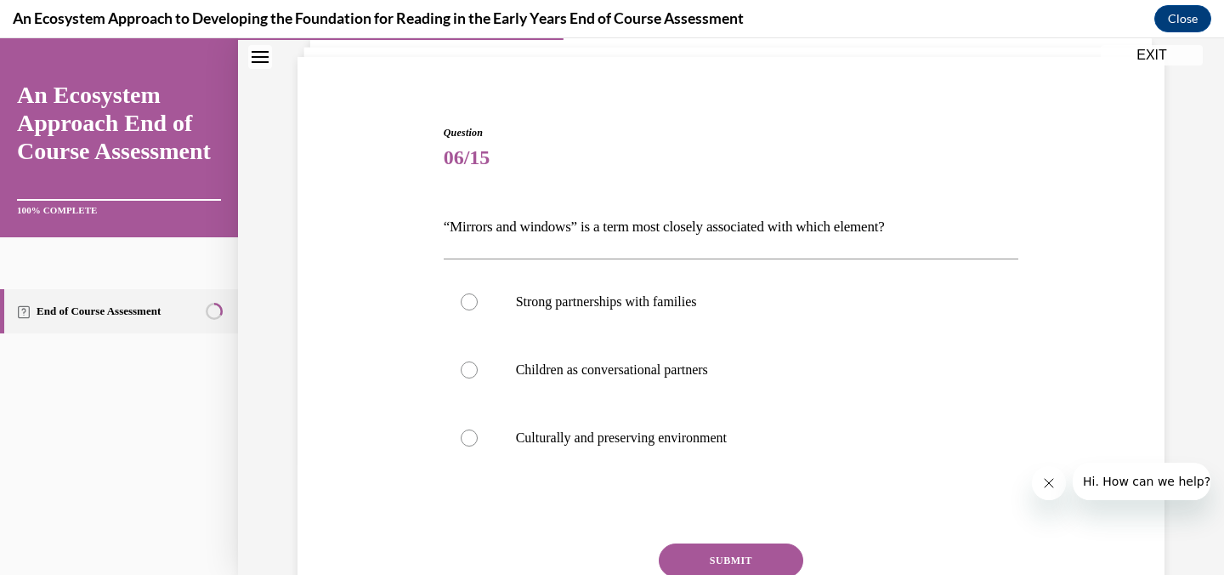
scroll to position [131, 0]
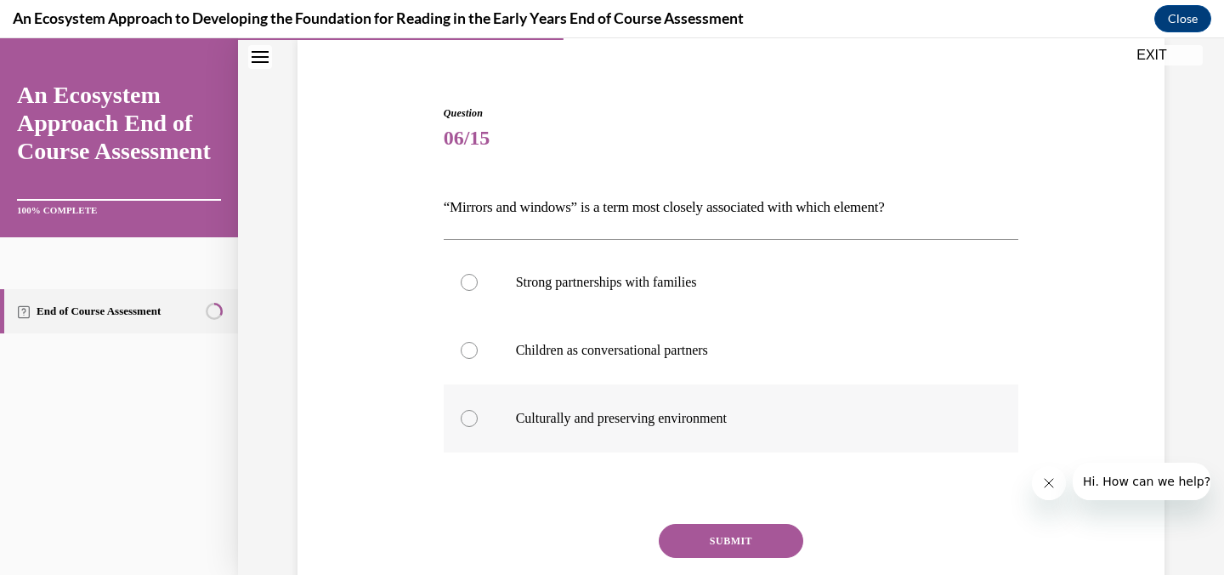
click at [649, 412] on p "Culturally and preserving environment" at bounding box center [746, 418] width 461 height 17
click at [478, 412] on input "Culturally and preserving environment" at bounding box center [469, 418] width 17 height 17
radio input "true"
click at [702, 531] on button "SUBMIT" at bounding box center [731, 541] width 145 height 34
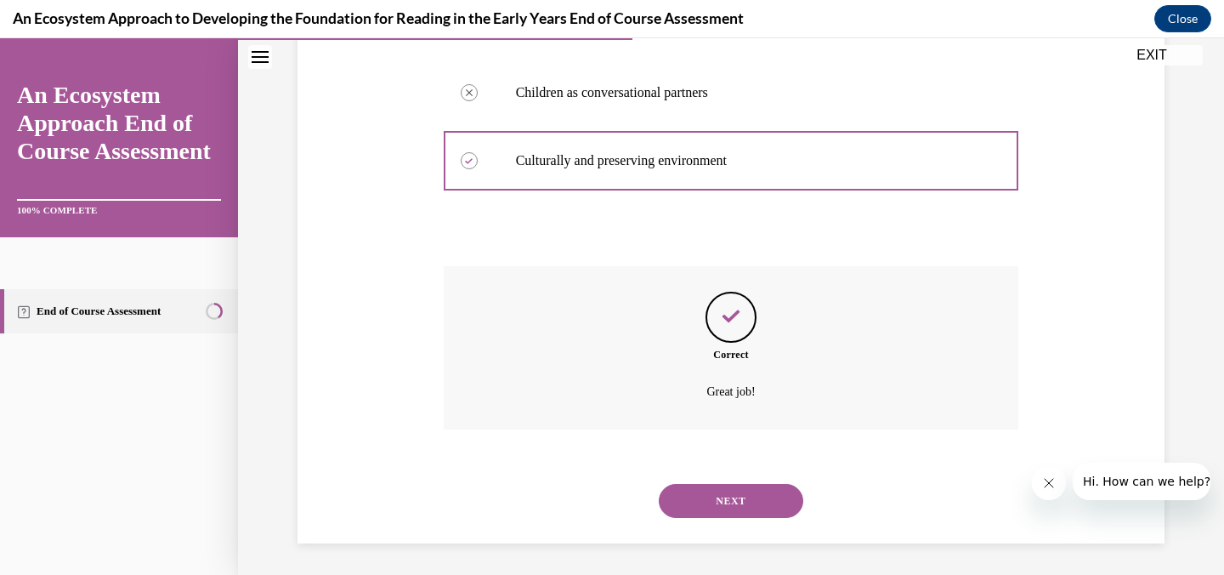
scroll to position [391, 0]
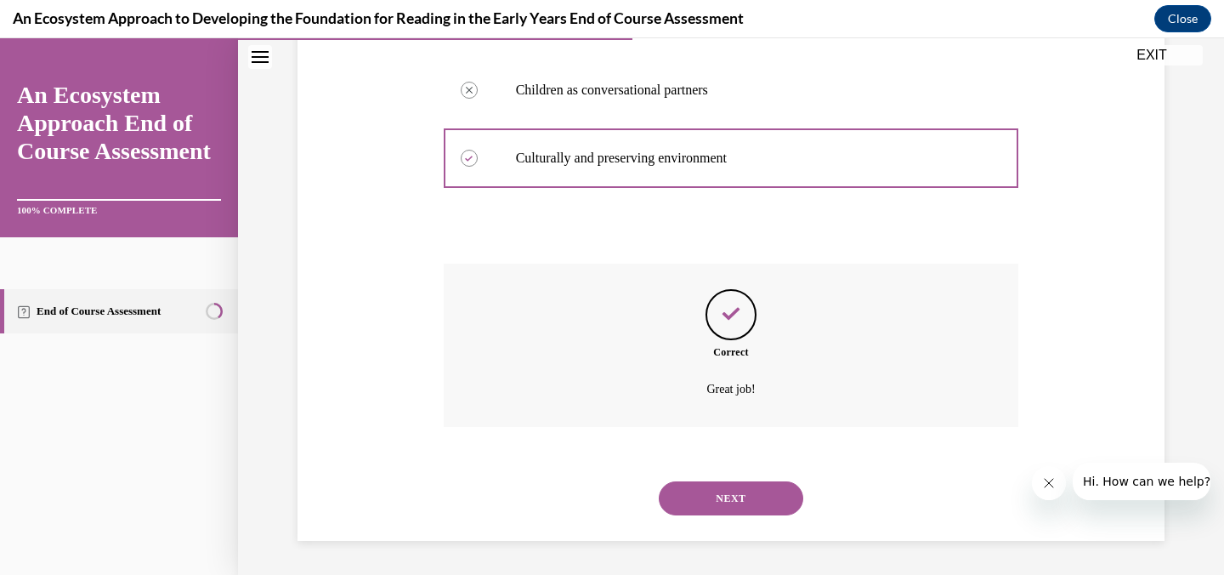
click at [716, 508] on button "NEXT" at bounding box center [731, 498] width 145 height 34
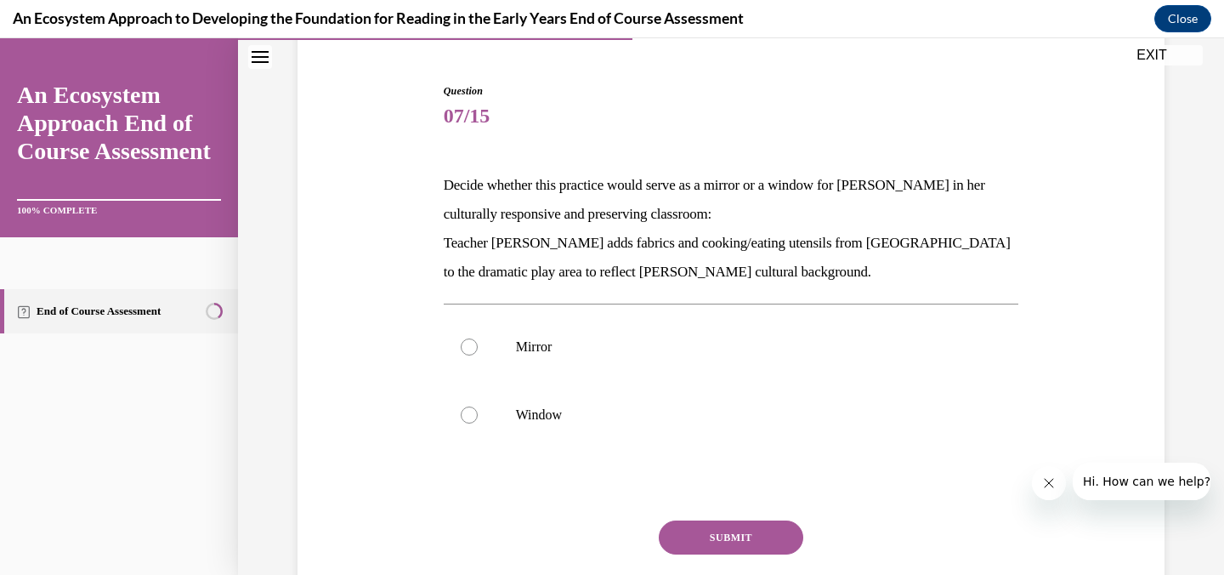
scroll to position [155, 0]
click at [530, 342] on p "Mirror" at bounding box center [746, 345] width 461 height 17
click at [478, 342] on input "Mirror" at bounding box center [469, 345] width 17 height 17
radio input "true"
click at [694, 534] on button "SUBMIT" at bounding box center [731, 536] width 145 height 34
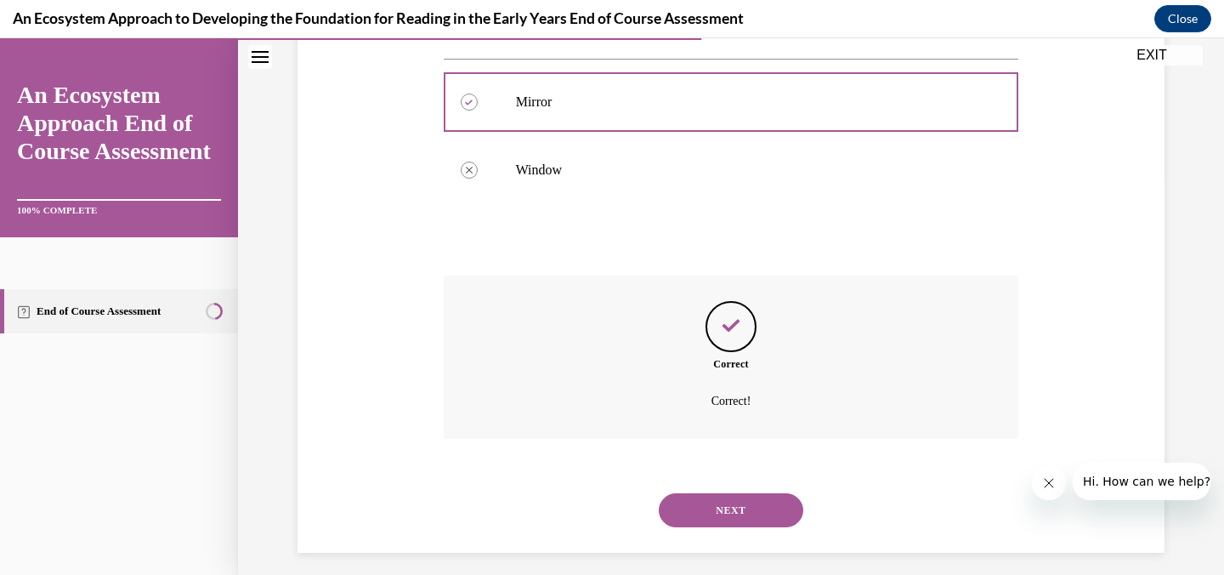
scroll to position [410, 0]
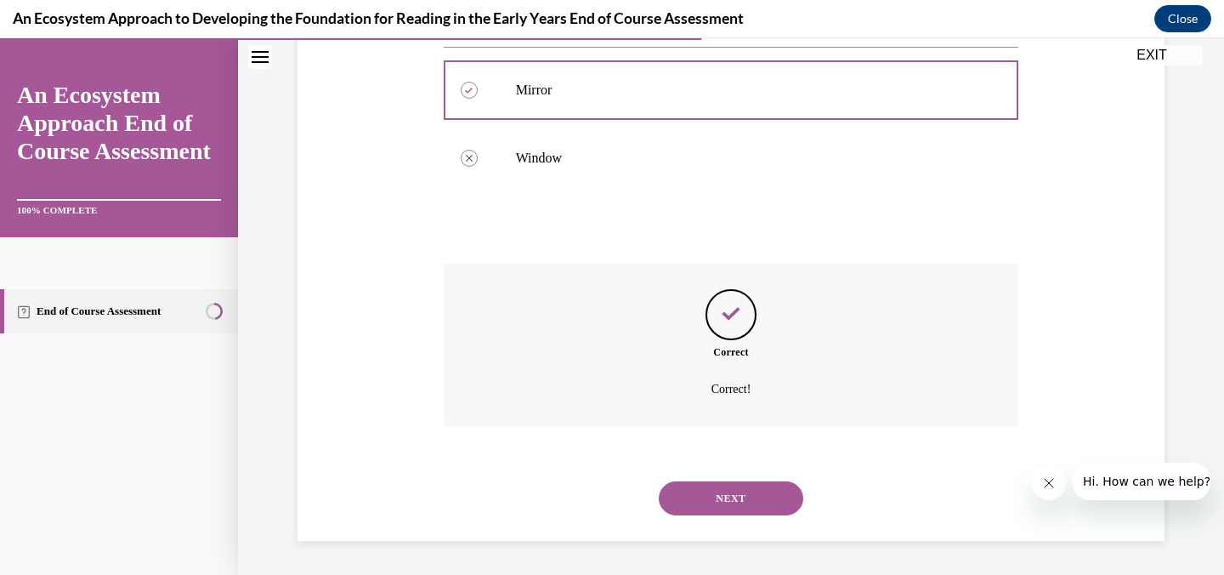
click at [723, 501] on button "NEXT" at bounding box center [731, 498] width 145 height 34
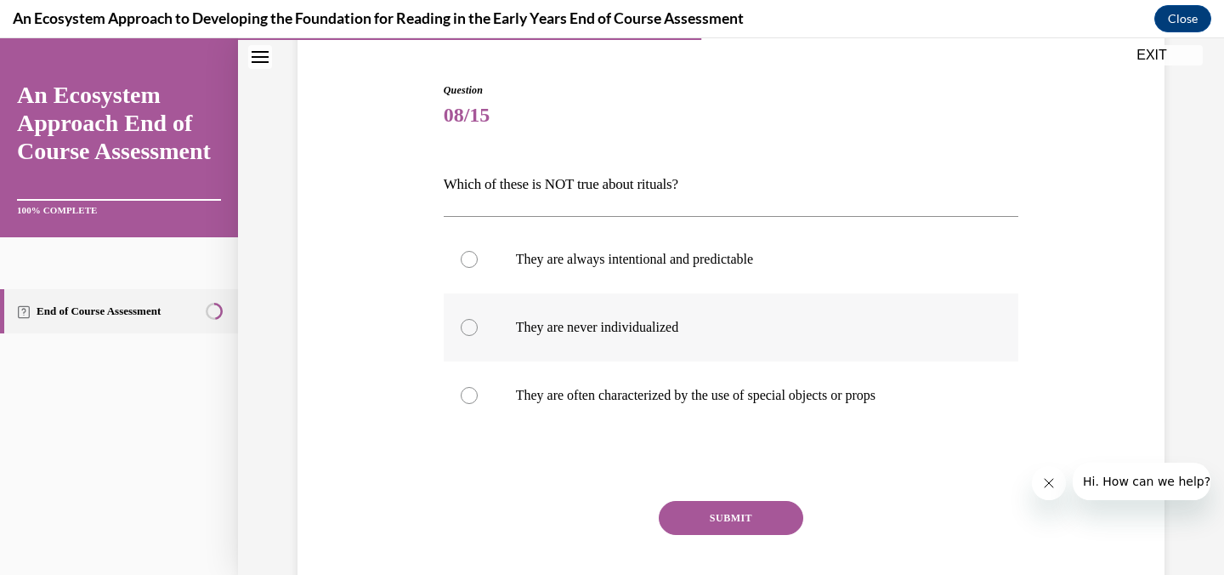
scroll to position [156, 0]
click at [620, 332] on p "They are never individualized" at bounding box center [746, 325] width 461 height 17
click at [478, 332] on input "They are never individualized" at bounding box center [469, 325] width 17 height 17
radio input "true"
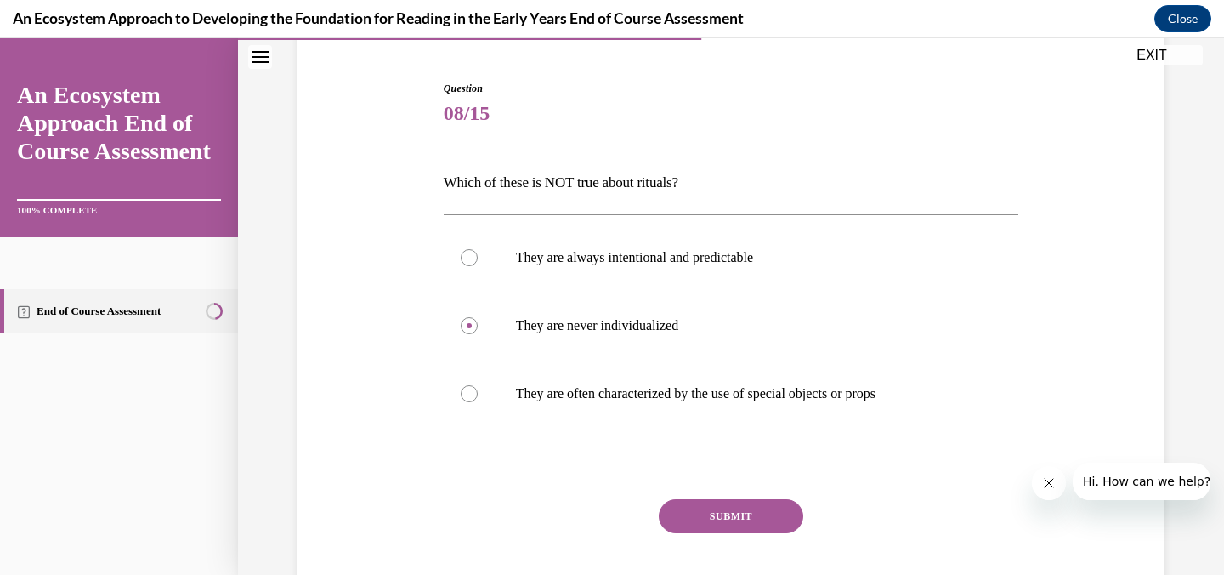
click at [718, 521] on button "SUBMIT" at bounding box center [731, 516] width 145 height 34
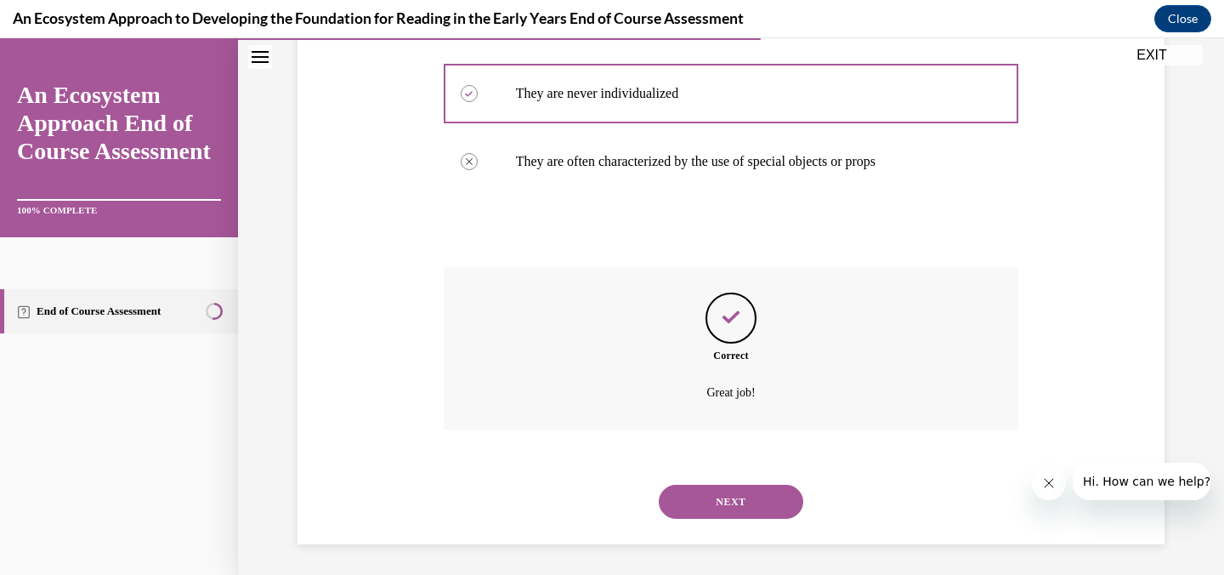
scroll to position [391, 0]
click at [727, 503] on button "NEXT" at bounding box center [731, 498] width 145 height 34
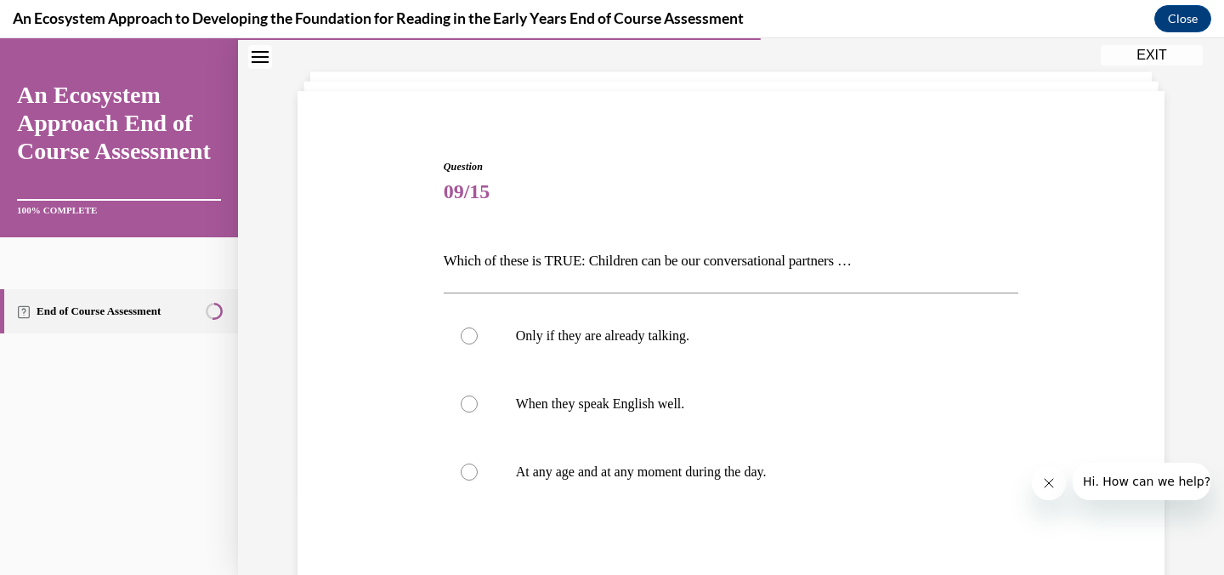
scroll to position [88, 0]
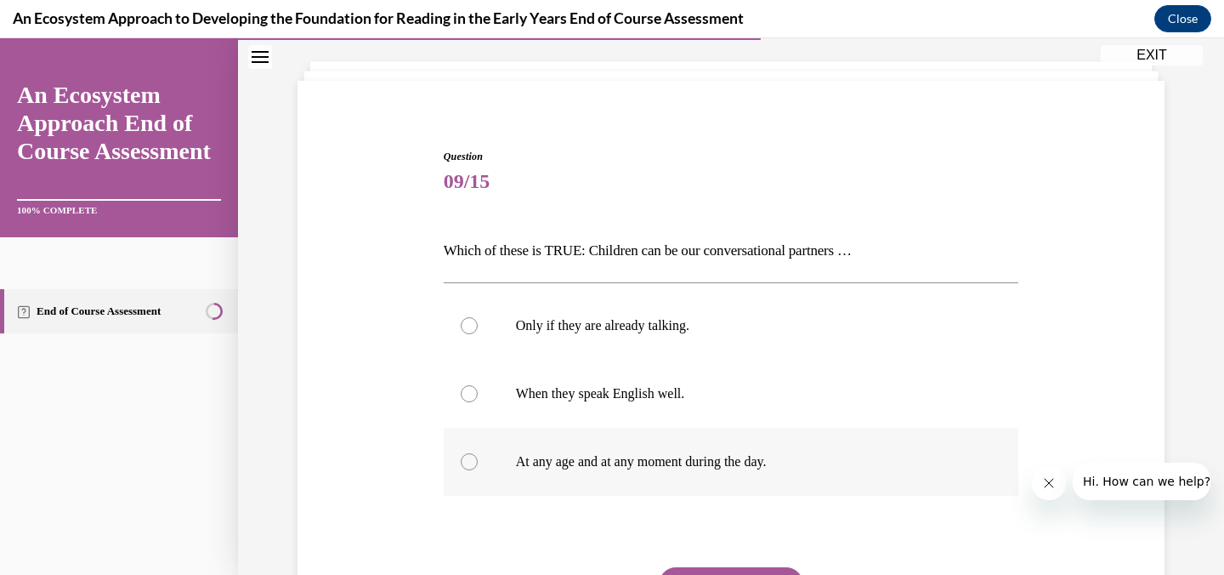
click at [635, 435] on label "At any age and at any moment during the day." at bounding box center [732, 462] width 576 height 68
click at [478, 453] on input "At any age and at any moment during the day." at bounding box center [469, 461] width 17 height 17
radio input "true"
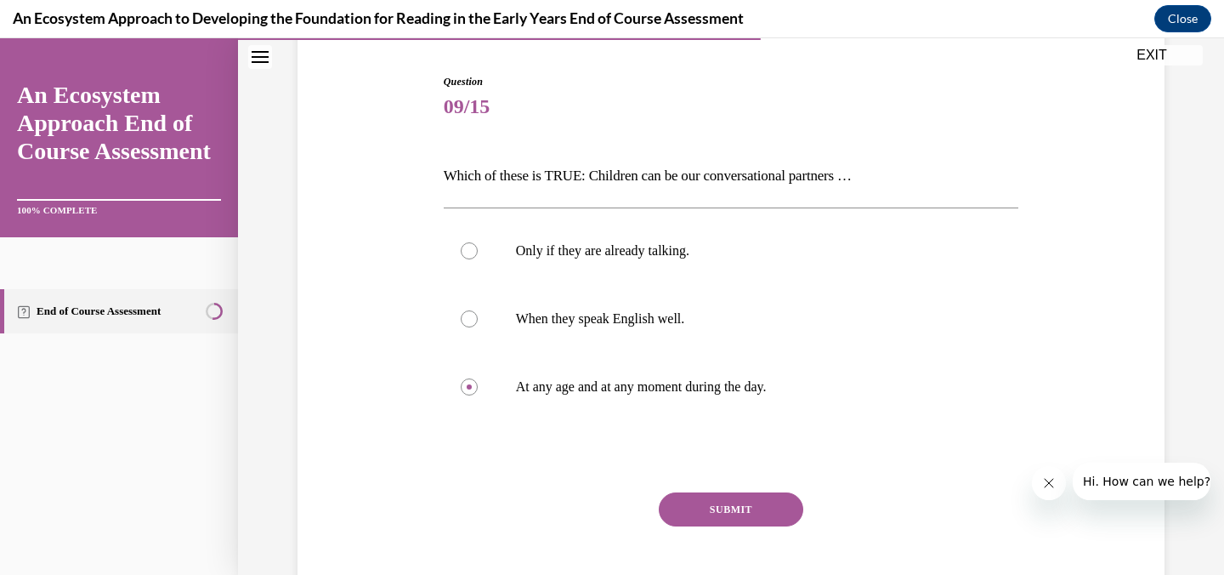
click at [690, 498] on button "SUBMIT" at bounding box center [731, 509] width 145 height 34
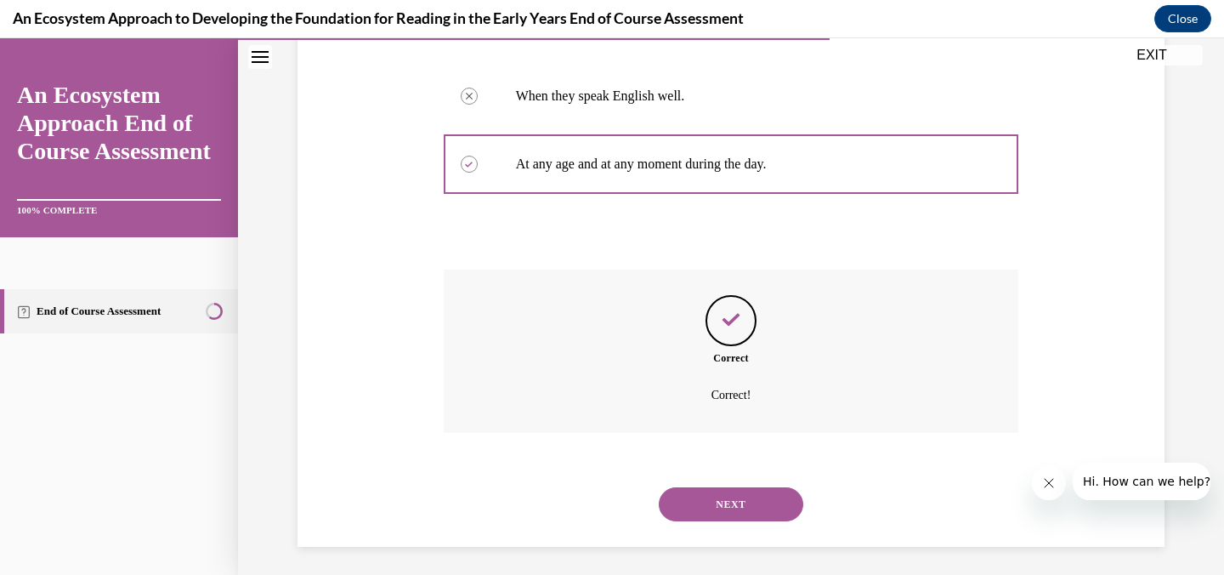
scroll to position [391, 0]
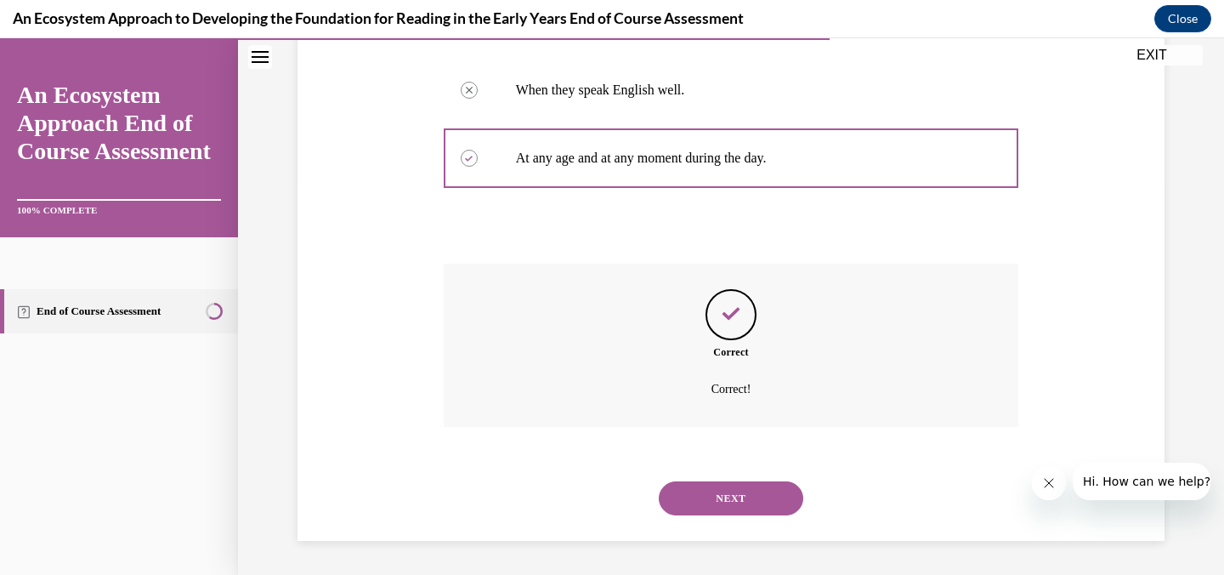
click at [709, 491] on button "NEXT" at bounding box center [731, 498] width 145 height 34
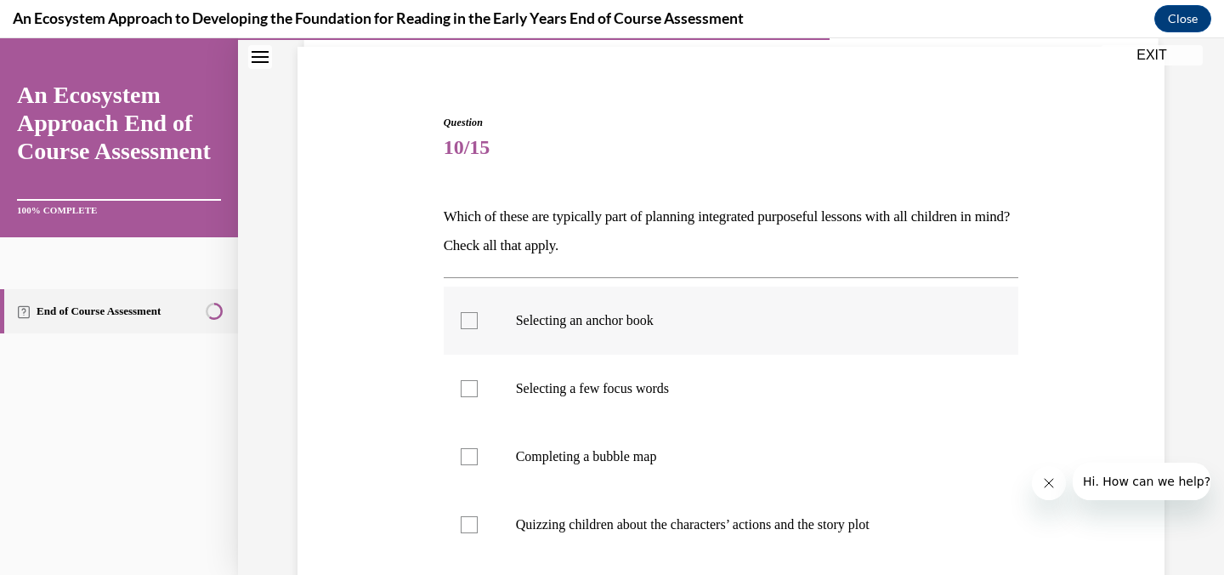
scroll to position [124, 0]
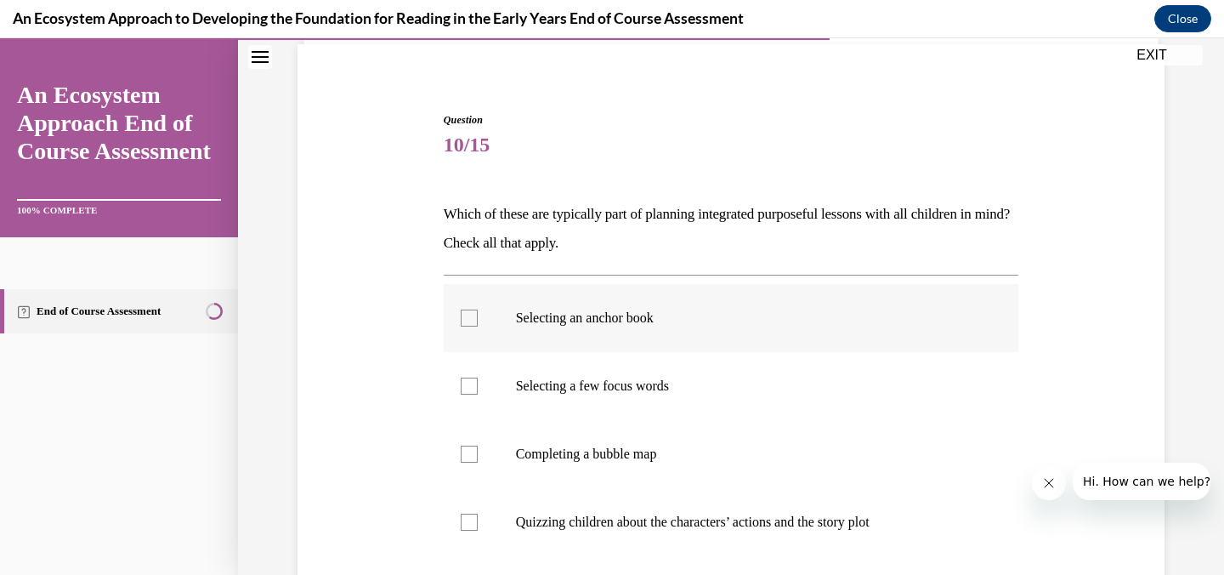
click at [471, 323] on div at bounding box center [469, 318] width 17 height 17
click at [471, 323] on input "Selecting an anchor book" at bounding box center [469, 318] width 17 height 17
checkbox input "true"
click at [471, 378] on div at bounding box center [469, 386] width 17 height 17
click at [471, 378] on input "Selecting a few focus words" at bounding box center [469, 386] width 17 height 17
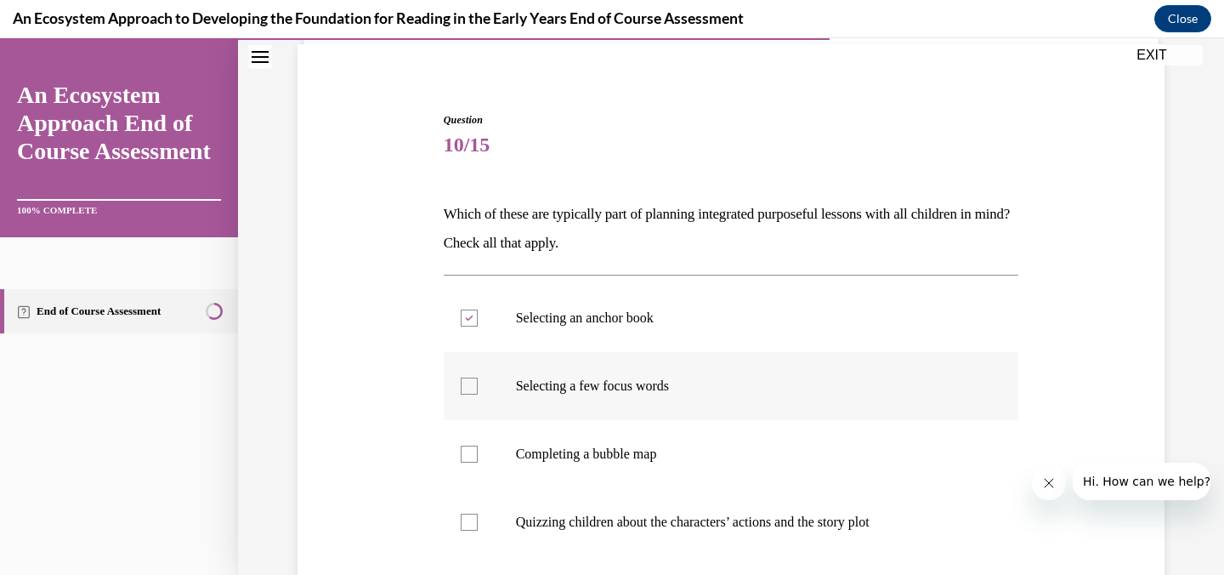
checkbox input "true"
click at [471, 454] on div at bounding box center [469, 454] width 17 height 17
click at [471, 454] on input "Completing a bubble map" at bounding box center [469, 454] width 17 height 17
checkbox input "true"
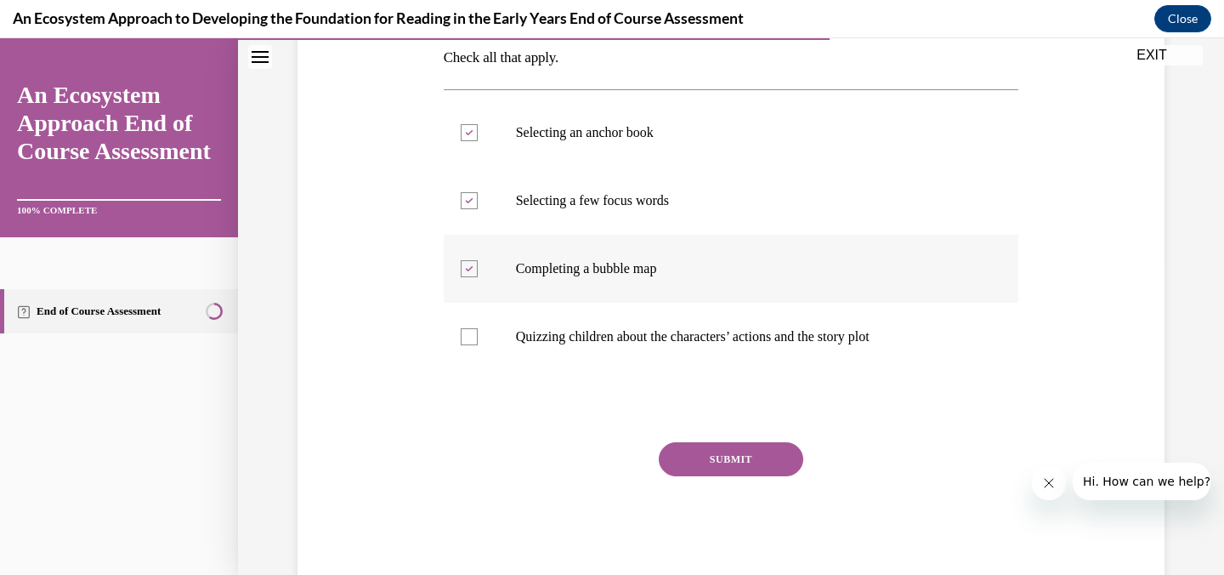
scroll to position [350, 0]
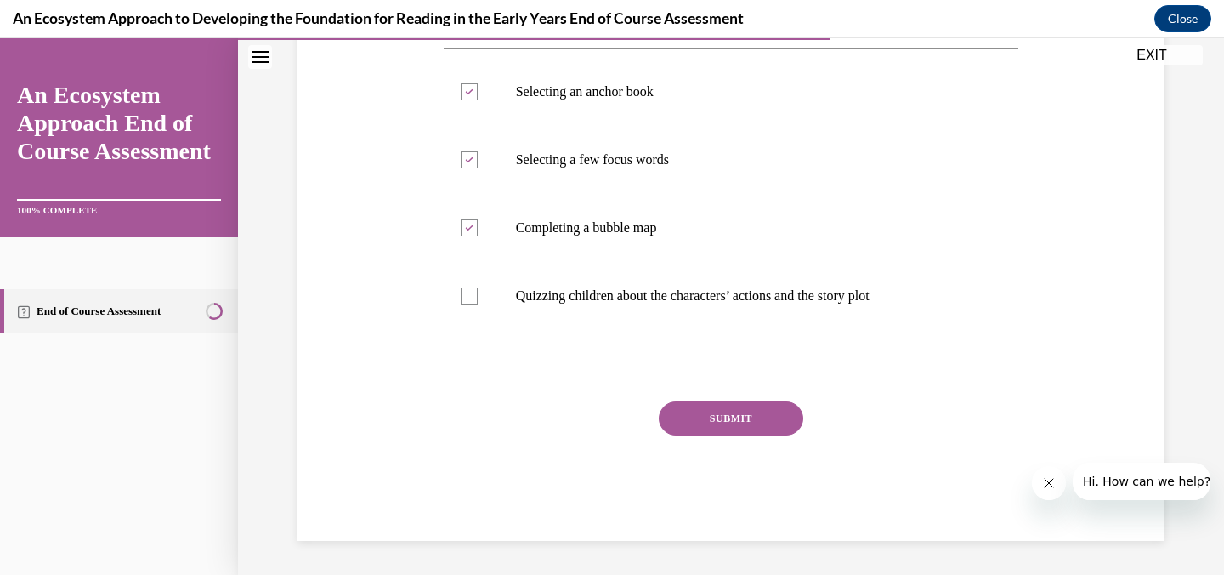
click at [690, 422] on button "SUBMIT" at bounding box center [731, 418] width 145 height 34
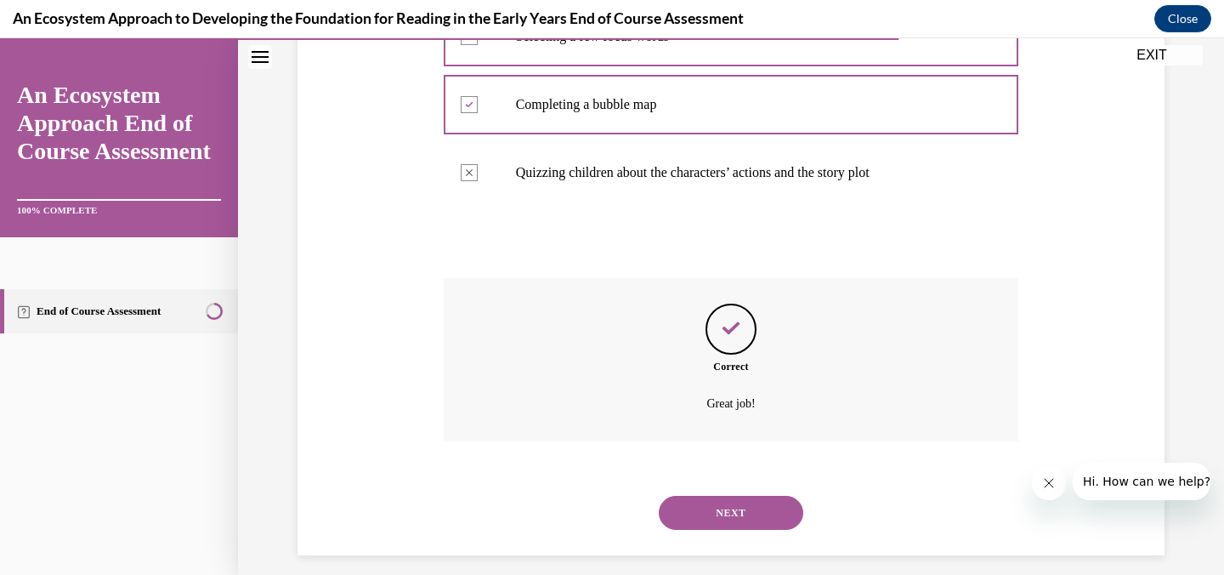
scroll to position [488, 0]
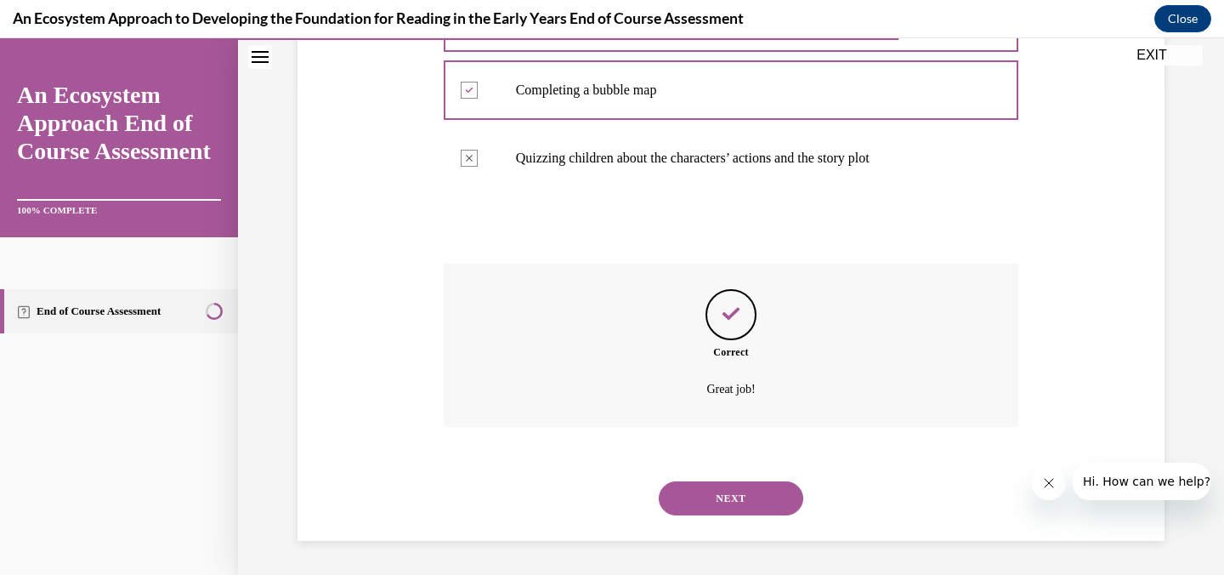
click at [722, 503] on button "NEXT" at bounding box center [731, 498] width 145 height 34
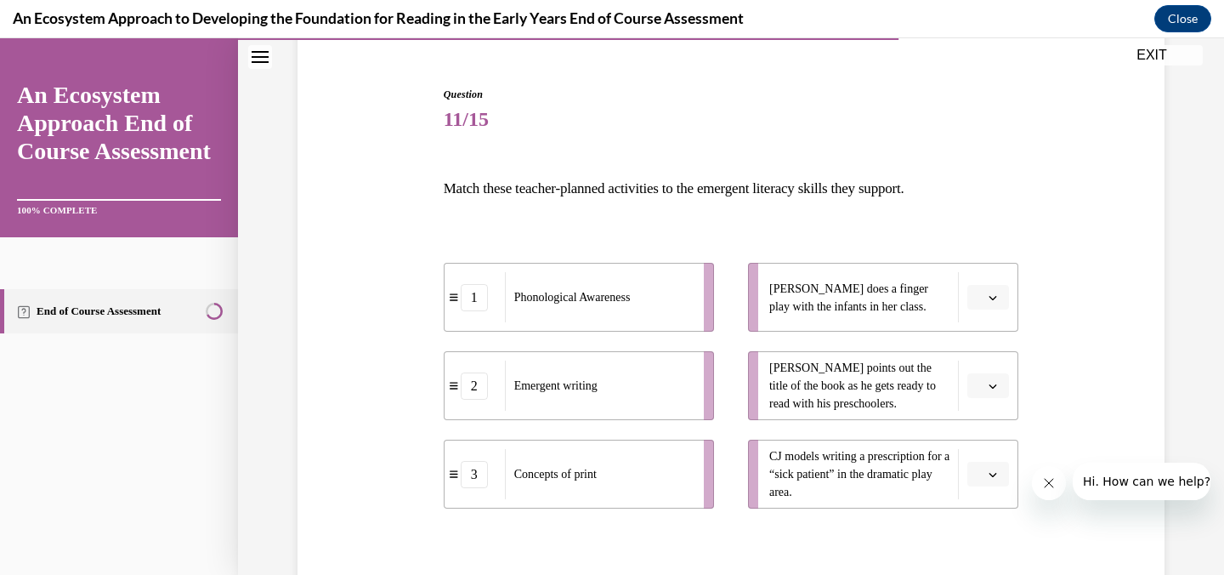
scroll to position [174, 0]
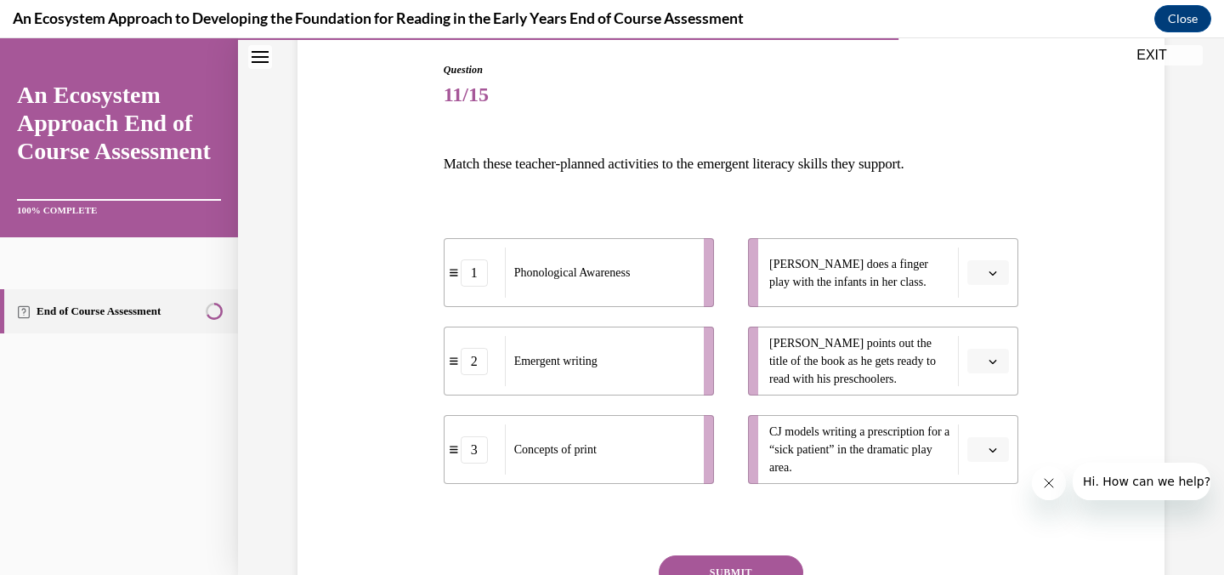
click at [987, 267] on span "button" at bounding box center [993, 273] width 12 height 12
click at [979, 334] on div "1" at bounding box center [986, 344] width 43 height 34
click at [997, 366] on span "button" at bounding box center [993, 361] width 12 height 12
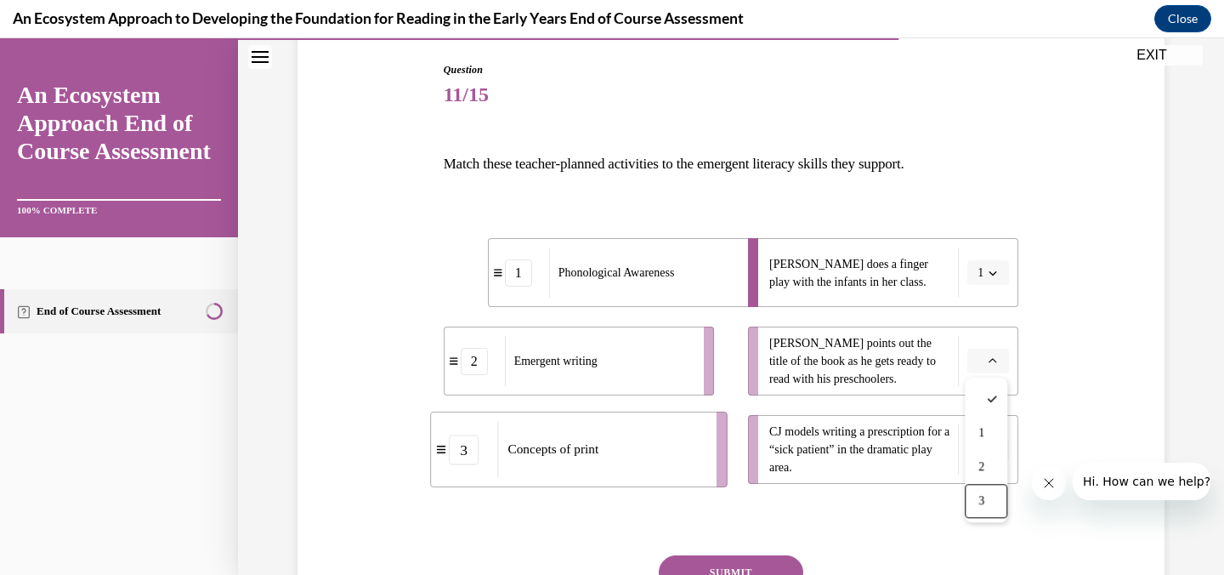
click at [980, 503] on span "3" at bounding box center [982, 501] width 6 height 14
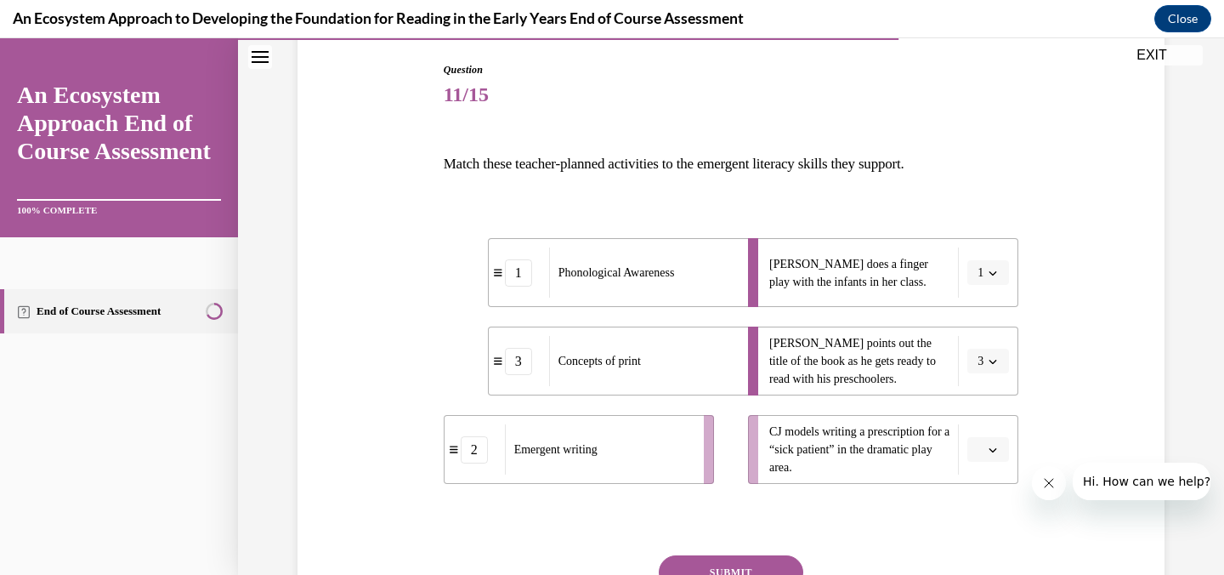
click at [998, 448] on span "button" at bounding box center [993, 450] width 12 height 12
click at [978, 377] on div "2" at bounding box center [986, 378] width 43 height 34
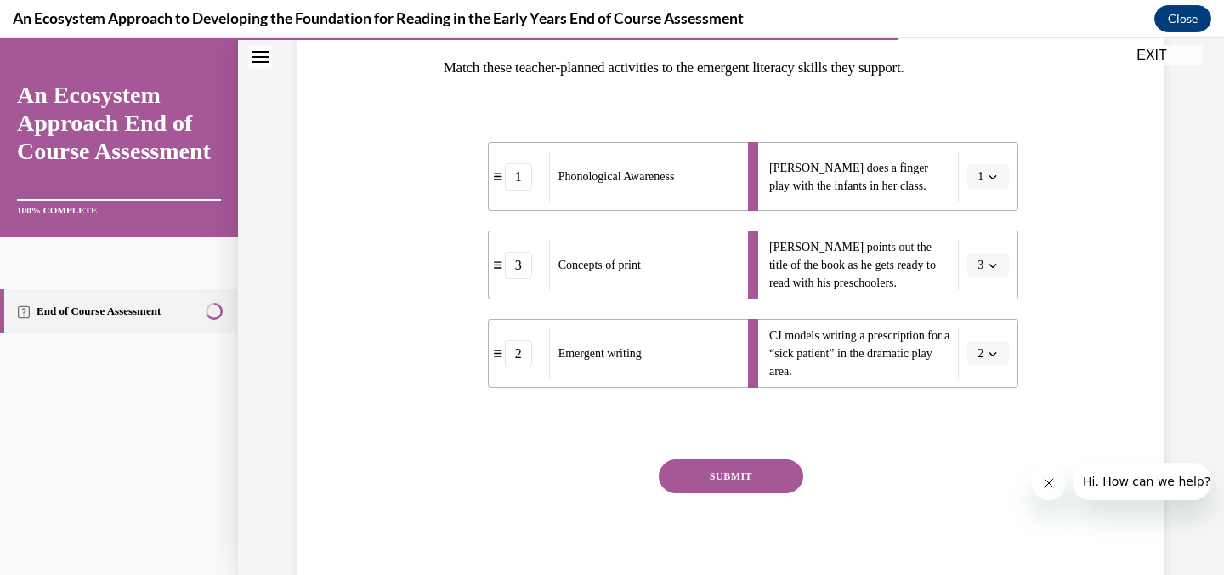
click at [769, 486] on button "SUBMIT" at bounding box center [731, 476] width 145 height 34
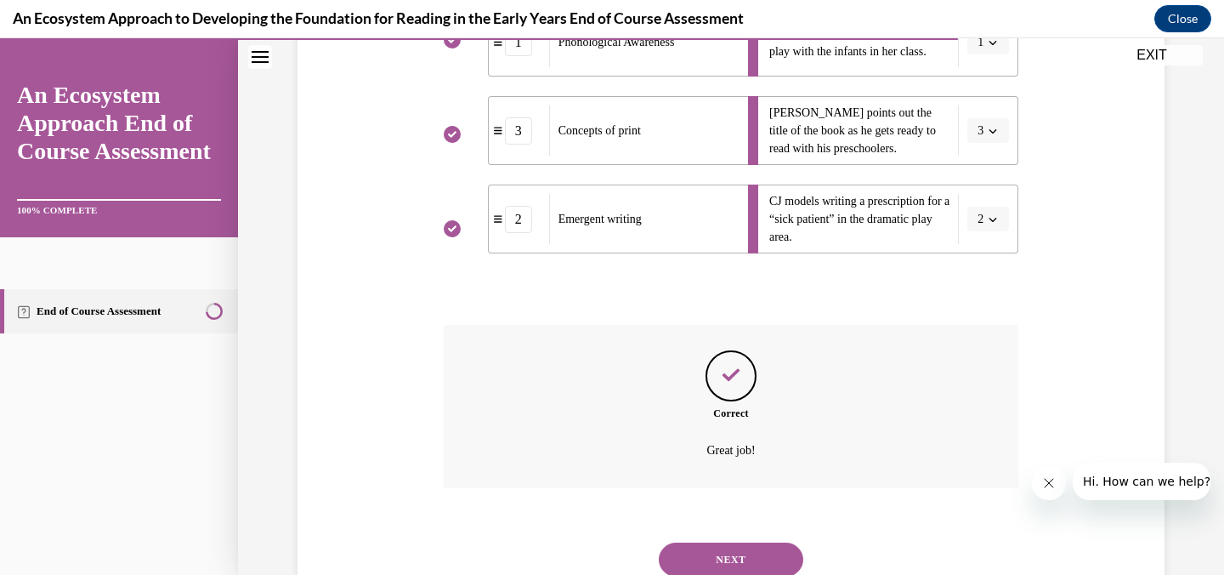
scroll to position [466, 0]
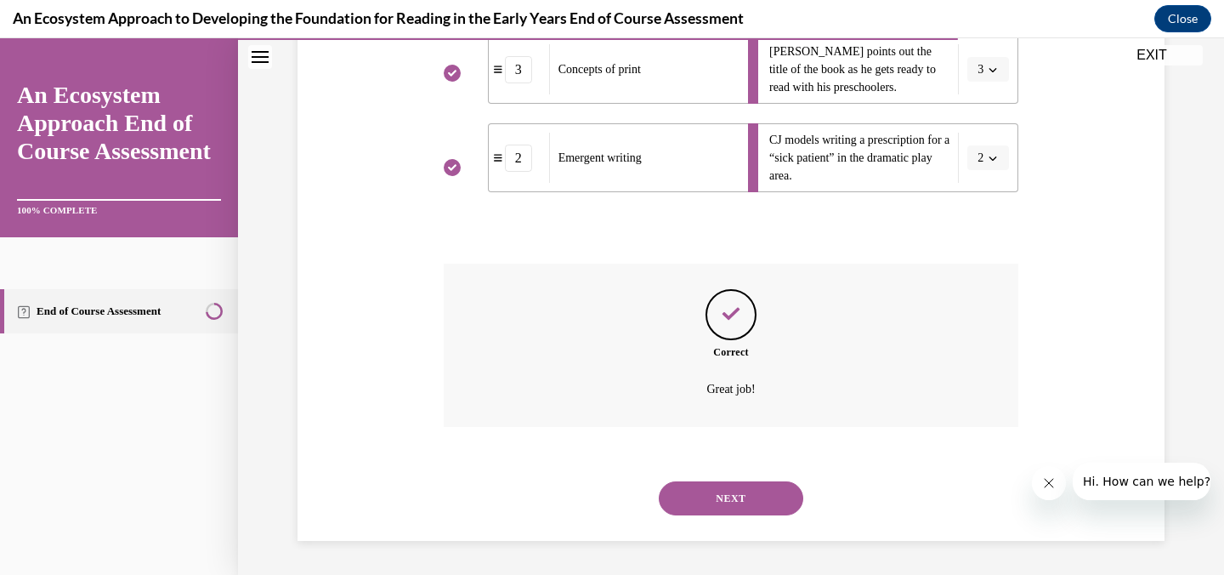
click at [770, 491] on button "NEXT" at bounding box center [731, 498] width 145 height 34
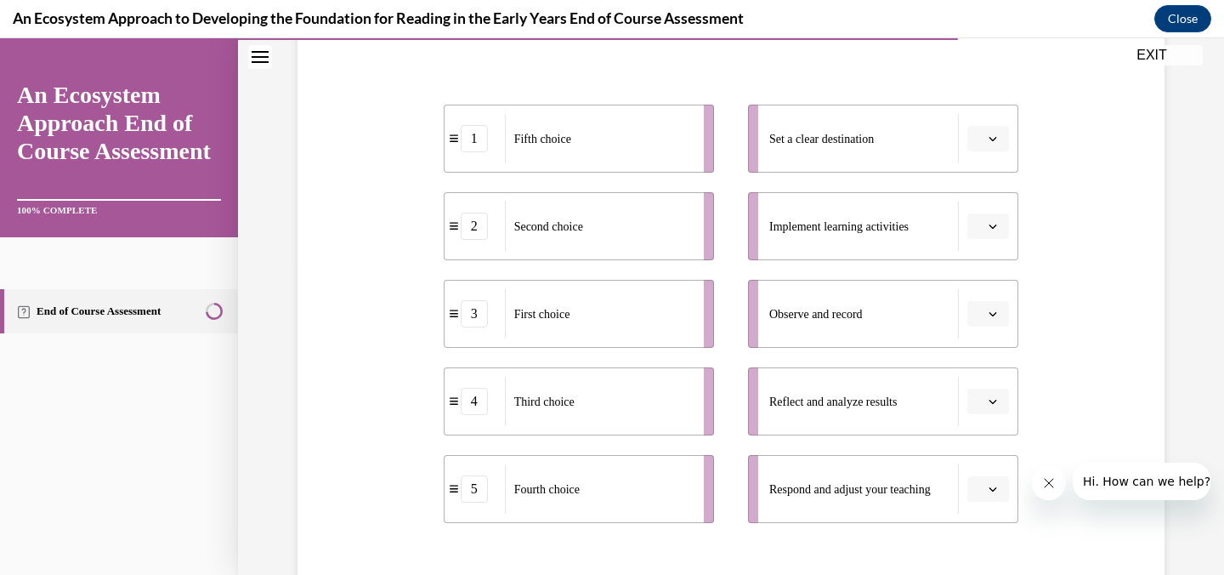
scroll to position [312, 0]
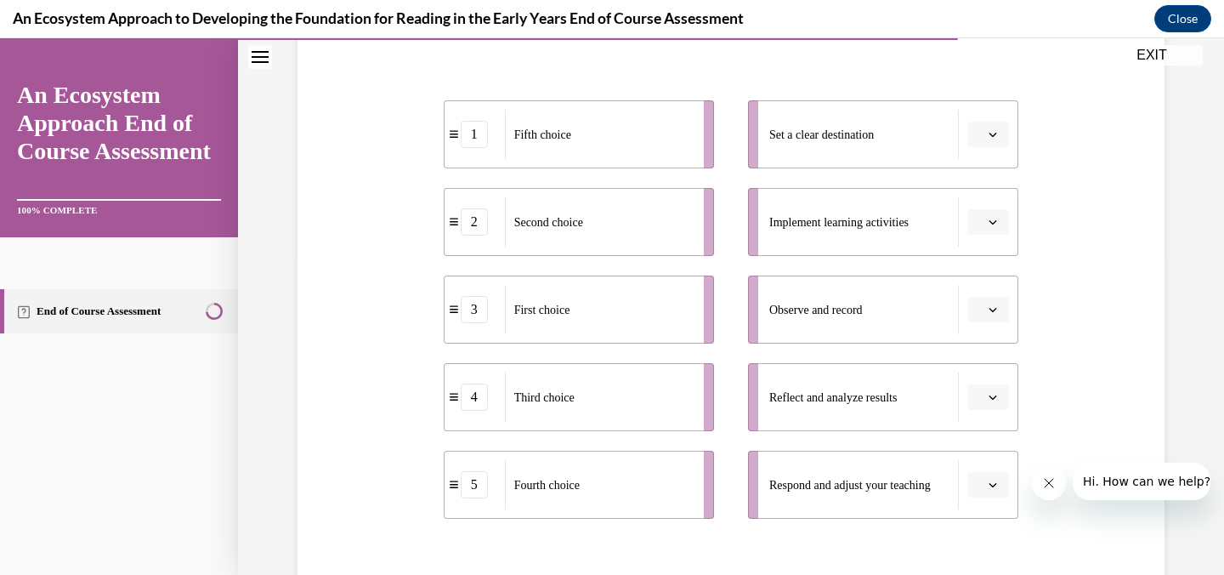
click at [997, 139] on span "button" at bounding box center [993, 134] width 12 height 12
click at [979, 270] on span "3" at bounding box center [982, 275] width 6 height 14
click at [990, 222] on icon "button" at bounding box center [993, 222] width 9 height 9
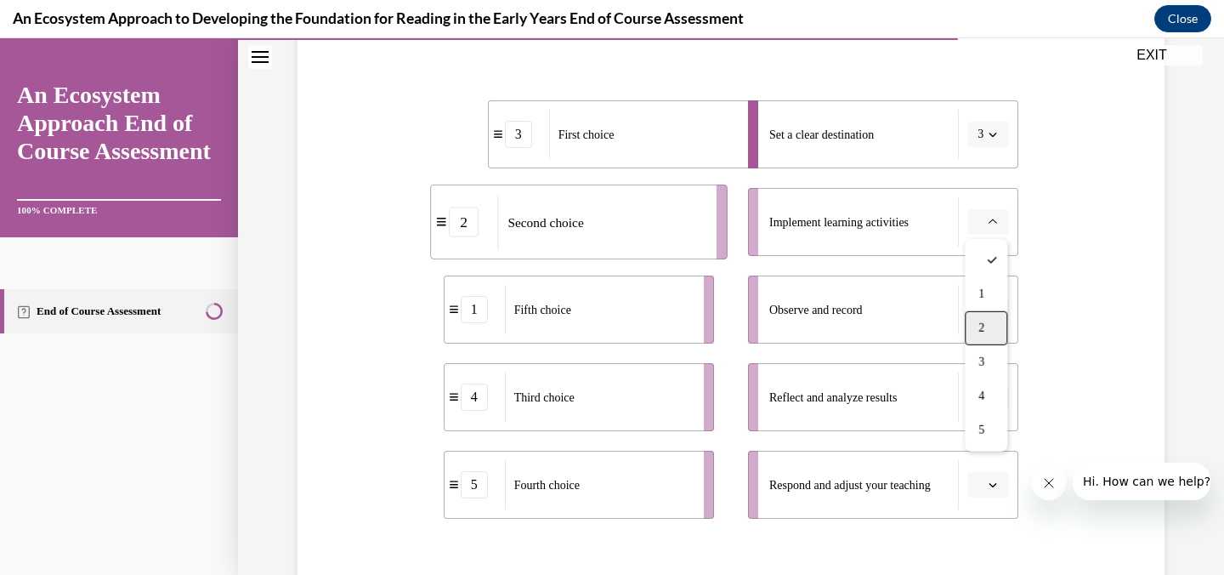
click at [979, 323] on span "2" at bounding box center [982, 328] width 6 height 14
click at [999, 312] on span "button" at bounding box center [993, 310] width 12 height 12
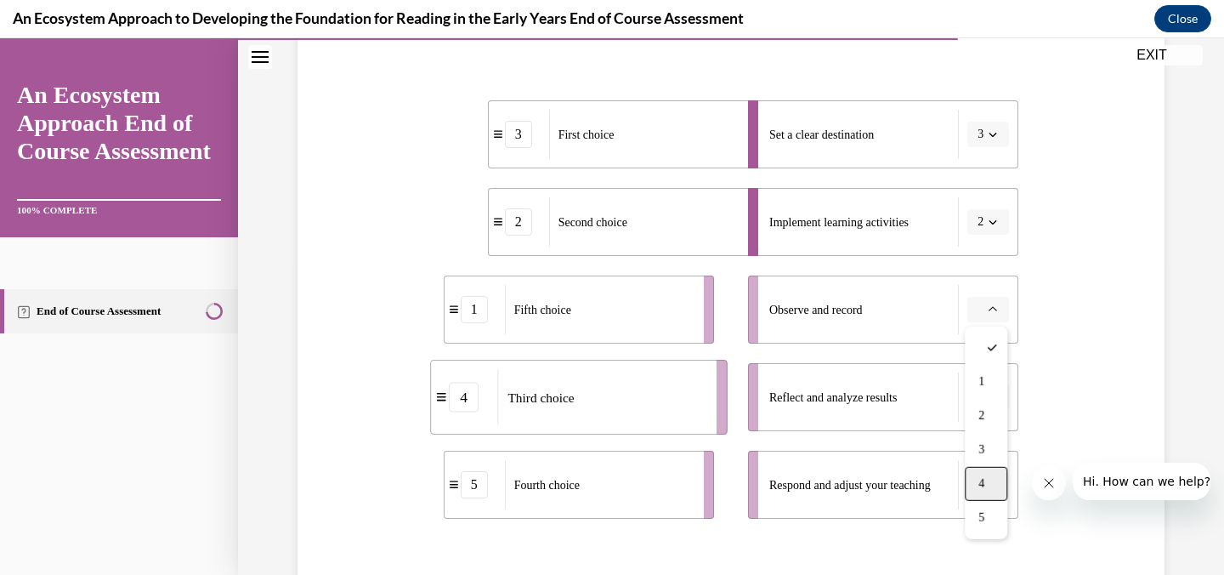
click at [979, 480] on span "4" at bounding box center [982, 484] width 6 height 14
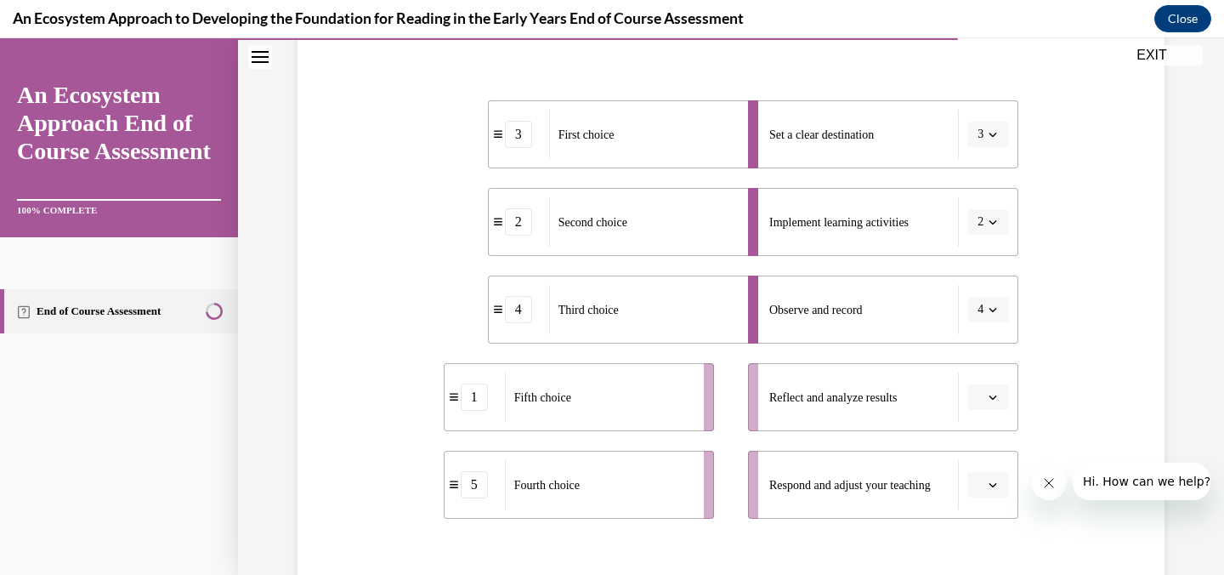
click at [989, 393] on icon "button" at bounding box center [993, 397] width 9 height 9
click at [985, 227] on span "1" at bounding box center [982, 223] width 6 height 14
click at [986, 402] on button "1" at bounding box center [989, 397] width 42 height 26
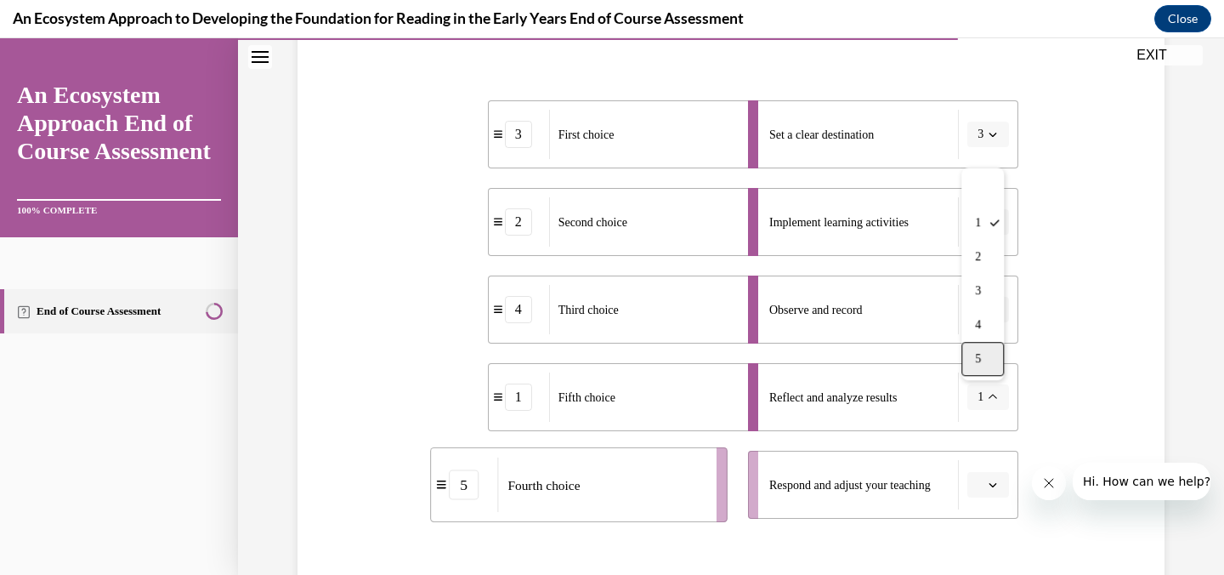
click at [984, 361] on div "5" at bounding box center [983, 359] width 43 height 34
click at [978, 486] on span "Please select an option" at bounding box center [981, 484] width 6 height 17
click at [980, 314] on span "1" at bounding box center [982, 311] width 6 height 14
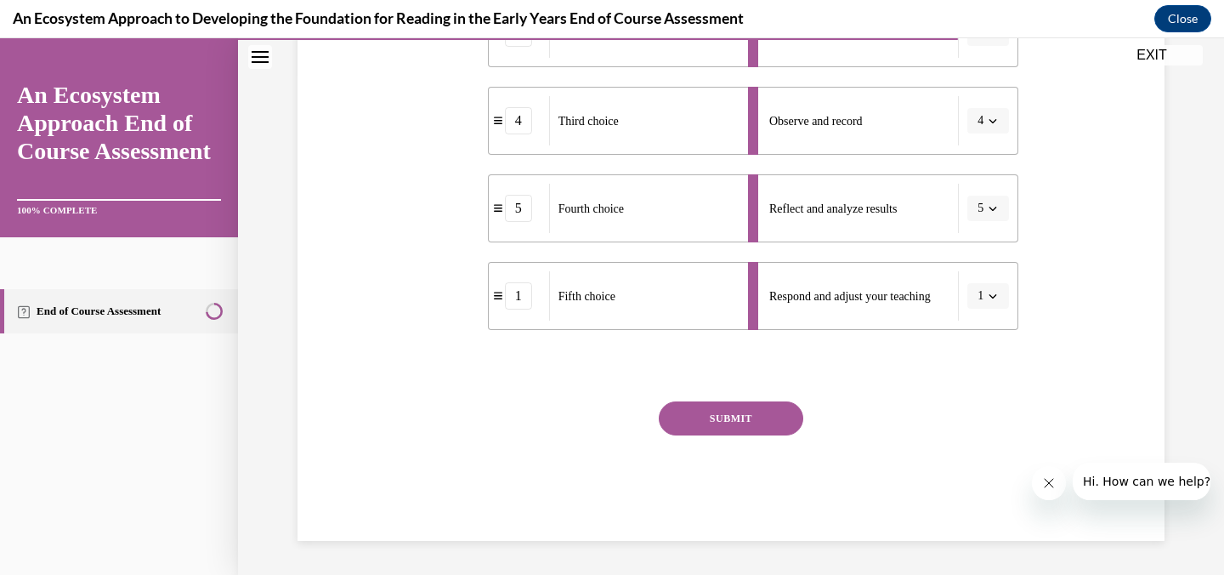
click at [775, 421] on button "SUBMIT" at bounding box center [731, 418] width 145 height 34
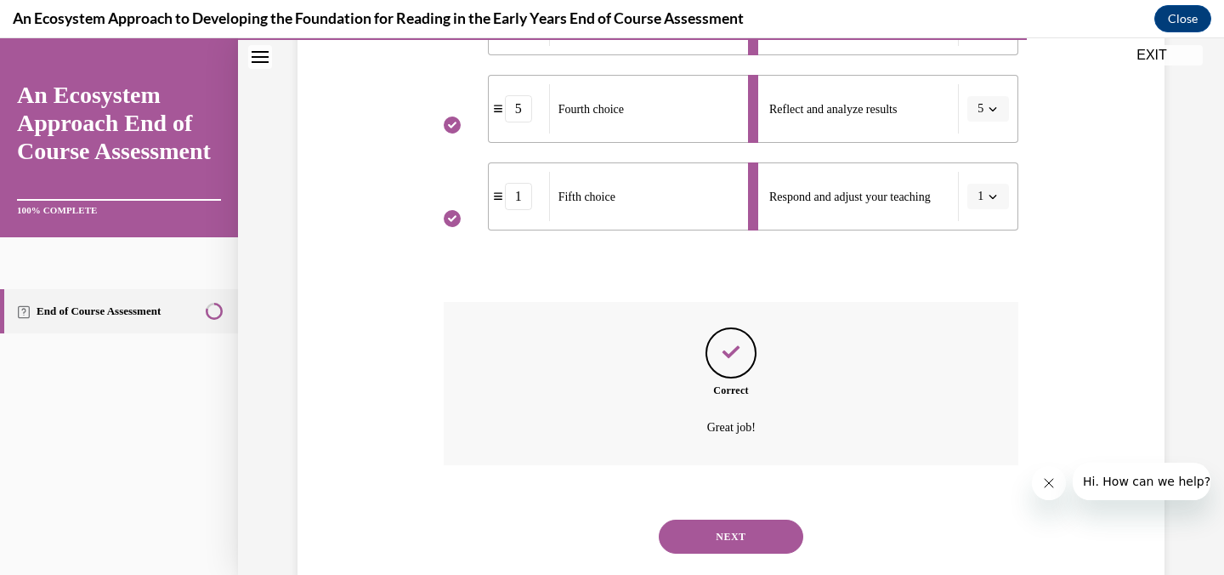
scroll to position [598, 0]
click at [713, 537] on button "NEXT" at bounding box center [731, 539] width 145 height 34
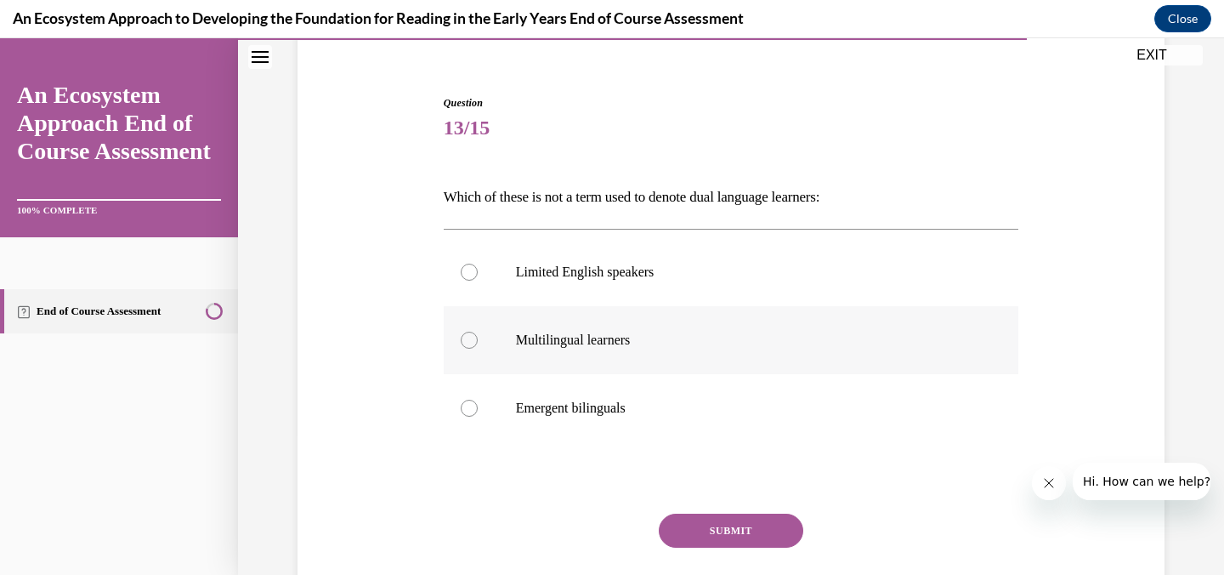
scroll to position [178, 0]
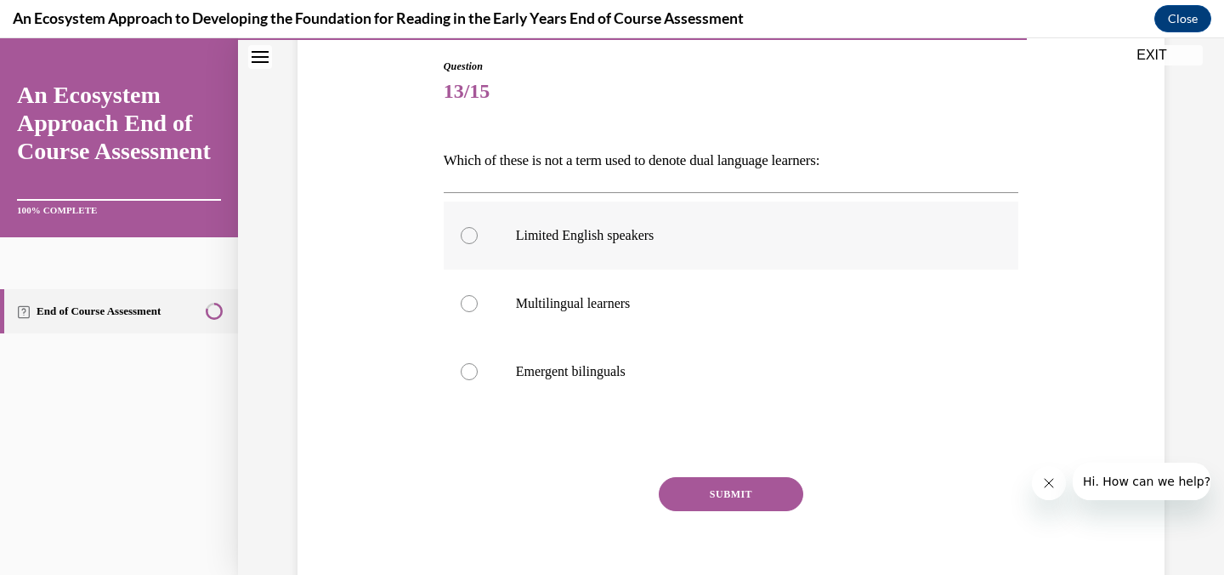
click at [582, 247] on label "Limited English speakers" at bounding box center [732, 236] width 576 height 68
click at [478, 244] on input "Limited English speakers" at bounding box center [469, 235] width 17 height 17
radio input "true"
click at [708, 501] on button "SUBMIT" at bounding box center [731, 494] width 145 height 34
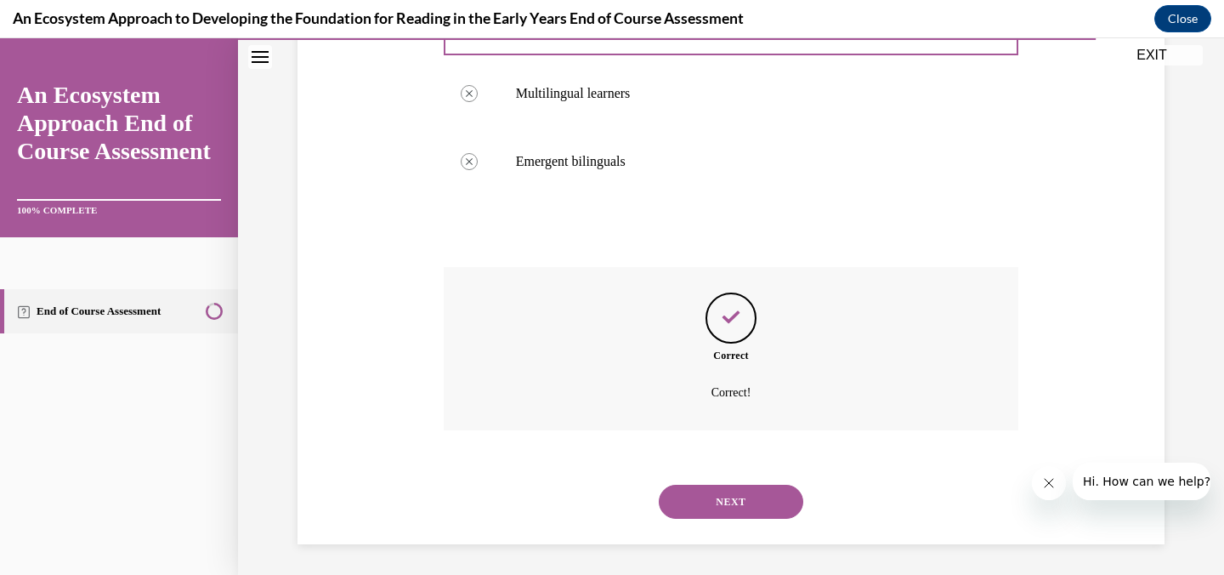
scroll to position [391, 0]
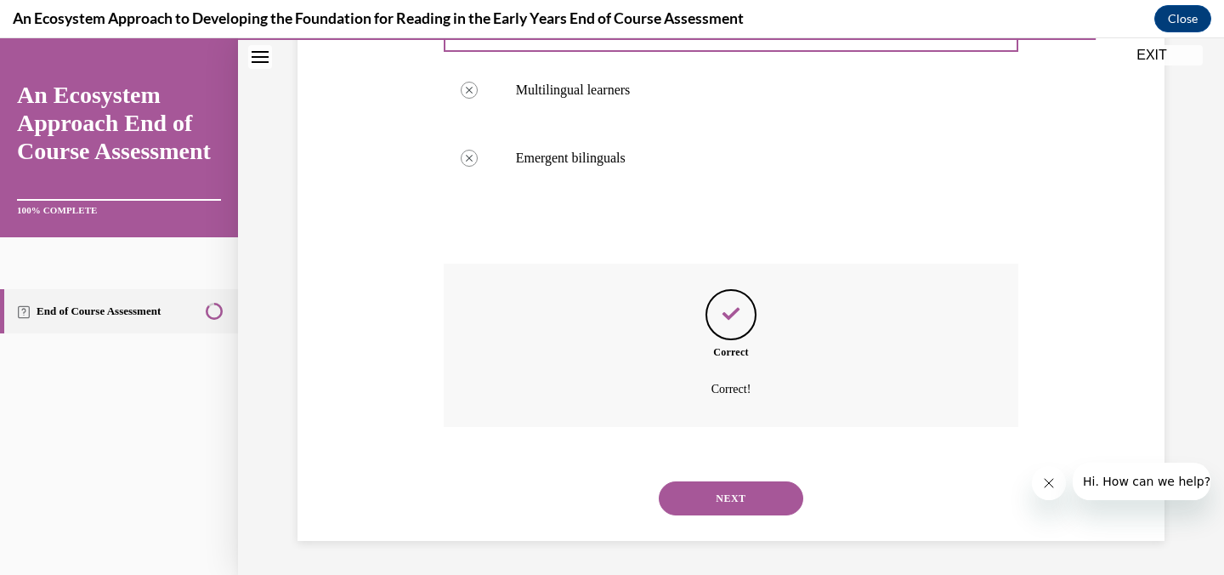
click at [724, 504] on button "NEXT" at bounding box center [731, 498] width 145 height 34
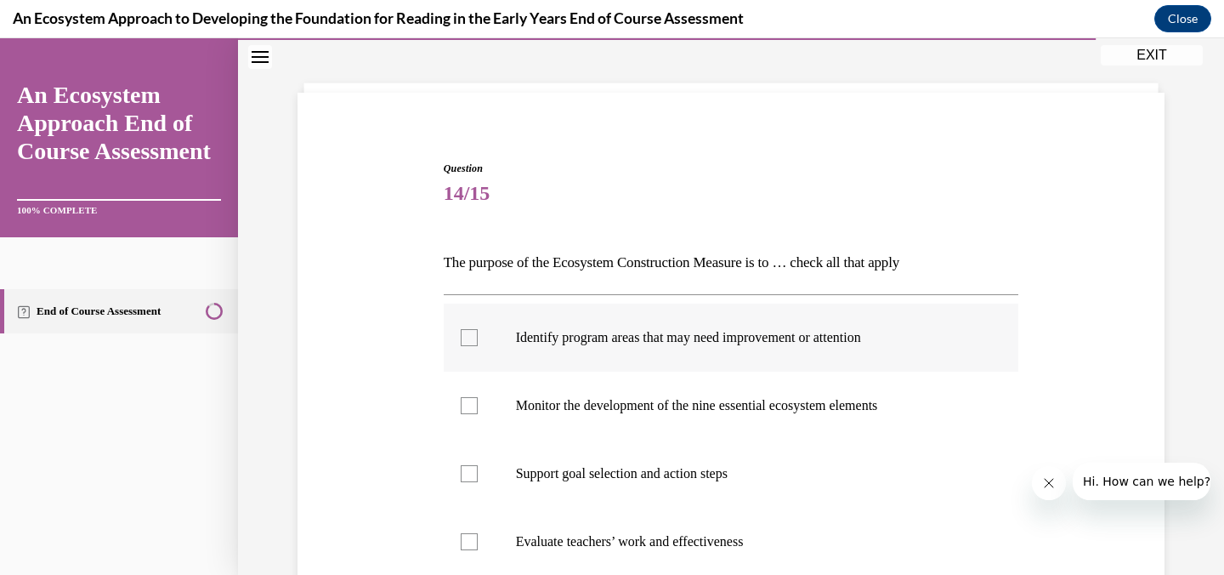
scroll to position [82, 0]
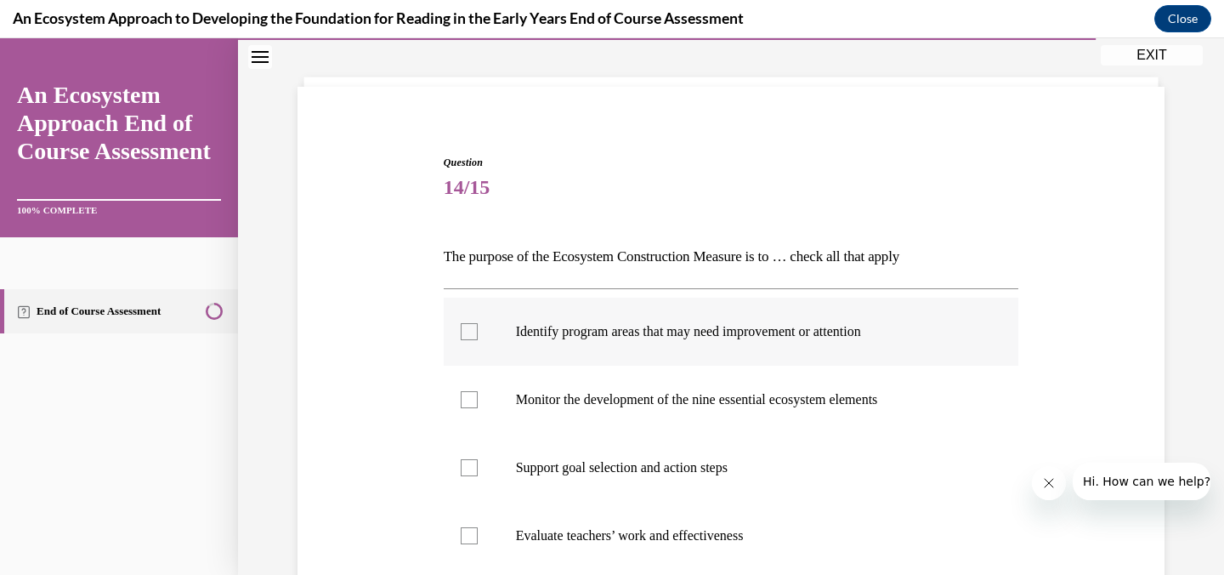
click at [565, 330] on p "Identify program areas that may need improvement or attention" at bounding box center [746, 331] width 461 height 17
click at [478, 330] on input "Identify program areas that may need improvement or attention" at bounding box center [469, 331] width 17 height 17
checkbox input "true"
click at [561, 402] on p "Monitor the development of the nine essential ecosystem elements" at bounding box center [746, 399] width 461 height 17
click at [478, 402] on input "Monitor the development of the nine essential ecosystem elements" at bounding box center [469, 399] width 17 height 17
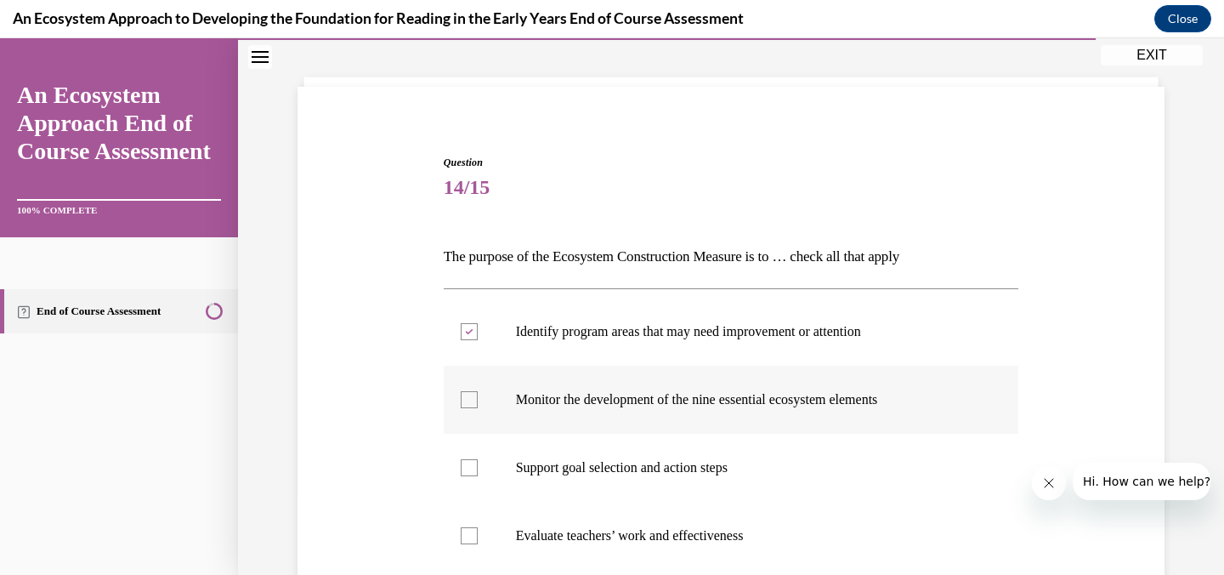
checkbox input "true"
click at [550, 467] on p "Support goal selection and action steps" at bounding box center [746, 467] width 461 height 17
click at [478, 467] on input "Support goal selection and action steps" at bounding box center [469, 467] width 17 height 17
checkbox input "true"
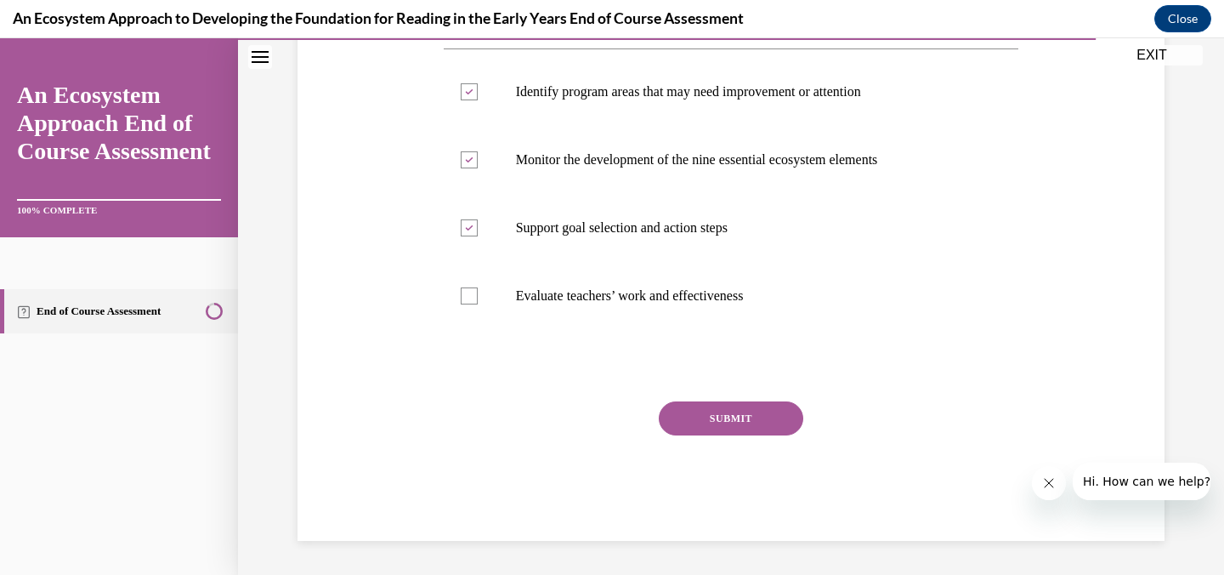
click at [699, 408] on button "SUBMIT" at bounding box center [731, 418] width 145 height 34
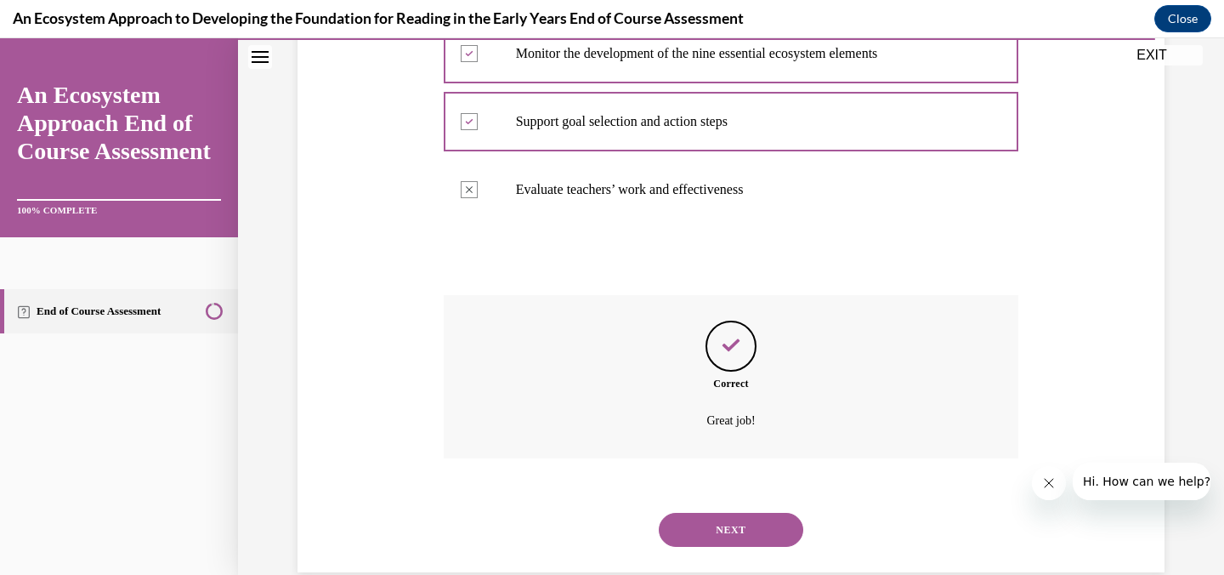
scroll to position [459, 0]
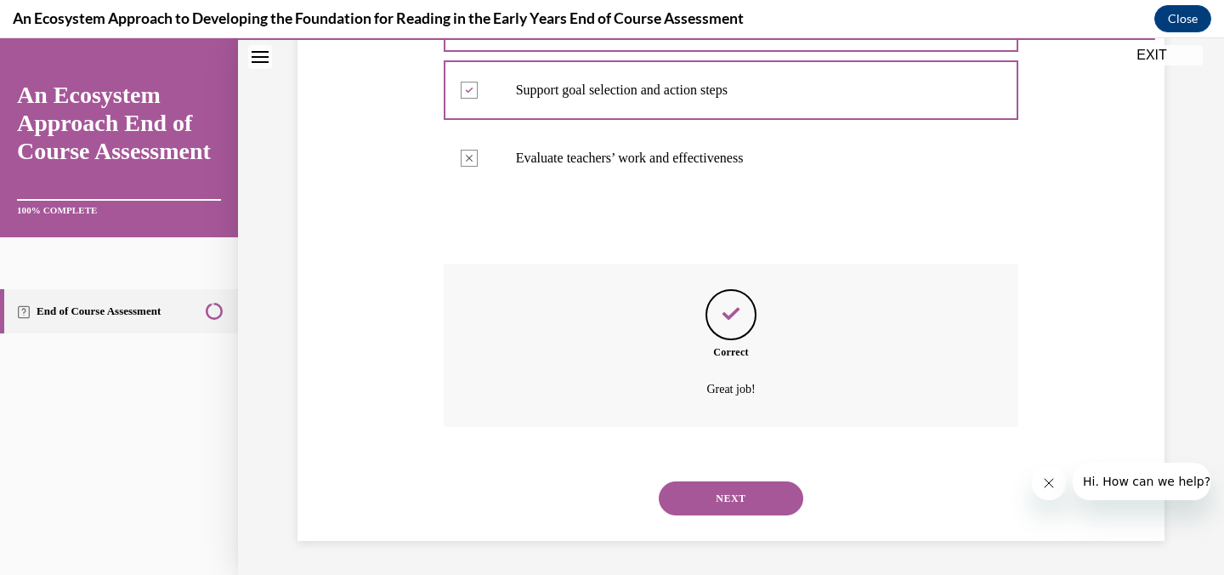
click at [719, 482] on button "NEXT" at bounding box center [731, 498] width 145 height 34
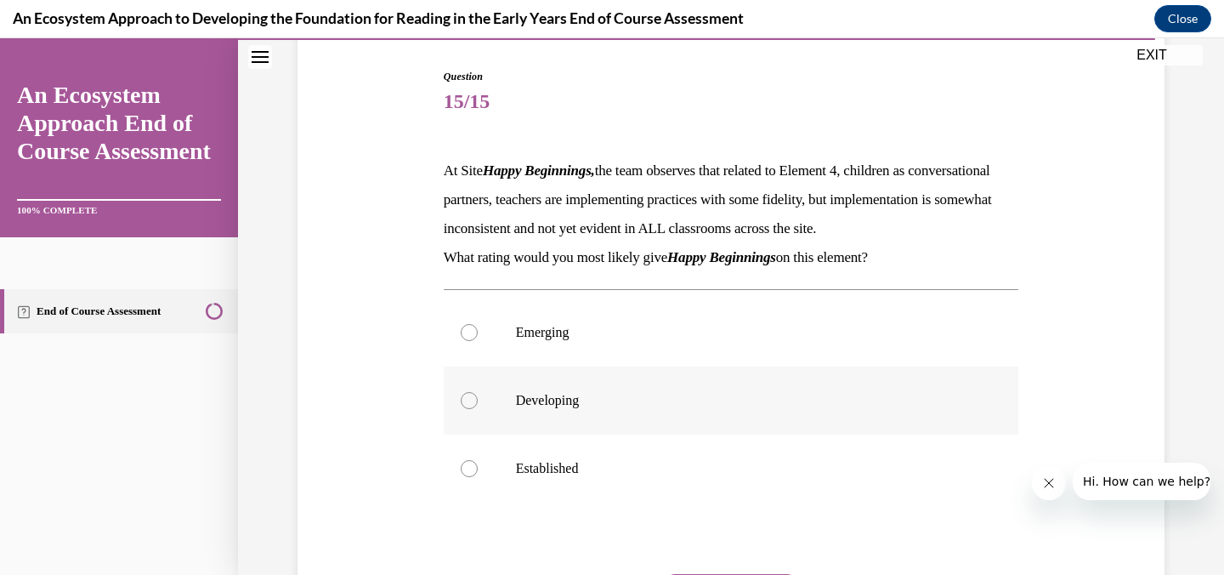
click at [628, 409] on p "Developing" at bounding box center [746, 400] width 461 height 17
click at [478, 409] on input "Developing" at bounding box center [469, 400] width 17 height 17
radio input "true"
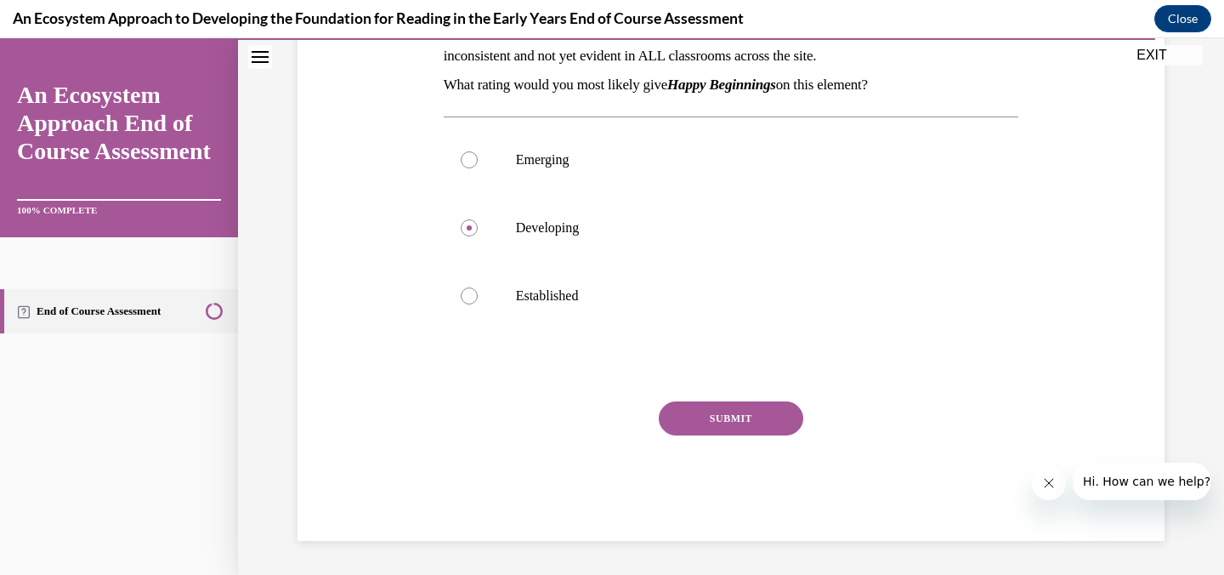
click at [724, 410] on button "SUBMIT" at bounding box center [731, 418] width 145 height 34
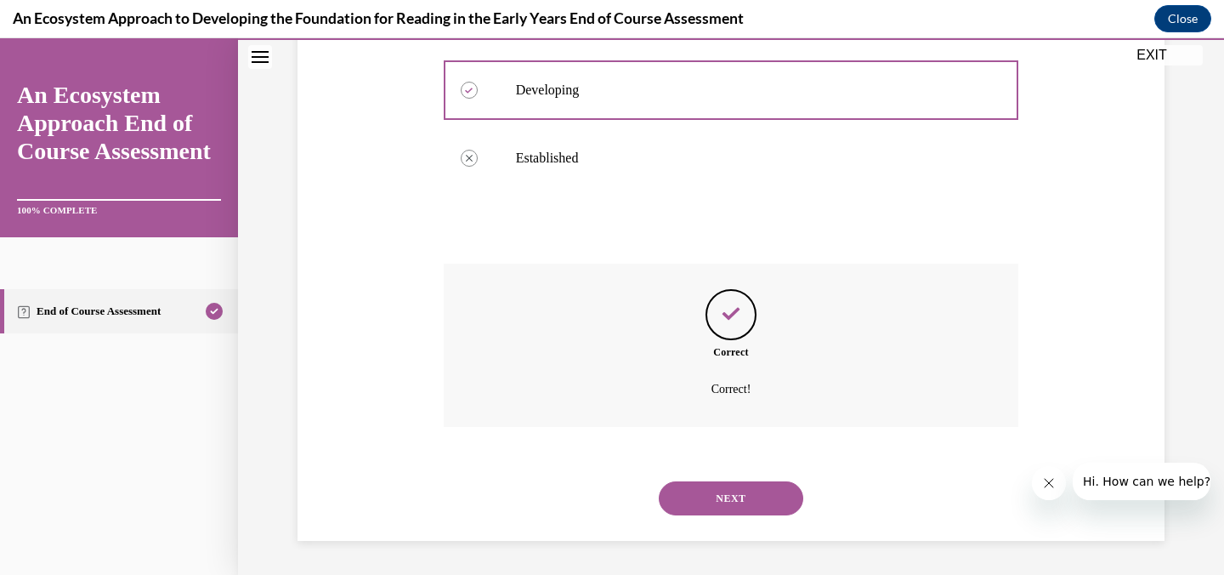
scroll to position [507, 0]
click at [725, 491] on button "NEXT" at bounding box center [731, 498] width 145 height 34
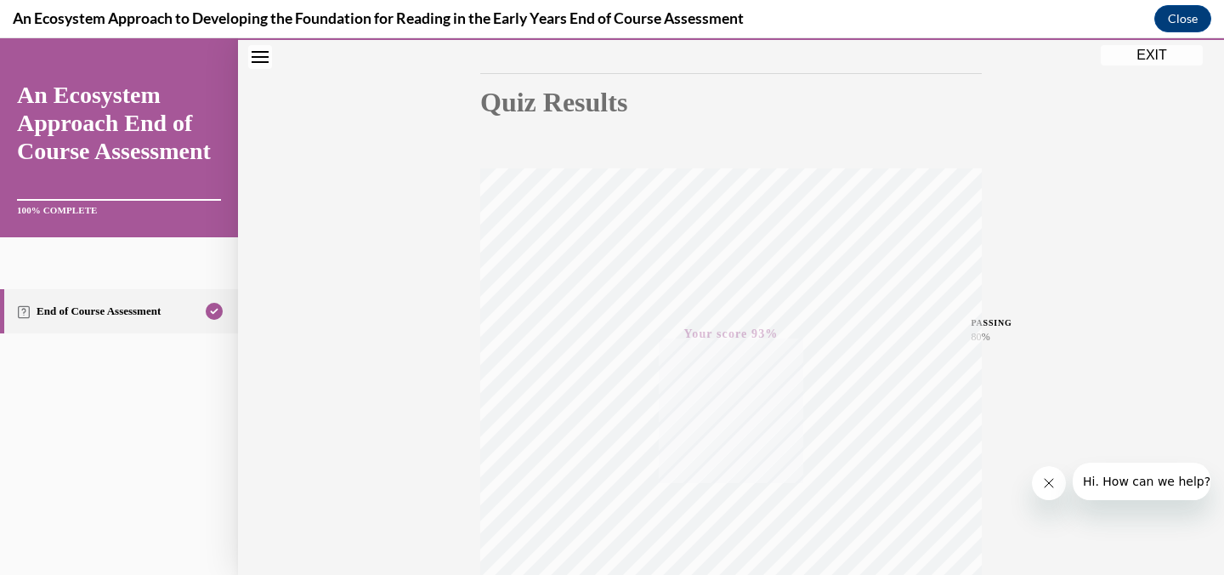
scroll to position [0, 0]
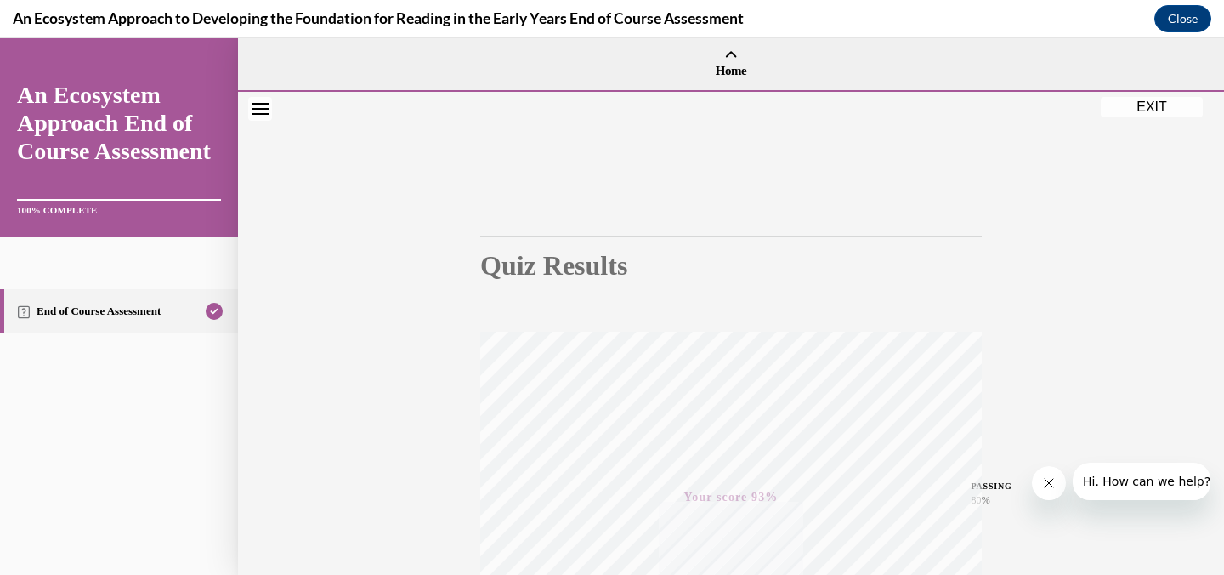
click at [1156, 109] on button "EXIT" at bounding box center [1152, 107] width 102 height 20
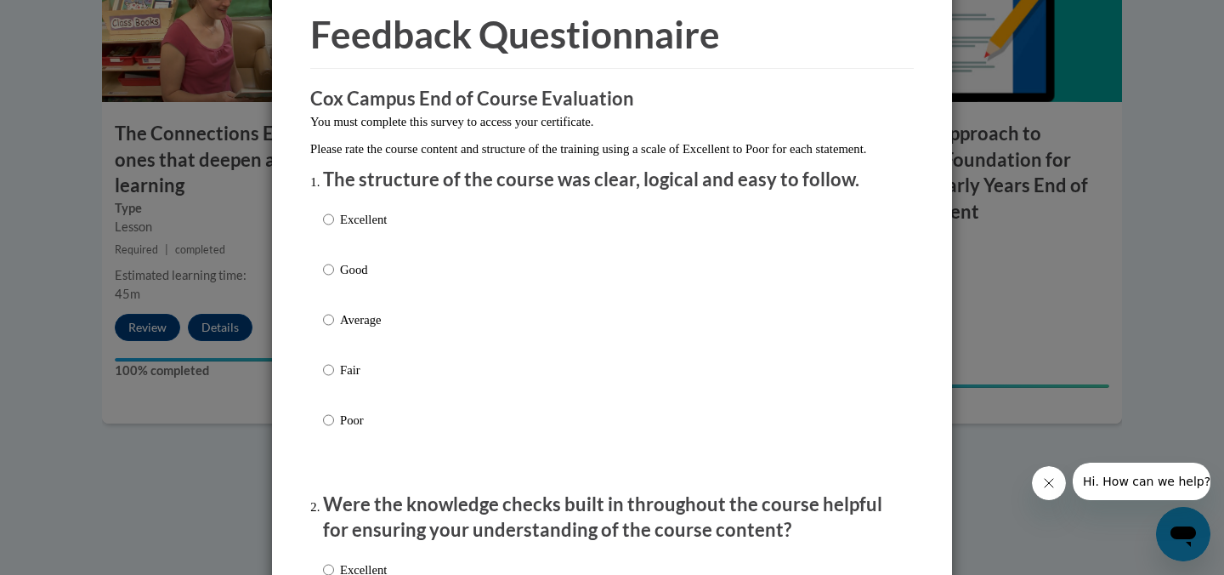
scroll to position [73, 0]
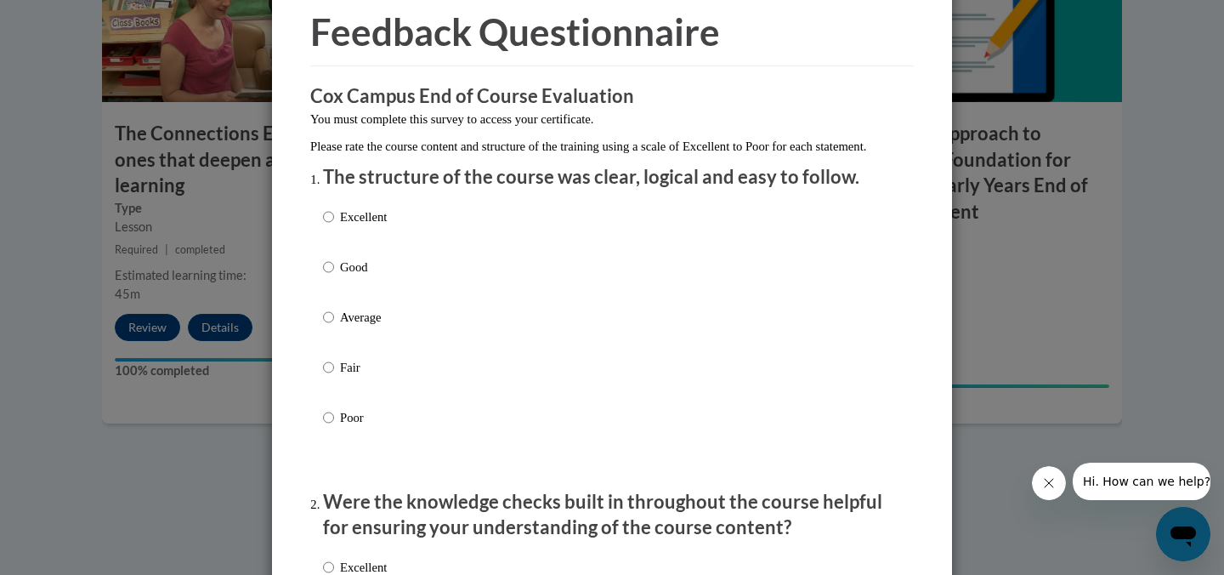
click at [380, 226] on p "Excellent" at bounding box center [363, 216] width 47 height 19
click at [334, 226] on input "Excellent" at bounding box center [328, 216] width 11 height 19
radio input "true"
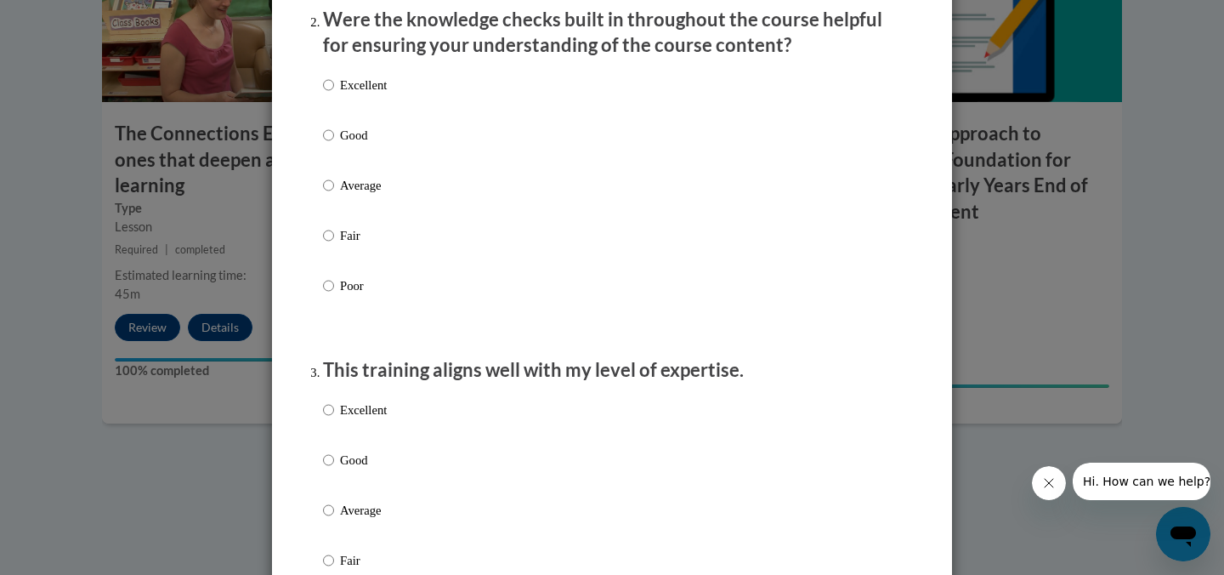
scroll to position [550, 0]
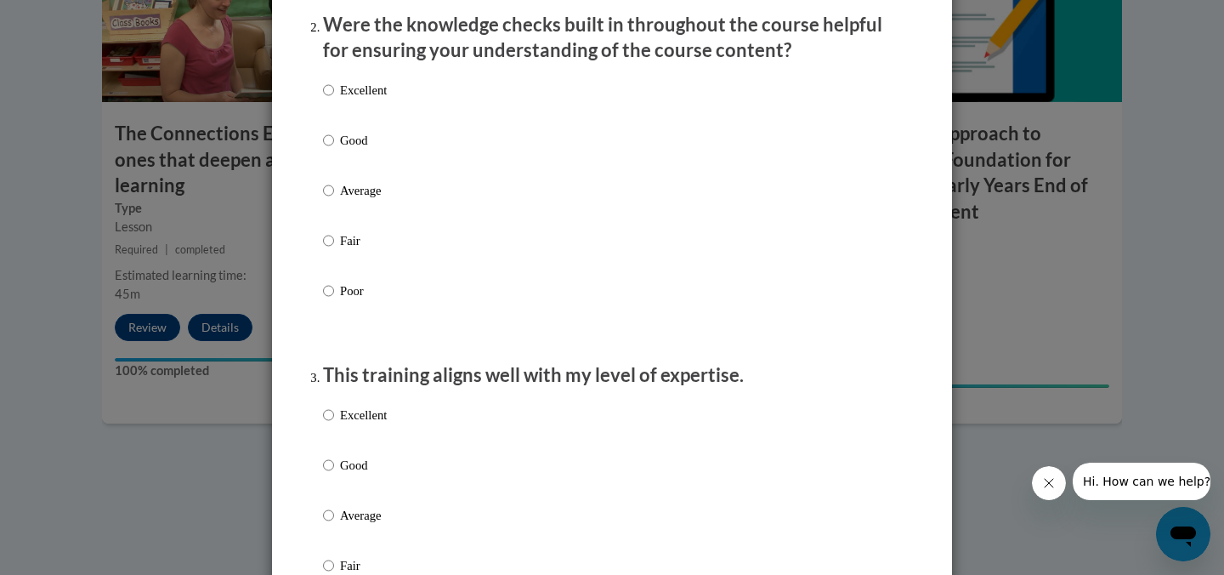
click at [374, 99] on p "Excellent" at bounding box center [363, 90] width 47 height 19
click at [334, 99] on input "Excellent" at bounding box center [328, 90] width 11 height 19
radio input "true"
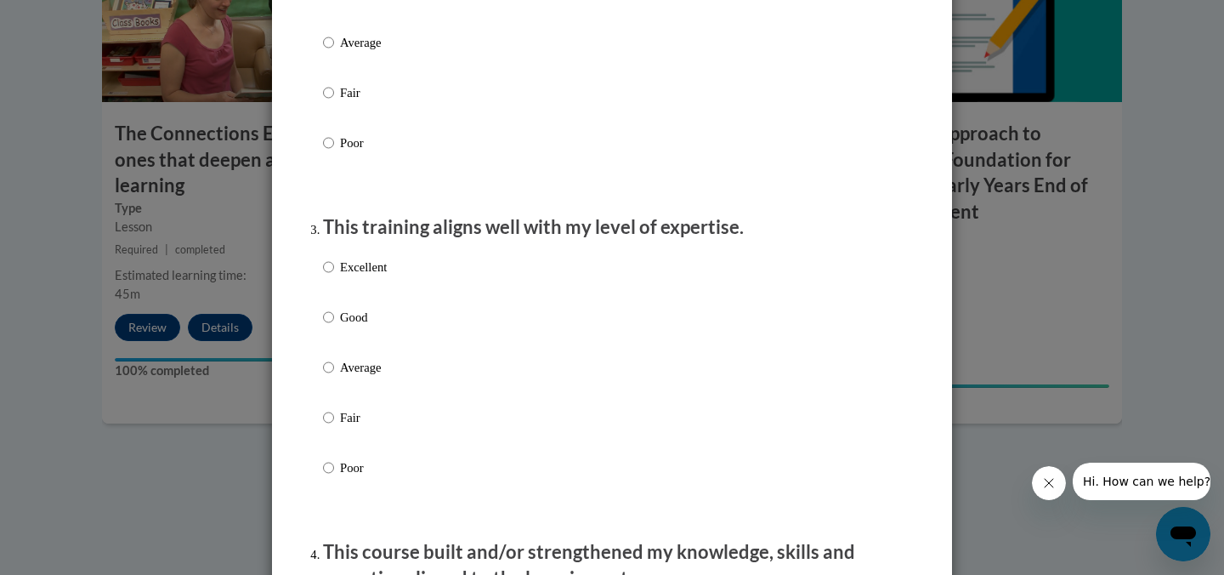
scroll to position [707, 0]
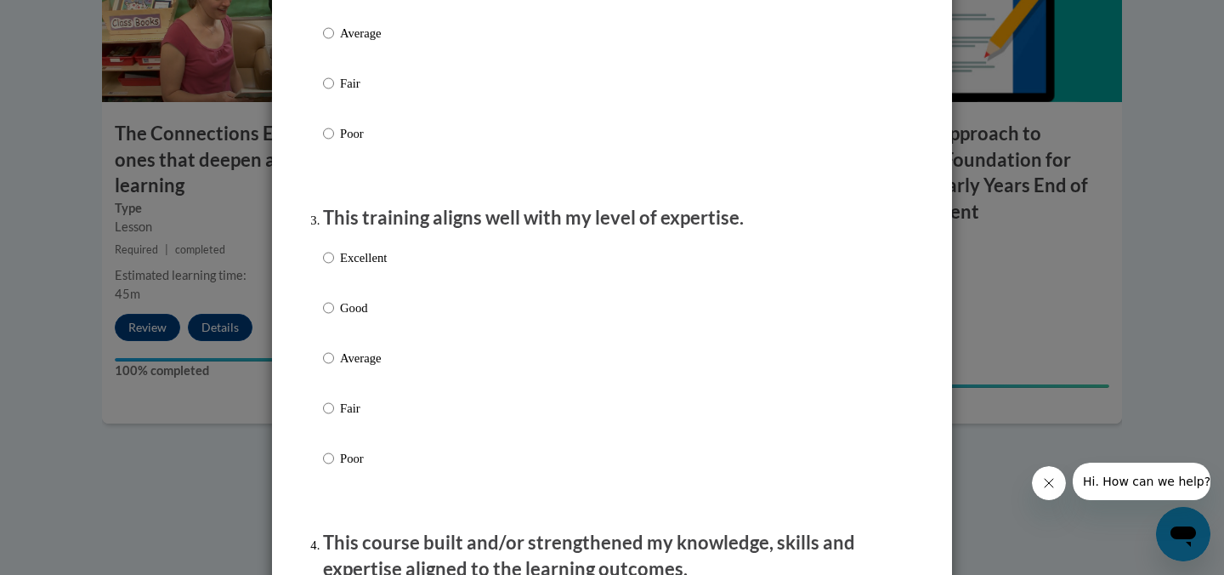
click at [378, 267] on p "Excellent" at bounding box center [363, 257] width 47 height 19
click at [334, 267] on input "Excellent" at bounding box center [328, 257] width 11 height 19
radio input "true"
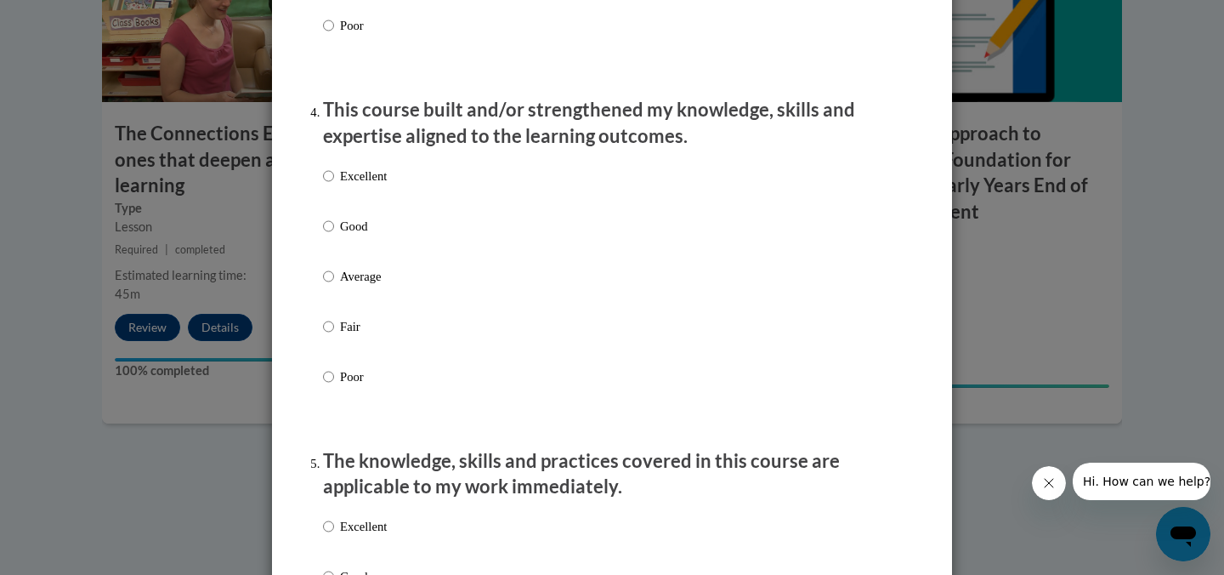
click at [374, 185] on p "Excellent" at bounding box center [363, 176] width 47 height 19
click at [334, 185] on input "Excellent" at bounding box center [328, 176] width 11 height 19
radio input "true"
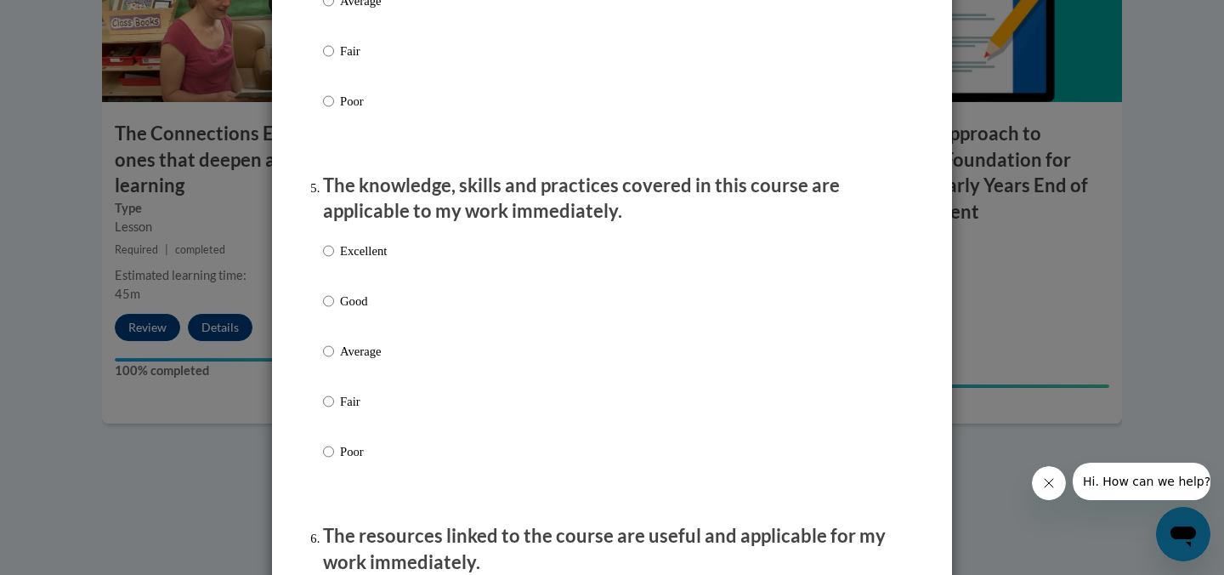
scroll to position [1620, 0]
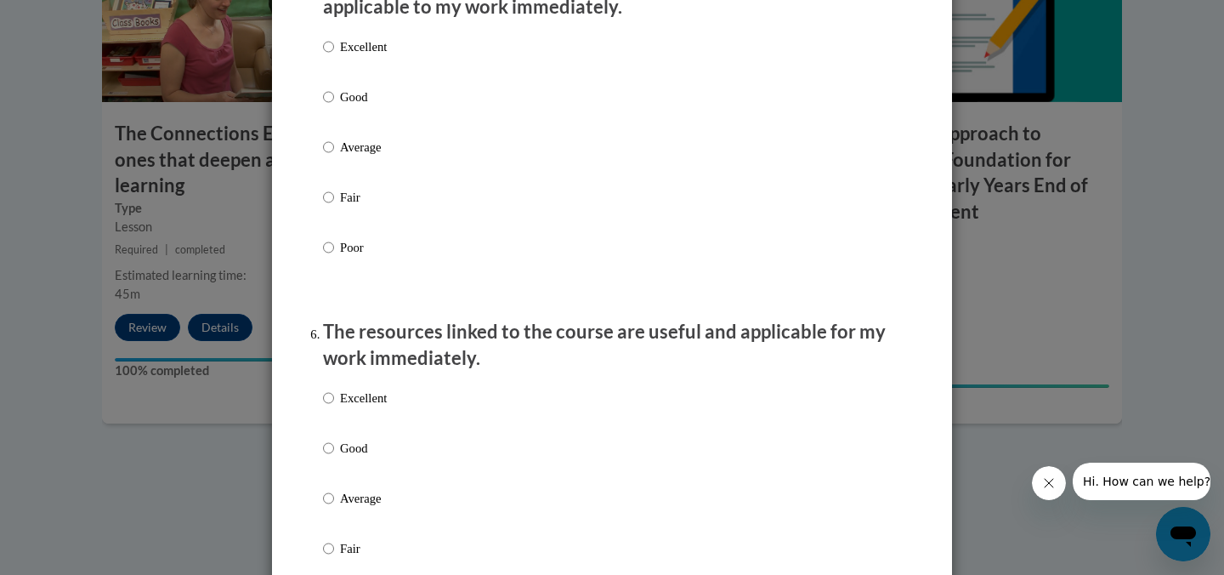
click at [375, 56] on p "Excellent" at bounding box center [363, 46] width 47 height 19
click at [334, 56] on input "Excellent" at bounding box center [328, 46] width 11 height 19
radio input "true"
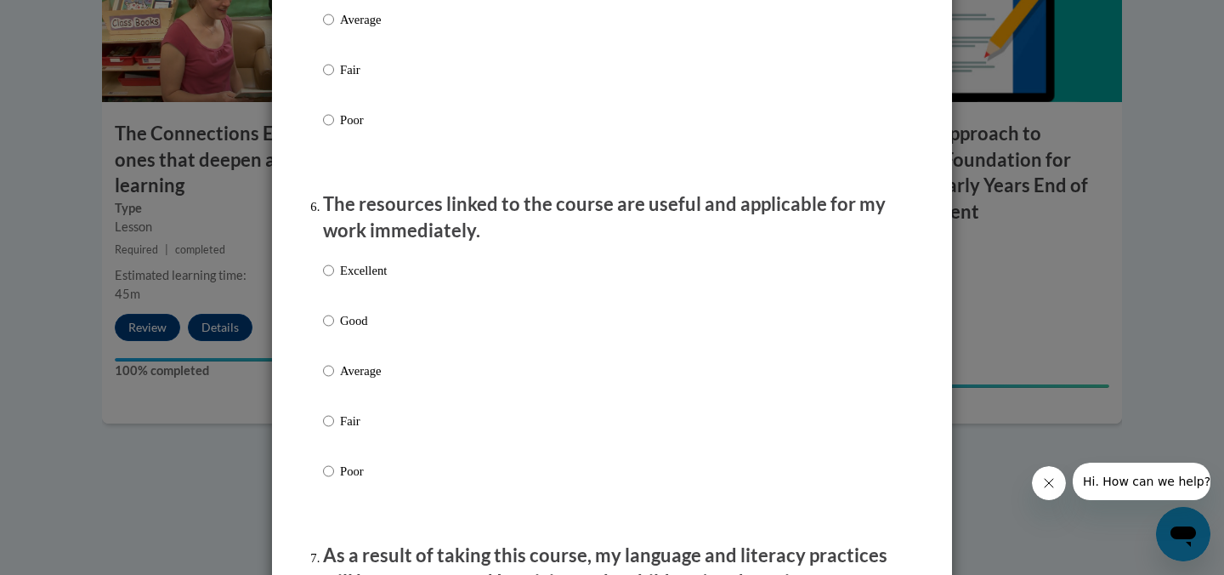
click at [376, 280] on p "Excellent" at bounding box center [363, 270] width 47 height 19
click at [334, 280] on input "Excellent" at bounding box center [328, 270] width 11 height 19
radio input "true"
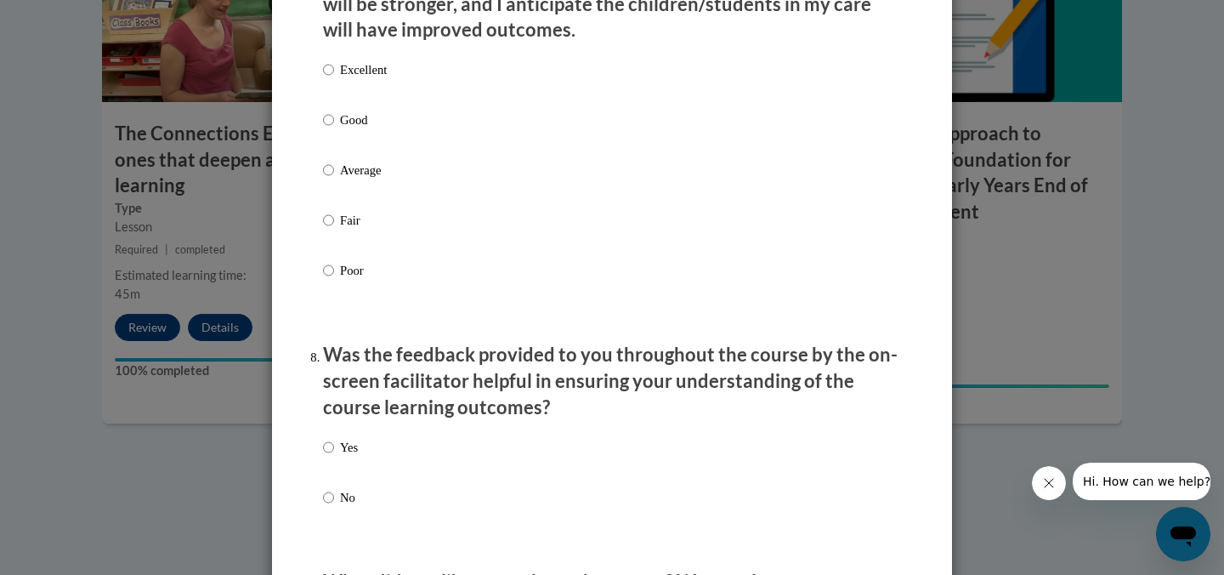
scroll to position [2328, 0]
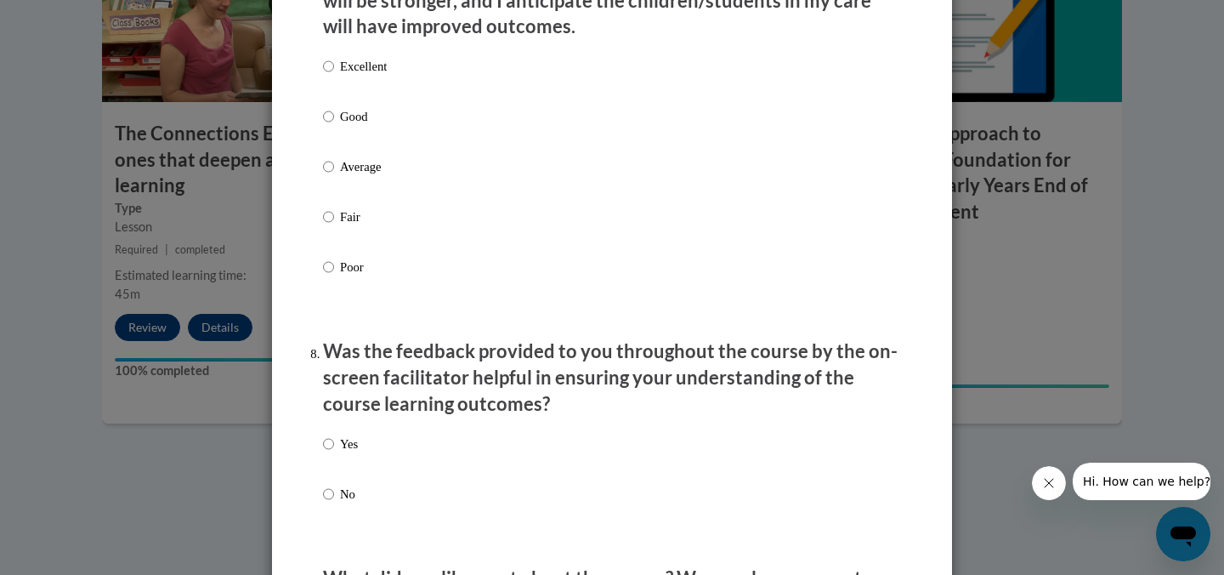
click at [362, 76] on p "Excellent" at bounding box center [363, 66] width 47 height 19
click at [334, 76] on input "Excellent" at bounding box center [328, 66] width 11 height 19
radio input "true"
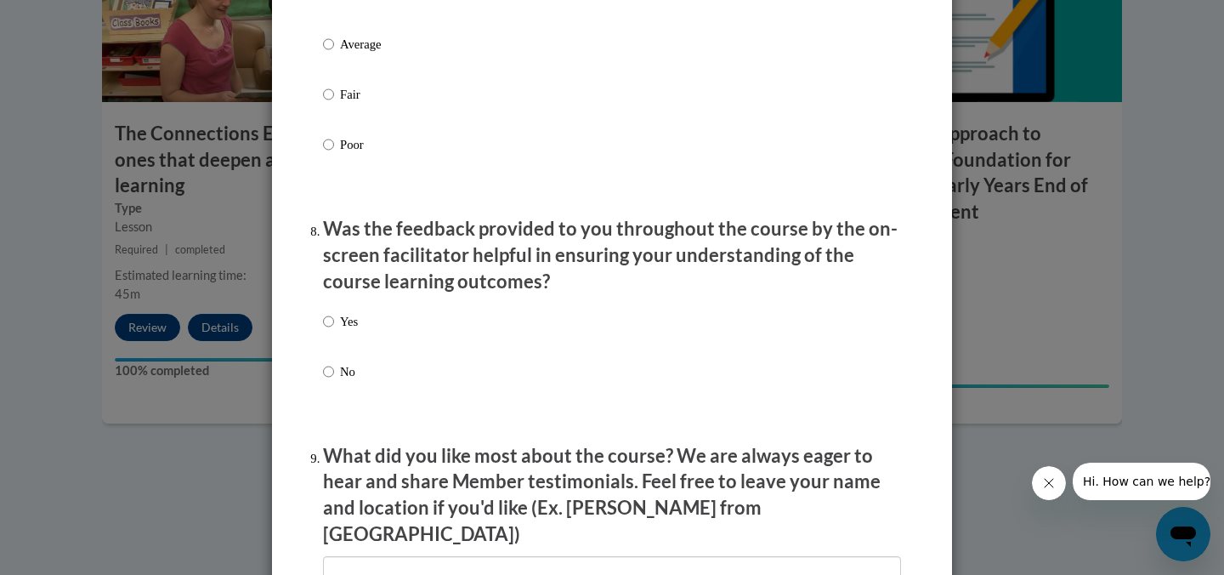
scroll to position [2452, 0]
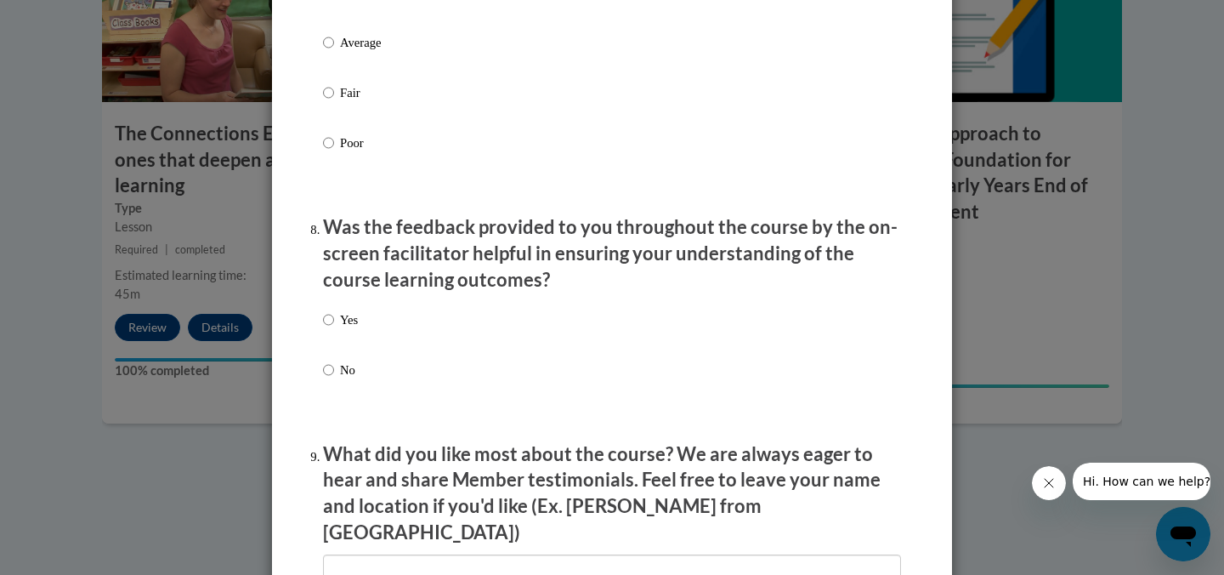
click at [353, 329] on p "Yes" at bounding box center [349, 319] width 18 height 19
click at [334, 329] on input "Yes" at bounding box center [328, 319] width 11 height 19
radio input "true"
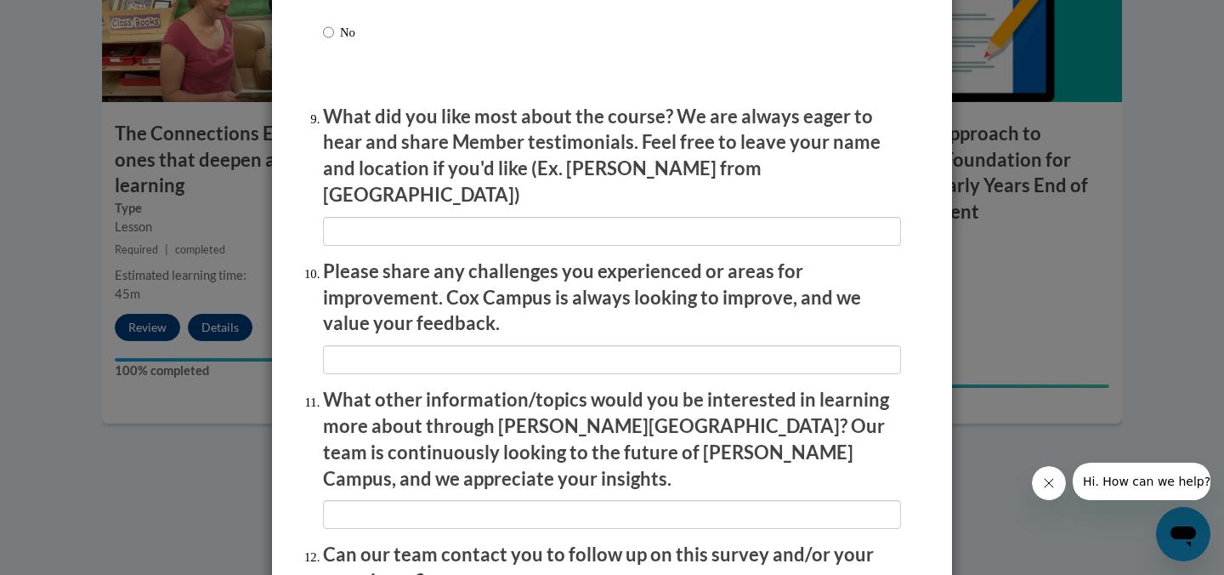
scroll to position [2962, 0]
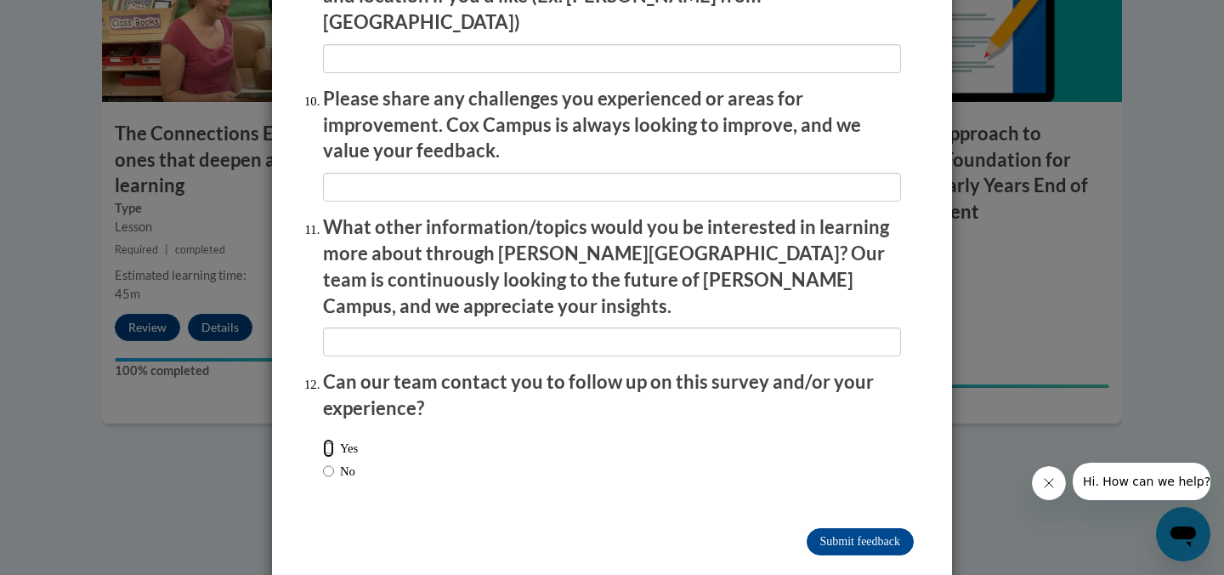
click at [332, 439] on input "Yes" at bounding box center [328, 448] width 11 height 19
radio input "true"
click at [333, 439] on input "Yes" at bounding box center [328, 448] width 11 height 19
click at [327, 439] on input "Yes" at bounding box center [328, 448] width 11 height 19
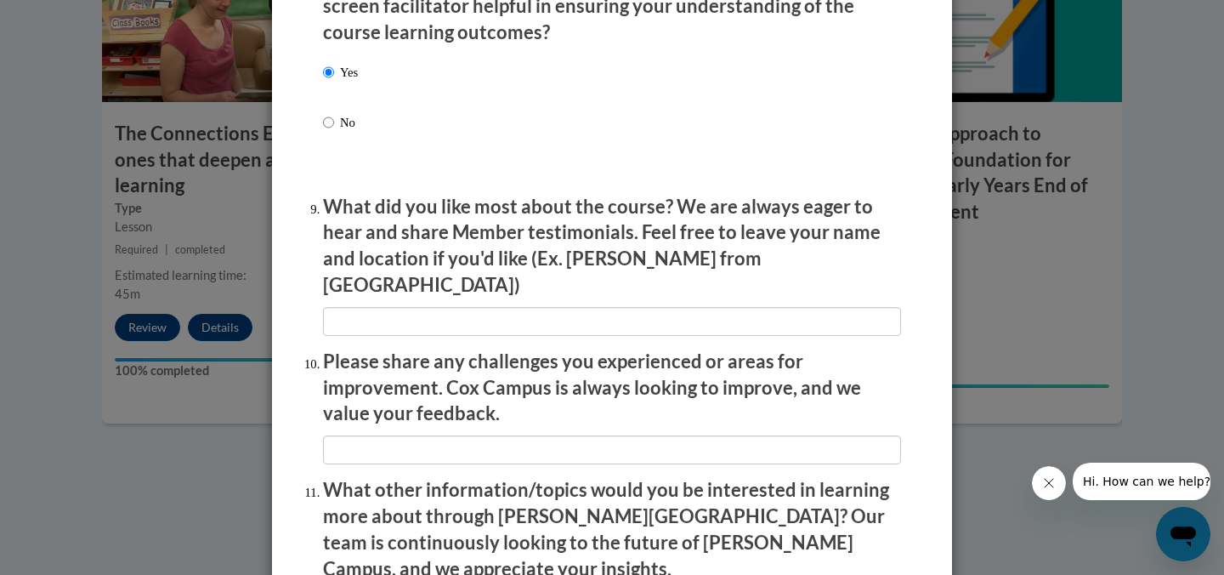
scroll to position [2692, 0]
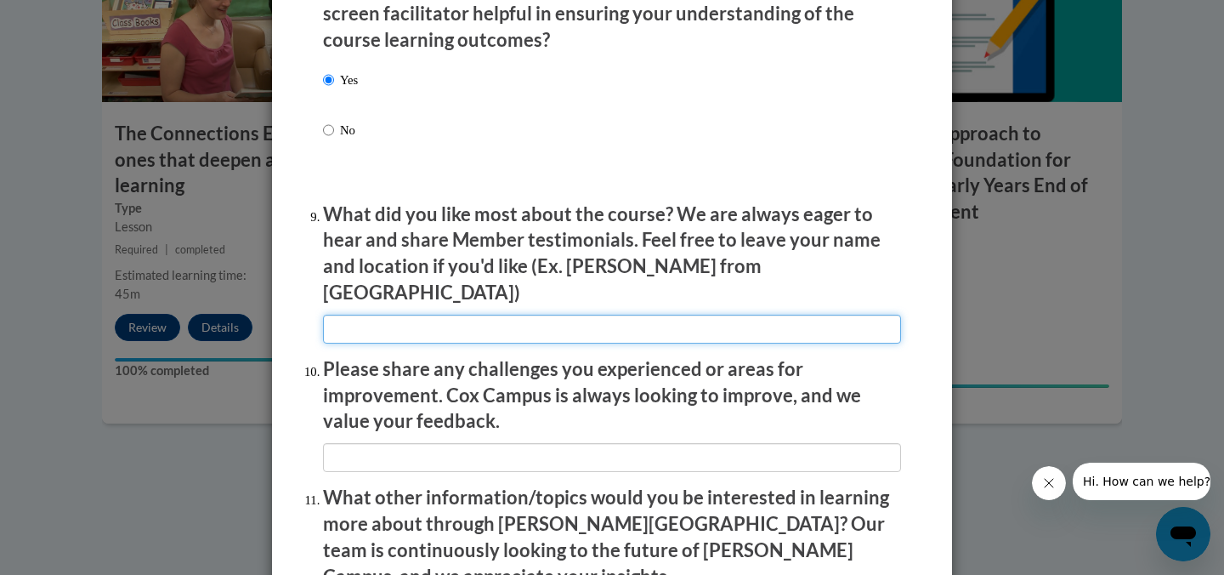
click at [409, 324] on input "textbox" at bounding box center [612, 329] width 578 height 29
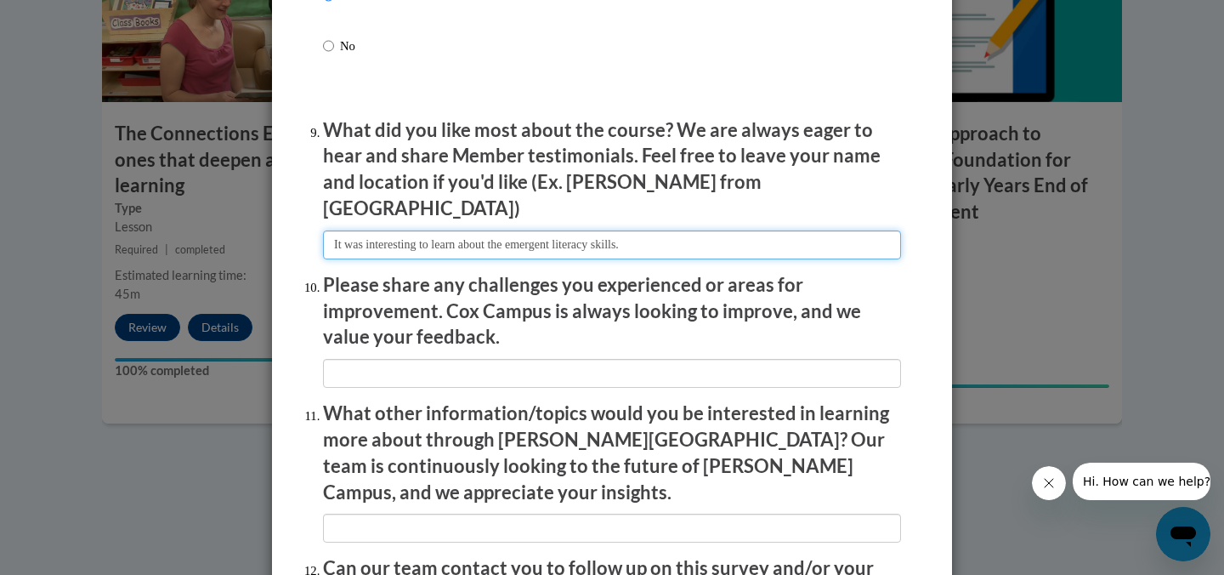
scroll to position [2787, 0]
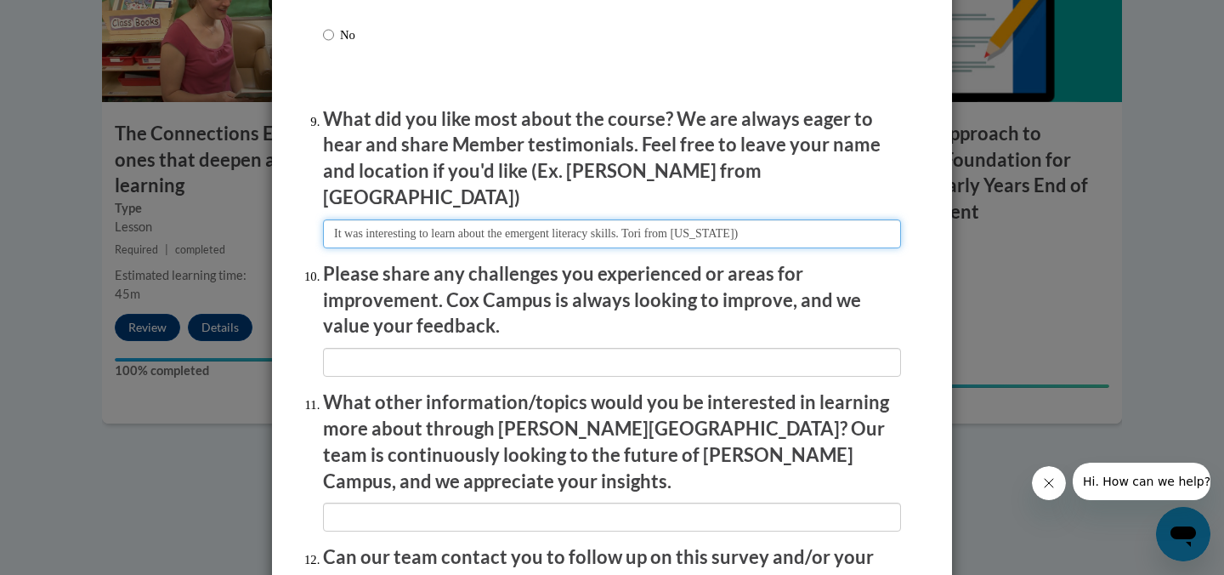
click at [658, 221] on input "textbox" at bounding box center [612, 233] width 578 height 29
click at [655, 220] on input "textbox" at bounding box center [612, 233] width 578 height 29
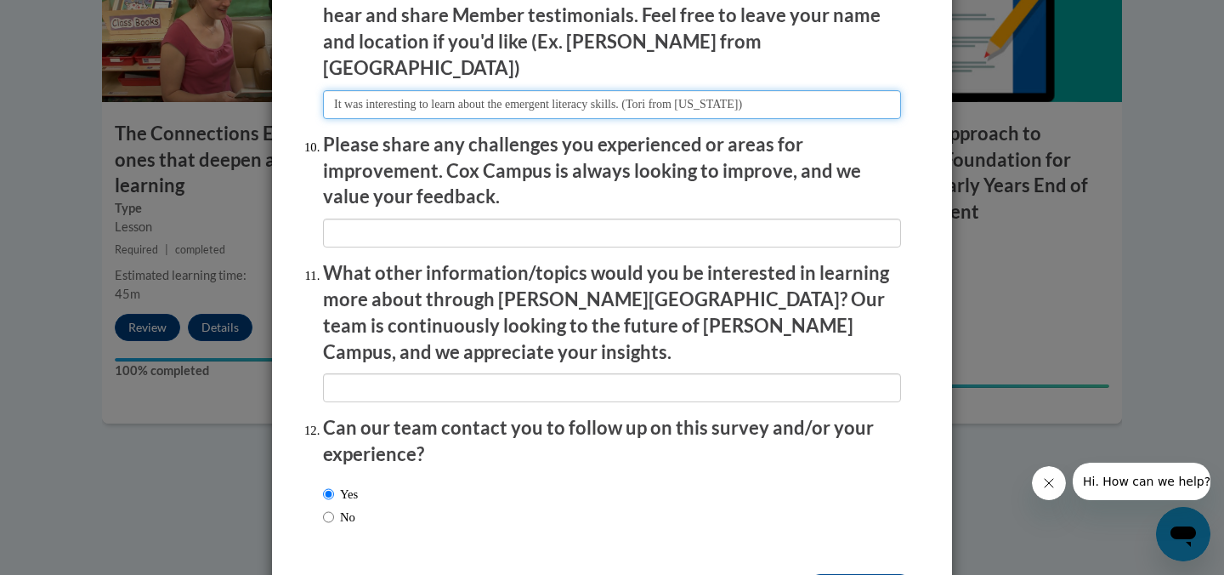
scroll to position [2932, 0]
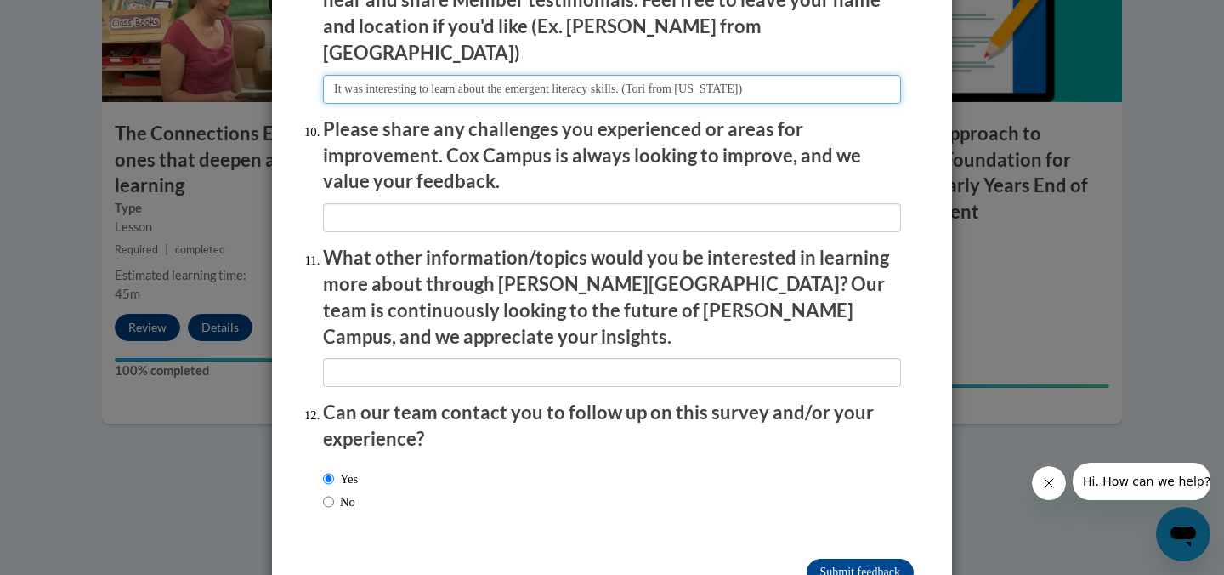
type input "It was interesting to learn about the emergent literacy skills. (Tori from Miss…"
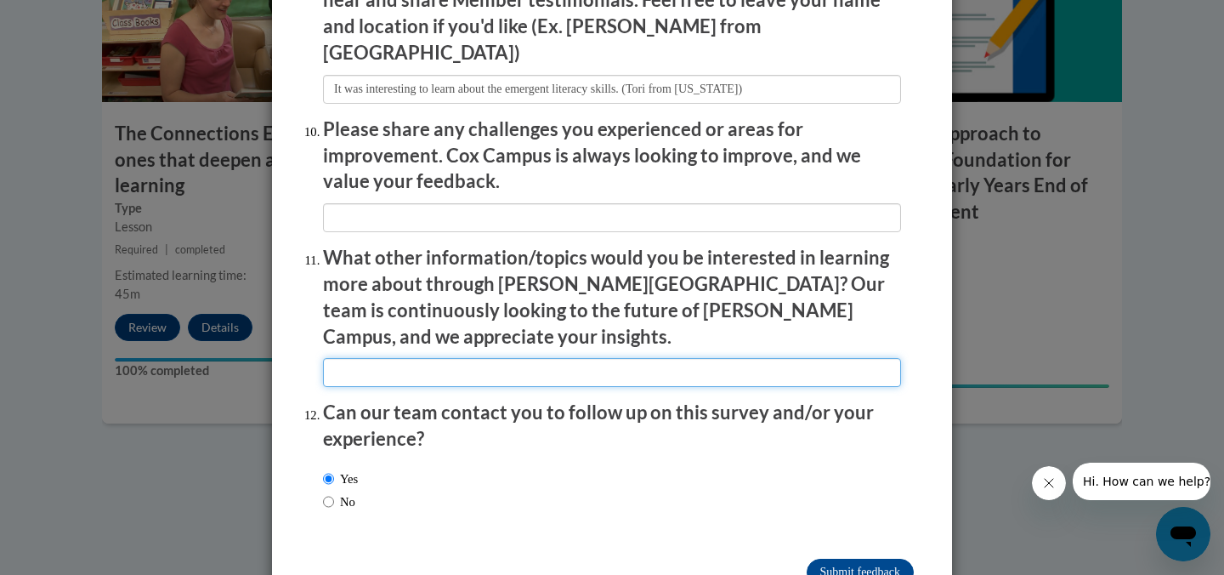
click at [463, 358] on input "textbox" at bounding box center [612, 372] width 578 height 29
type input "The emergent literacy skills were interesting to me."
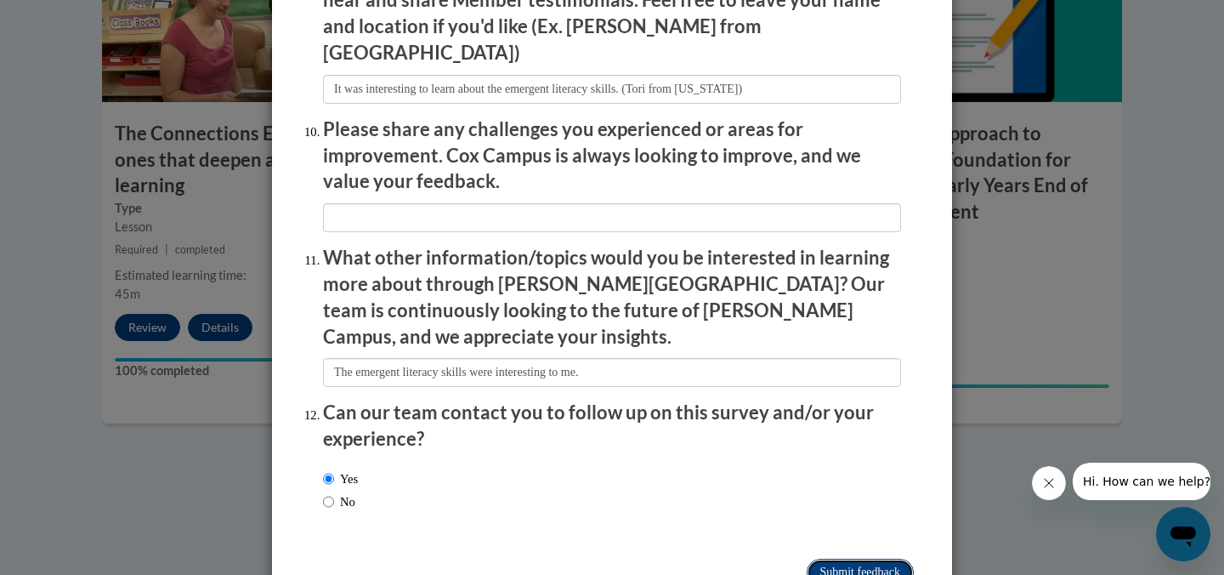
click at [842, 559] on input "Submit feedback" at bounding box center [860, 572] width 107 height 27
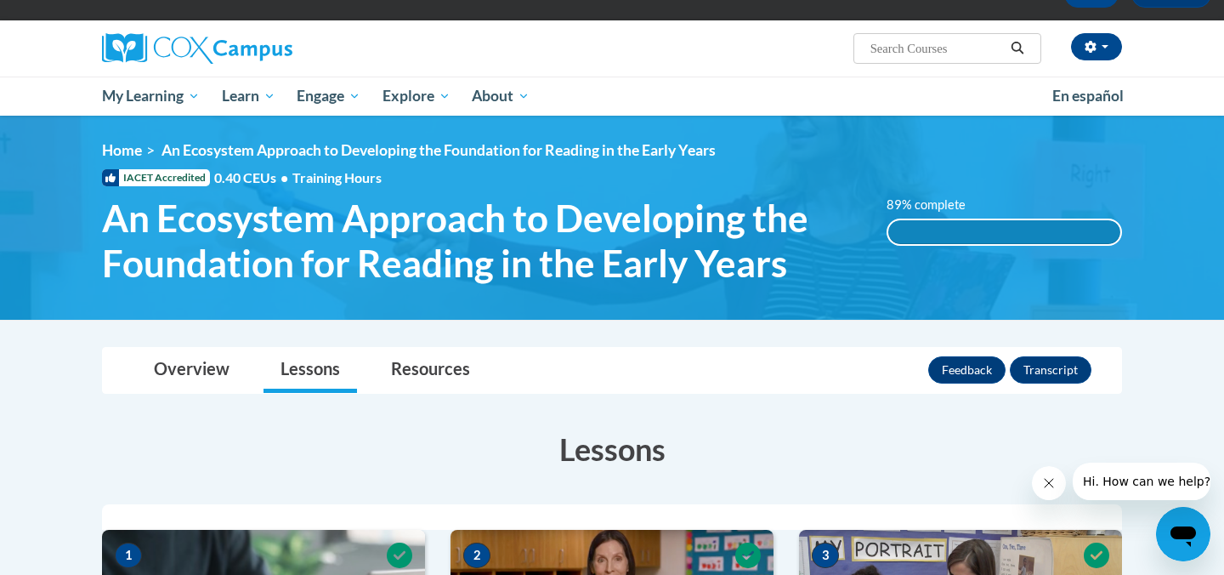
scroll to position [114, 0]
